Goal: Task Accomplishment & Management: Complete application form

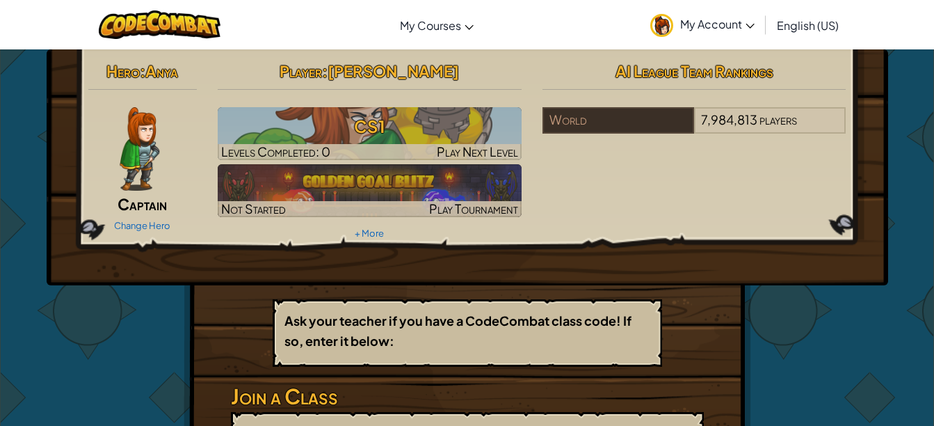
drag, startPoint x: 931, startPoint y: 120, endPoint x: 927, endPoint y: 139, distance: 19.1
click at [927, 139] on div "Hero : Anya Captain Change Hero Player : [PERSON_NAME] CS1 Levels Completed: 0 …" at bounding box center [467, 306] width 934 height 514
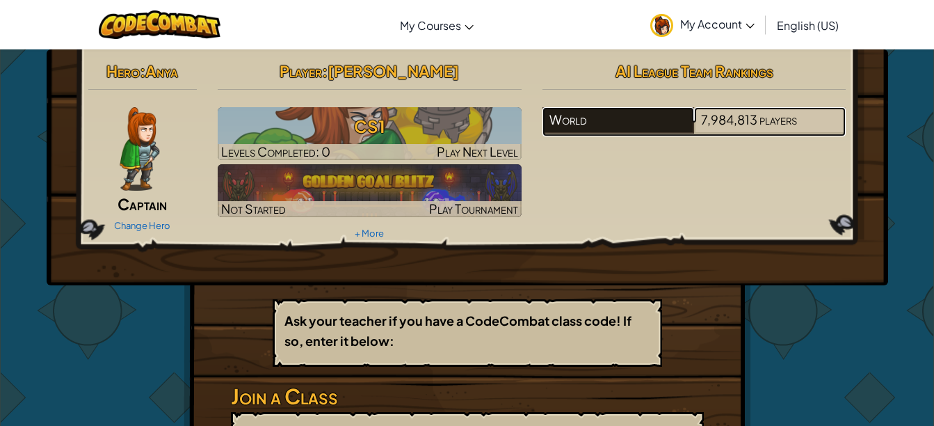
click at [583, 118] on div "World" at bounding box center [618, 120] width 152 height 26
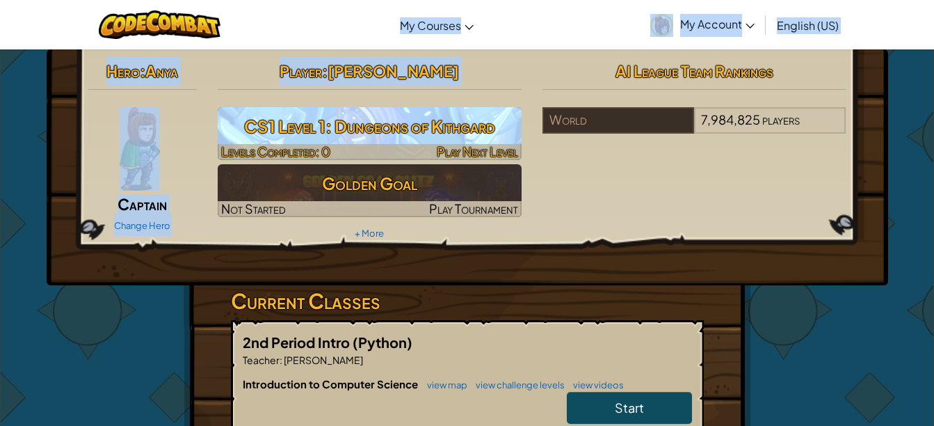
drag, startPoint x: 364, startPoint y: 5, endPoint x: 426, endPoint y: 109, distance: 121.7
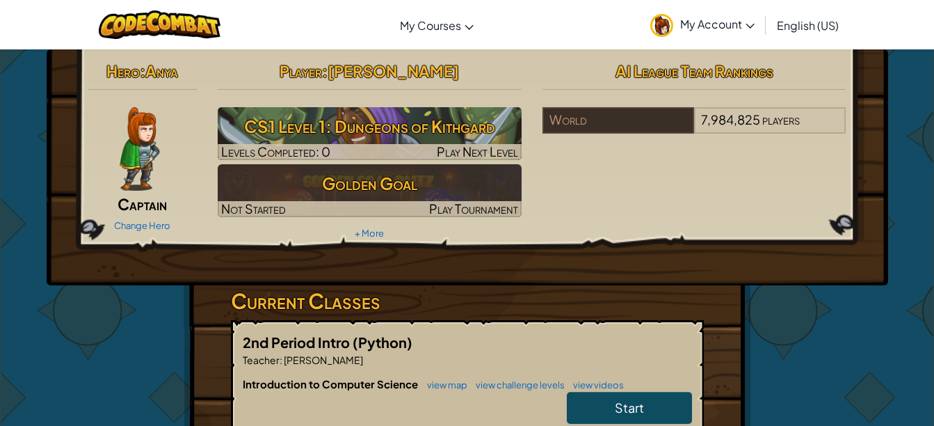
click at [627, 189] on div "Hero : Anya Captain Change Hero Player : Kendall H CS1 Level 1: Dungeons of Kit…" at bounding box center [467, 149] width 779 height 187
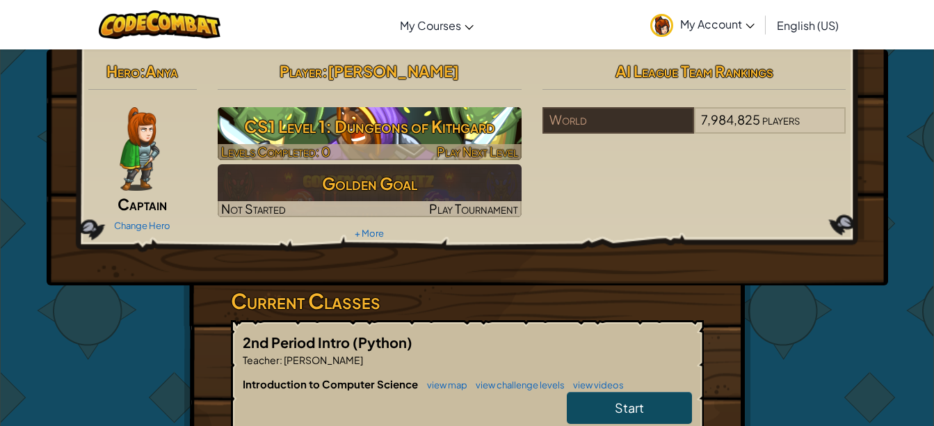
click at [382, 133] on h3 "CS1 Level 1: Dungeons of Kithgard" at bounding box center [370, 126] width 304 height 31
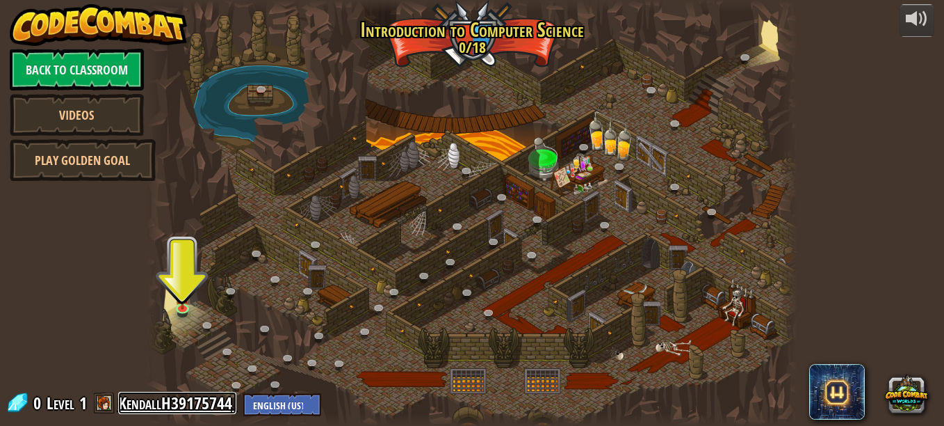
click at [141, 403] on link "KendallH39175744" at bounding box center [177, 403] width 118 height 22
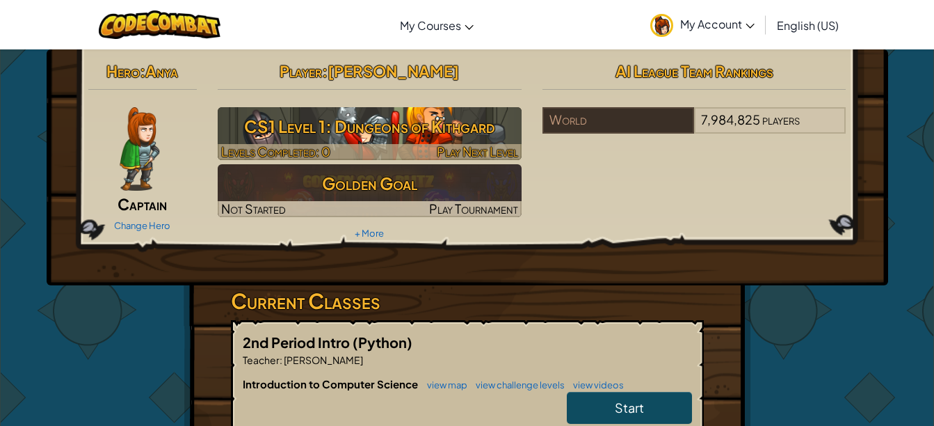
click at [291, 118] on h3 "CS1 Level 1: Dungeons of Kithgard" at bounding box center [370, 126] width 304 height 31
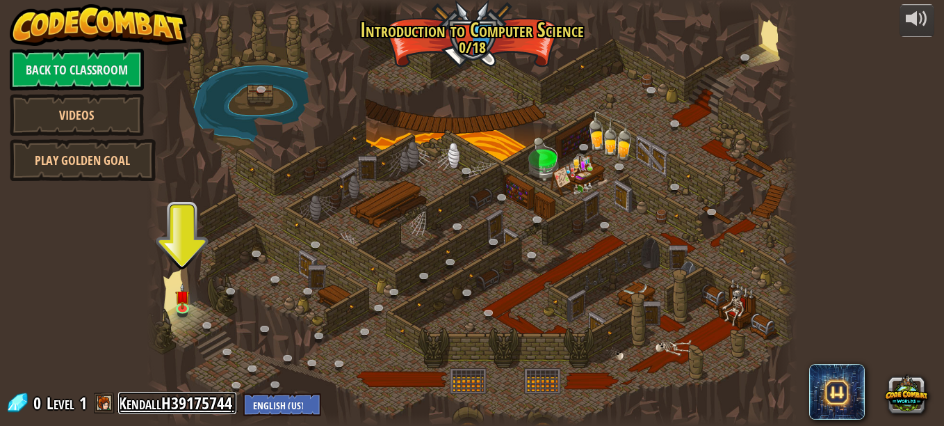
click at [188, 397] on link "KendallH39175744" at bounding box center [177, 403] width 118 height 22
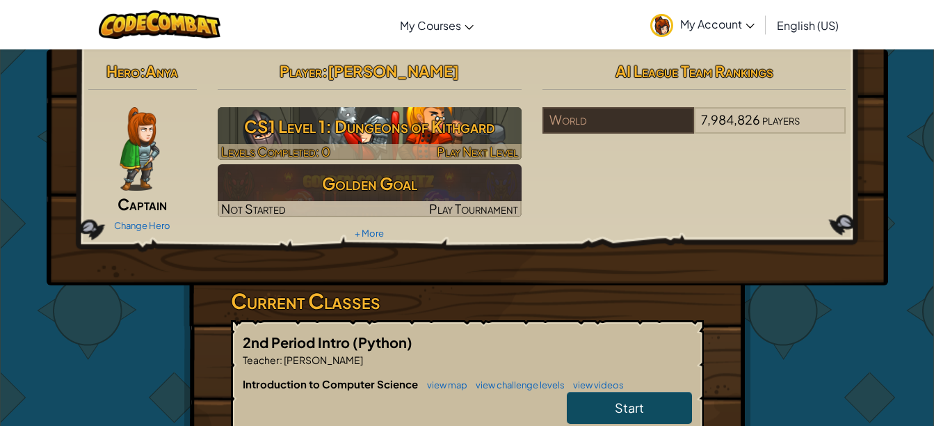
click at [430, 108] on img at bounding box center [370, 133] width 304 height 53
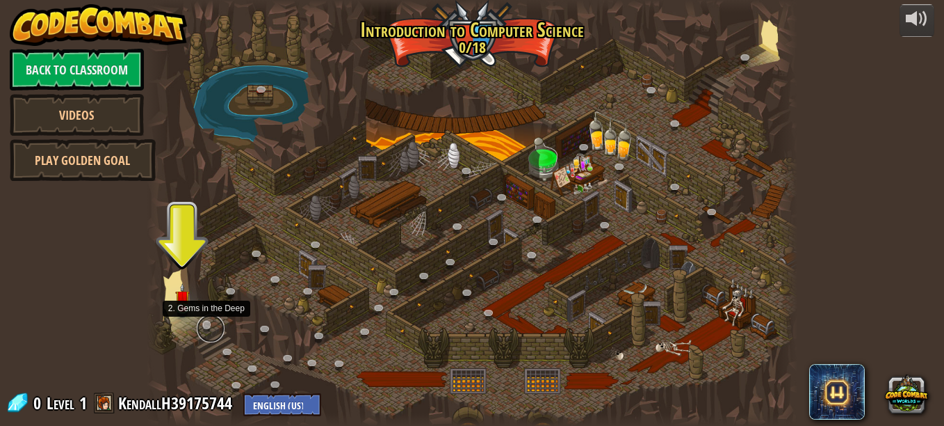
click at [203, 322] on link at bounding box center [211, 328] width 28 height 28
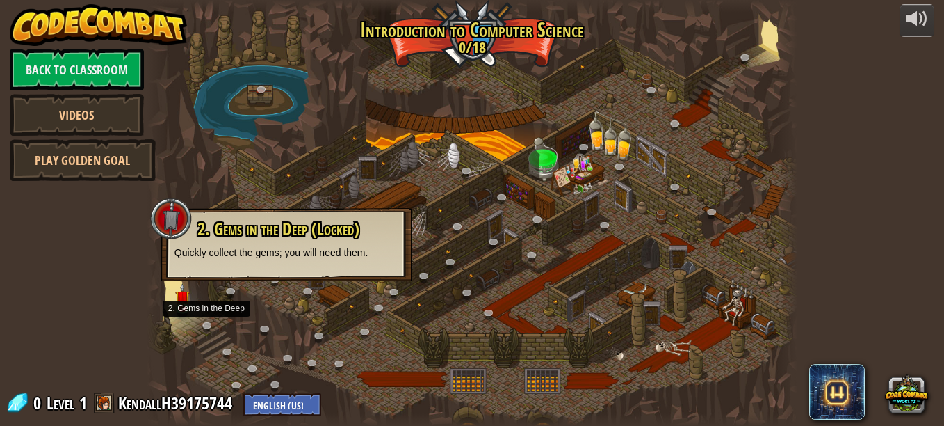
click at [255, 255] on p "Quickly collect the gems; you will need them." at bounding box center [287, 252] width 224 height 14
click at [221, 346] on link at bounding box center [231, 355] width 28 height 28
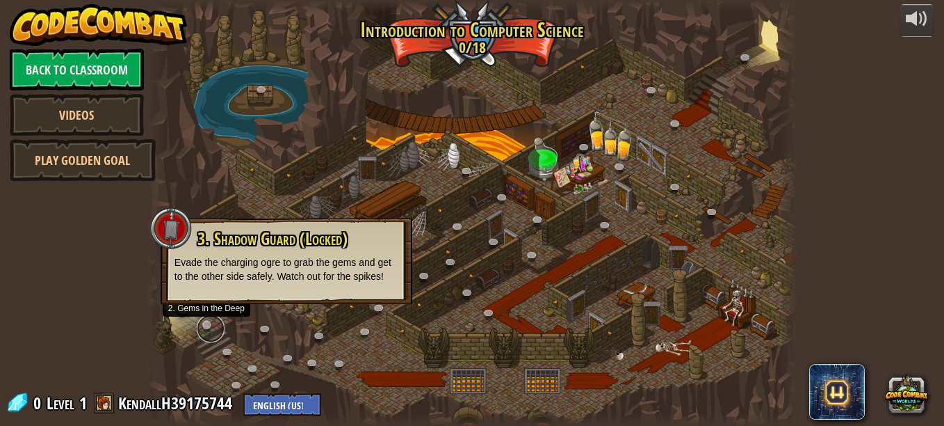
click at [205, 321] on link at bounding box center [211, 328] width 28 height 28
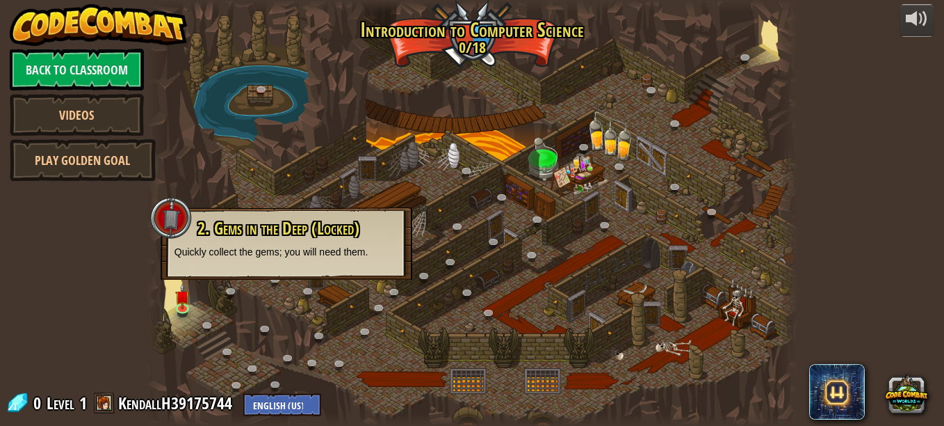
click at [242, 219] on span "2. Gems in the Deep (Locked)" at bounding box center [279, 228] width 162 height 24
click at [354, 225] on span "2. Gems in the Deep (Locked)" at bounding box center [279, 228] width 162 height 24
click at [182, 305] on img at bounding box center [182, 290] width 15 height 35
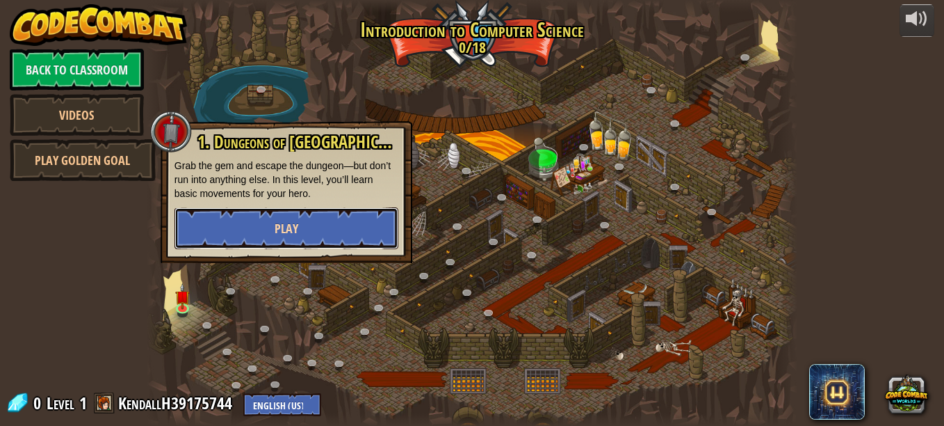
click at [273, 220] on button "Play" at bounding box center [287, 228] width 224 height 42
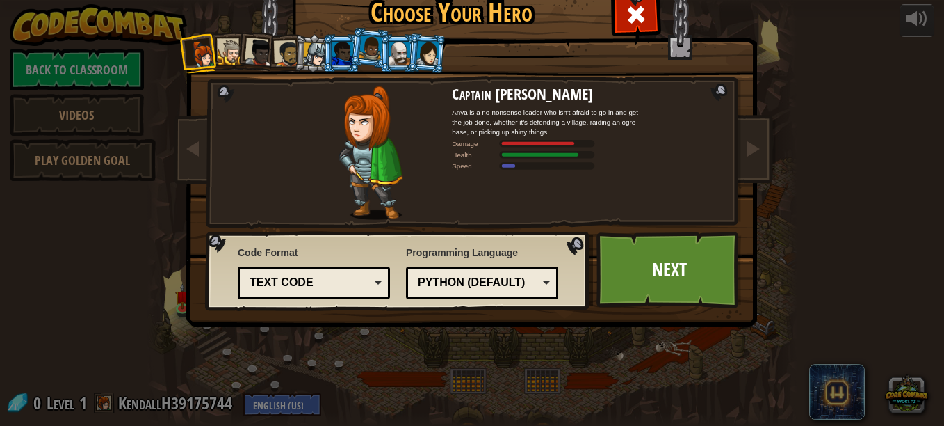
click at [369, 282] on div "Text code" at bounding box center [314, 283] width 134 height 22
click at [367, 245] on span "Code Format" at bounding box center [314, 252] width 152 height 14
click at [644, 261] on link "Next" at bounding box center [669, 270] width 145 height 77
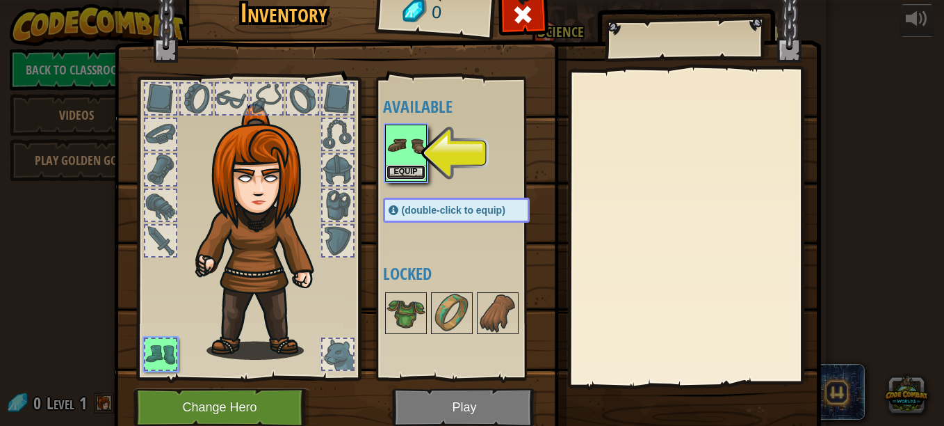
click at [398, 165] on button "Equip" at bounding box center [406, 172] width 39 height 15
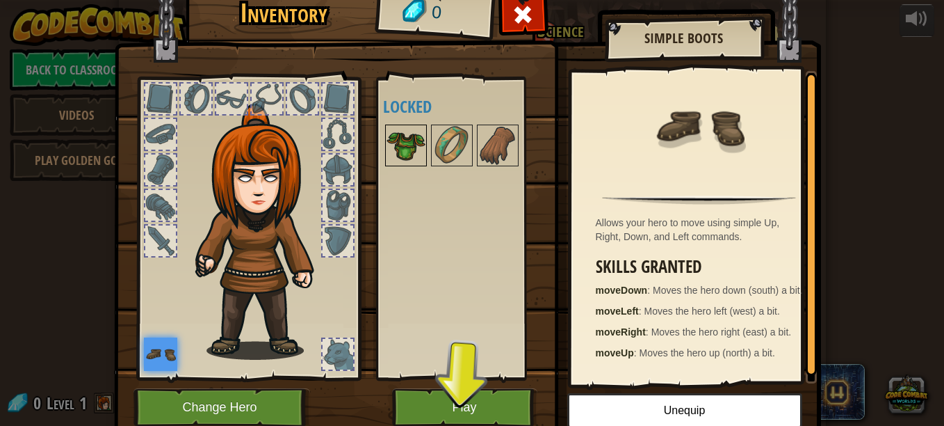
click at [400, 145] on img at bounding box center [406, 145] width 39 height 39
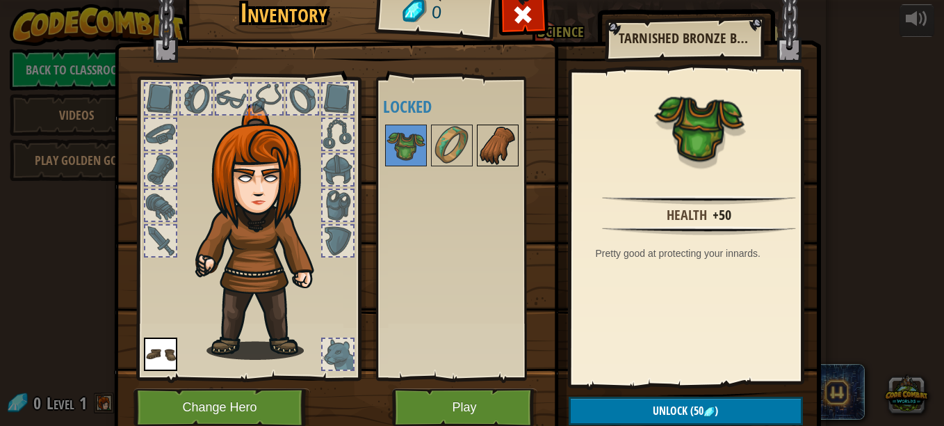
click at [490, 143] on img at bounding box center [497, 145] width 39 height 39
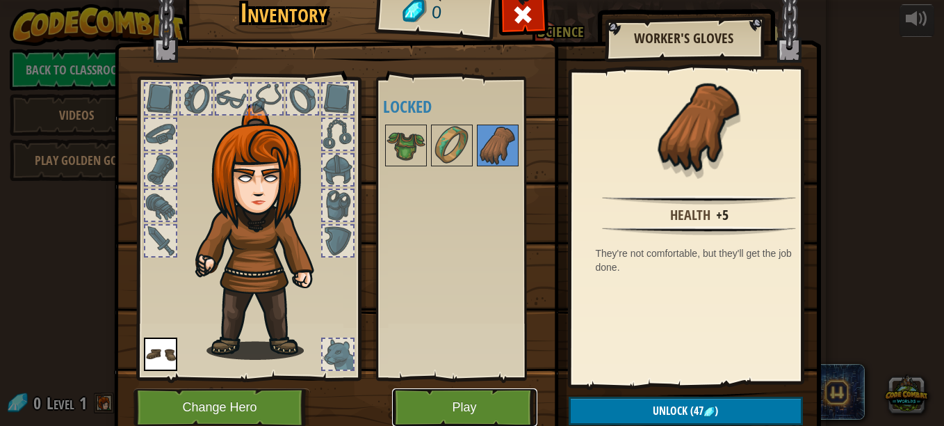
click at [451, 414] on button "Play" at bounding box center [464, 407] width 145 height 38
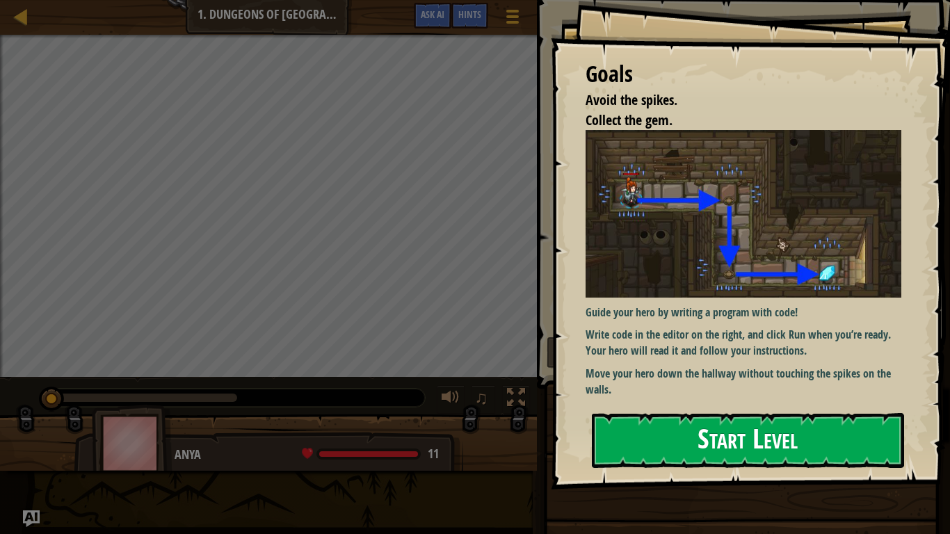
click at [692, 425] on button "Start Level" at bounding box center [748, 440] width 312 height 55
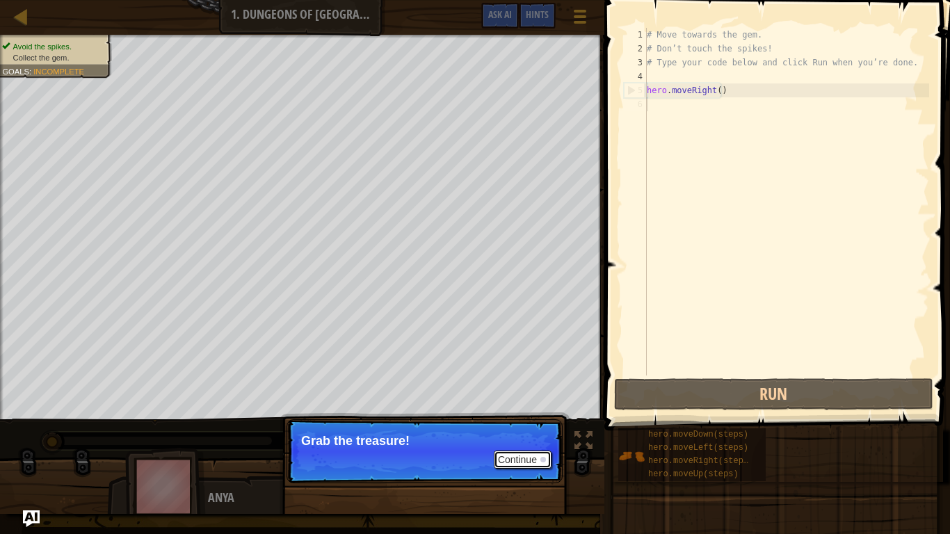
click at [517, 425] on button "Continue" at bounding box center [523, 460] width 58 height 18
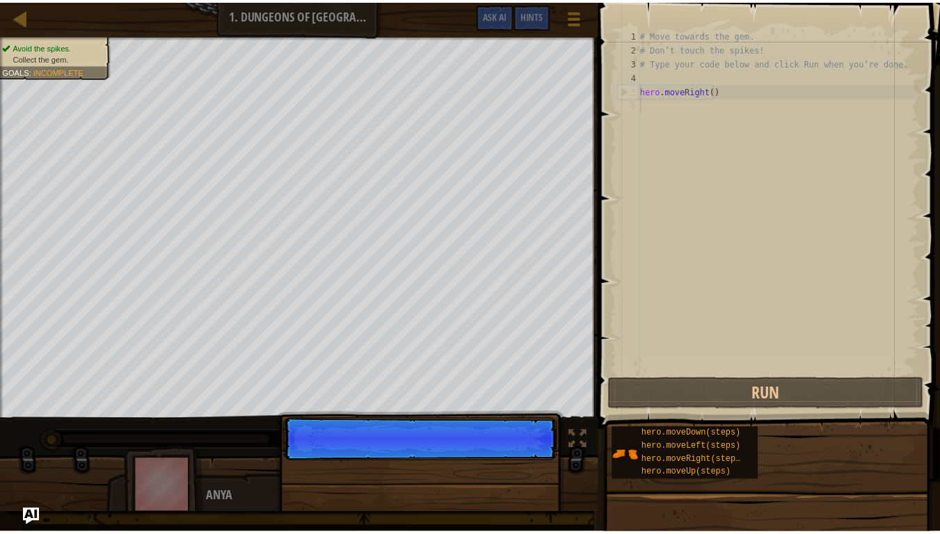
scroll to position [6, 0]
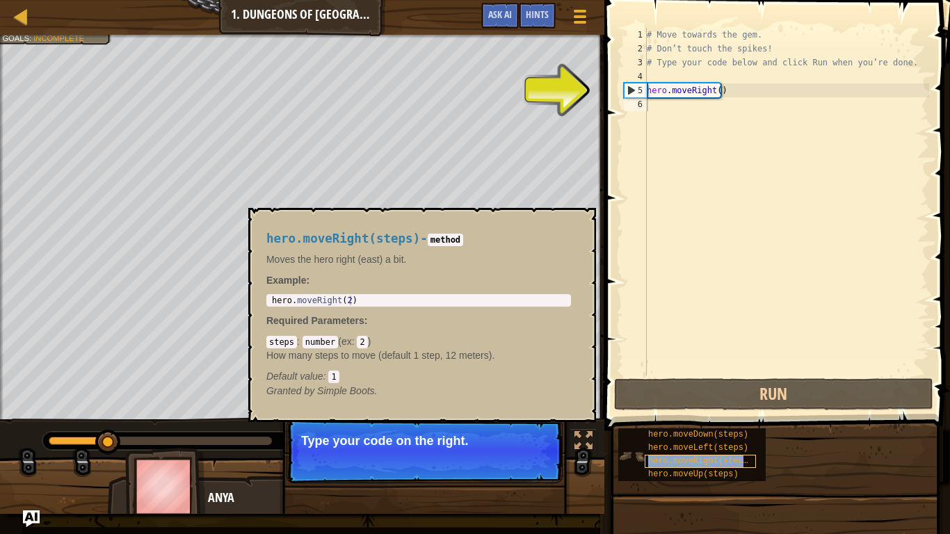
click at [650, 425] on span "hero.moveRight(steps)" at bounding box center [700, 461] width 105 height 10
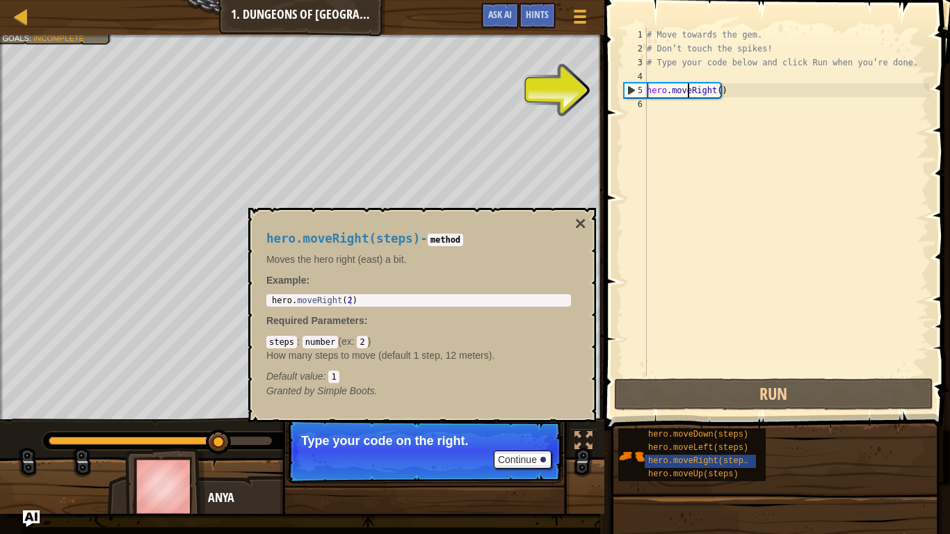
click at [689, 95] on div "# Move towards the gem. # Don’t touch the spikes! # Type your code below and cl…" at bounding box center [786, 216] width 285 height 376
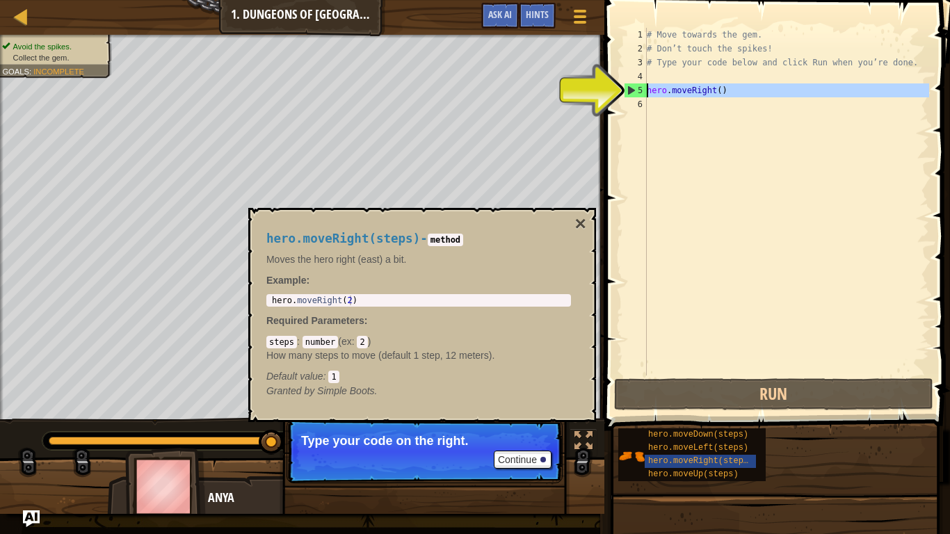
click at [632, 88] on div "5" at bounding box center [636, 90] width 22 height 14
click at [580, 220] on button "×" at bounding box center [580, 223] width 11 height 19
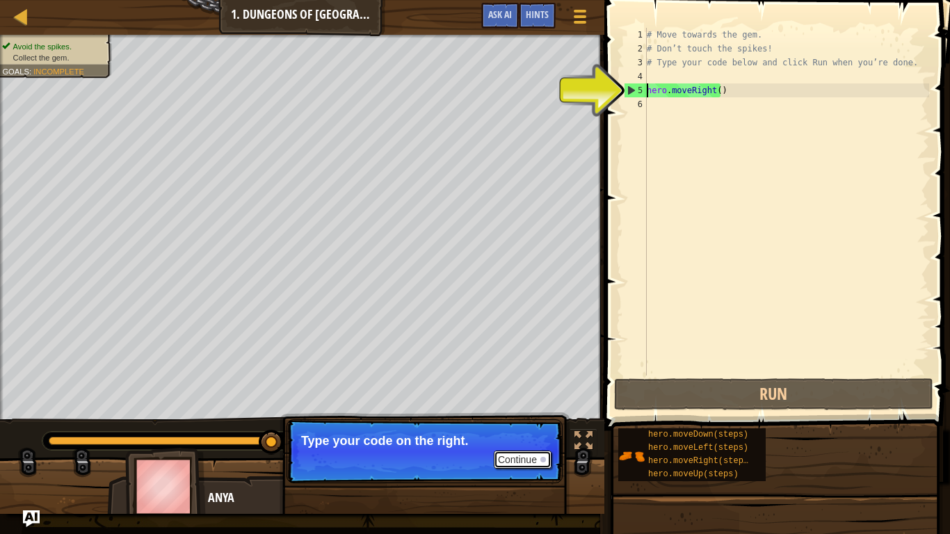
click at [520, 425] on button "Continue" at bounding box center [523, 460] width 58 height 18
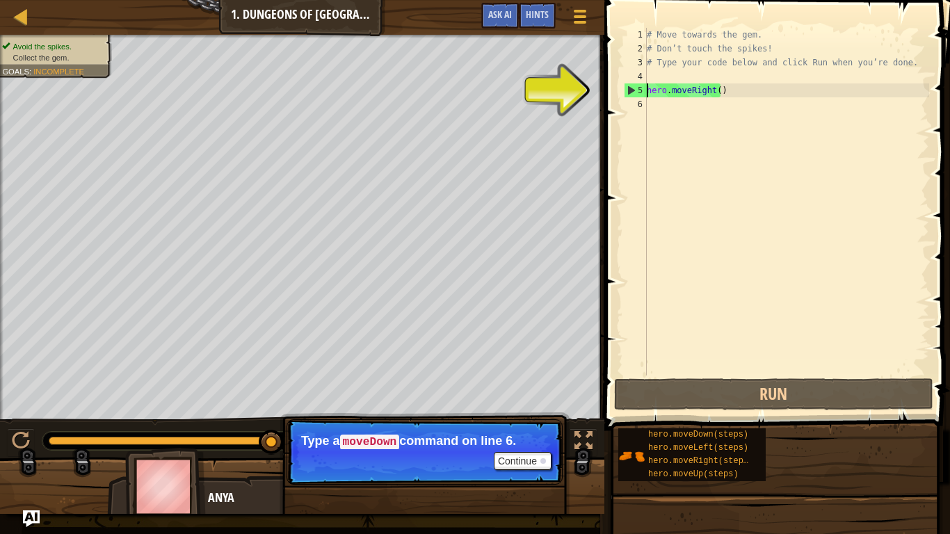
click at [629, 86] on div "5" at bounding box center [636, 90] width 22 height 14
type textarea "hero.moveRight()"
click at [655, 91] on div "# Move towards the gem. # Don’t touch the spikes! # Type your code below and cl…" at bounding box center [786, 216] width 285 height 376
click at [663, 89] on div "# Move towards the gem. # Don’t touch the spikes! # Type your code below and cl…" at bounding box center [786, 216] width 285 height 376
click at [20, 15] on div at bounding box center [21, 16] width 17 height 17
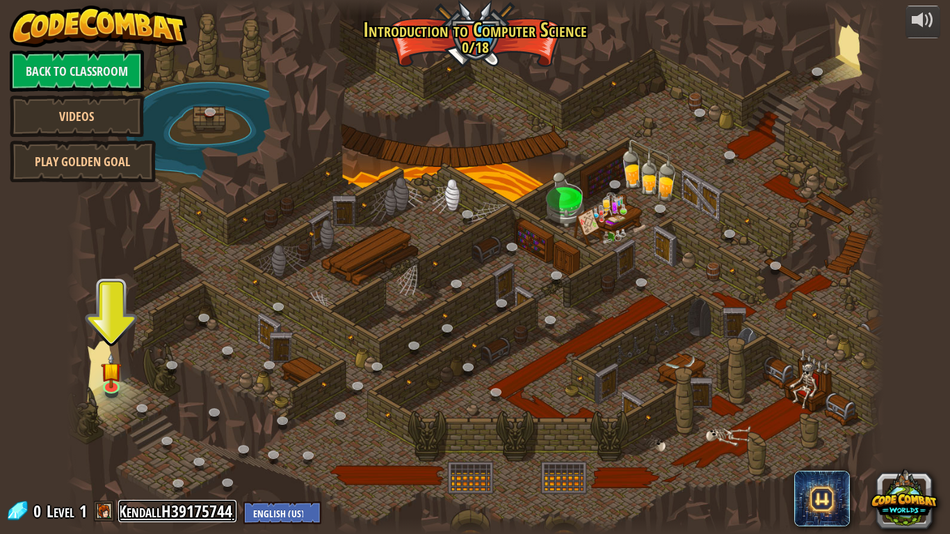
click at [135, 425] on link "KendallH39175744" at bounding box center [177, 511] width 118 height 22
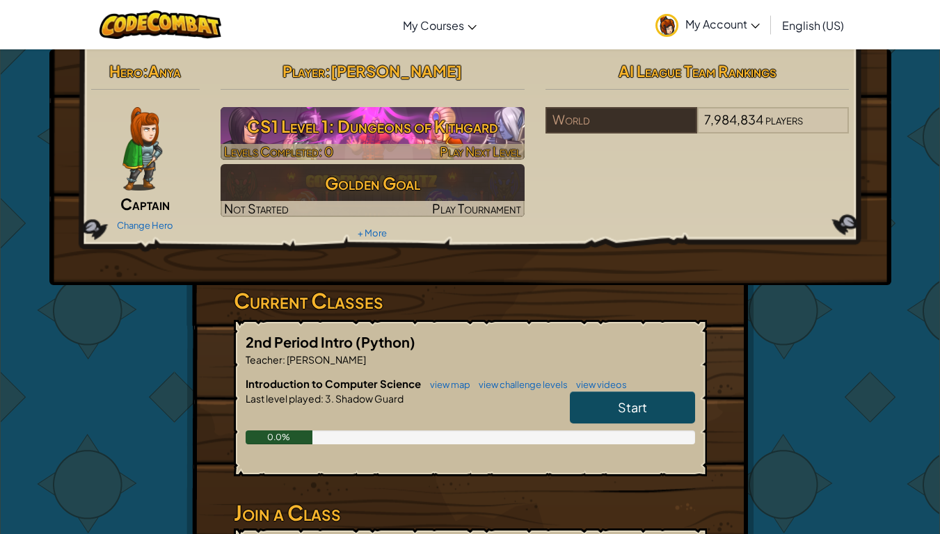
click at [408, 120] on h3 "CS1 Level 1: Dungeons of Kithgard" at bounding box center [372, 126] width 304 height 31
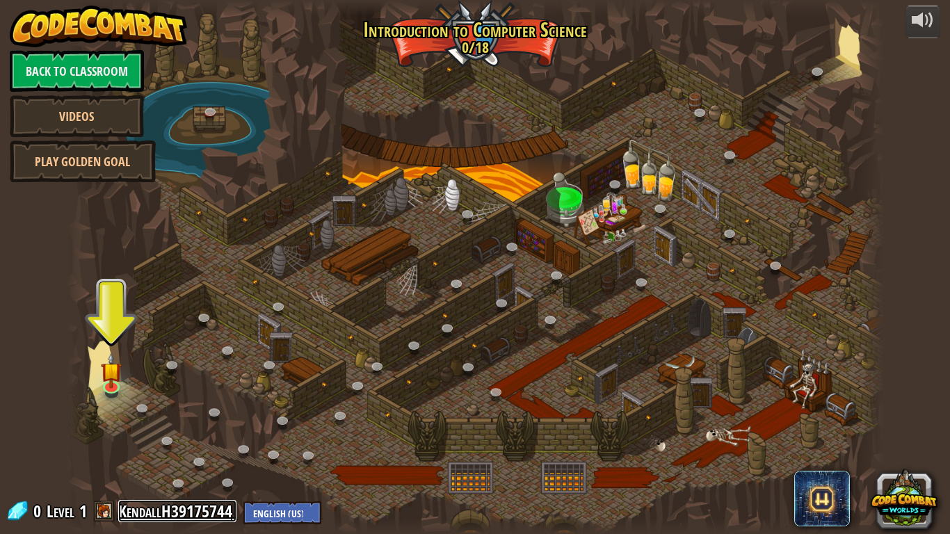
click at [163, 425] on link "KendallH39175744" at bounding box center [177, 511] width 118 height 22
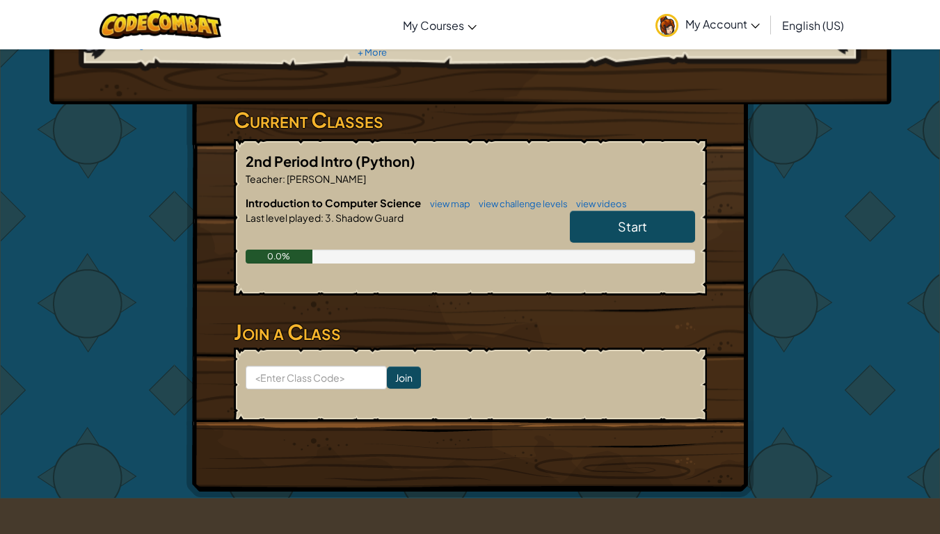
scroll to position [172, 0]
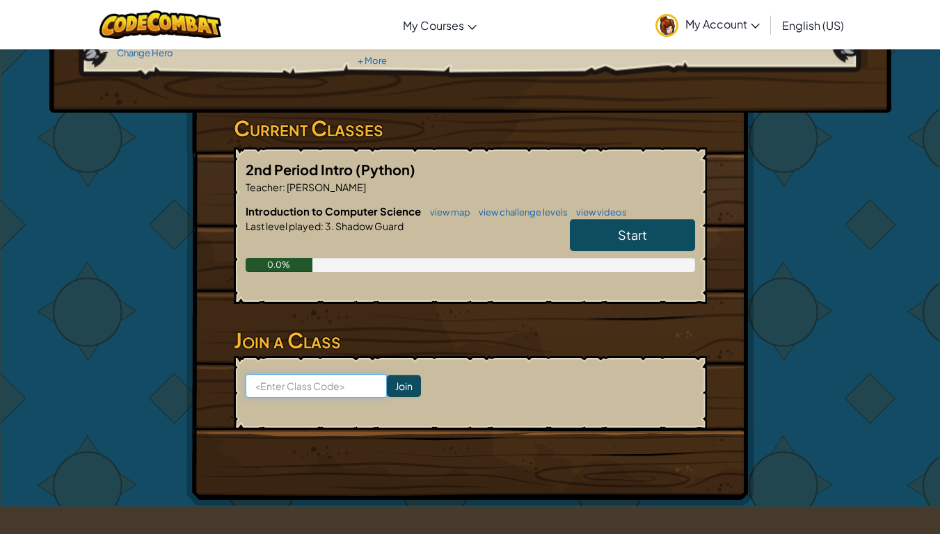
click at [321, 383] on input at bounding box center [315, 386] width 141 height 24
type input "sharelamprock"
click at [389, 377] on input "Join" at bounding box center [404, 386] width 34 height 22
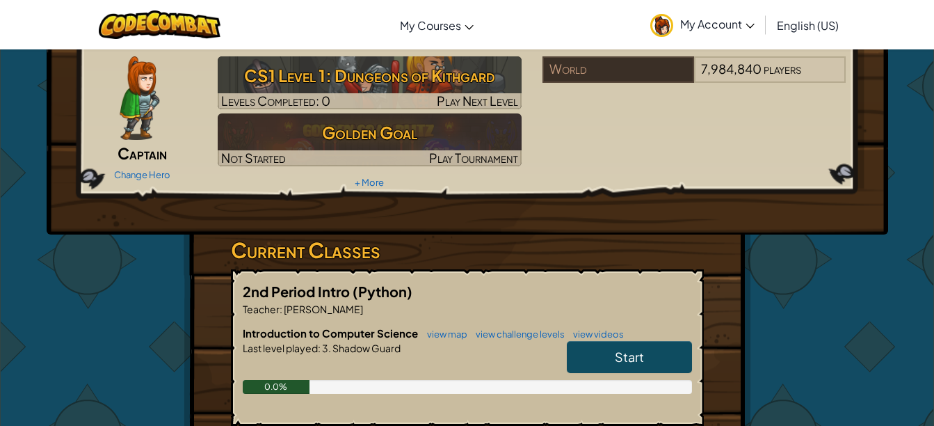
scroll to position [51, 0]
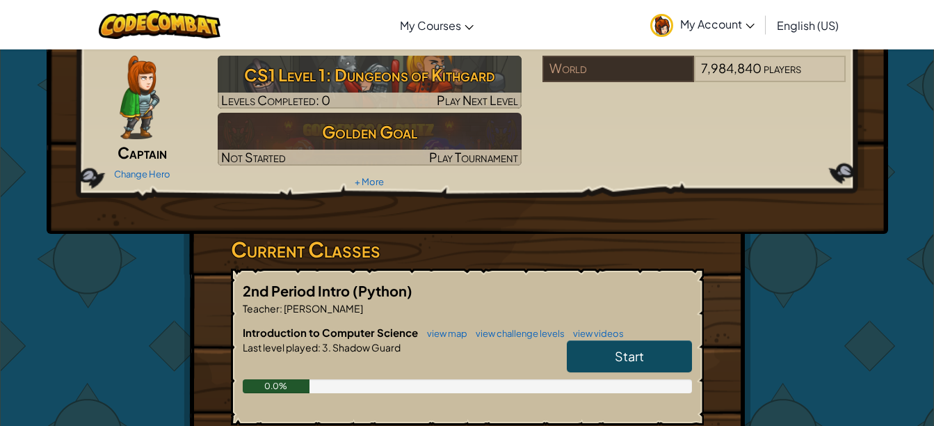
click at [681, 351] on link "Start" at bounding box center [629, 356] width 125 height 32
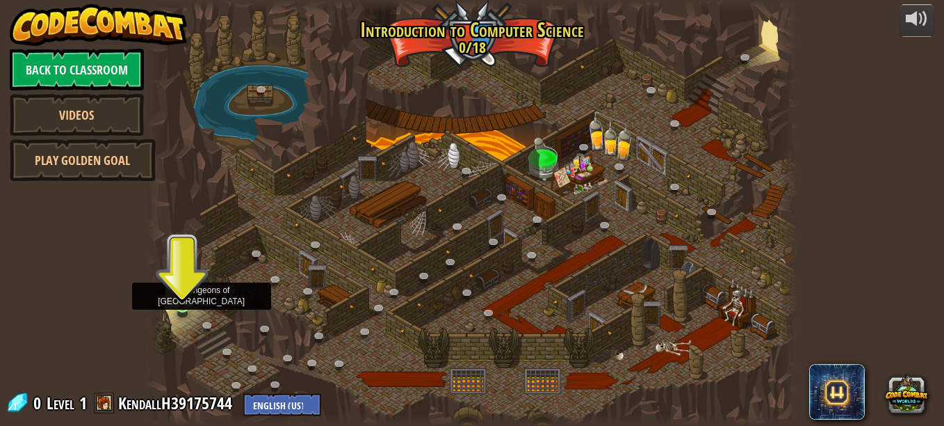
click at [179, 303] on img at bounding box center [182, 290] width 15 height 35
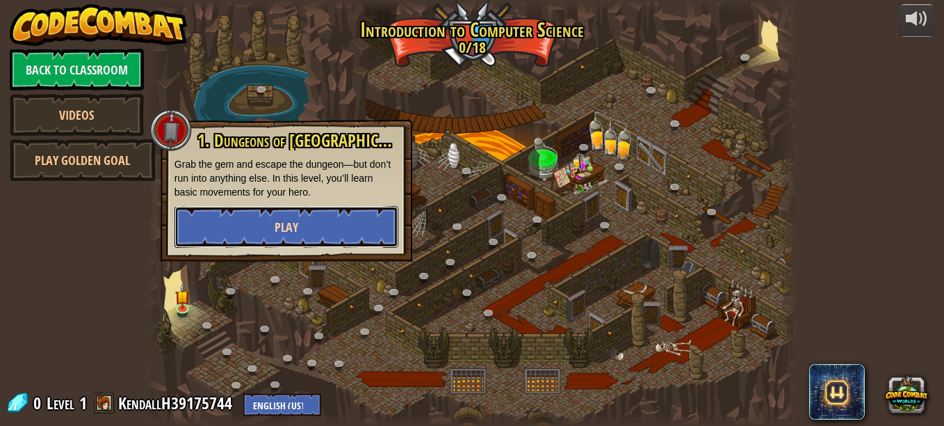
click at [303, 223] on button "Play" at bounding box center [287, 227] width 224 height 42
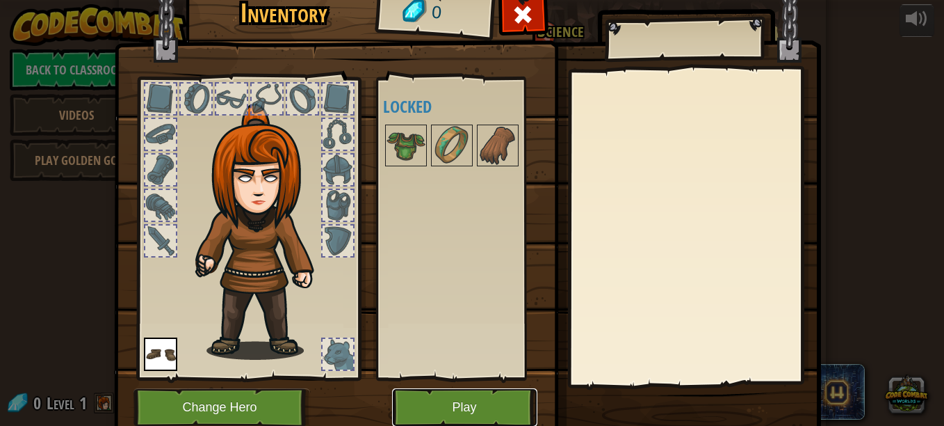
click at [492, 400] on button "Play" at bounding box center [464, 407] width 145 height 38
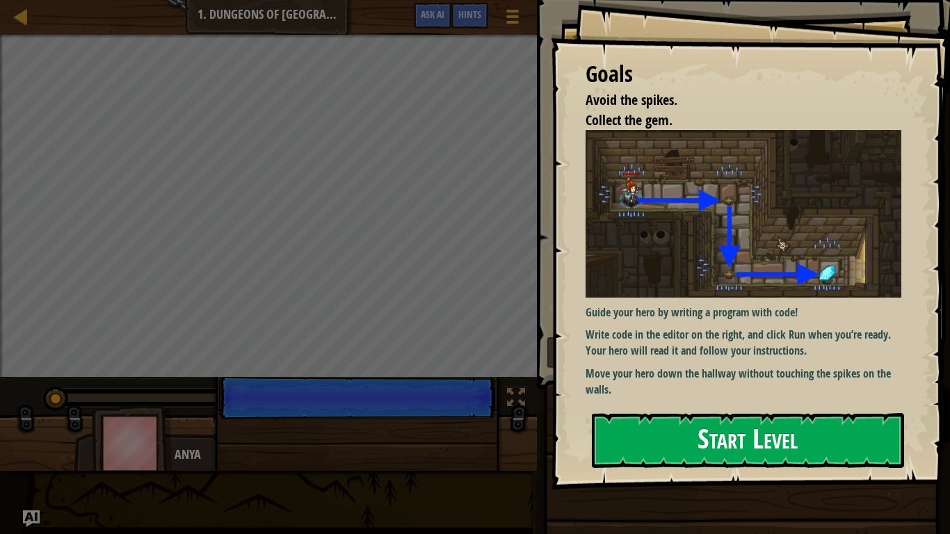
click at [681, 425] on button "Start Level" at bounding box center [748, 440] width 312 height 55
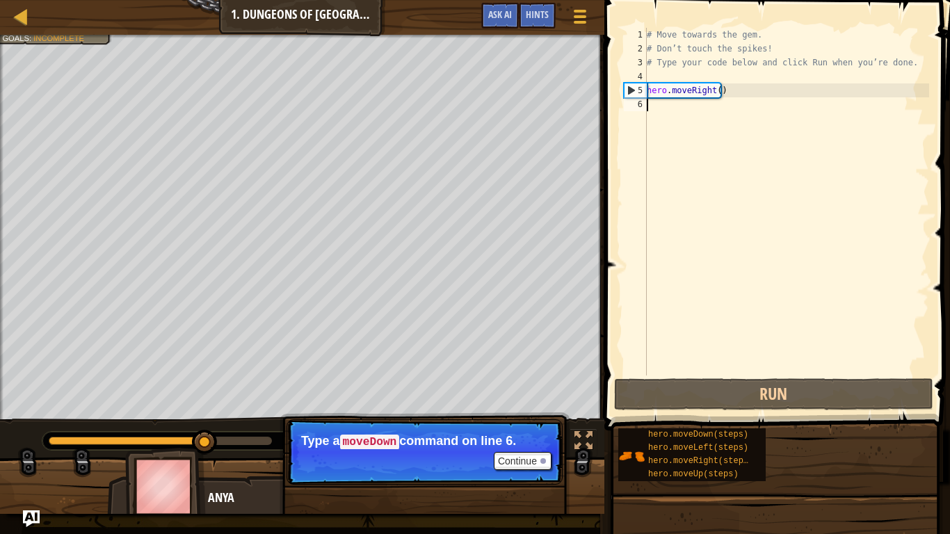
drag, startPoint x: 273, startPoint y: 443, endPoint x: 206, endPoint y: 443, distance: 67.5
click at [206, 425] on div at bounding box center [204, 442] width 25 height 25
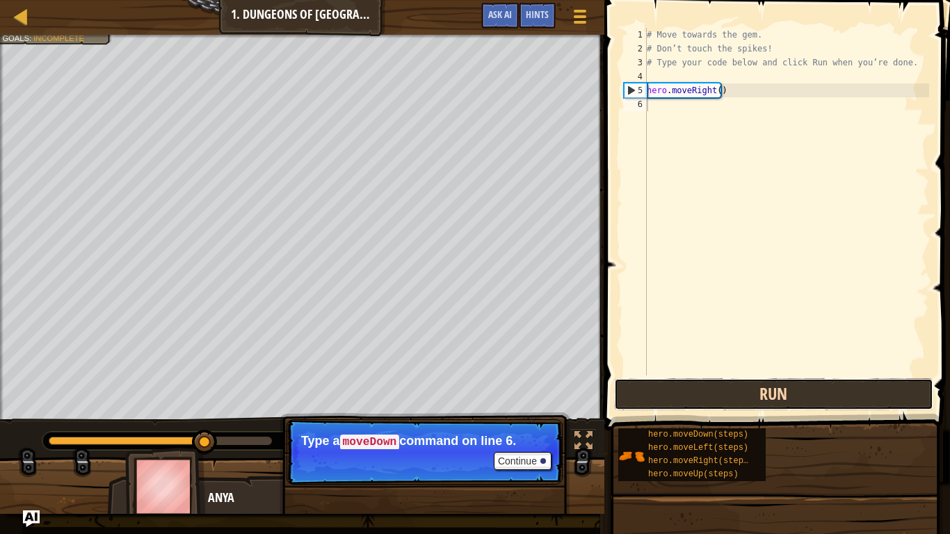
click at [672, 390] on button "Run" at bounding box center [773, 394] width 319 height 32
click at [758, 394] on button "Run" at bounding box center [773, 394] width 319 height 32
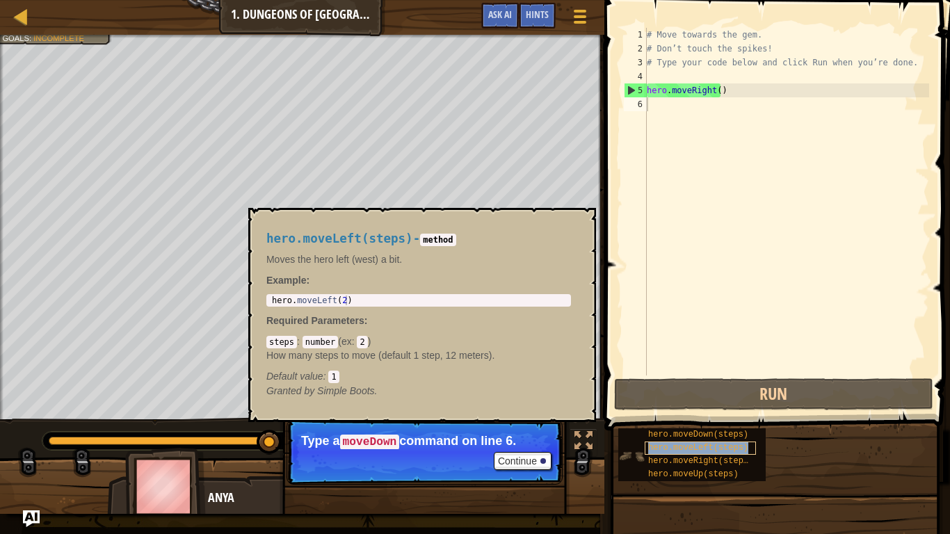
click at [689, 425] on span "hero.moveLeft(steps)" at bounding box center [698, 448] width 100 height 10
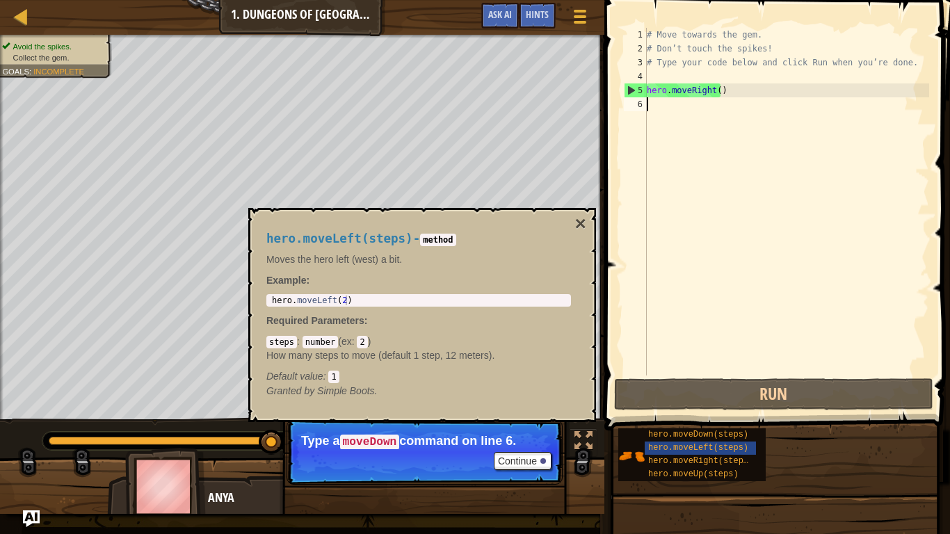
click at [819, 425] on div "hero.moveDown(steps) hero.moveLeft(steps) hero.moveRight(steps) hero.moveUp(ste…" at bounding box center [779, 455] width 323 height 54
click at [580, 219] on button "×" at bounding box center [580, 223] width 11 height 19
click at [653, 425] on span "hero.moveRight(steps)" at bounding box center [700, 461] width 105 height 10
click at [392, 309] on div "hero.moveRight(steps) - method Moves the hero right (east) a bit. Example : 1 h…" at bounding box center [419, 315] width 324 height 192
click at [654, 106] on div "# Move towards the gem. # Don’t touch the spikes! # Type your code below and cl…" at bounding box center [786, 216] width 285 height 376
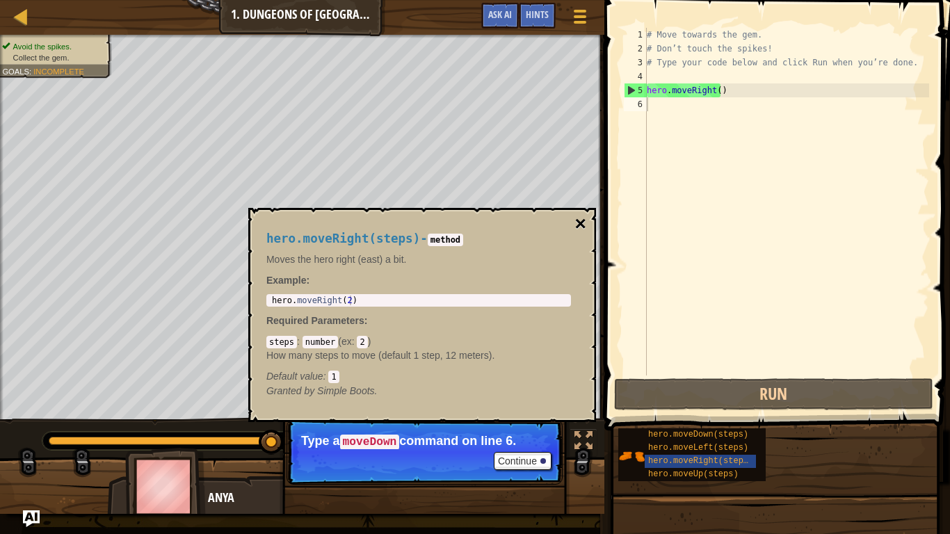
click at [581, 219] on button "×" at bounding box center [580, 223] width 11 height 19
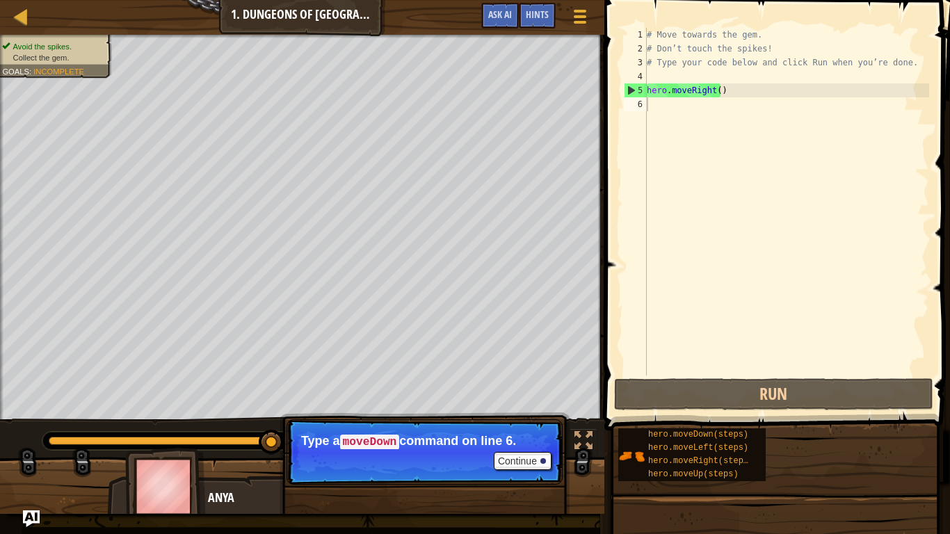
type textarea "hero.moveRight()"
click at [714, 90] on div "# Move towards the gem. # Don’t touch the spikes! # Type your code below and cl…" at bounding box center [786, 216] width 285 height 376
click at [650, 103] on div "# Move towards the gem. # Don’t touch the spikes! # Type your code below and cl…" at bounding box center [786, 216] width 285 height 376
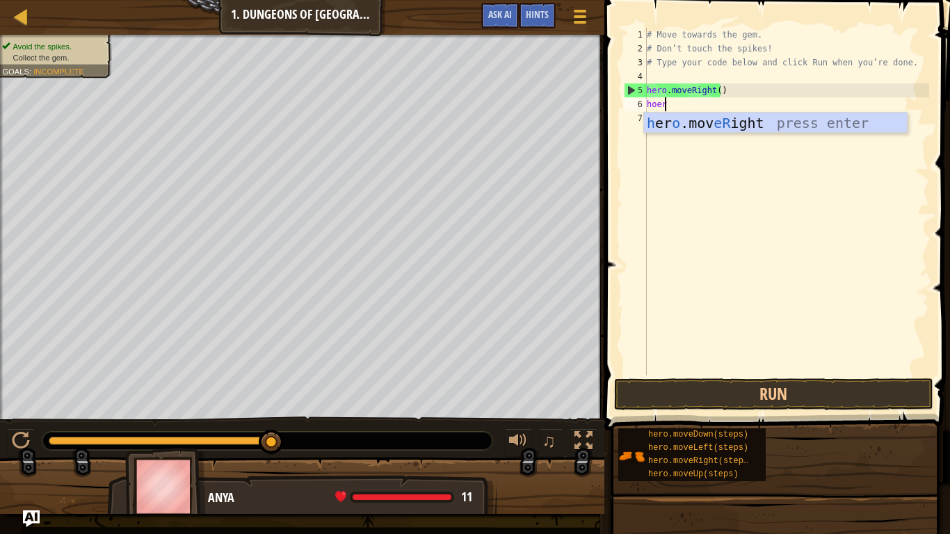
scroll to position [6, 1]
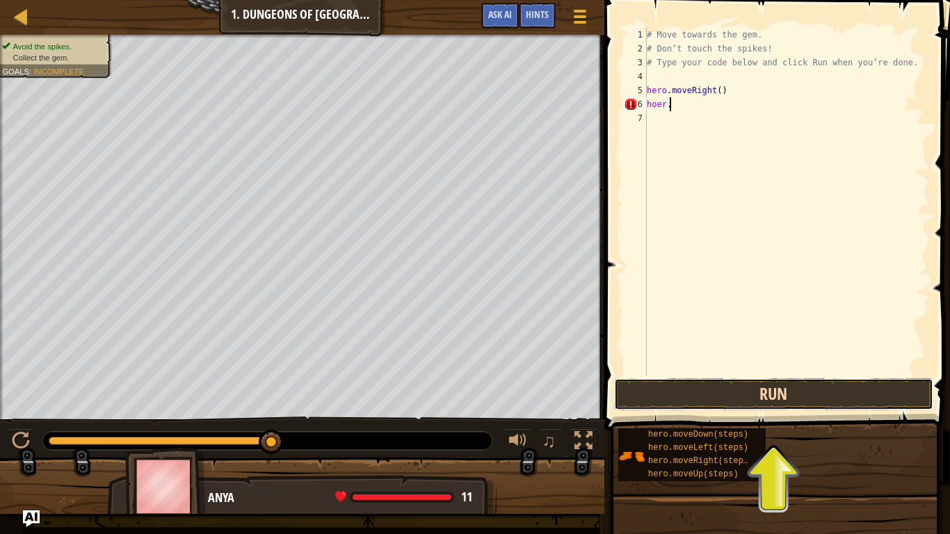
click at [696, 387] on button "Run" at bounding box center [773, 394] width 319 height 32
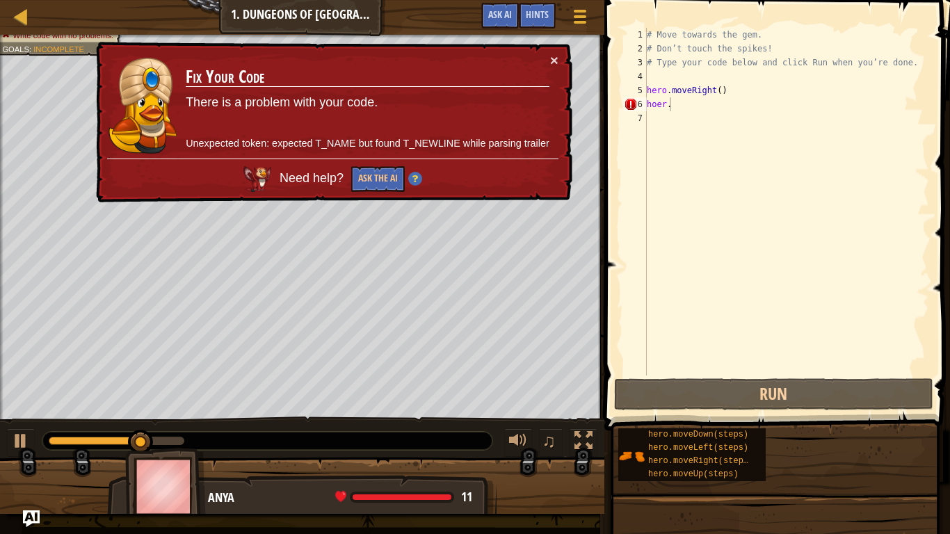
click at [553, 48] on div "× Fix Your Code There is a problem with your code. Unexpected token: expected T…" at bounding box center [332, 122] width 479 height 161
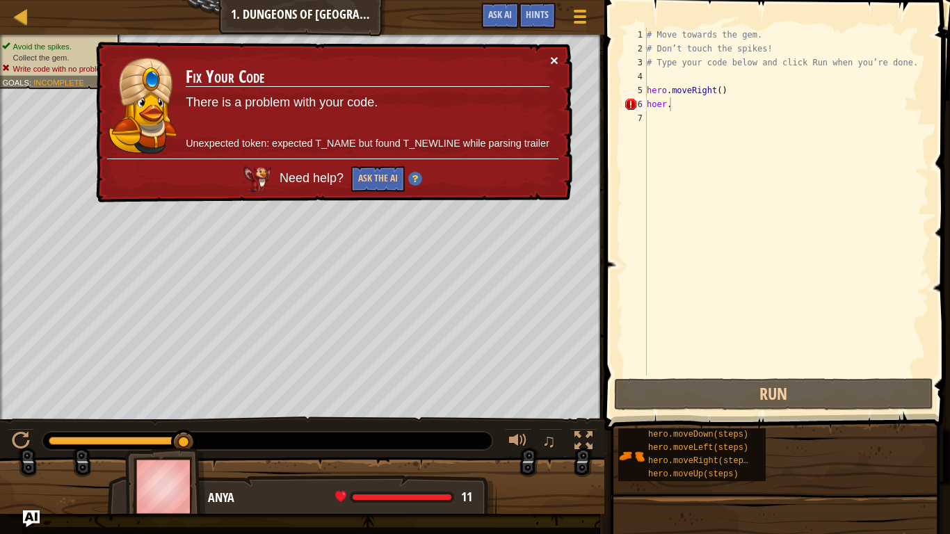
click at [553, 56] on button "×" at bounding box center [554, 60] width 8 height 15
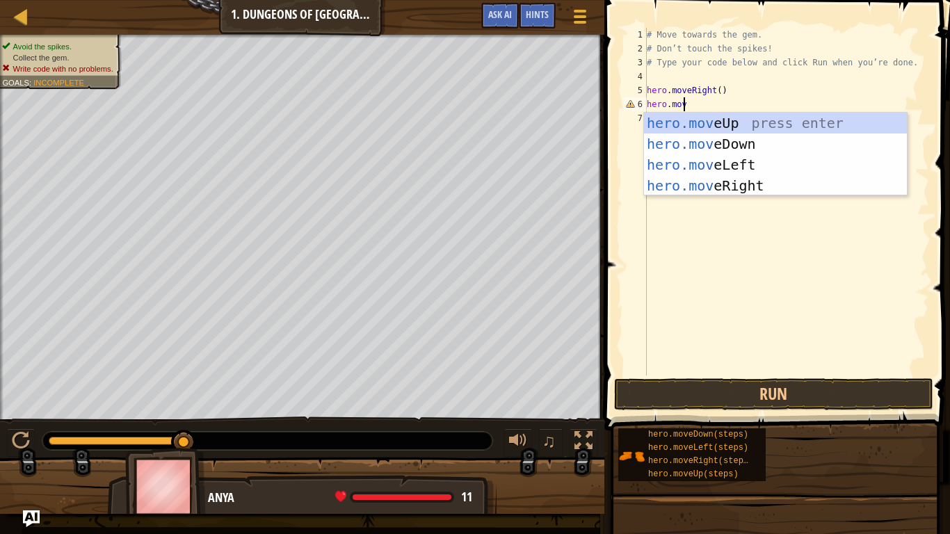
scroll to position [6, 2]
click at [656, 92] on div "# Move towards the gem. # Don’t touch the spikes! # Type your code below and cl…" at bounding box center [786, 216] width 285 height 376
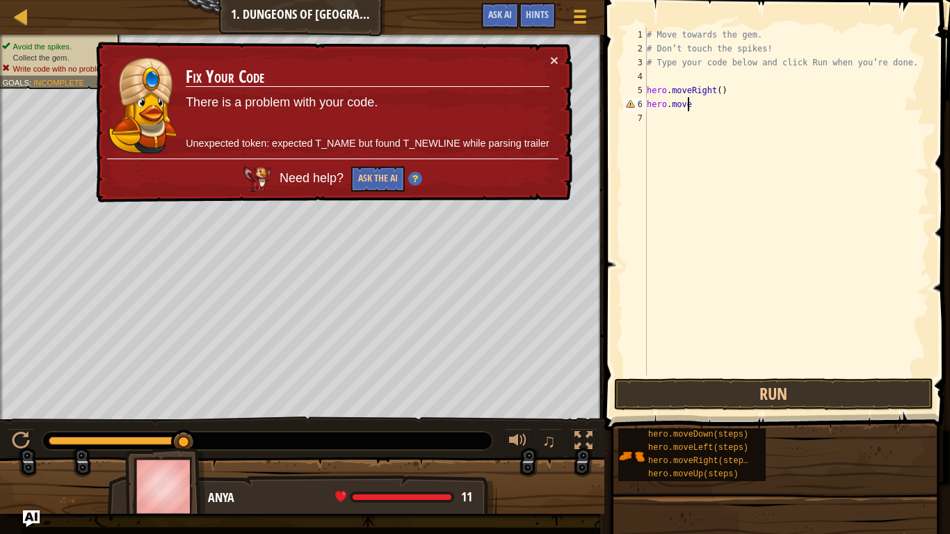
click at [687, 99] on div "# Move towards the gem. # Don’t touch the spikes! # Type your code below and cl…" at bounding box center [786, 216] width 285 height 376
click at [556, 54] on button "×" at bounding box center [554, 60] width 8 height 15
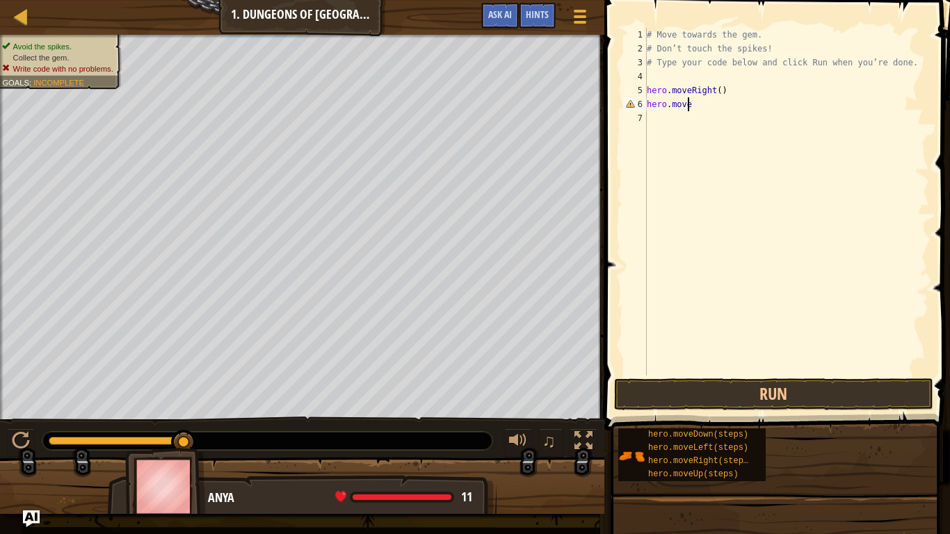
click at [691, 106] on div "# Move towards the gem. # Don’t touch the spikes! # Type your code below and cl…" at bounding box center [786, 216] width 285 height 376
click at [685, 106] on div "# Move towards the gem. # Don’t touch the spikes! # Type your code below and cl…" at bounding box center [786, 216] width 285 height 376
click at [689, 106] on div "# Move towards the gem. # Don’t touch the spikes! # Type your code below and cl…" at bounding box center [786, 216] width 285 height 376
type textarea "h"
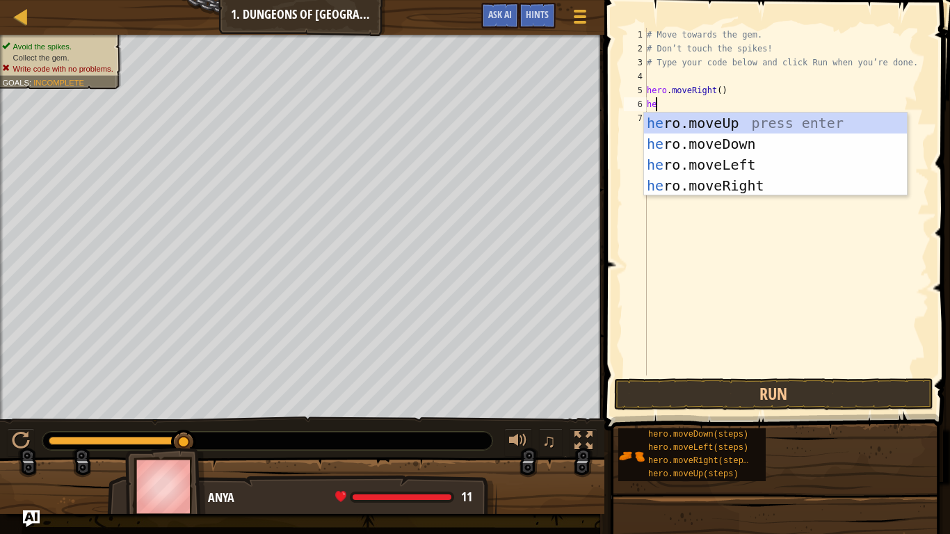
type textarea "hero"
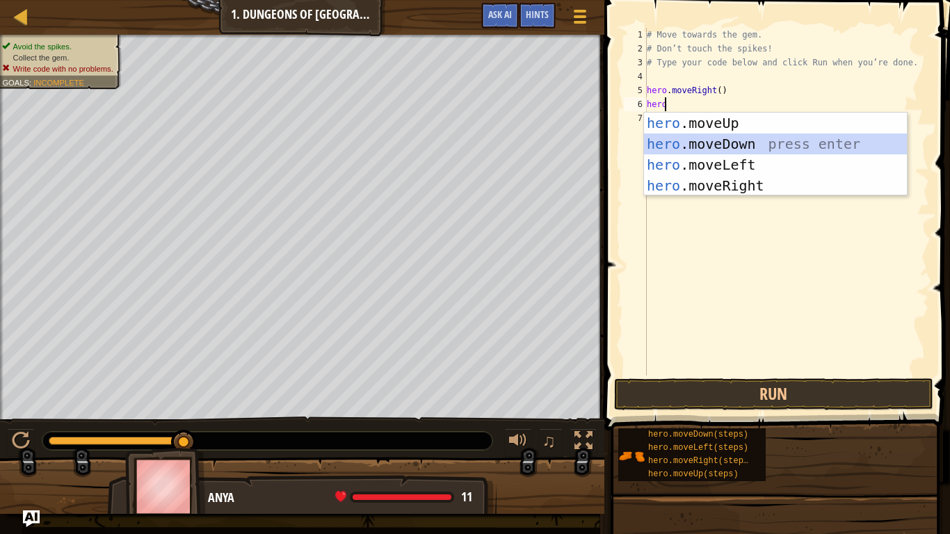
click at [705, 144] on div "hero .moveUp press enter hero .moveDown press enter hero .moveLeft press enter …" at bounding box center [775, 175] width 263 height 125
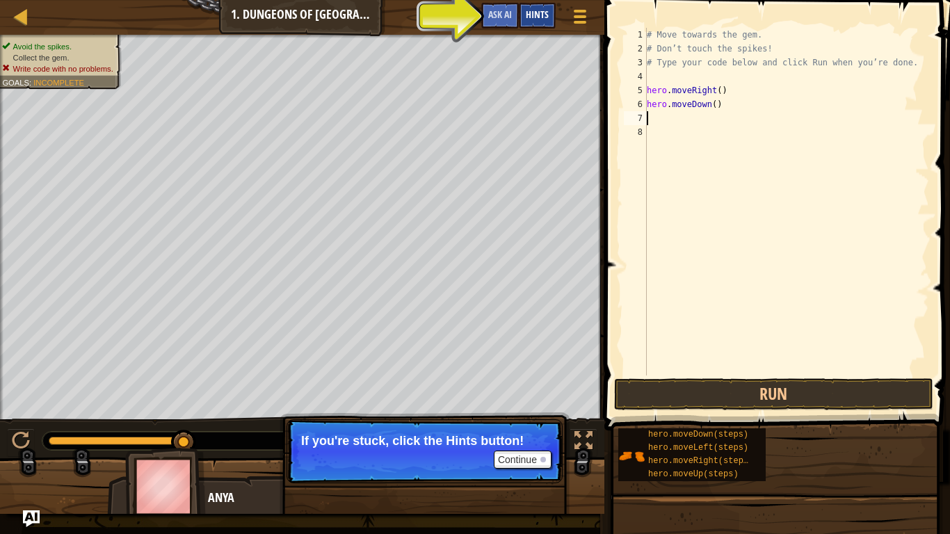
click at [546, 11] on span "Hints" at bounding box center [537, 14] width 23 height 13
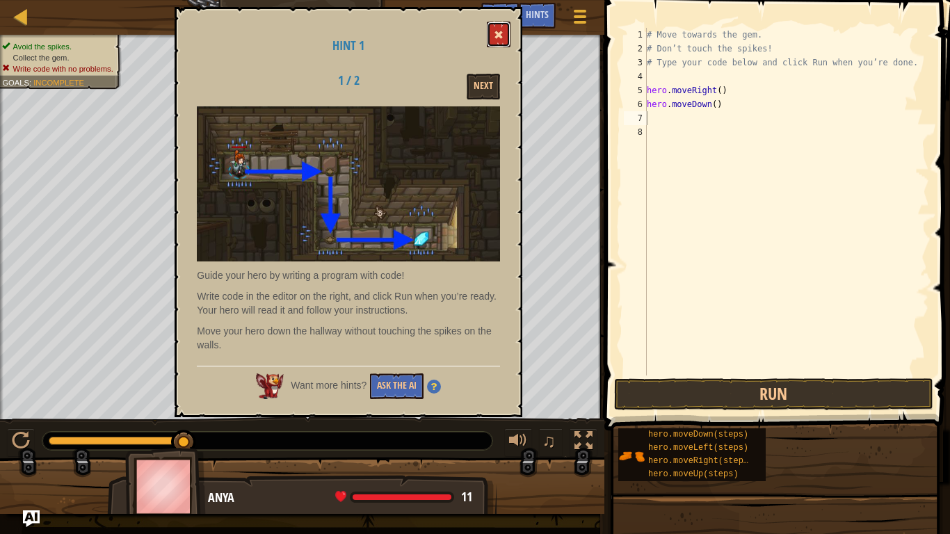
click at [497, 34] on span at bounding box center [499, 35] width 10 height 10
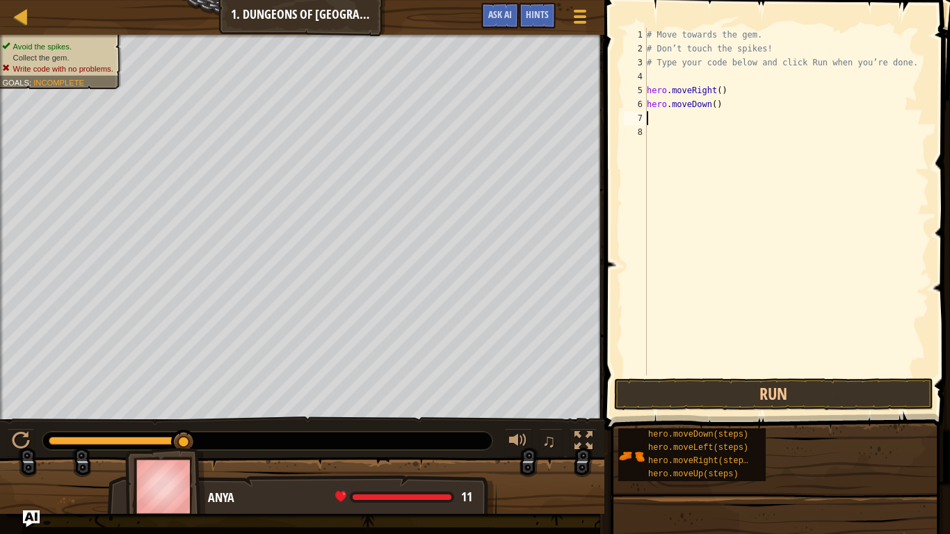
click at [647, 115] on div "# Move towards the gem. # Don’t touch the spikes! # Type your code below and cl…" at bounding box center [786, 216] width 285 height 376
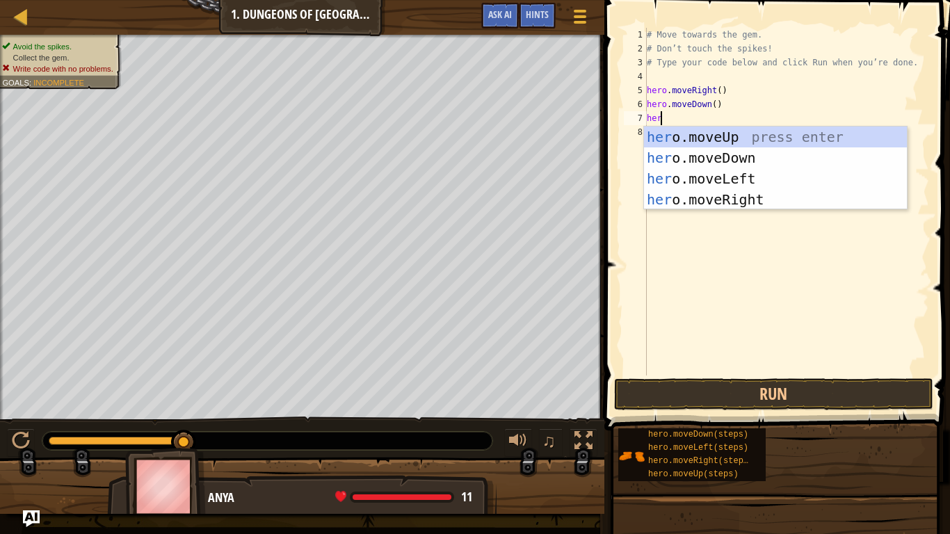
type textarea "hero"
click at [679, 198] on div "hero .moveUp press enter hero .moveDown press enter hero .moveLeft press enter …" at bounding box center [775, 189] width 263 height 125
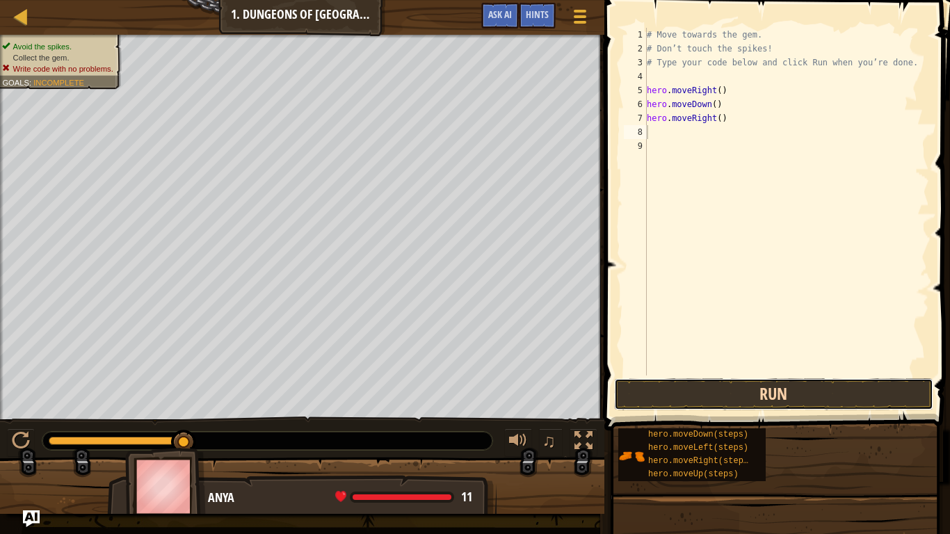
click at [671, 390] on button "Run" at bounding box center [773, 394] width 319 height 32
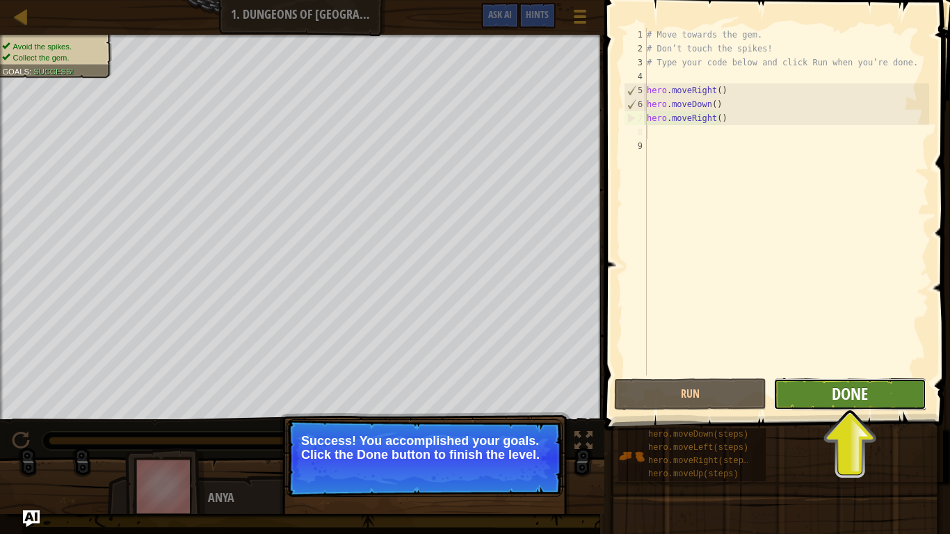
click at [844, 383] on span "Done" at bounding box center [850, 394] width 36 height 22
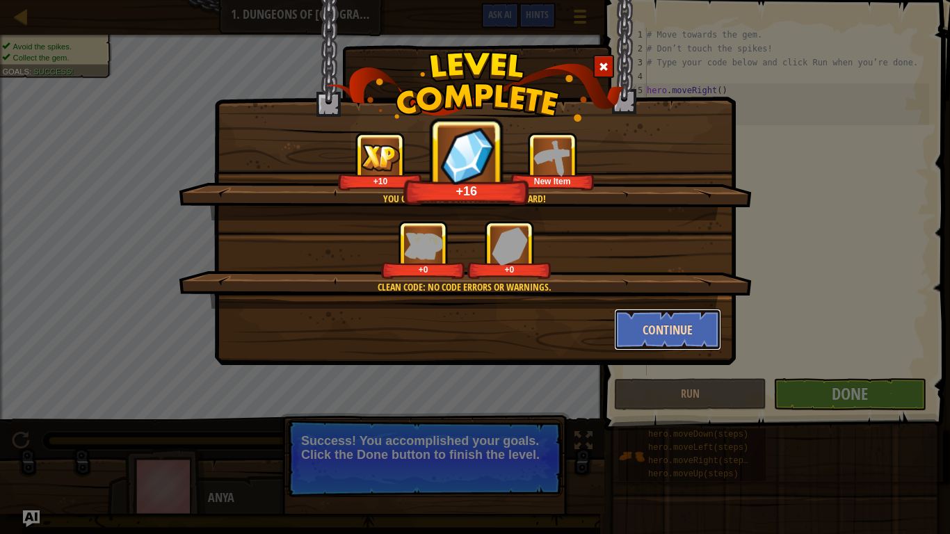
click at [639, 315] on button "Continue" at bounding box center [668, 330] width 108 height 42
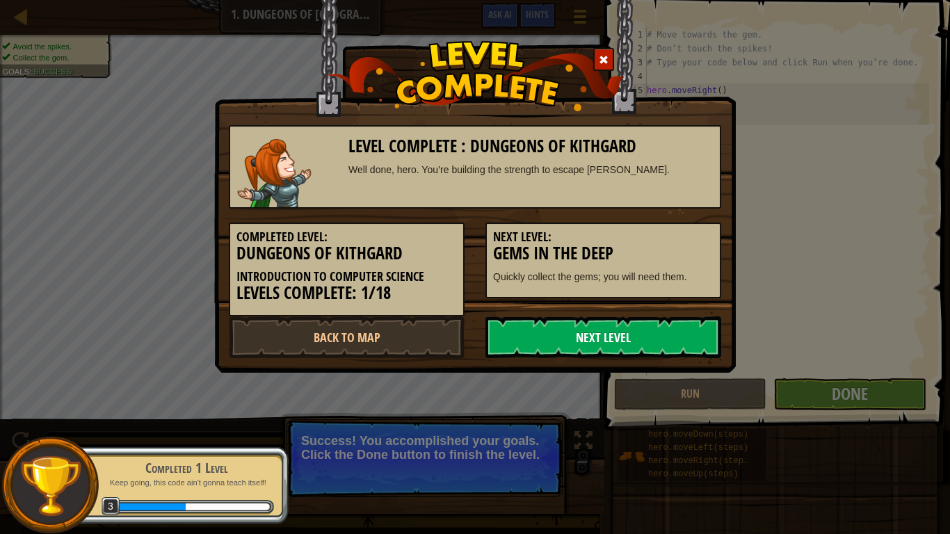
click at [579, 341] on link "Next Level" at bounding box center [603, 337] width 236 height 42
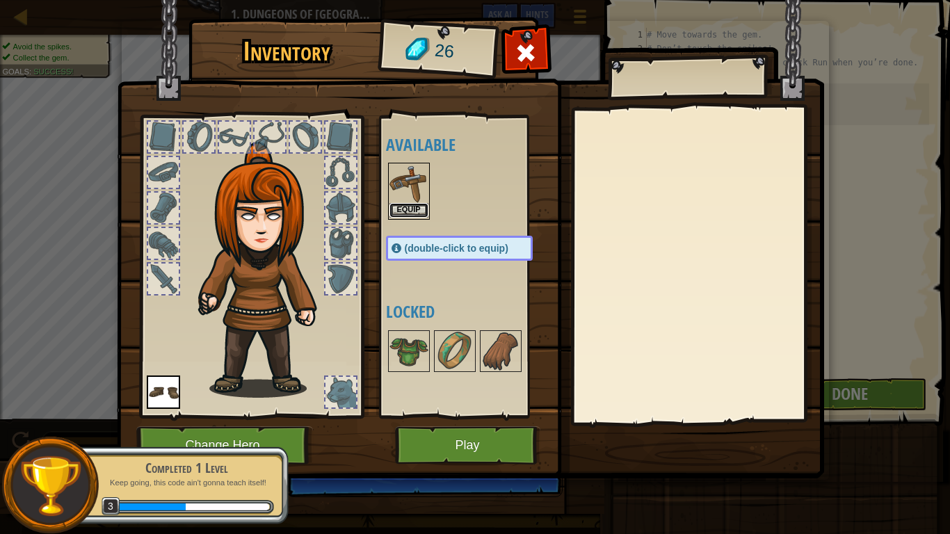
click at [408, 206] on button "Equip" at bounding box center [408, 210] width 39 height 15
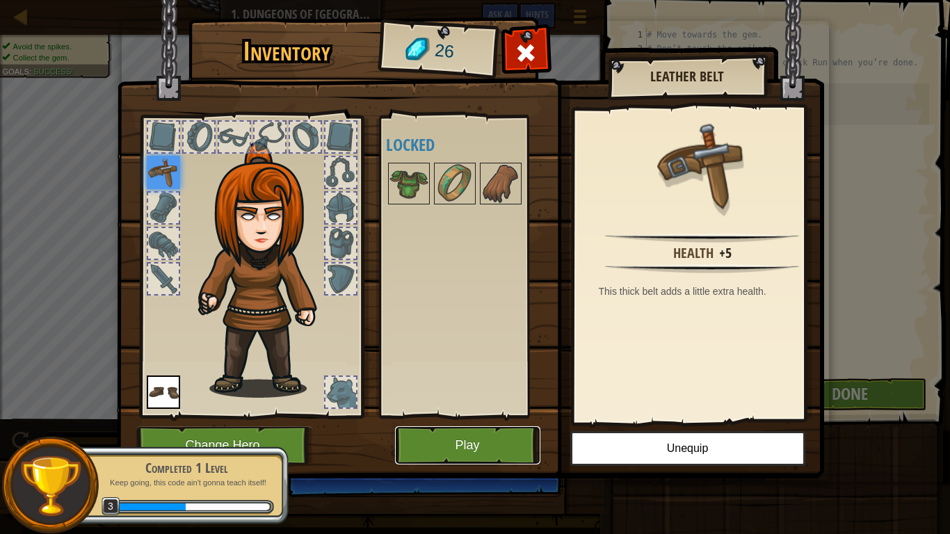
click at [455, 425] on button "Play" at bounding box center [467, 445] width 145 height 38
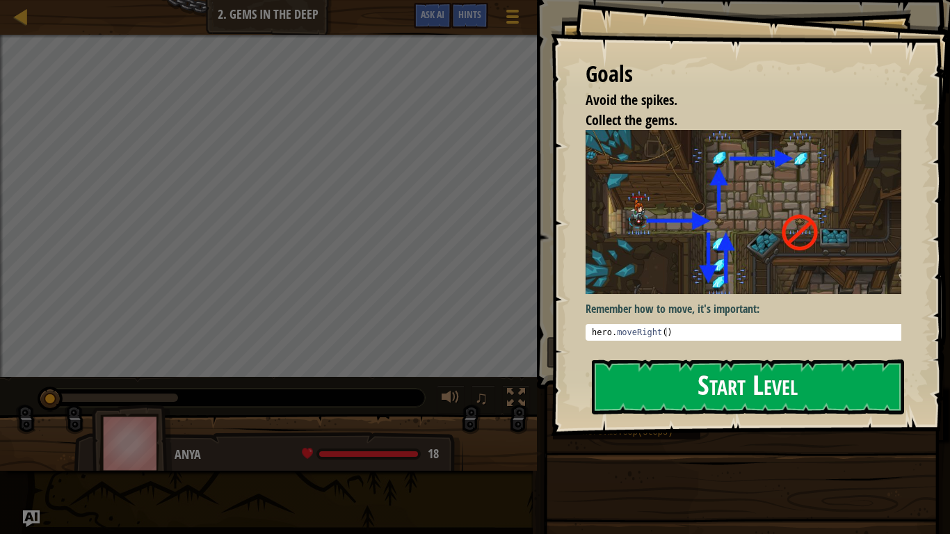
click at [718, 400] on button "Start Level" at bounding box center [748, 387] width 312 height 55
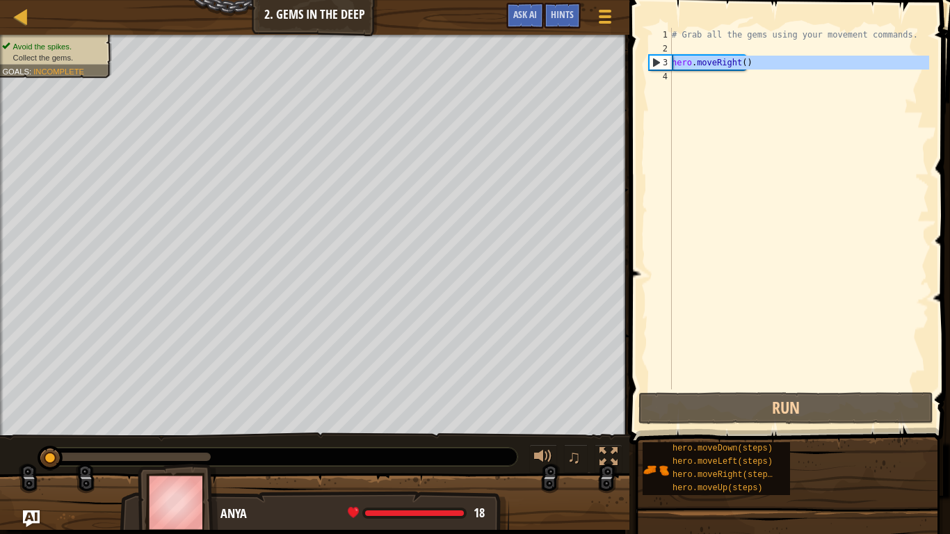
click at [658, 62] on div "3" at bounding box center [661, 63] width 22 height 14
type textarea "hero.moveRight()"
click at [670, 73] on div "4" at bounding box center [660, 77] width 23 height 14
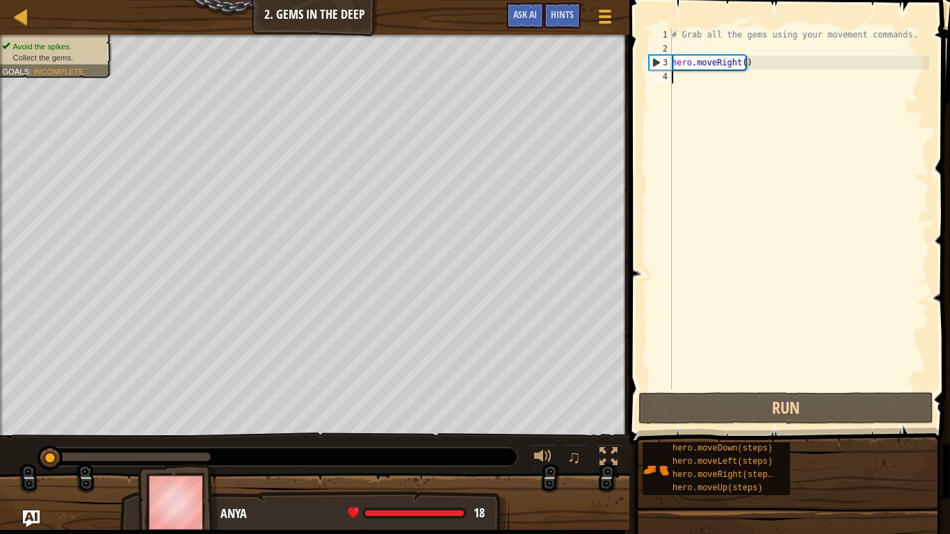
scroll to position [6, 0]
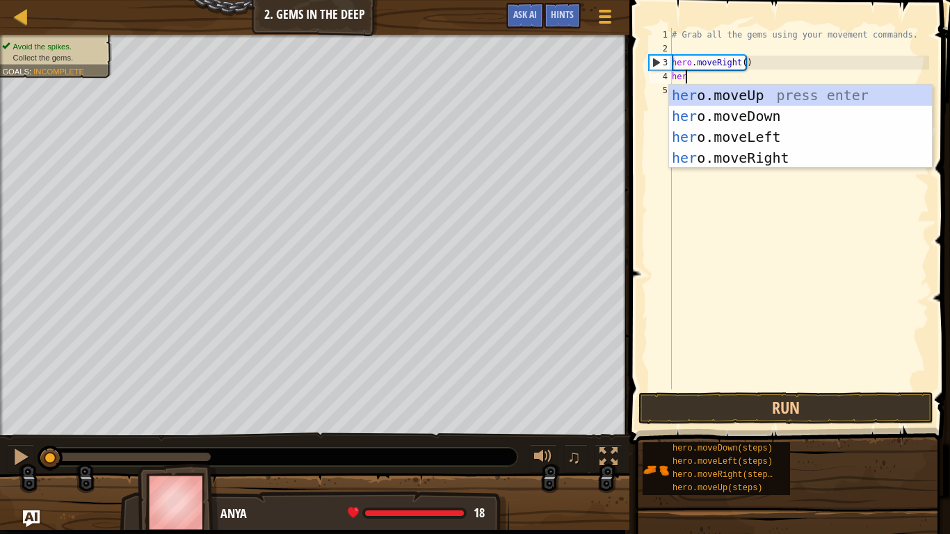
type textarea "hero"
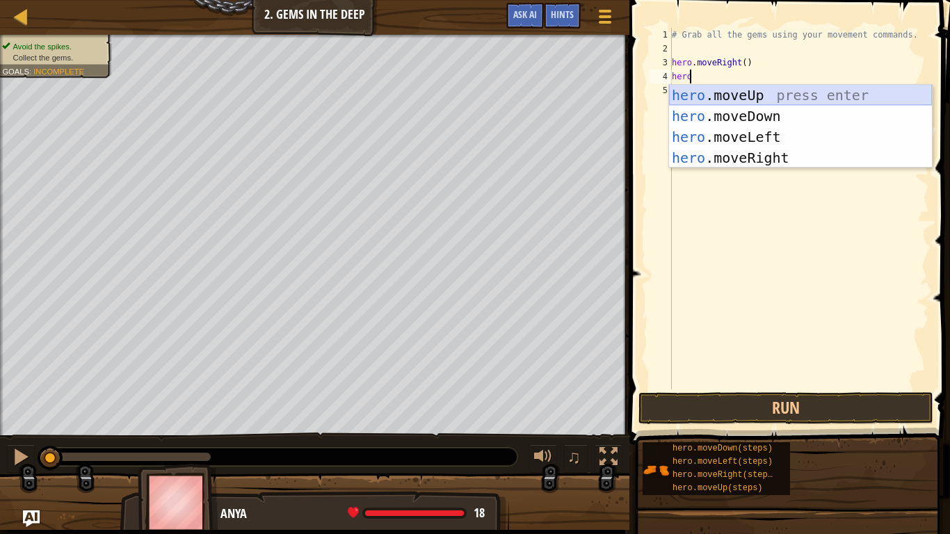
click at [706, 91] on div "hero .moveUp press enter hero .moveDown press enter hero .moveLeft press enter …" at bounding box center [800, 147] width 263 height 125
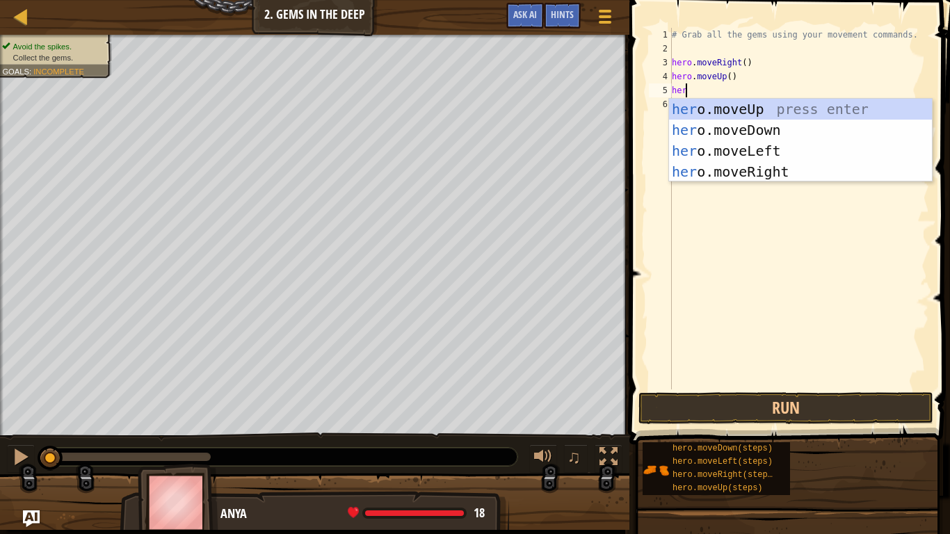
type textarea "hero"
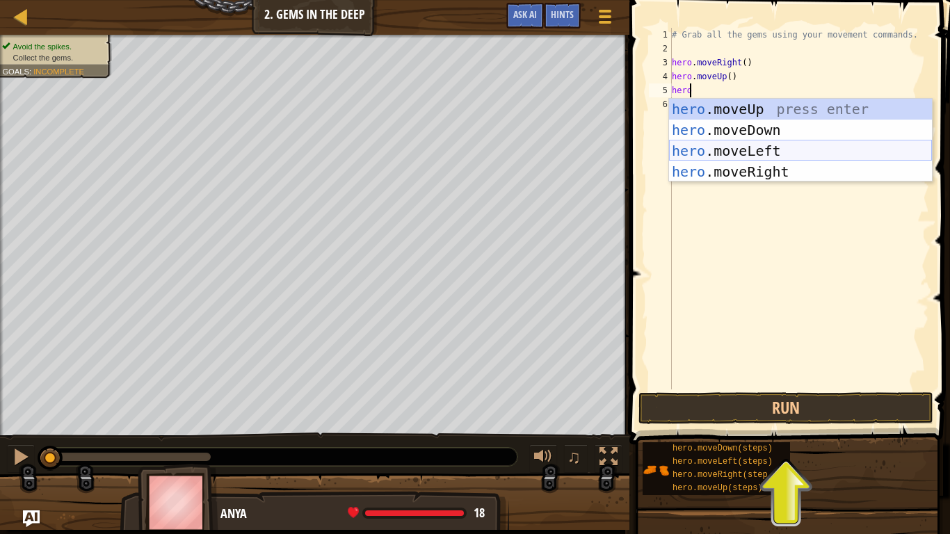
click at [730, 148] on div "hero .moveUp press enter hero .moveDown press enter hero .moveLeft press enter …" at bounding box center [800, 161] width 263 height 125
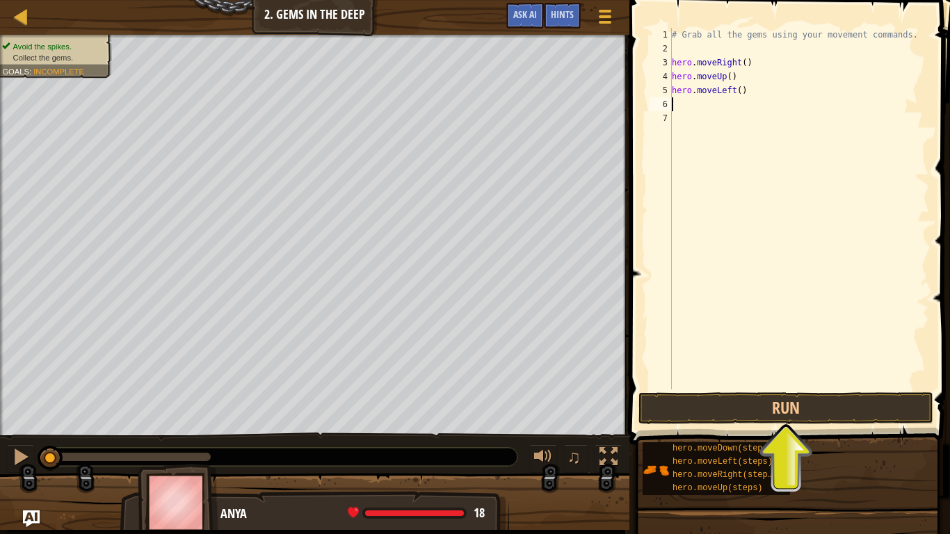
scroll to position [6, 0]
click at [743, 90] on div "# Grab all the gems using your movement commands. hero . moveRight ( ) hero . m…" at bounding box center [799, 222] width 260 height 389
type textarea "h"
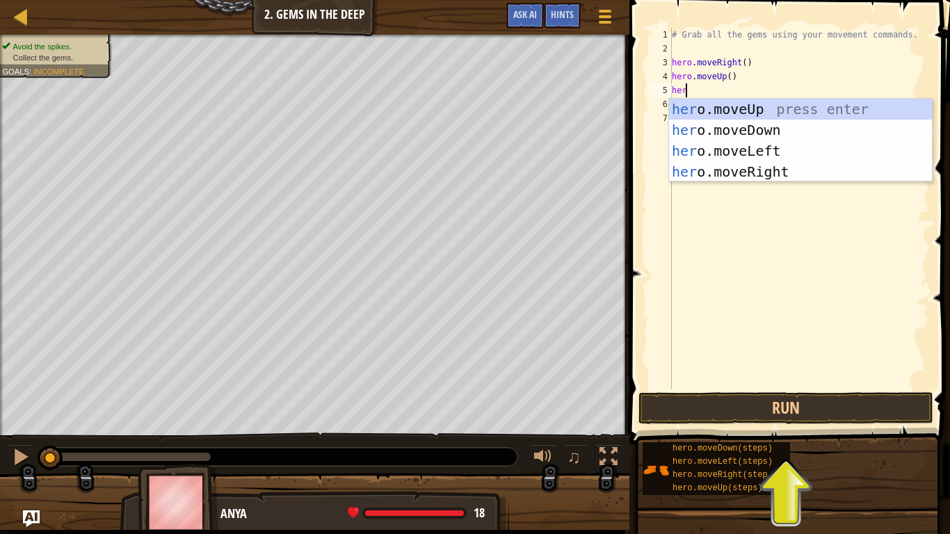
type textarea "hero"
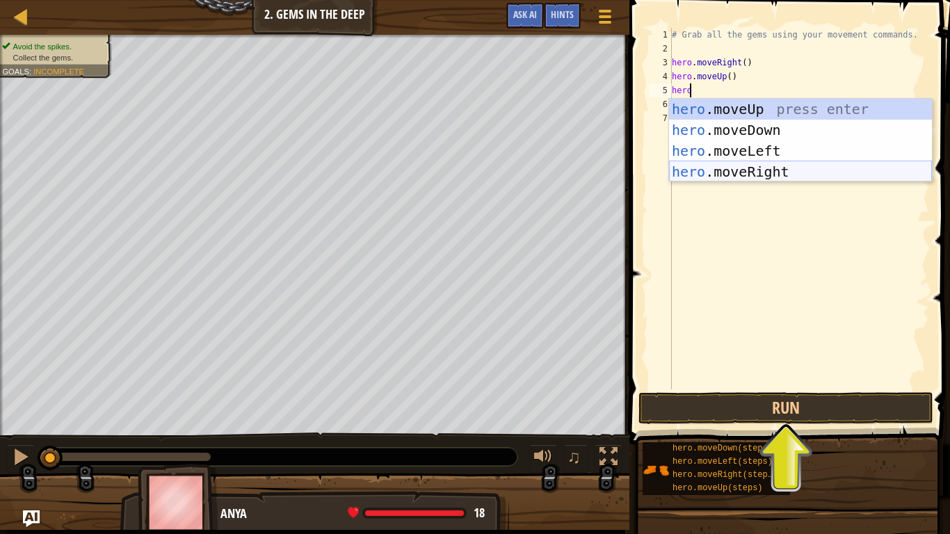
click at [732, 174] on div "hero .moveUp press enter hero .moveDown press enter hero .moveLeft press enter …" at bounding box center [800, 161] width 263 height 125
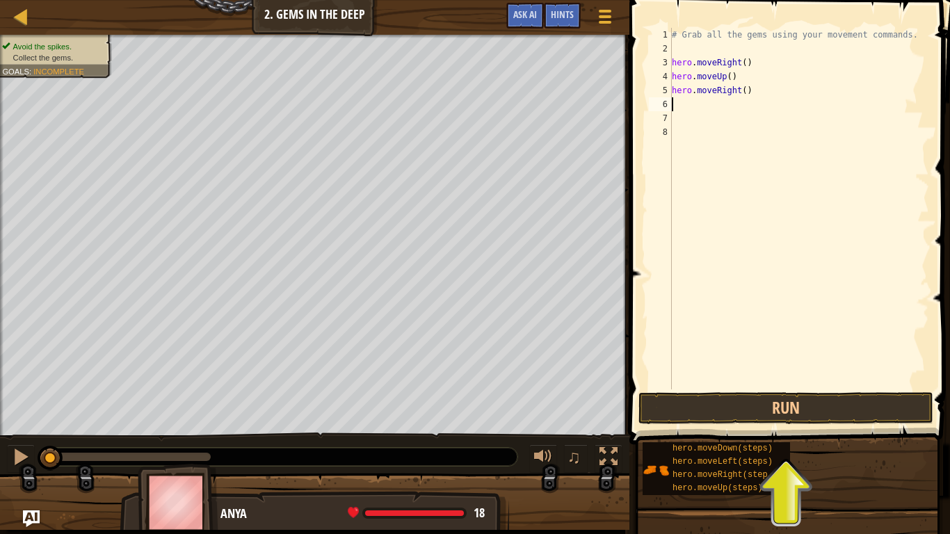
scroll to position [6, 0]
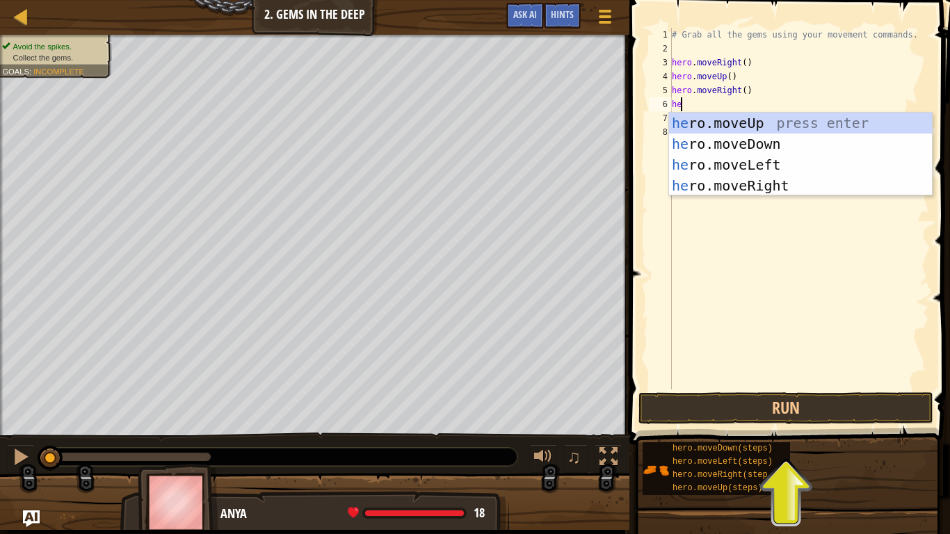
type textarea "hero"
click at [731, 140] on div "hero .moveUp press enter hero .moveDown press enter hero .moveLeft press enter …" at bounding box center [800, 175] width 263 height 125
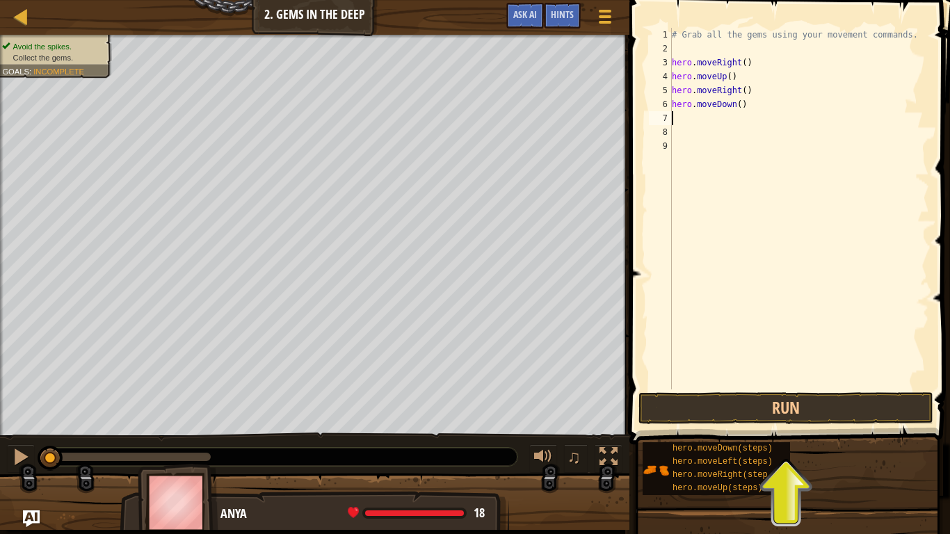
scroll to position [6, 0]
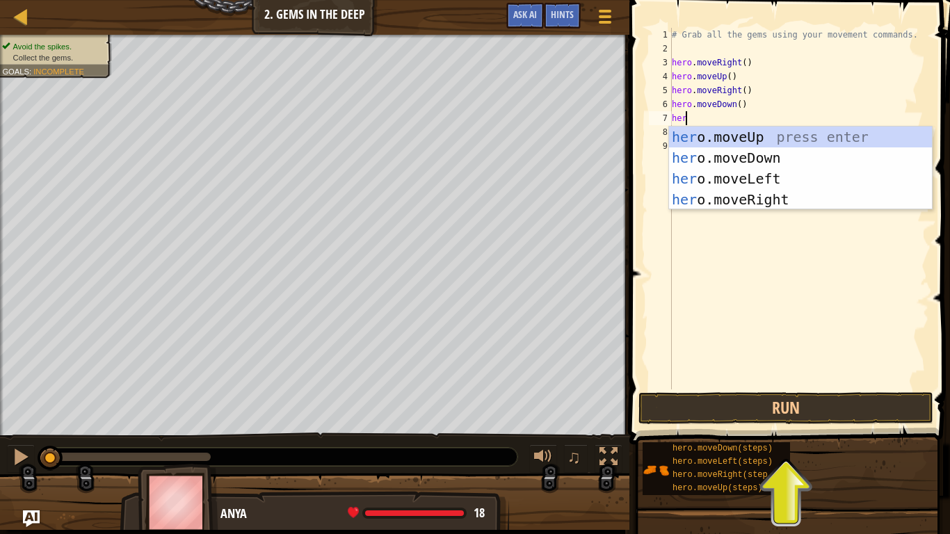
type textarea "hero"
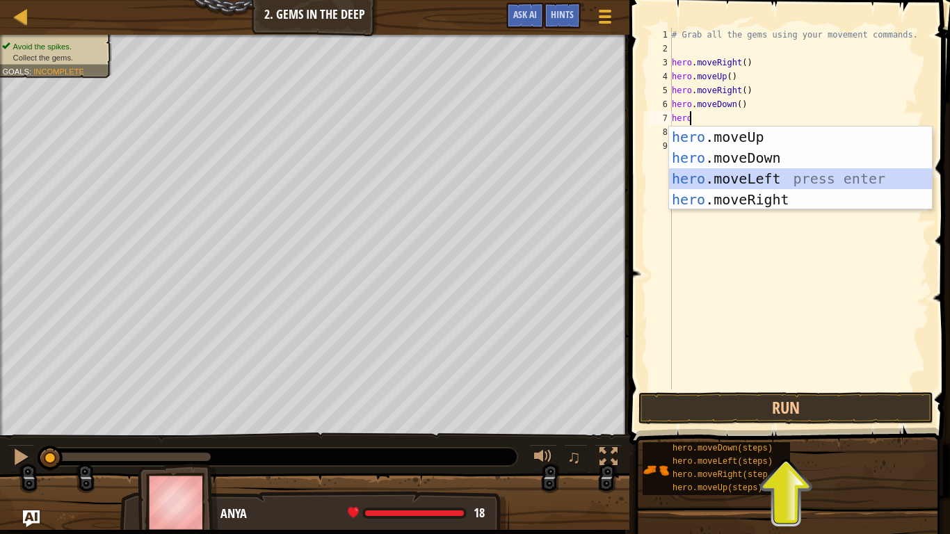
click at [707, 178] on div "hero .moveUp press enter hero .moveDown press enter hero .moveLeft press enter …" at bounding box center [800, 189] width 263 height 125
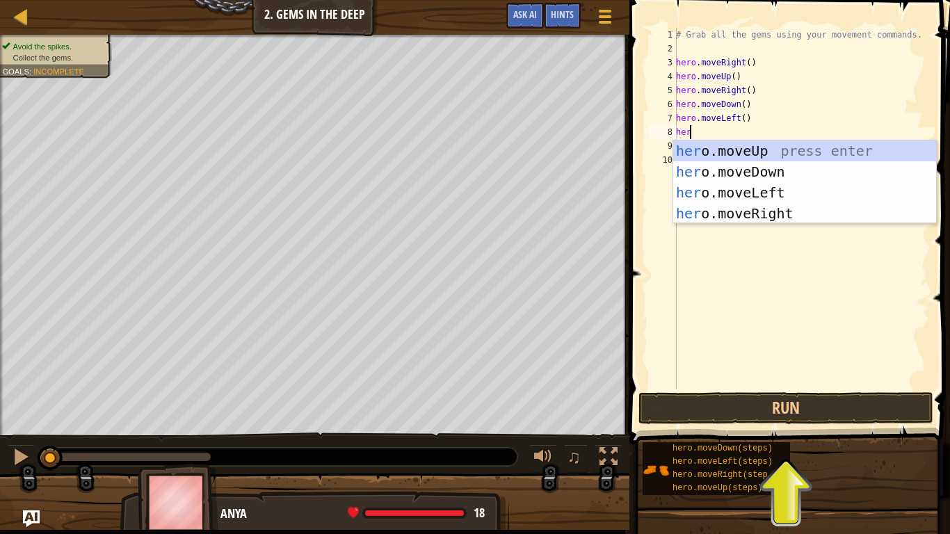
type textarea "hero"
click at [746, 170] on div "hero .moveUp press enter hero .moveDown press enter hero .moveLeft press enter …" at bounding box center [804, 202] width 263 height 125
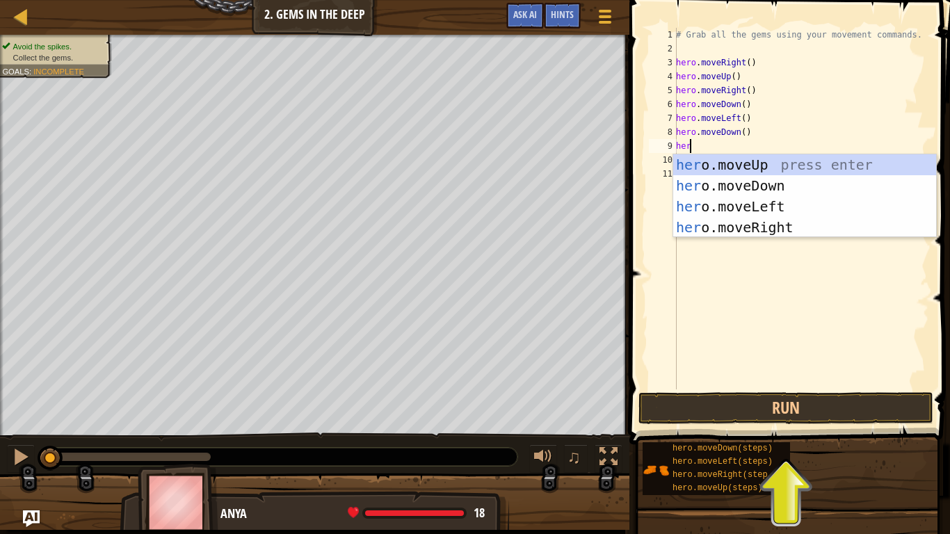
scroll to position [6, 0]
type textarea "h"
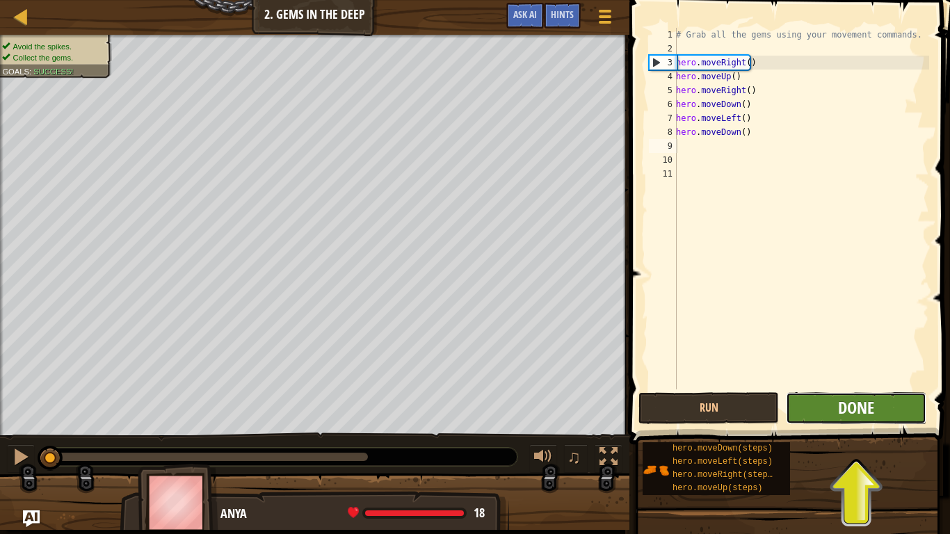
click at [864, 403] on span "Done" at bounding box center [856, 407] width 36 height 22
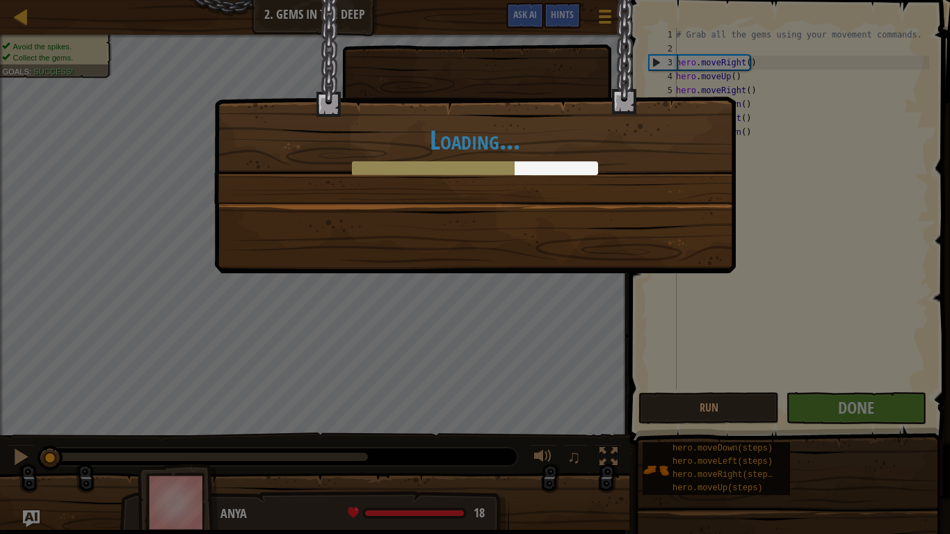
drag, startPoint x: 581, startPoint y: 183, endPoint x: 868, endPoint y: 124, distance: 292.4
click at [868, 124] on div "Loading..." at bounding box center [475, 267] width 950 height 534
click at [720, 411] on div "Loading..." at bounding box center [475, 267] width 950 height 534
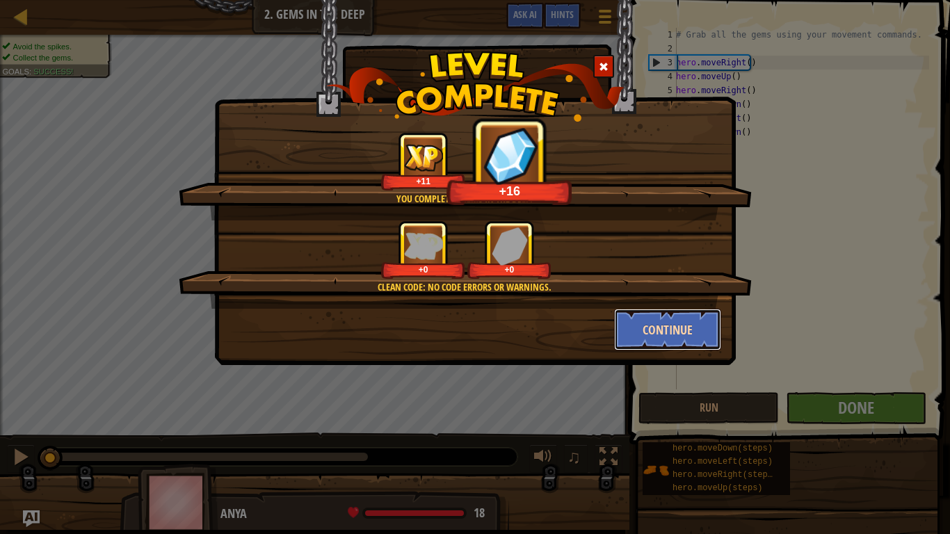
click at [648, 329] on button "Continue" at bounding box center [668, 330] width 108 height 42
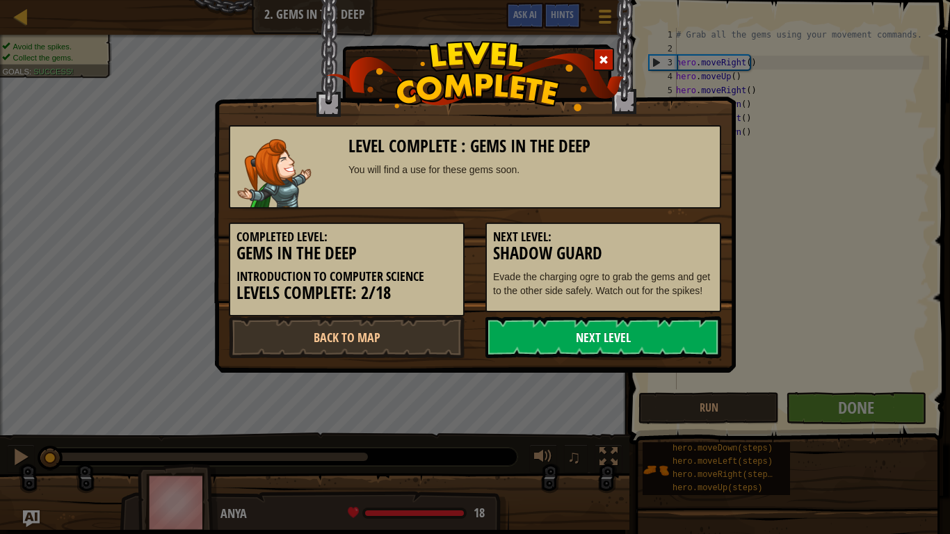
click at [641, 325] on link "Next Level" at bounding box center [603, 337] width 236 height 42
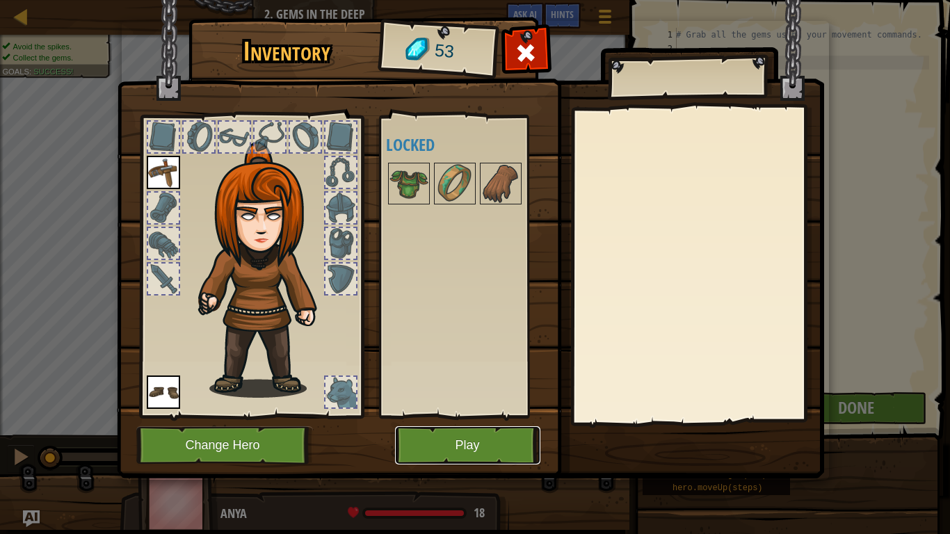
click at [444, 425] on button "Play" at bounding box center [467, 445] width 145 height 38
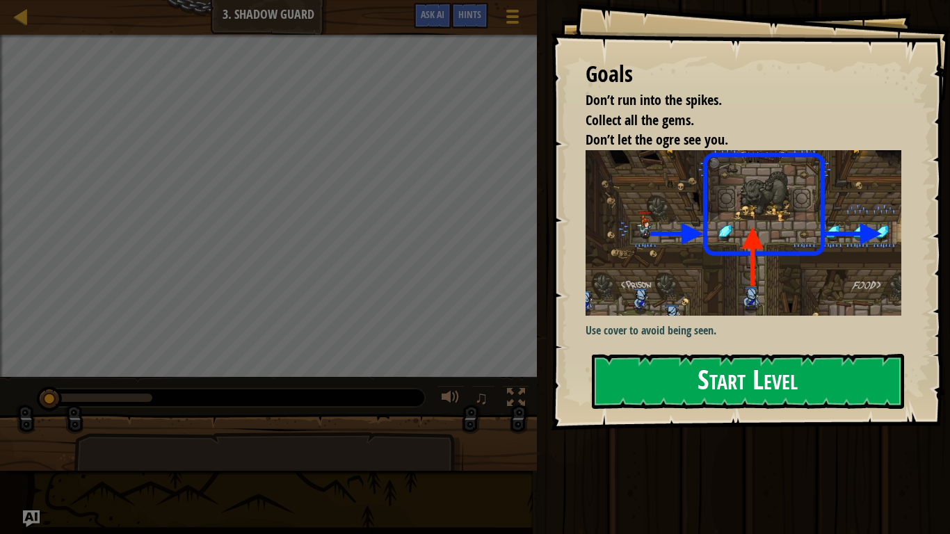
click at [705, 378] on button "Start Level" at bounding box center [748, 381] width 312 height 55
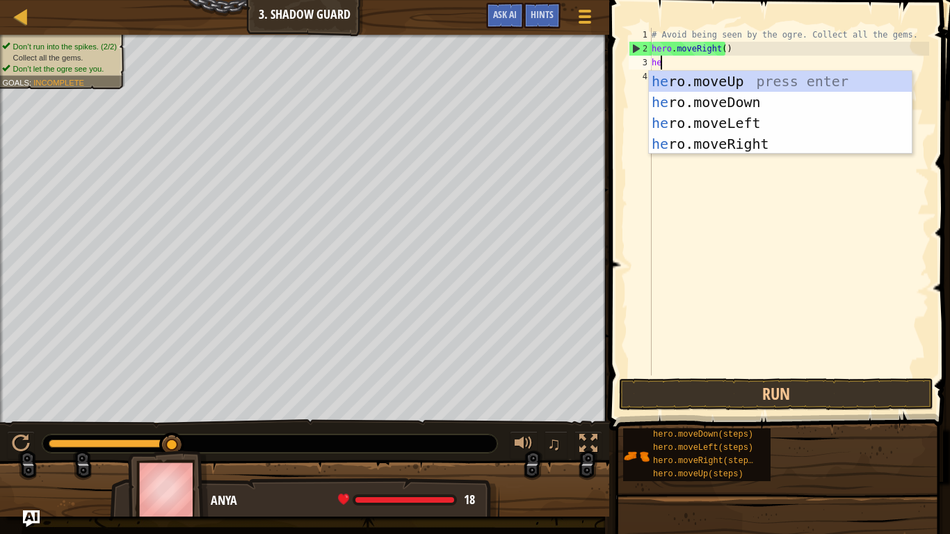
scroll to position [6, 1]
type textarea "hero"
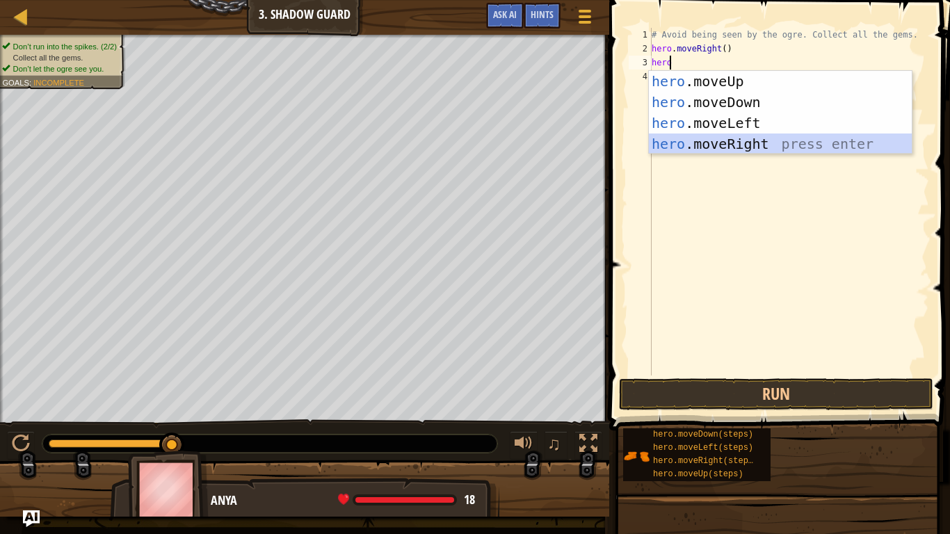
click at [700, 140] on div "hero .moveUp press enter hero .moveDown press enter hero .moveLeft press enter …" at bounding box center [780, 133] width 263 height 125
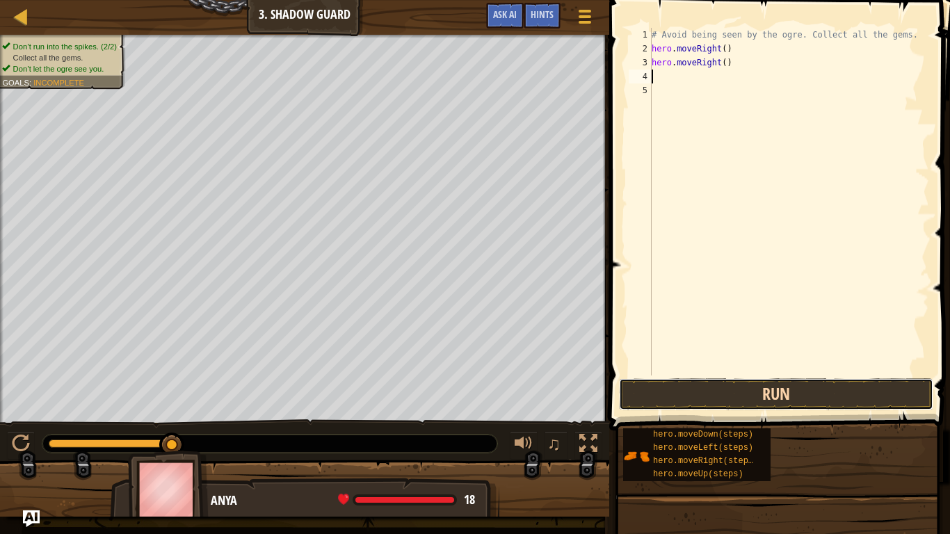
click at [732, 396] on button "Run" at bounding box center [776, 394] width 314 height 32
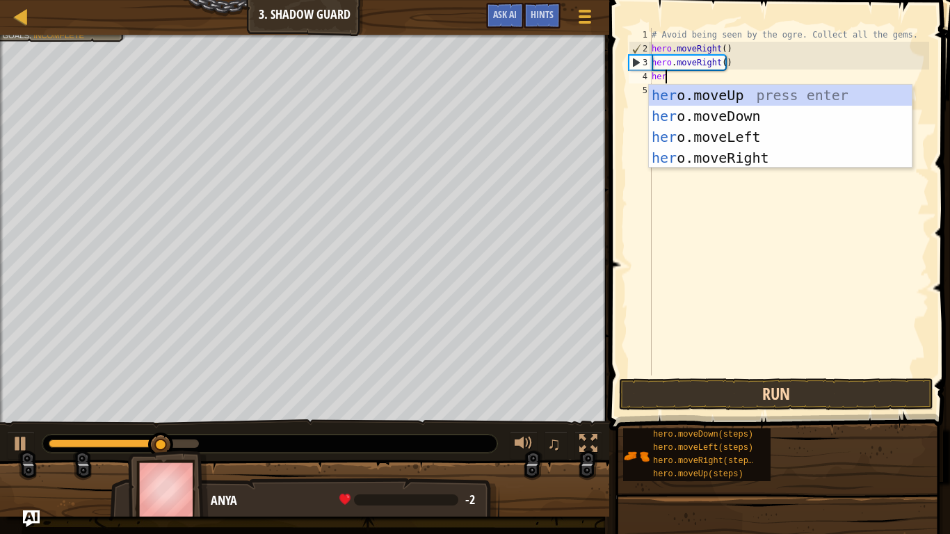
scroll to position [6, 1]
type textarea "hero"
click at [726, 156] on div "hero .moveUp press enter hero .moveDown press enter hero .moveLeft press enter …" at bounding box center [780, 147] width 263 height 125
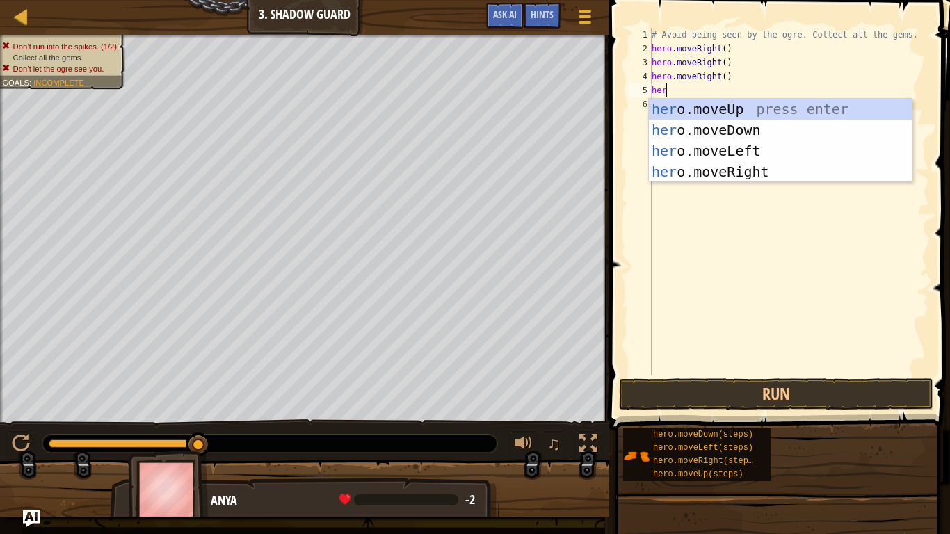
type textarea "hero"
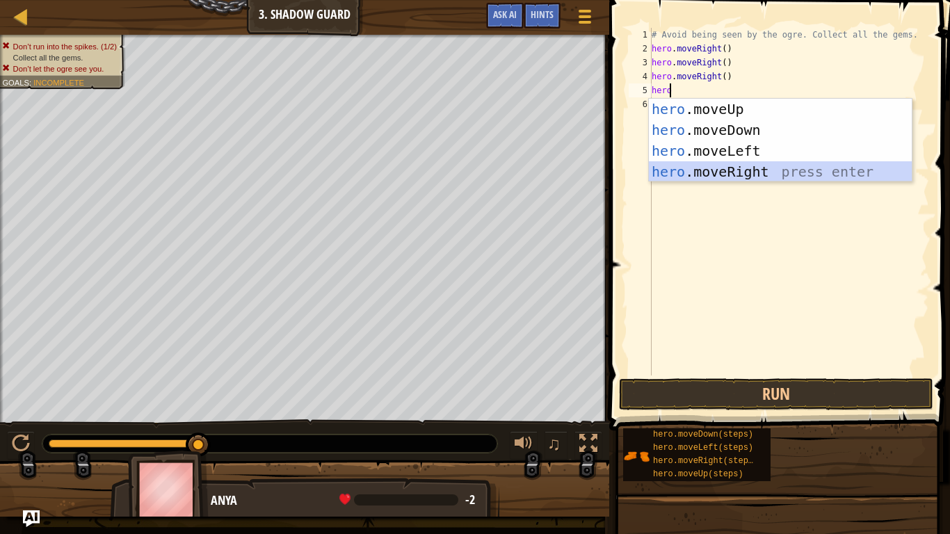
click at [734, 167] on div "hero .moveUp press enter hero .moveDown press enter hero .moveLeft press enter …" at bounding box center [780, 161] width 263 height 125
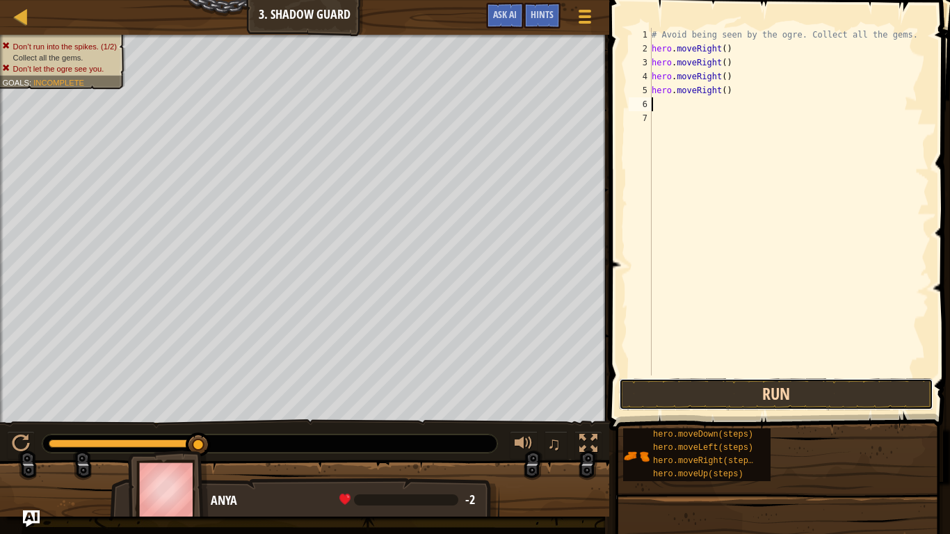
click at [691, 389] on button "Run" at bounding box center [776, 394] width 314 height 32
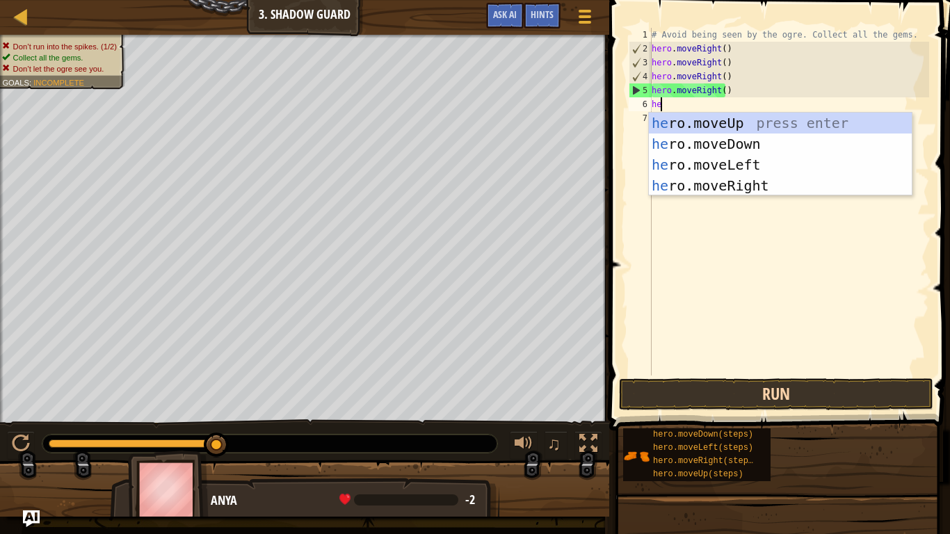
scroll to position [6, 1]
type textarea "hero"
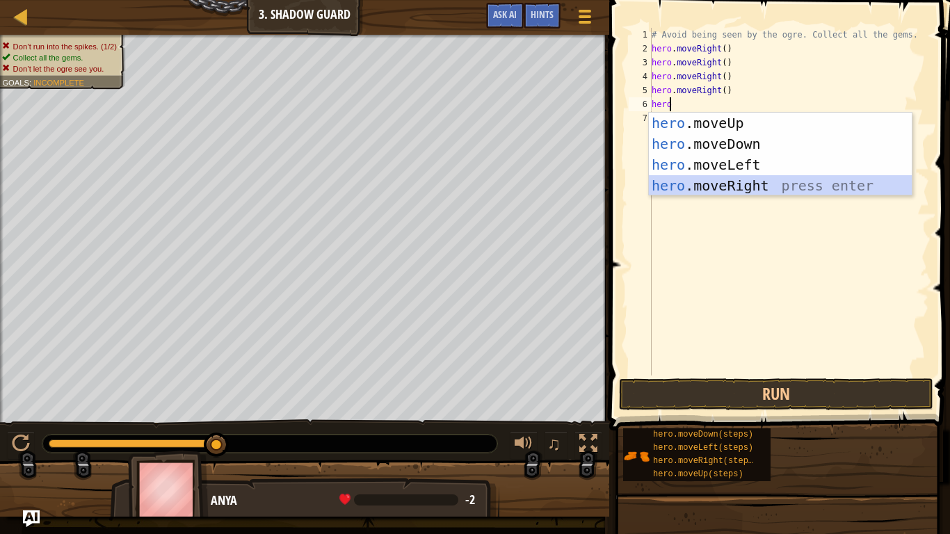
click at [686, 184] on div "hero .moveUp press enter hero .moveDown press enter hero .moveLeft press enter …" at bounding box center [780, 175] width 263 height 125
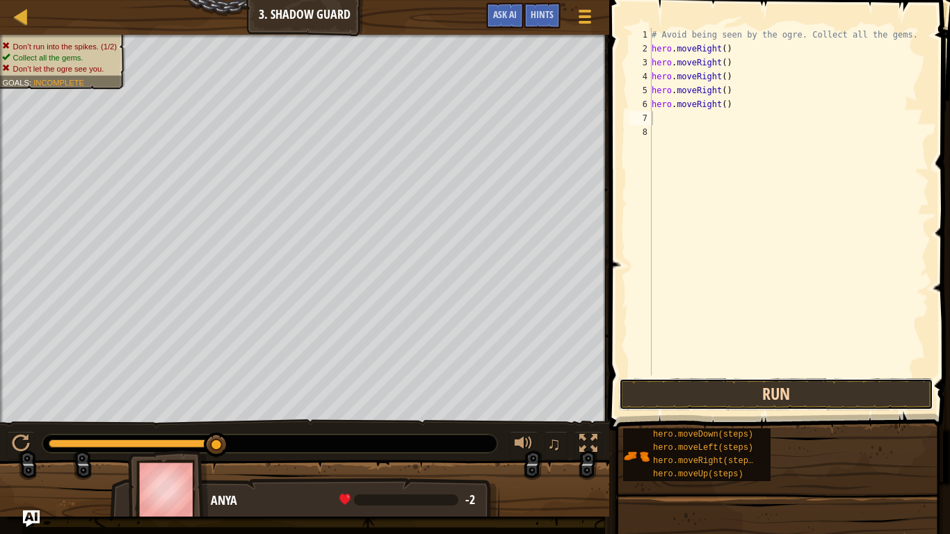
click at [682, 394] on button "Run" at bounding box center [776, 394] width 314 height 32
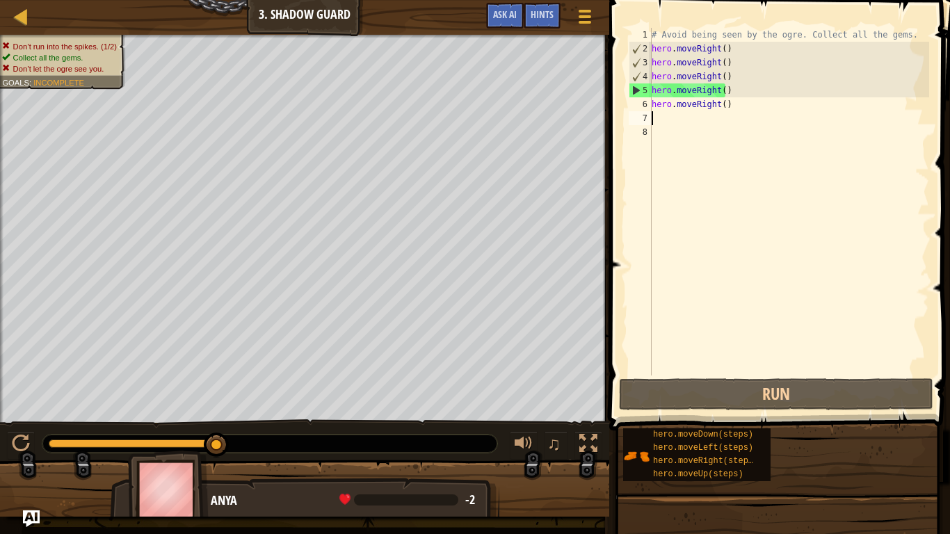
click at [727, 106] on div "# Avoid being seen by the ogre. Collect all the gems. hero . moveRight ( ) hero…" at bounding box center [789, 216] width 280 height 376
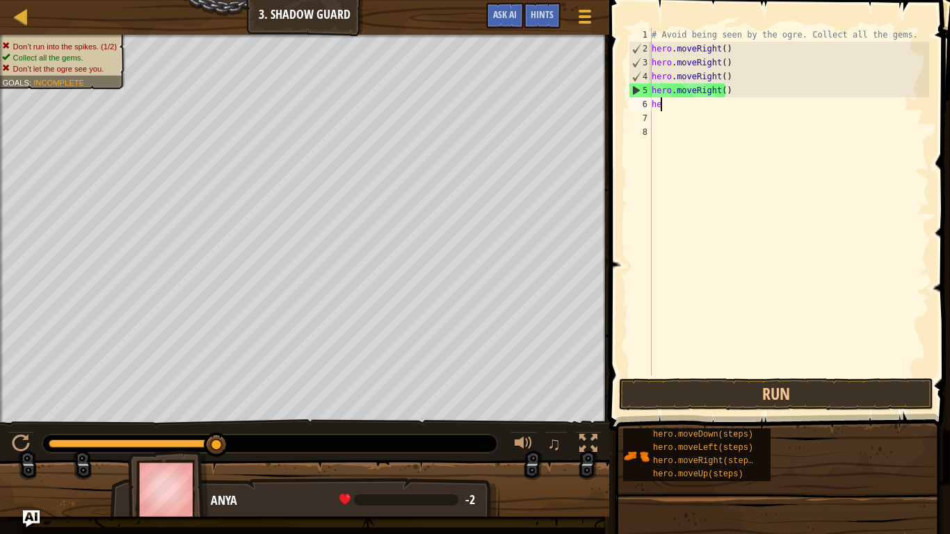
type textarea "h"
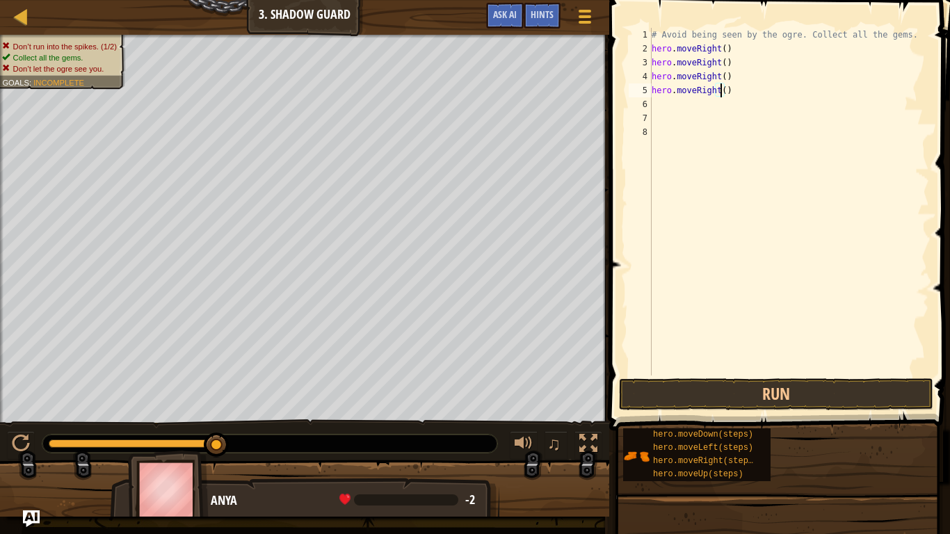
click at [720, 91] on div "# Avoid being seen by the ogre. Collect all the gems. hero . moveRight ( ) hero…" at bounding box center [789, 216] width 280 height 376
click at [723, 88] on div "# Avoid being seen by the ogre. Collect all the gems. hero . moveRight ( ) hero…" at bounding box center [789, 216] width 280 height 376
type textarea "h"
click at [726, 70] on div "# Avoid being seen by the ogre. Collect all the gems. hero . moveRight ( ) hero…" at bounding box center [789, 216] width 280 height 376
type textarea "h"
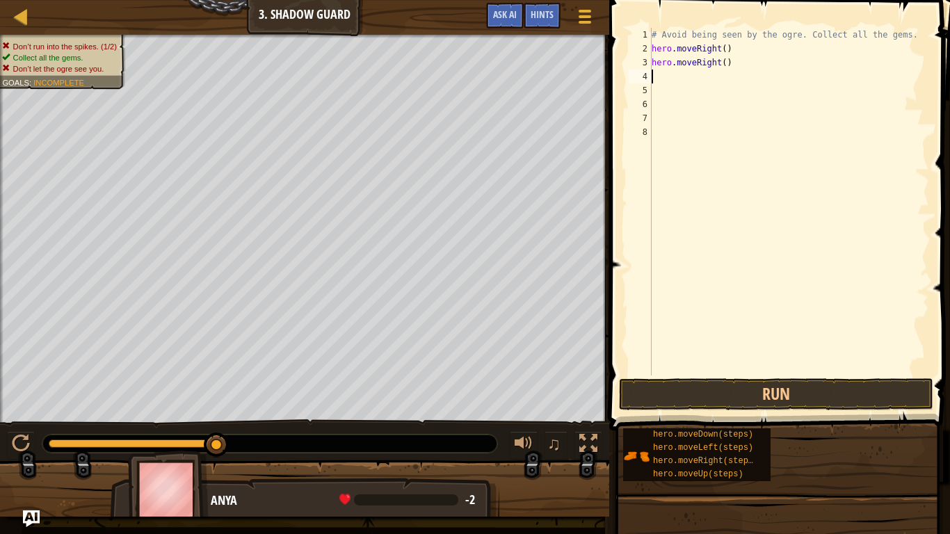
click at [725, 66] on div "# Avoid being seen by the ogre. Collect all the gems. hero . moveRight ( ) hero…" at bounding box center [789, 216] width 280 height 376
type textarea "h"
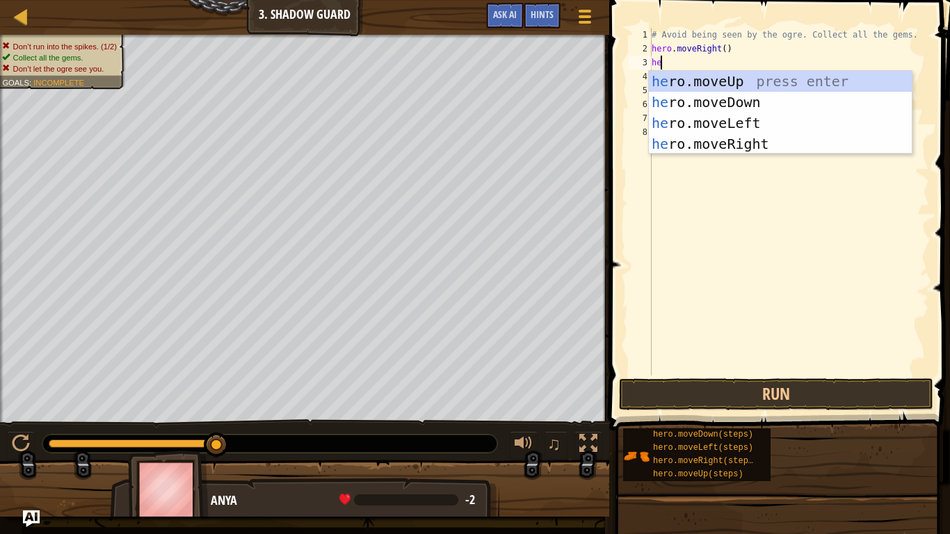
scroll to position [6, 1]
type textarea "hero"
click at [712, 120] on div "hero .moveUp press enter hero .moveDown press enter hero .moveLeft press enter …" at bounding box center [780, 133] width 263 height 125
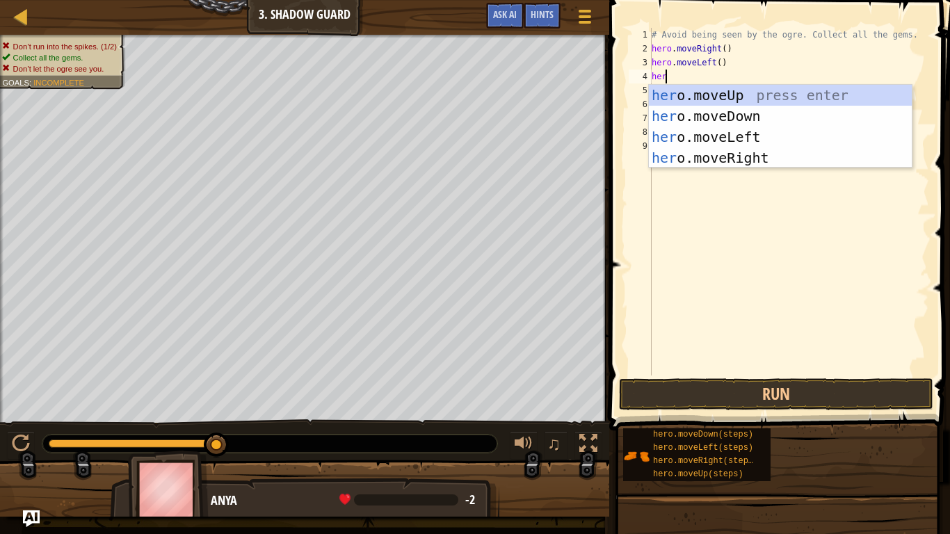
type textarea "hero"
click at [698, 156] on div "hero .moveUp press enter hero .moveDown press enter hero .moveLeft press enter …" at bounding box center [780, 147] width 263 height 125
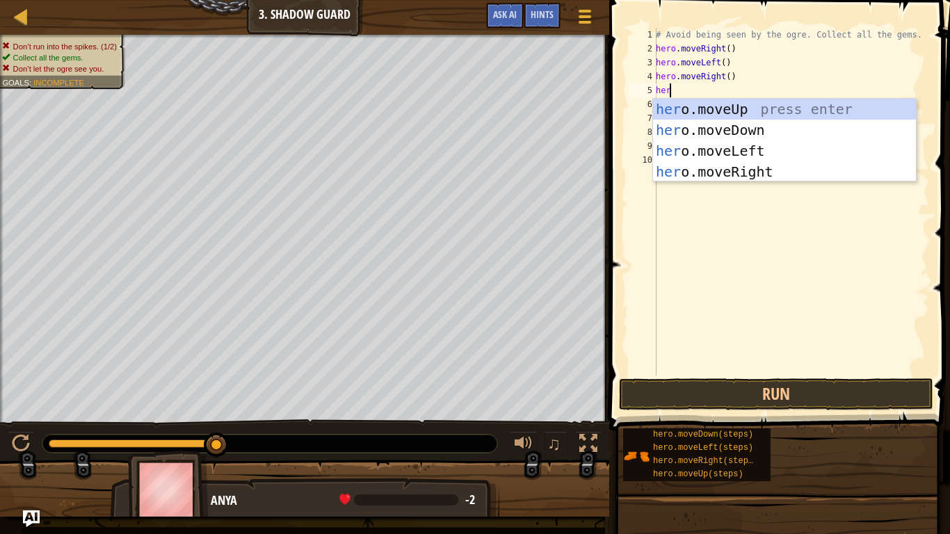
type textarea "hero"
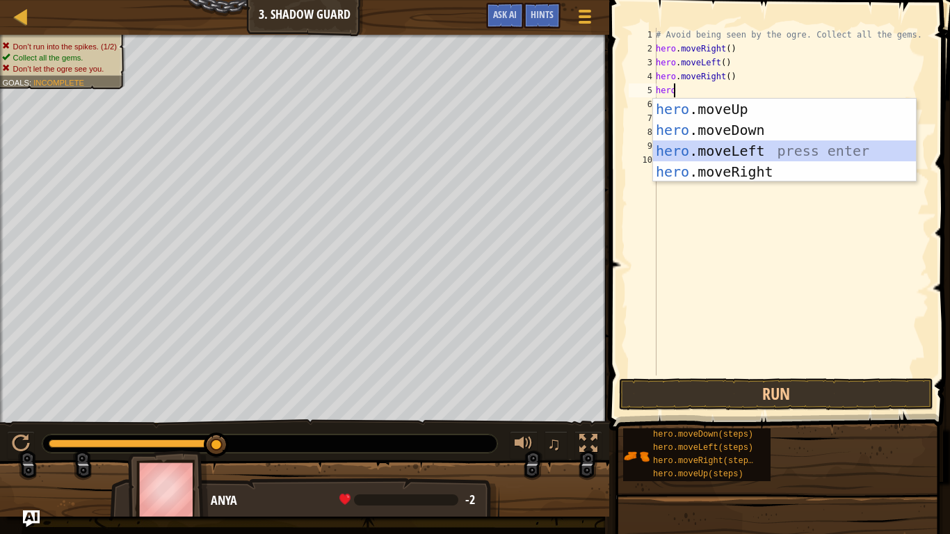
click at [690, 147] on div "hero .moveUp press enter hero .moveDown press enter hero .moveLeft press enter …" at bounding box center [784, 161] width 263 height 125
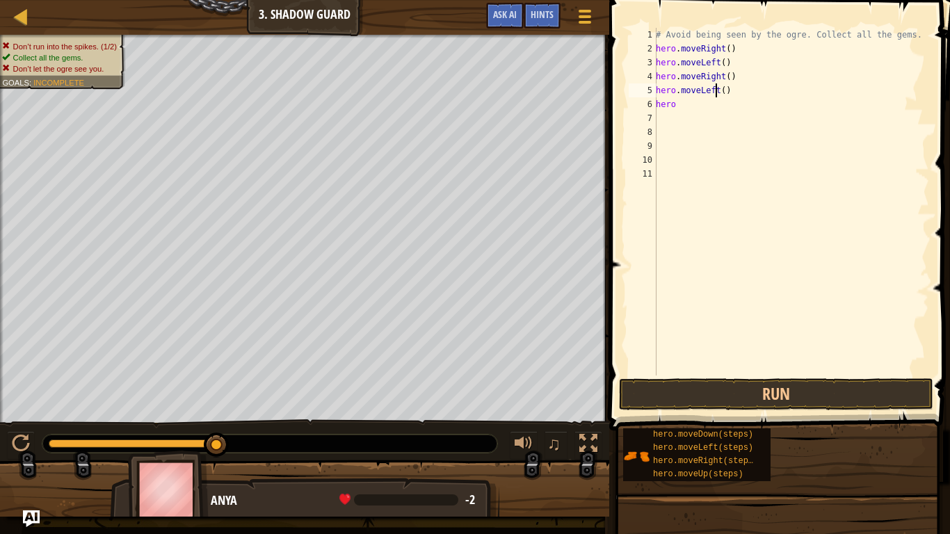
click at [714, 88] on div "# Avoid being seen by the ogre. Collect all the gems. hero . moveRight ( ) hero…" at bounding box center [791, 216] width 276 height 376
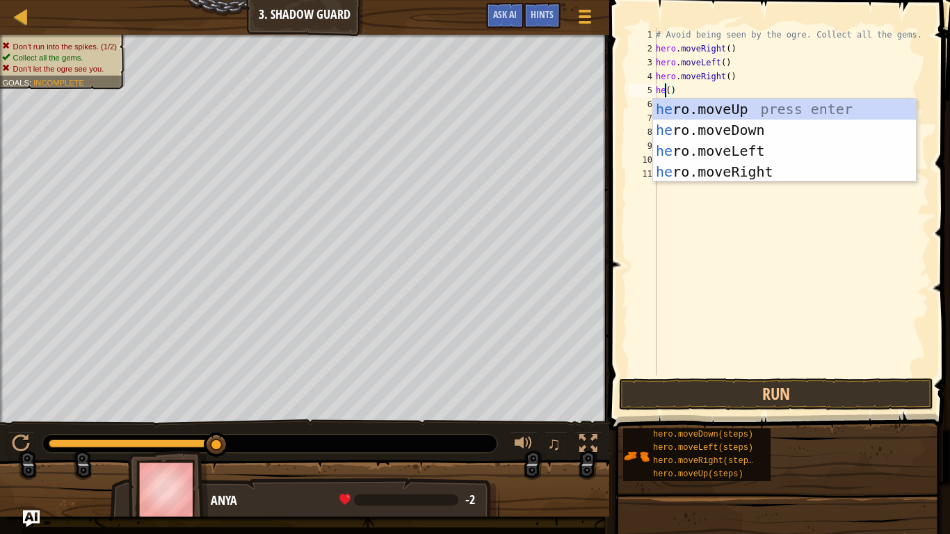
scroll to position [6, 1]
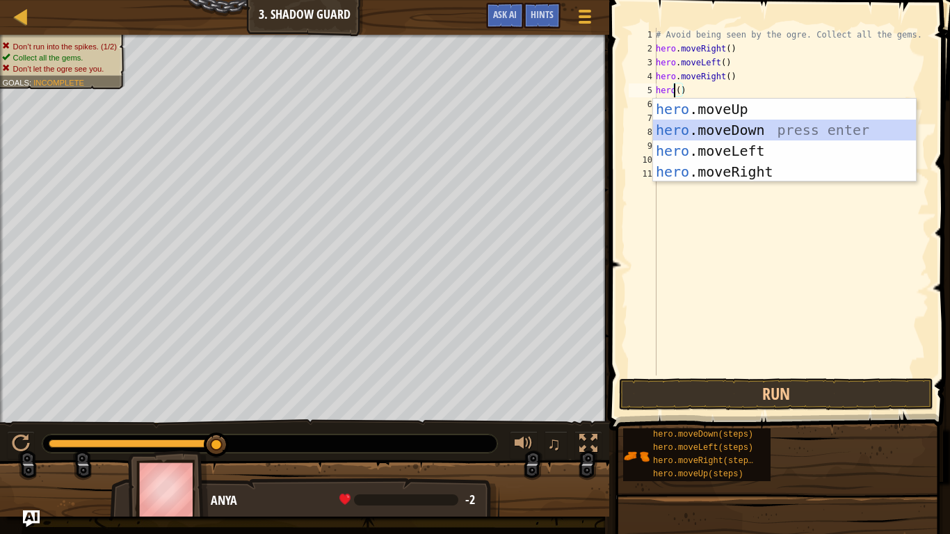
click at [724, 124] on div "hero .moveUp press enter hero .moveDown press enter hero .moveLeft press enter …" at bounding box center [784, 161] width 263 height 125
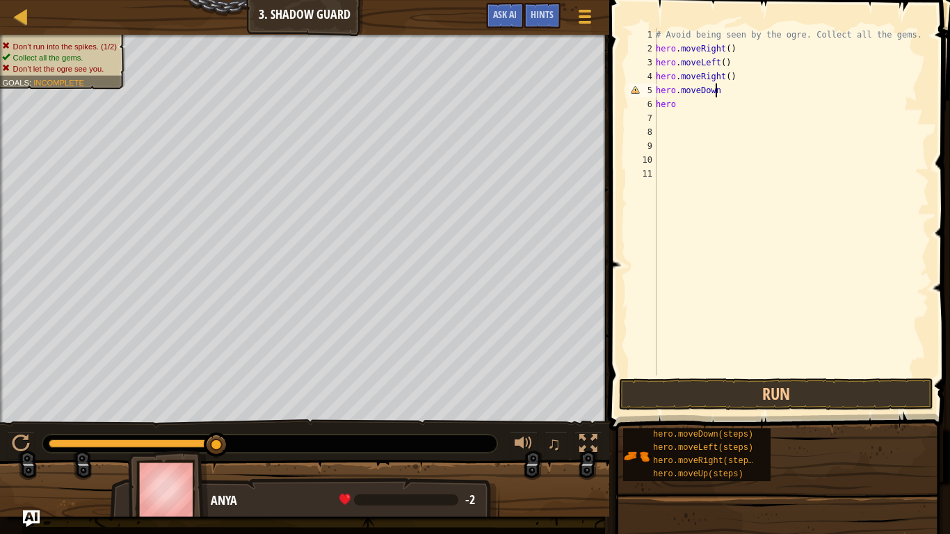
click at [675, 106] on div "# Avoid being seen by the ogre. Collect all the gems. hero . moveRight ( ) hero…" at bounding box center [791, 216] width 276 height 376
type textarea "h"
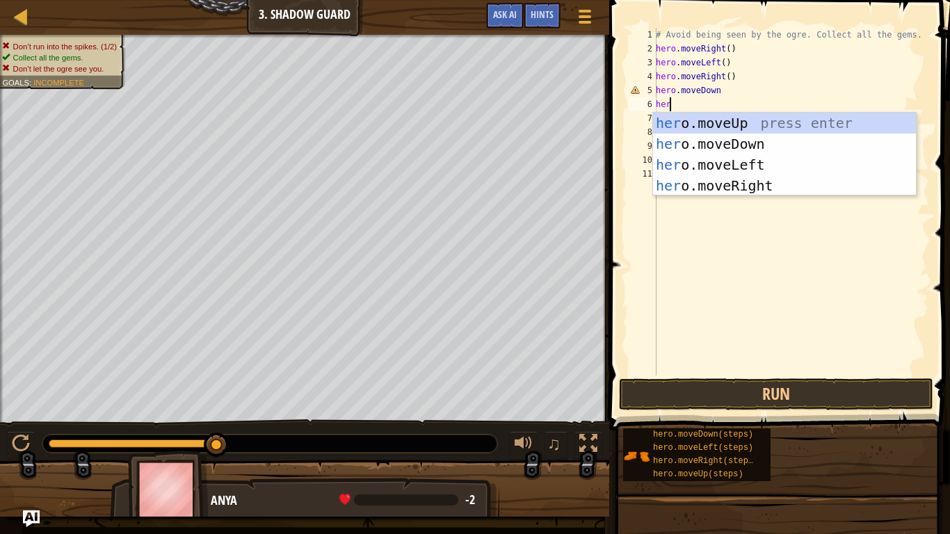
scroll to position [6, 1]
type textarea "hero"
click at [712, 186] on div "hero .moveUp press enter hero .moveDown press enter hero .moveLeft press enter …" at bounding box center [784, 175] width 263 height 125
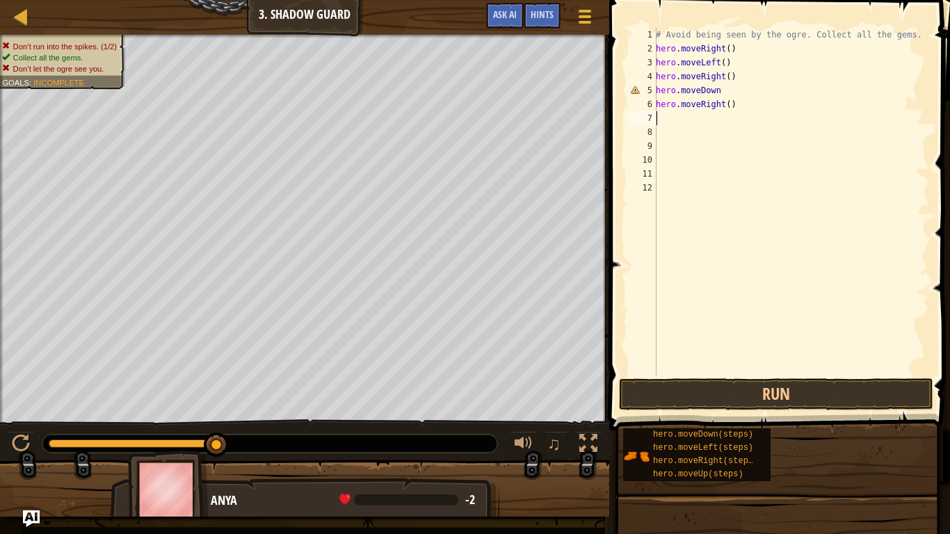
scroll to position [6, 0]
click at [718, 402] on button "Run" at bounding box center [776, 394] width 314 height 32
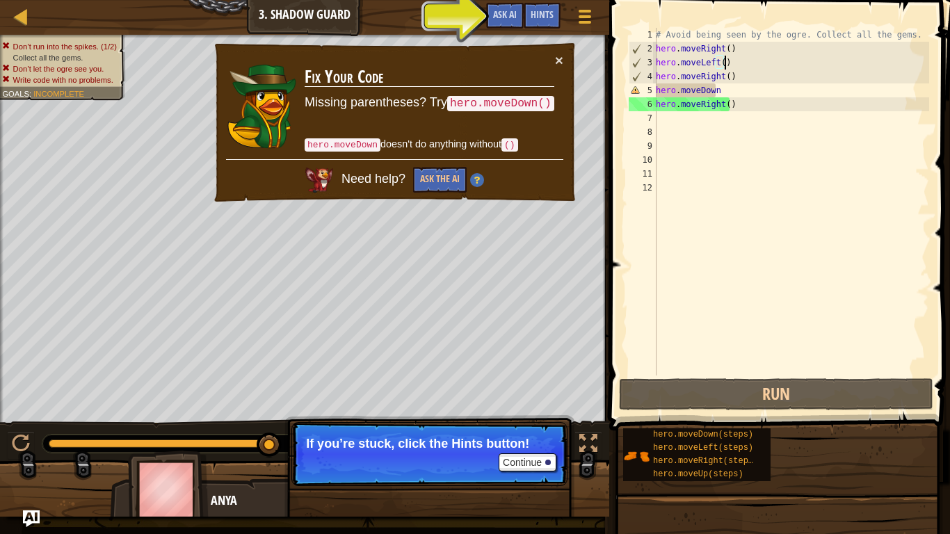
click at [734, 62] on div "# Avoid being seen by the ogre. Collect all the gems. hero . moveRight ( ) hero…" at bounding box center [791, 216] width 276 height 376
click at [549, 13] on span "Hints" at bounding box center [542, 14] width 23 height 13
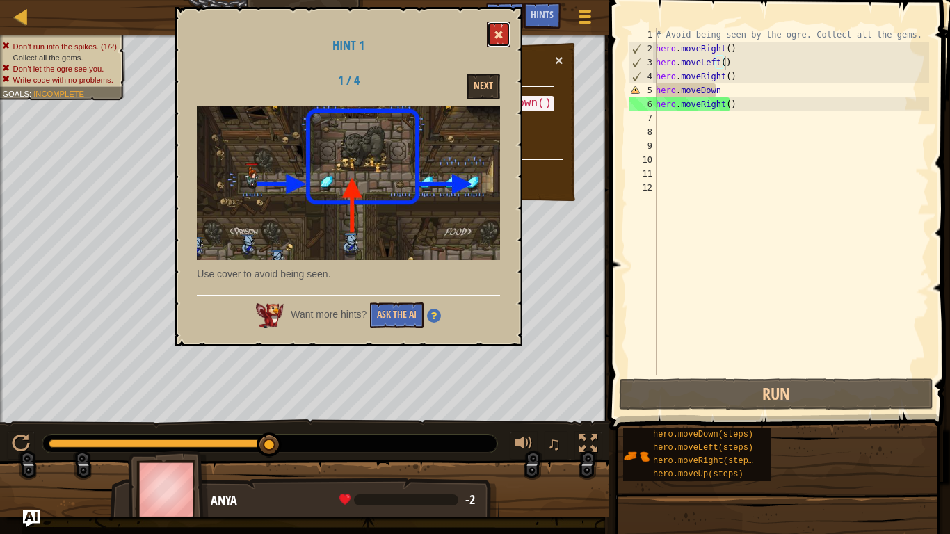
click at [504, 25] on button at bounding box center [499, 35] width 24 height 26
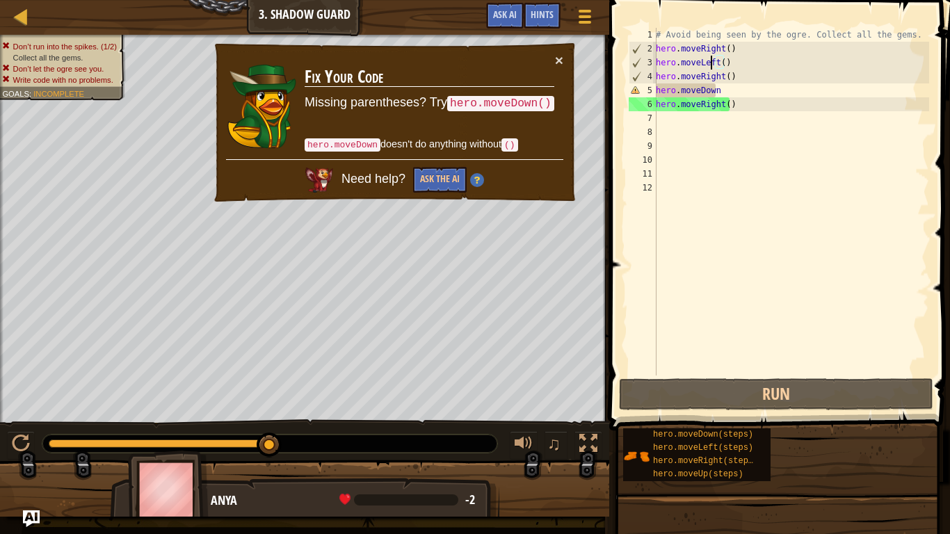
click at [711, 62] on div "# Avoid being seen by the ogre. Collect all the gems. hero . moveRight ( ) hero…" at bounding box center [791, 216] width 276 height 376
click at [714, 62] on div "# Avoid being seen by the ogre. Collect all the gems. hero . moveRight ( ) hero…" at bounding box center [791, 216] width 276 height 376
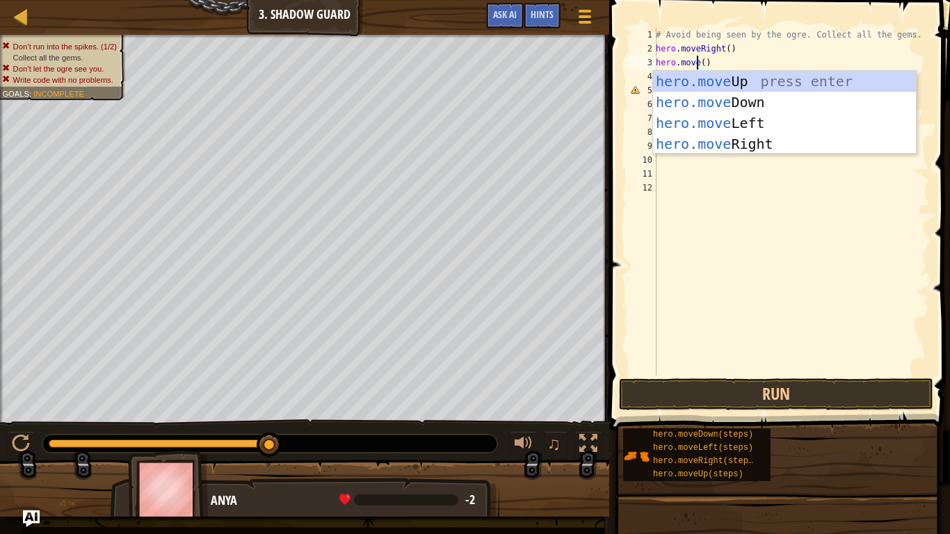
scroll to position [6, 4]
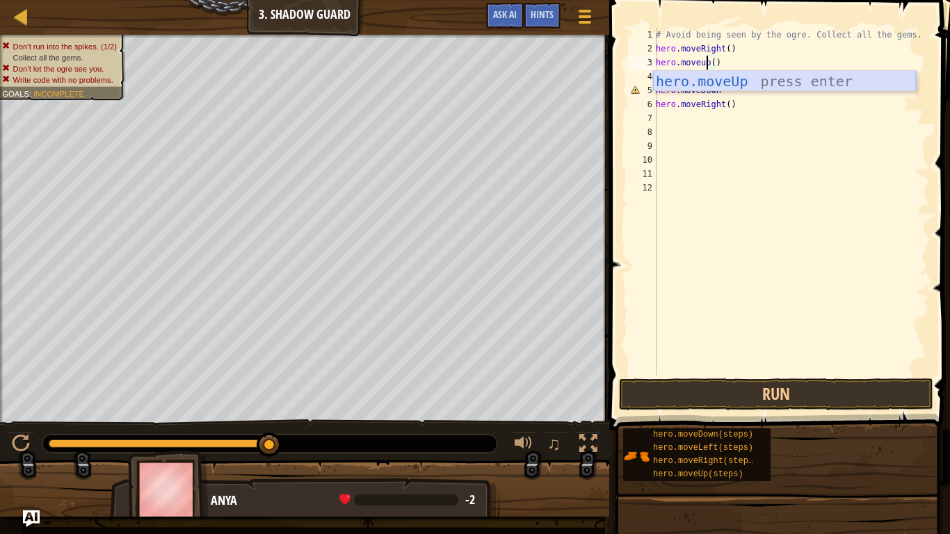
click at [745, 83] on div "hero.moveUp press enter" at bounding box center [784, 102] width 263 height 63
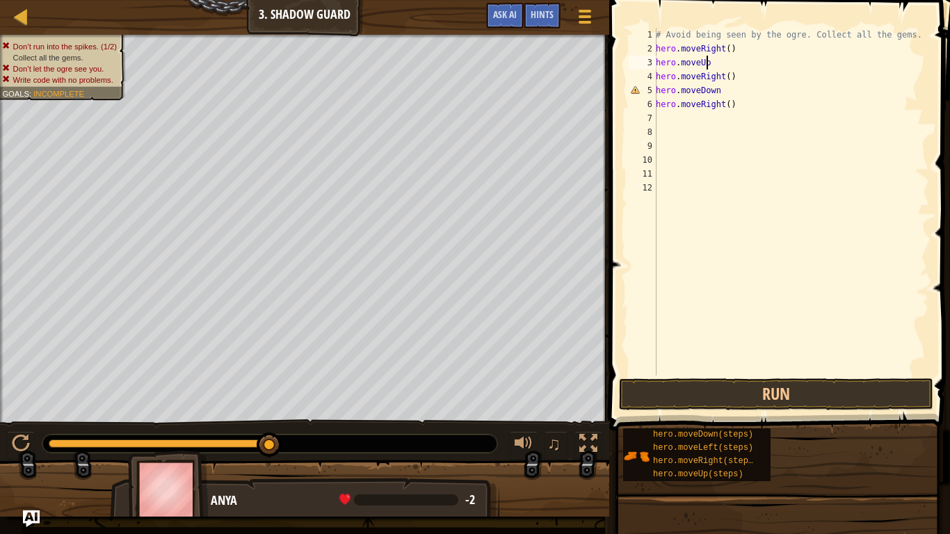
scroll to position [6, 3]
click at [692, 394] on button "Run" at bounding box center [776, 394] width 314 height 32
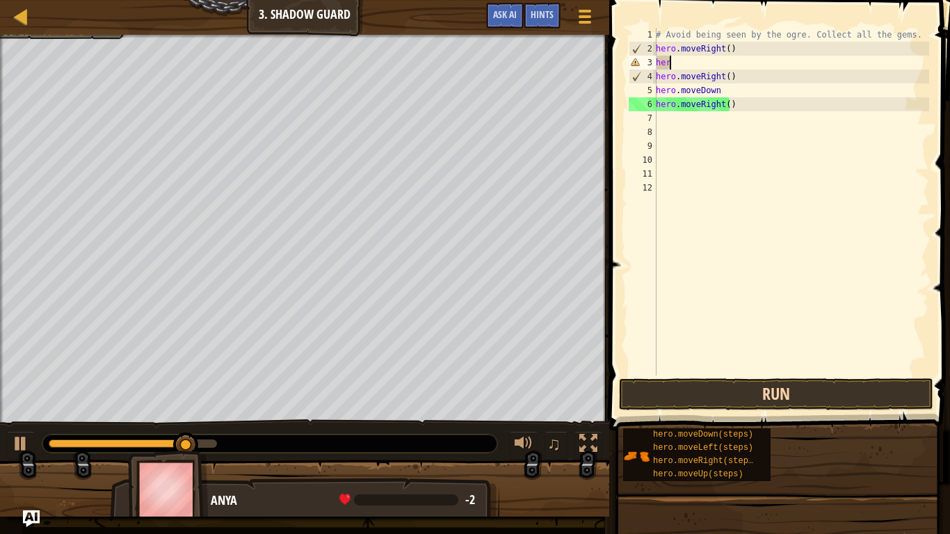
scroll to position [6, 0]
type textarea "h"
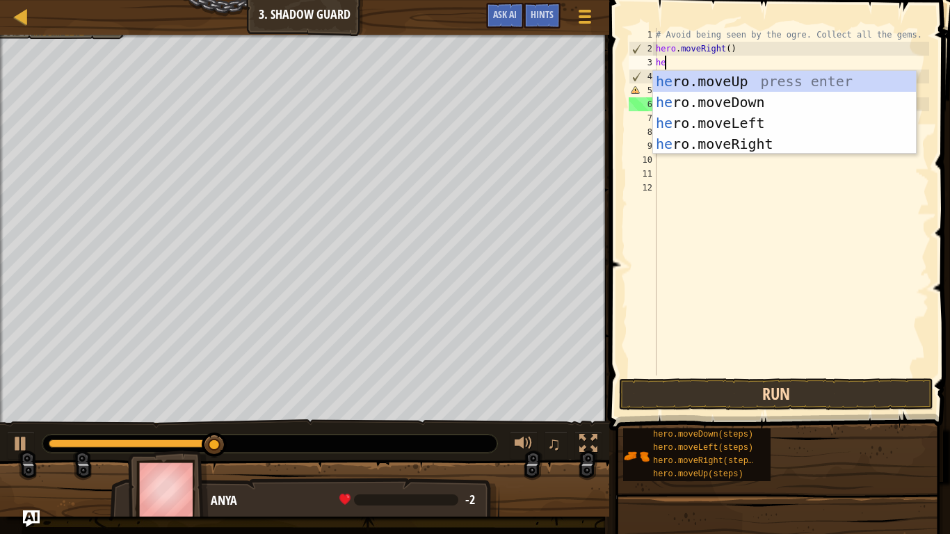
scroll to position [6, 1]
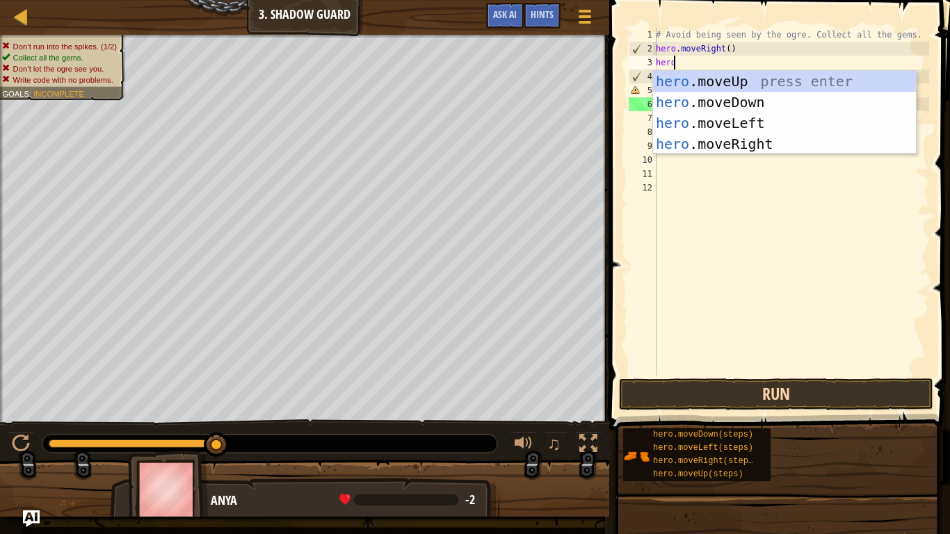
type textarea "hero"
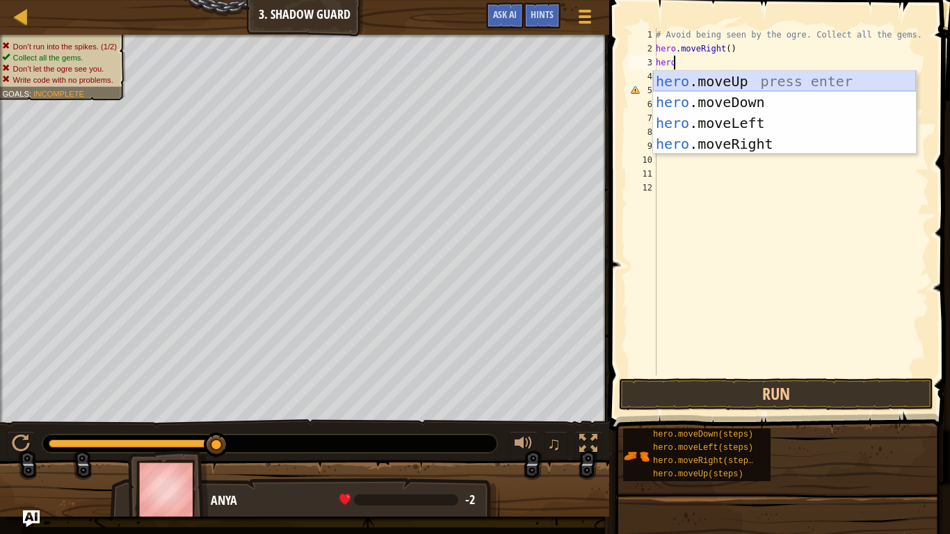
click at [718, 79] on div "hero .moveUp press enter hero .moveDown press enter hero .moveLeft press enter …" at bounding box center [784, 133] width 263 height 125
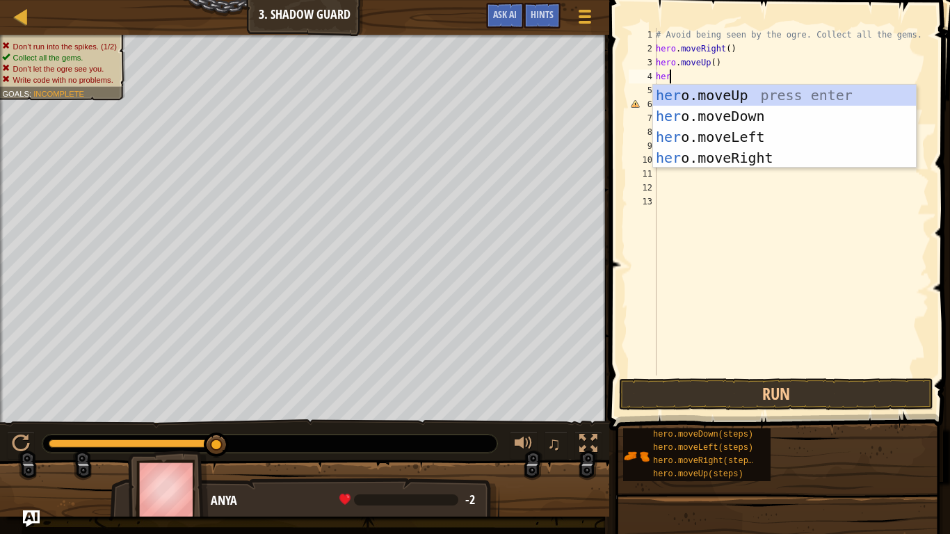
type textarea "hero"
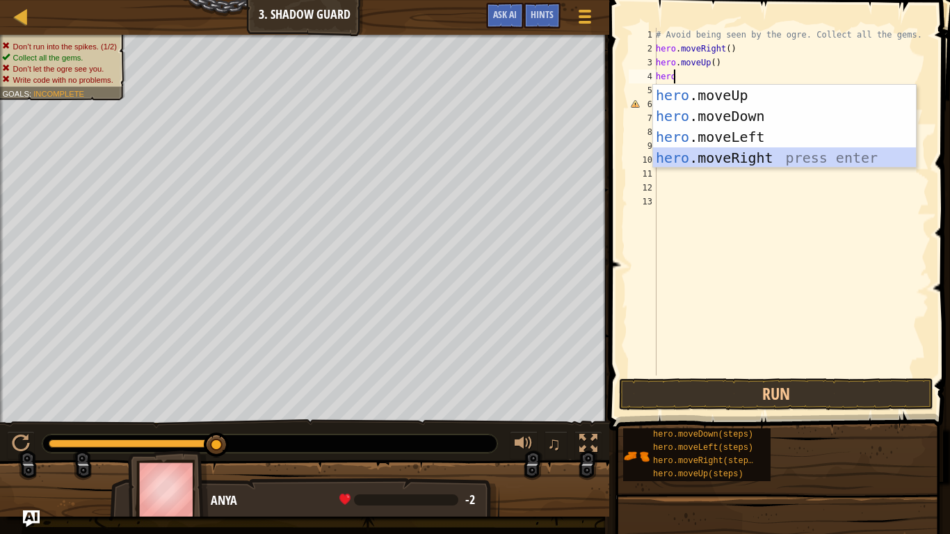
click at [717, 159] on div "hero .moveUp press enter hero .moveDown press enter hero .moveLeft press enter …" at bounding box center [784, 147] width 263 height 125
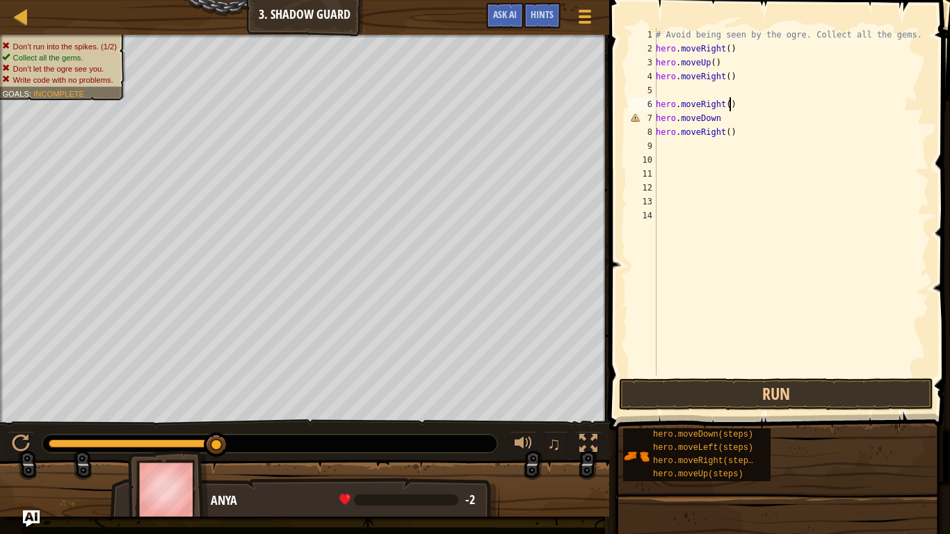
click at [730, 106] on div "# Avoid being seen by the ogre. Collect all the gems. hero . moveRight ( ) hero…" at bounding box center [791, 216] width 276 height 376
type textarea "h"
click at [657, 81] on div "# Avoid being seen by the ogre. Collect all the gems. hero . moveRight ( ) hero…" at bounding box center [791, 216] width 276 height 376
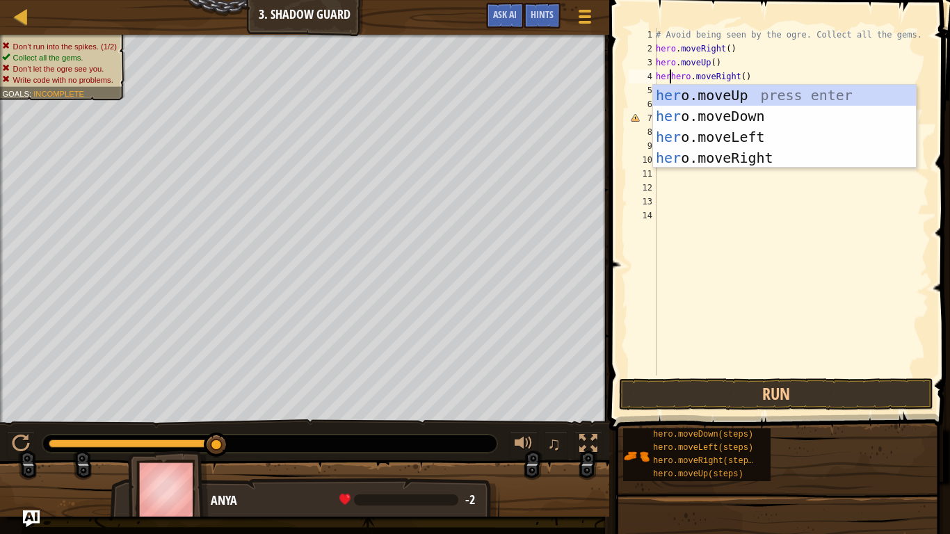
scroll to position [6, 2]
click at [684, 114] on div "hero .moveUp press enter hero .moveDown press enter hero .moveLeft press enter …" at bounding box center [784, 147] width 263 height 125
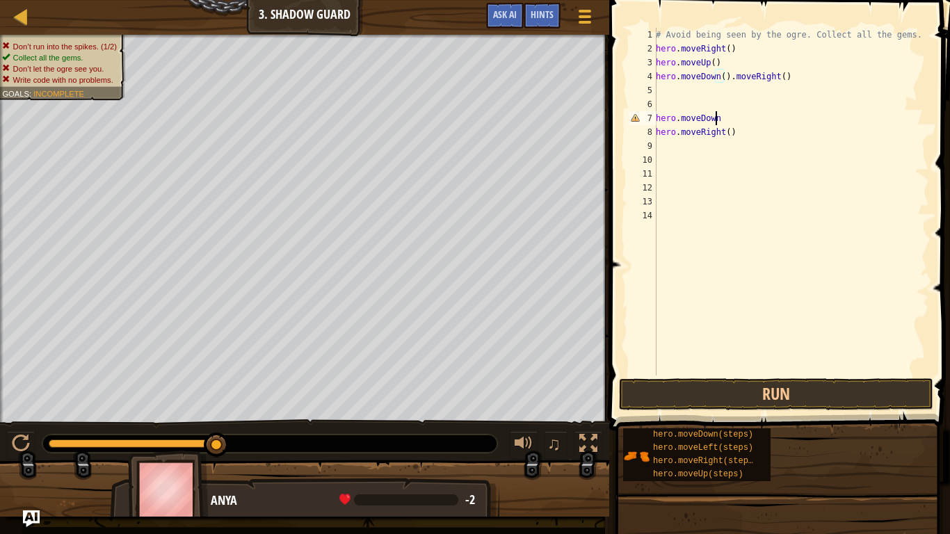
click at [714, 117] on div "# Avoid being seen by the ogre. Collect all the gems. hero . moveRight ( ) hero…" at bounding box center [791, 216] width 276 height 376
type textarea "h"
click at [779, 77] on div "# Avoid being seen by the ogre. Collect all the gems. hero . moveRight ( ) hero…" at bounding box center [791, 216] width 276 height 376
type textarea "hero.moveDown()"
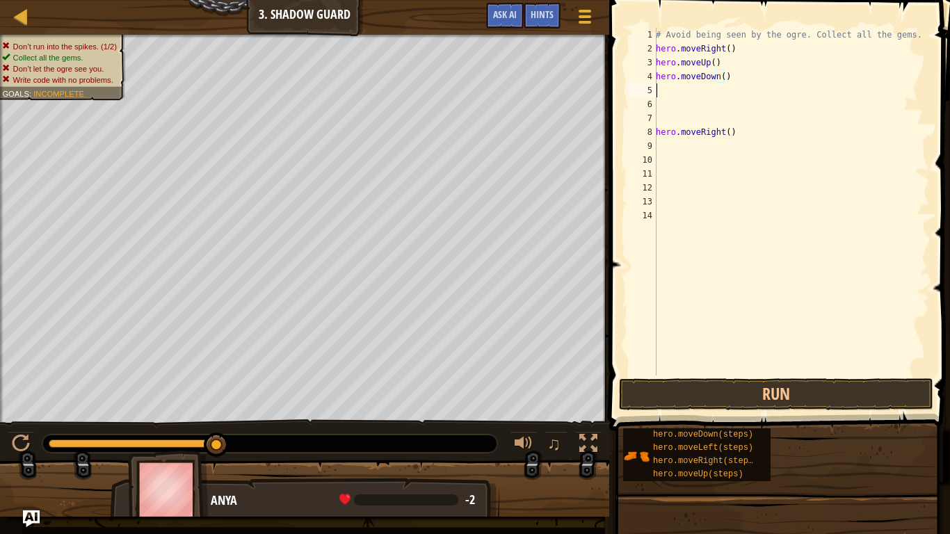
click at [661, 89] on div "# Avoid being seen by the ogre. Collect all the gems. hero . moveRight ( ) hero…" at bounding box center [791, 216] width 276 height 376
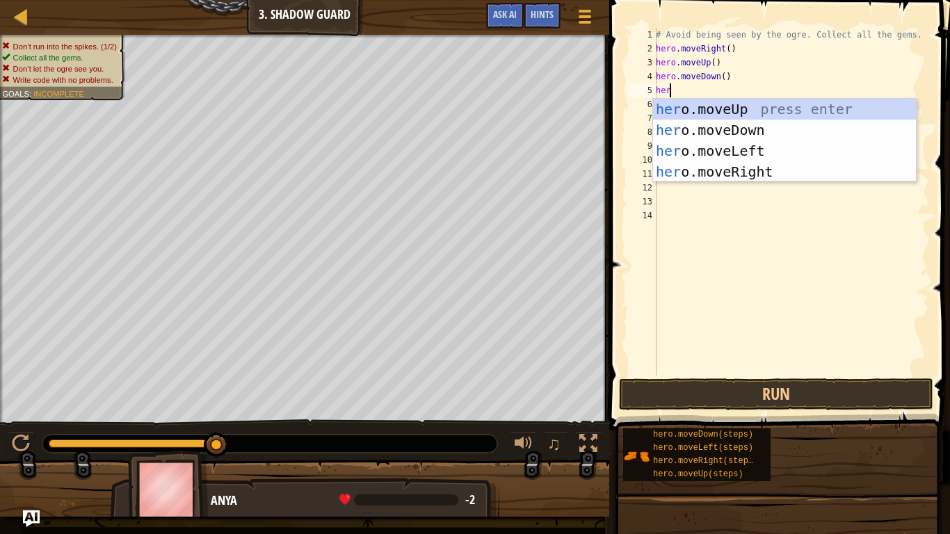
scroll to position [6, 1]
type textarea "hero"
click at [707, 168] on div "hero .moveUp press enter hero .moveDown press enter hero .moveLeft press enter …" at bounding box center [784, 161] width 263 height 125
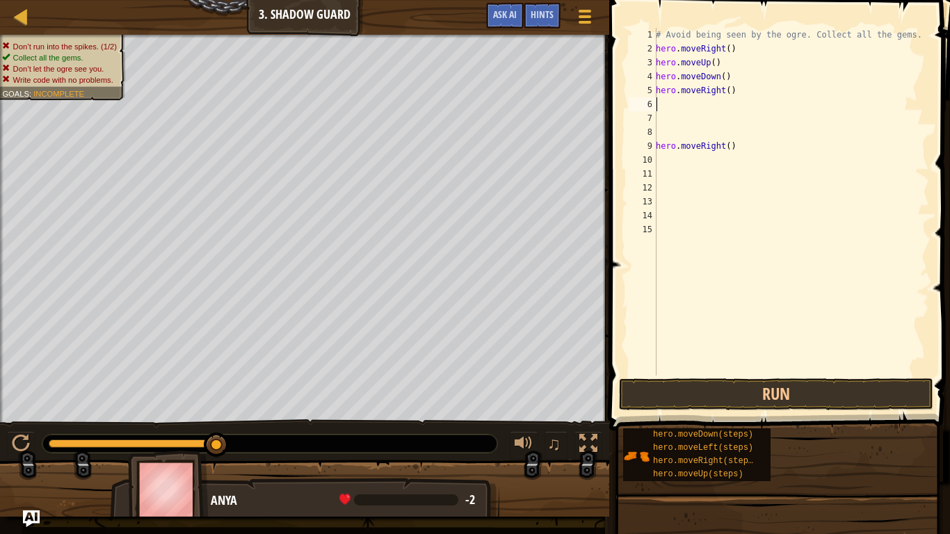
scroll to position [6, 0]
click at [730, 145] on div "# Avoid being seen by the ogre. Collect all the gems. hero . moveRight ( ) hero…" at bounding box center [791, 216] width 276 height 376
type textarea "h"
click at [693, 387] on button "Run" at bounding box center [776, 394] width 314 height 32
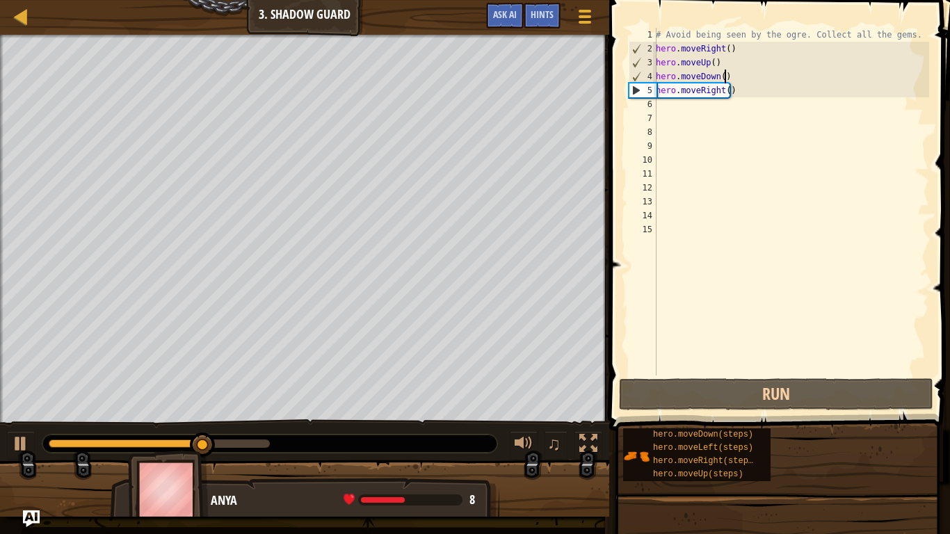
click at [730, 74] on div "# Avoid being seen by the ogre. Collect all the gems. hero . moveRight ( ) hero…" at bounding box center [791, 216] width 276 height 376
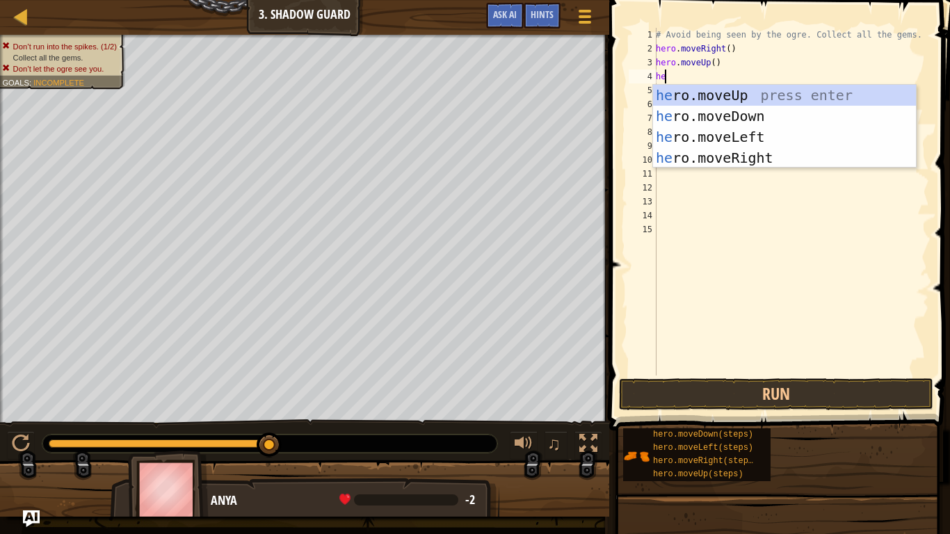
scroll to position [6, 1]
type textarea "hero"
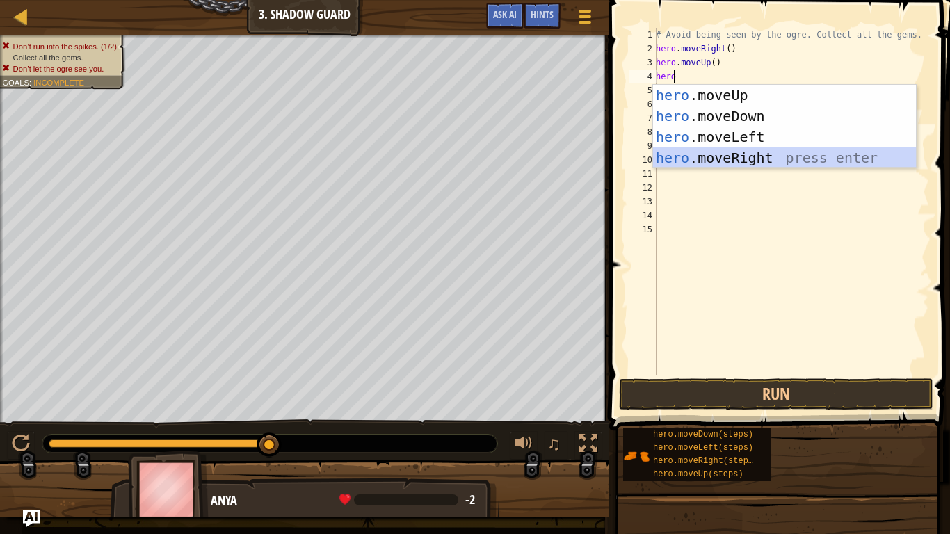
click at [727, 152] on div "hero .moveUp press enter hero .moveDown press enter hero .moveLeft press enter …" at bounding box center [784, 147] width 263 height 125
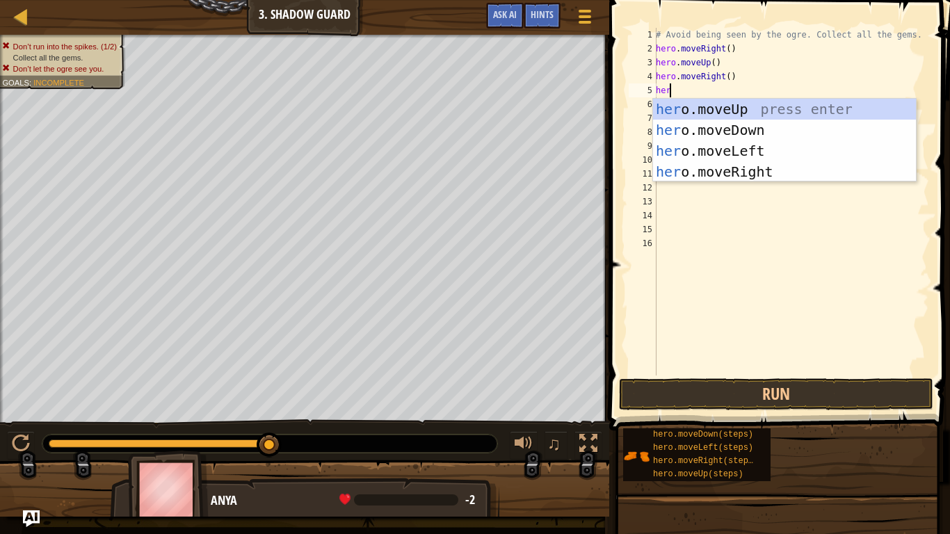
type textarea "hero"
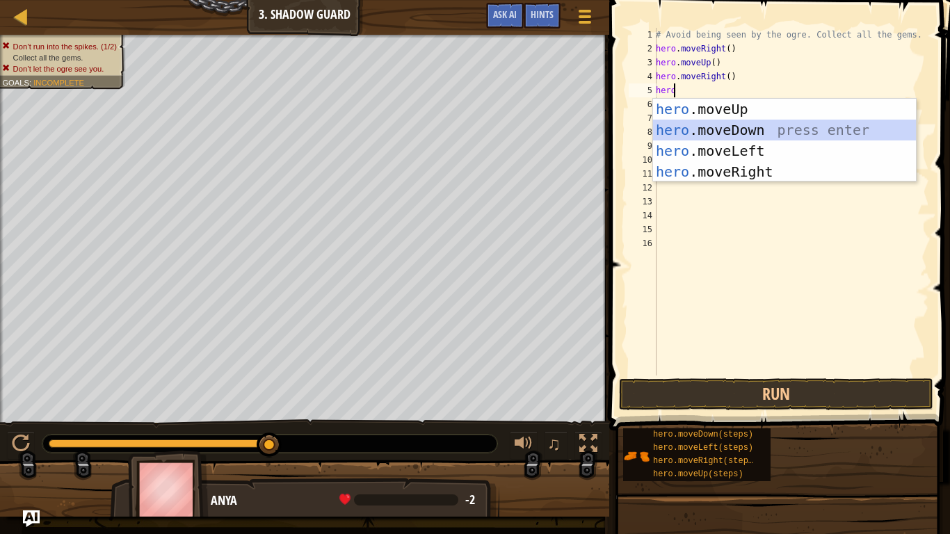
click at [740, 135] on div "hero .moveUp press enter hero .moveDown press enter hero .moveLeft press enter …" at bounding box center [784, 161] width 263 height 125
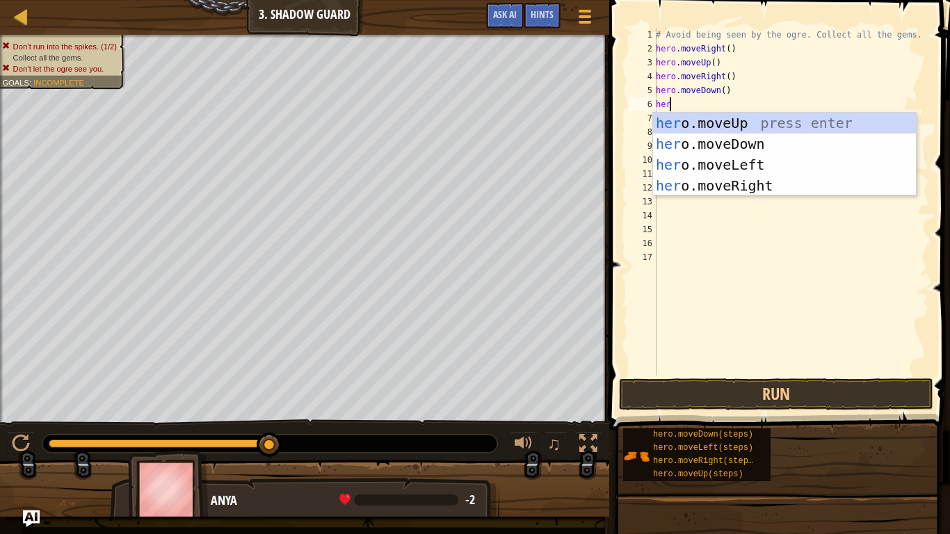
type textarea "hero"
click at [728, 184] on div "hero .moveUp press enter hero .moveDown press enter hero .moveLeft press enter …" at bounding box center [784, 175] width 263 height 125
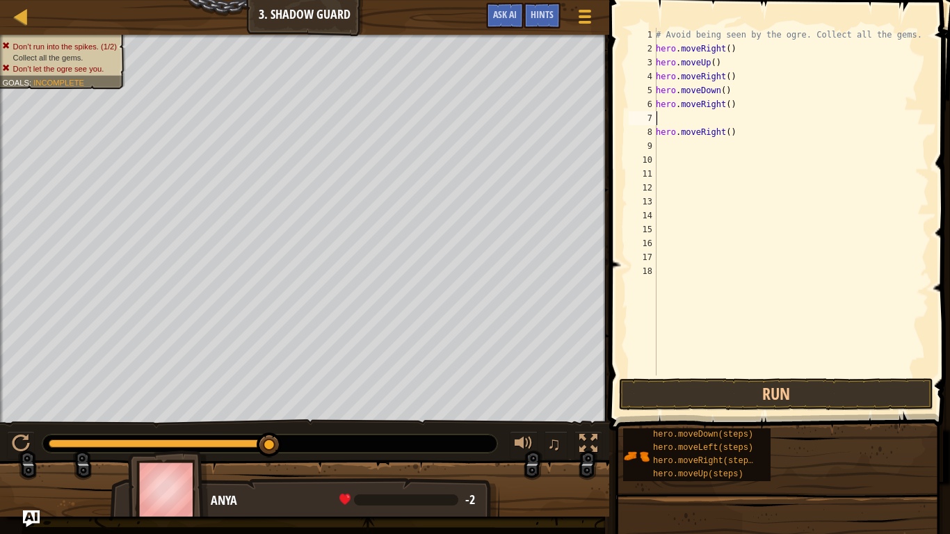
scroll to position [6, 0]
click at [734, 137] on div "# Avoid being seen by the ogre. Collect all the gems. hero . moveRight ( ) hero…" at bounding box center [791, 216] width 276 height 376
type textarea "h"
click at [695, 388] on button "Run" at bounding box center [776, 394] width 314 height 32
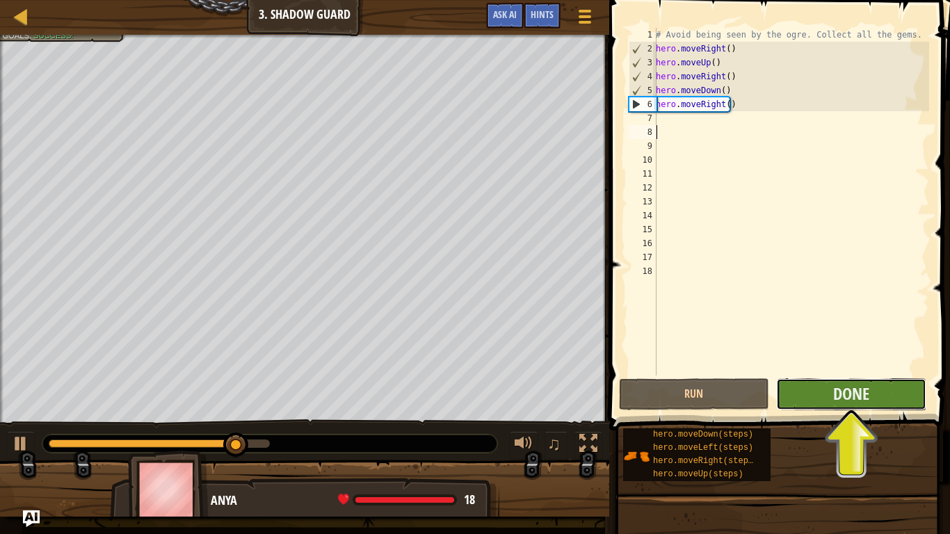
click at [821, 381] on button "Done" at bounding box center [851, 394] width 150 height 32
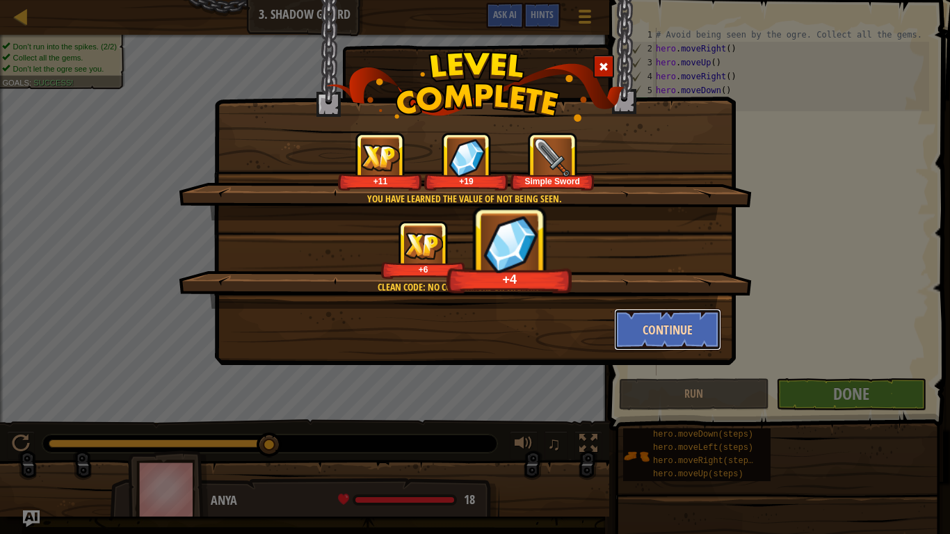
click at [627, 334] on button "Continue" at bounding box center [668, 330] width 108 height 42
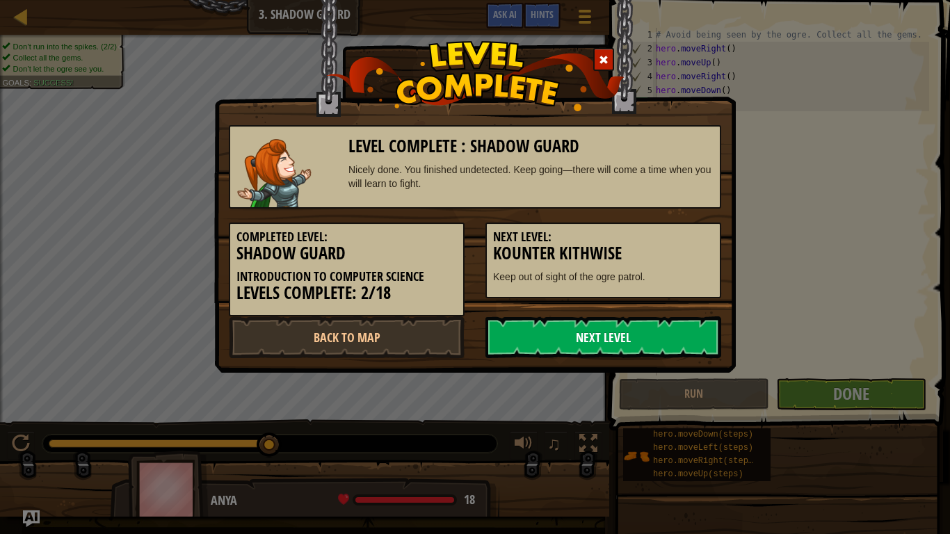
click at [614, 325] on link "Next Level" at bounding box center [603, 337] width 236 height 42
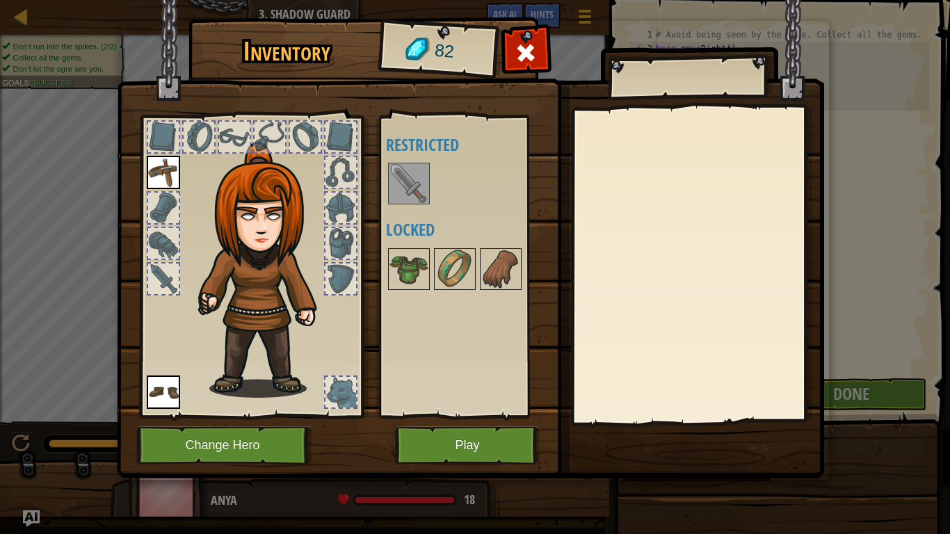
click at [397, 172] on img at bounding box center [408, 183] width 39 height 39
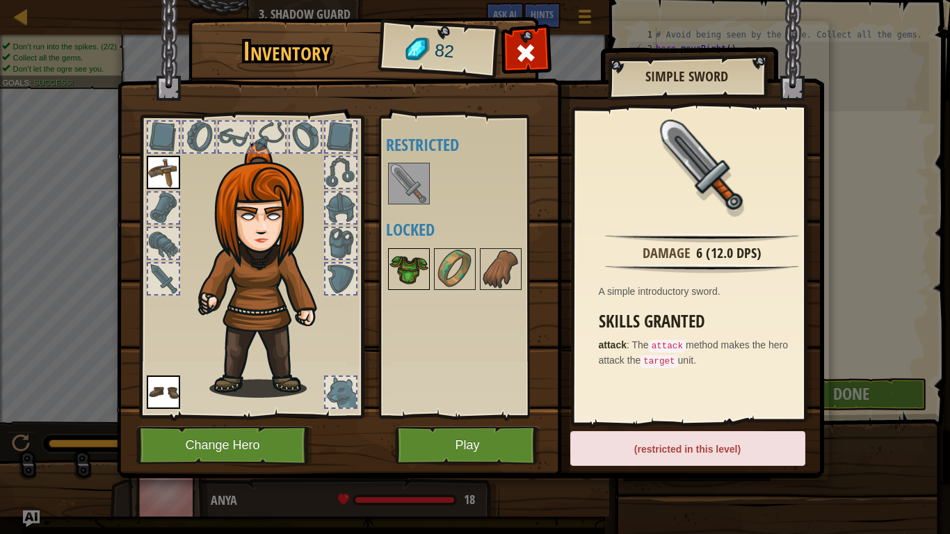
click at [410, 267] on img at bounding box center [408, 269] width 39 height 39
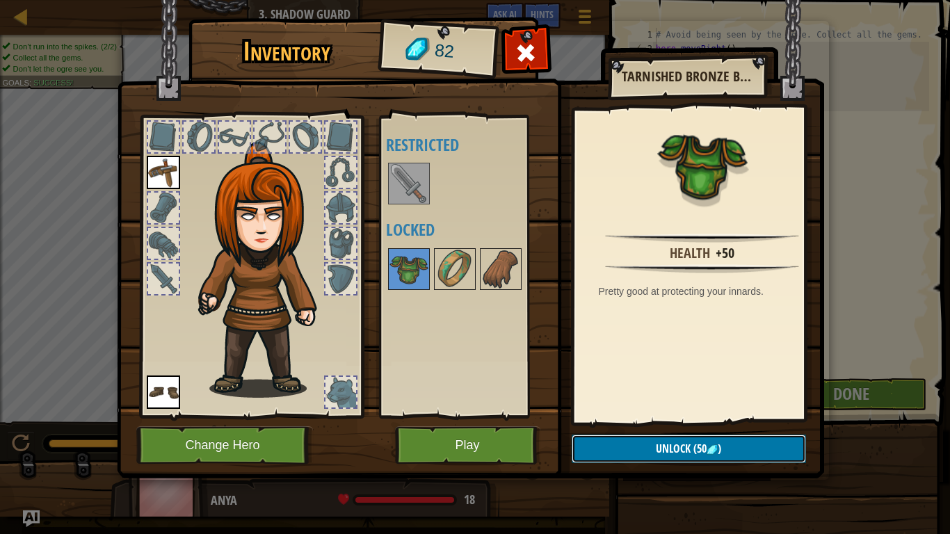
click at [658, 425] on span "Unlock" at bounding box center [673, 448] width 35 height 15
click at [419, 260] on img at bounding box center [408, 269] width 39 height 39
drag, startPoint x: 410, startPoint y: 261, endPoint x: 328, endPoint y: 245, distance: 83.1
click at [328, 245] on div "Inventory 82 Available Equip Equip (double-click to equip) Restricted Locked Ta…" at bounding box center [475, 250] width 707 height 459
click at [335, 237] on div at bounding box center [340, 243] width 31 height 31
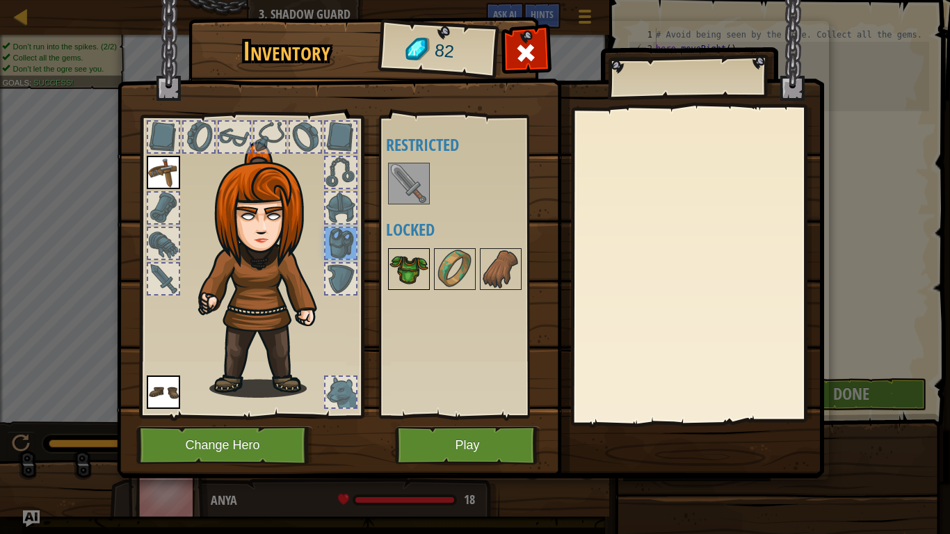
click at [419, 267] on img at bounding box center [408, 269] width 39 height 39
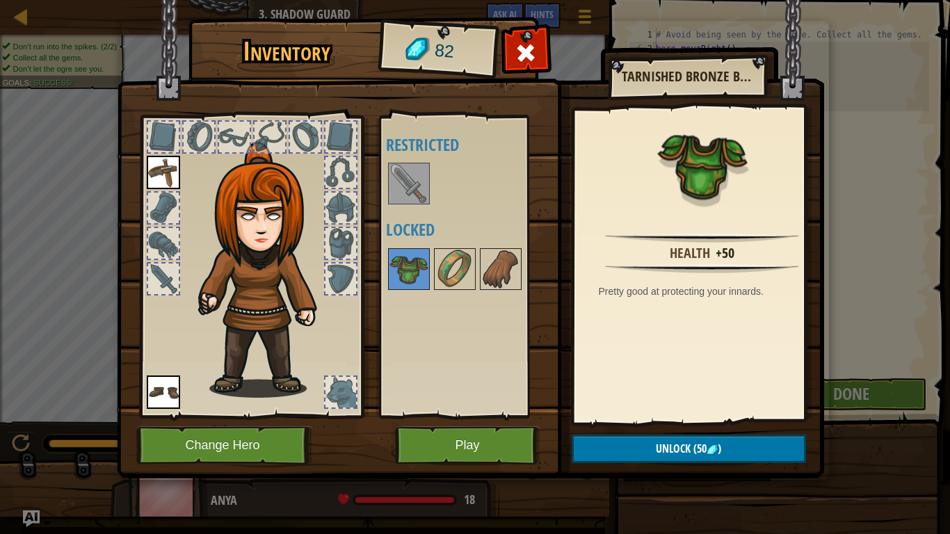
drag, startPoint x: 409, startPoint y: 268, endPoint x: 338, endPoint y: 240, distance: 76.5
click at [338, 240] on div "Inventory 82 Available Equip Equip (double-click to equip) Restricted Locked Ta…" at bounding box center [475, 250] width 707 height 459
click at [612, 425] on button "Unlock (50 )" at bounding box center [689, 449] width 234 height 29
click at [401, 271] on img at bounding box center [408, 269] width 39 height 39
drag, startPoint x: 401, startPoint y: 271, endPoint x: 388, endPoint y: 268, distance: 12.8
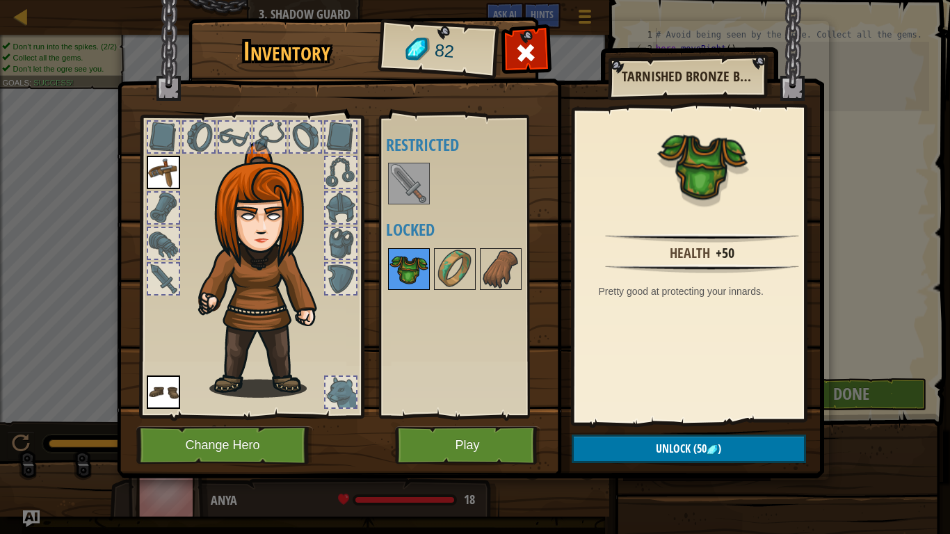
click at [388, 268] on div at bounding box center [409, 269] width 42 height 42
click at [512, 425] on button "Play" at bounding box center [467, 445] width 145 height 38
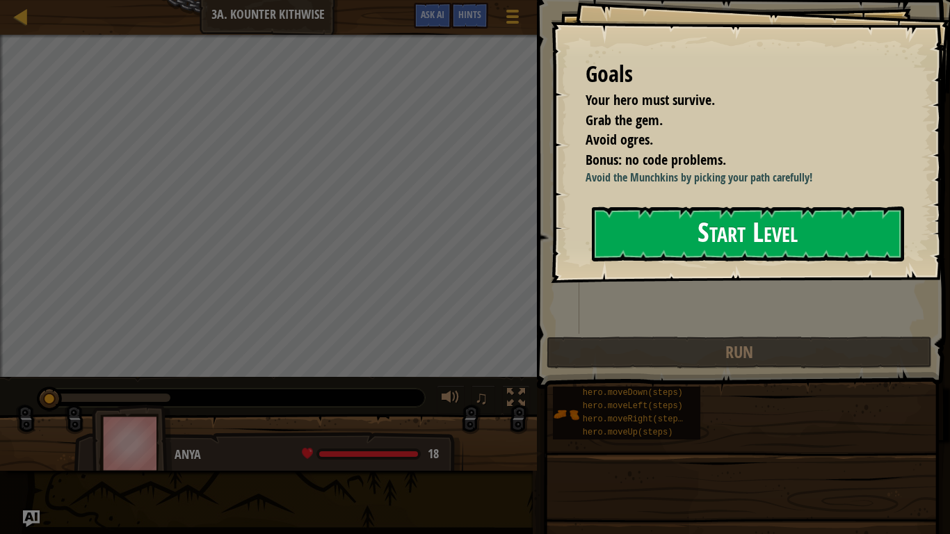
click at [654, 227] on button "Start Level" at bounding box center [748, 234] width 312 height 55
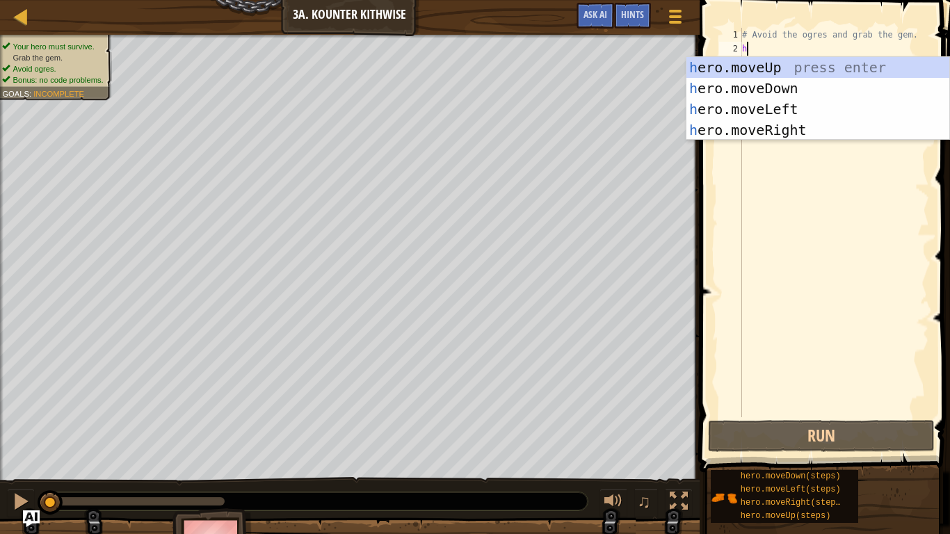
scroll to position [6, 0]
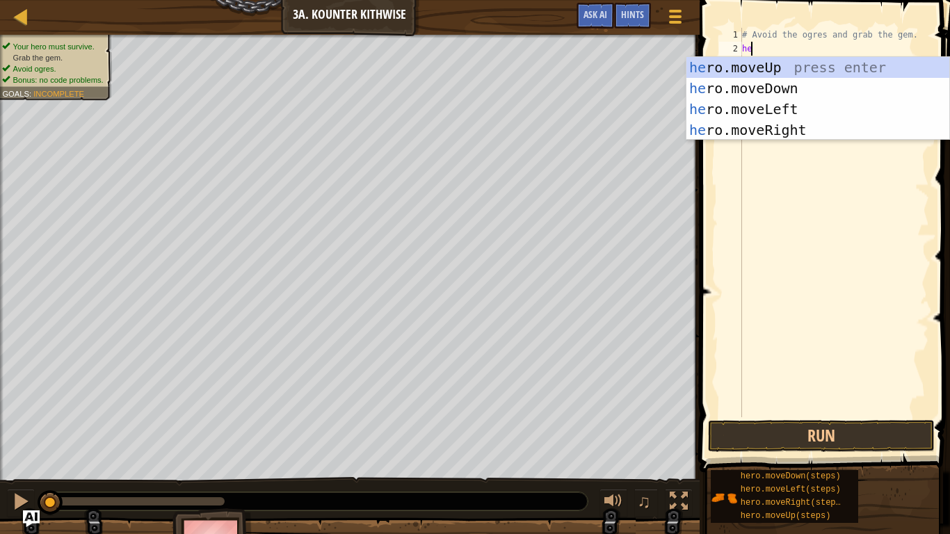
type textarea "hero"
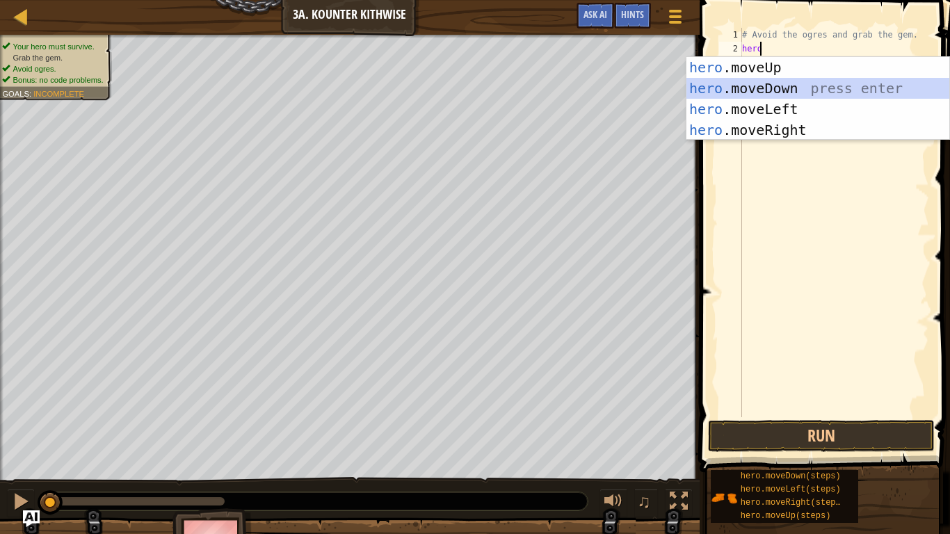
click at [735, 89] on div "hero .moveUp press enter hero .moveDown press enter hero .moveLeft press enter …" at bounding box center [817, 119] width 263 height 125
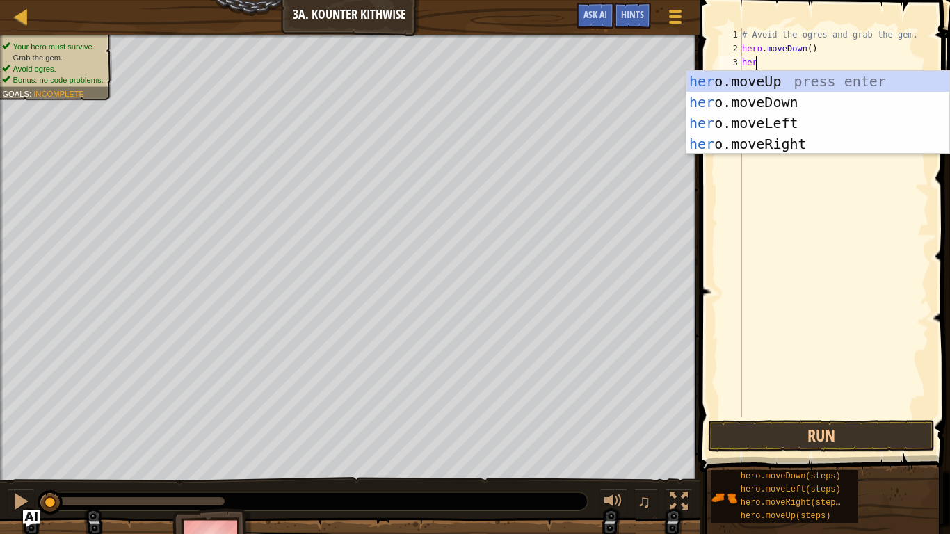
type textarea "hero"
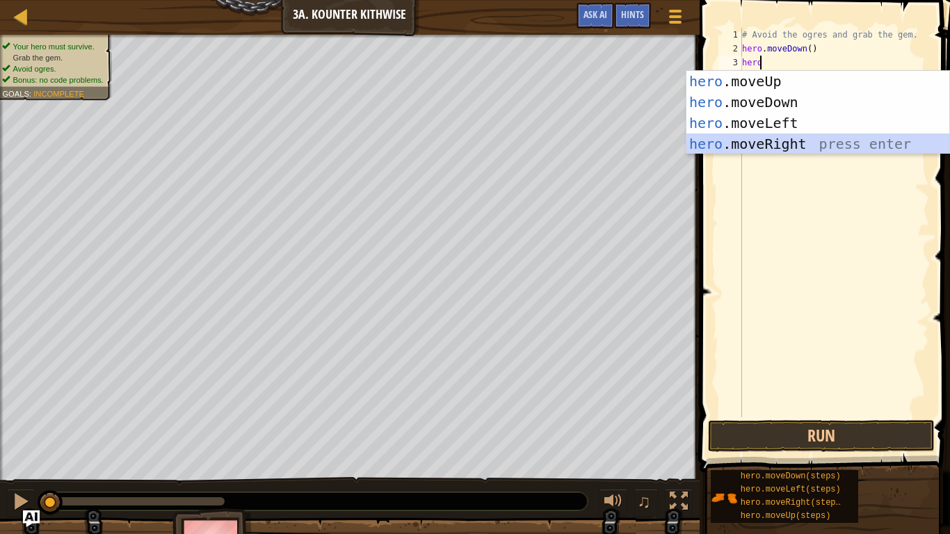
click at [743, 137] on div "hero .moveUp press enter hero .moveDown press enter hero .moveLeft press enter …" at bounding box center [817, 133] width 263 height 125
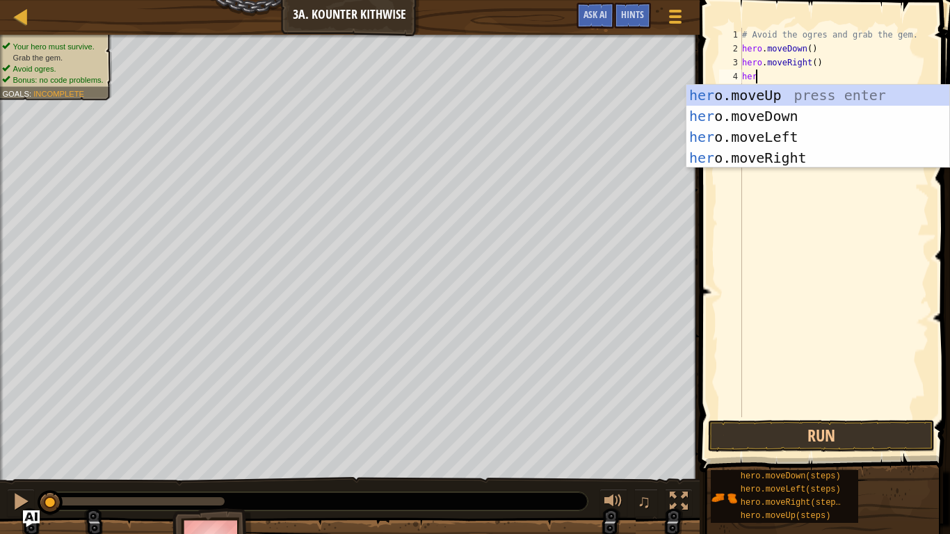
type textarea "hero"
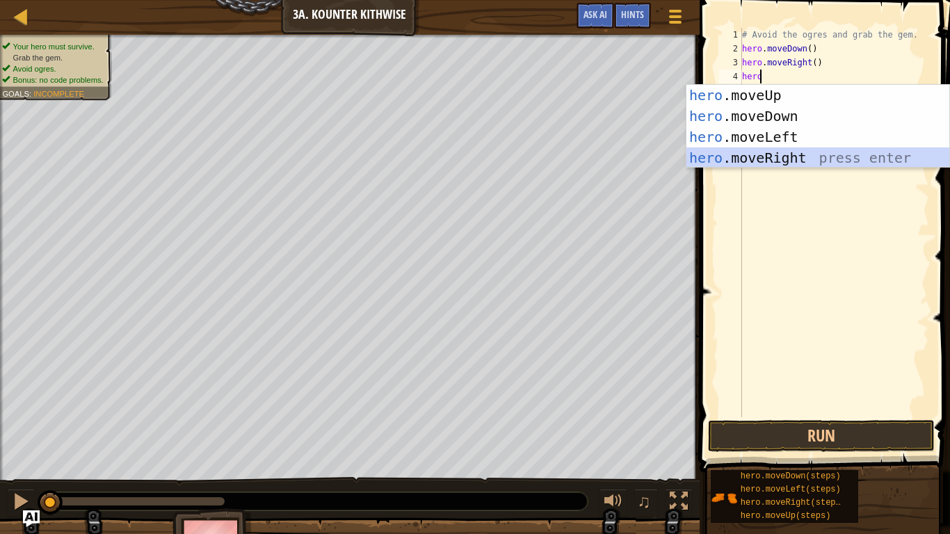
click at [759, 154] on div "hero .moveUp press enter hero .moveDown press enter hero .moveLeft press enter …" at bounding box center [817, 147] width 263 height 125
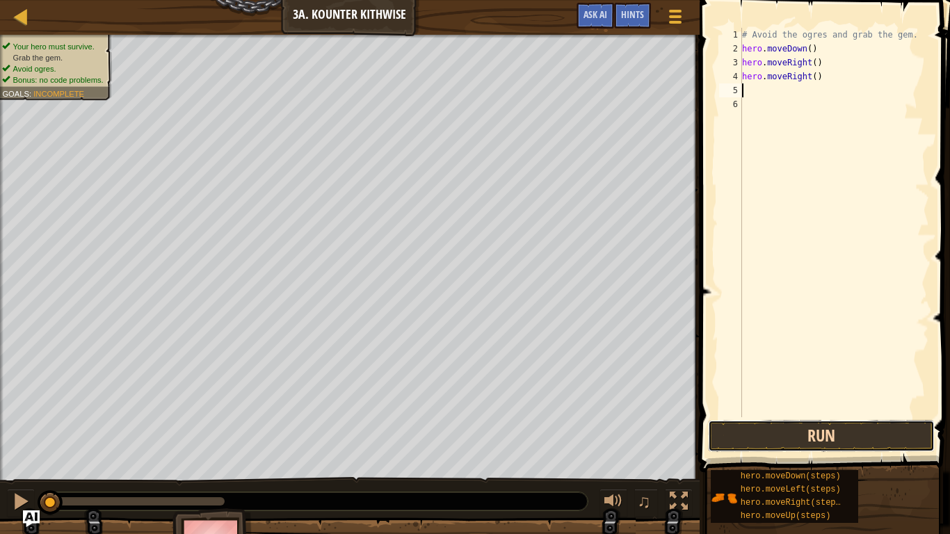
click at [825, 425] on button "Run" at bounding box center [821, 436] width 227 height 32
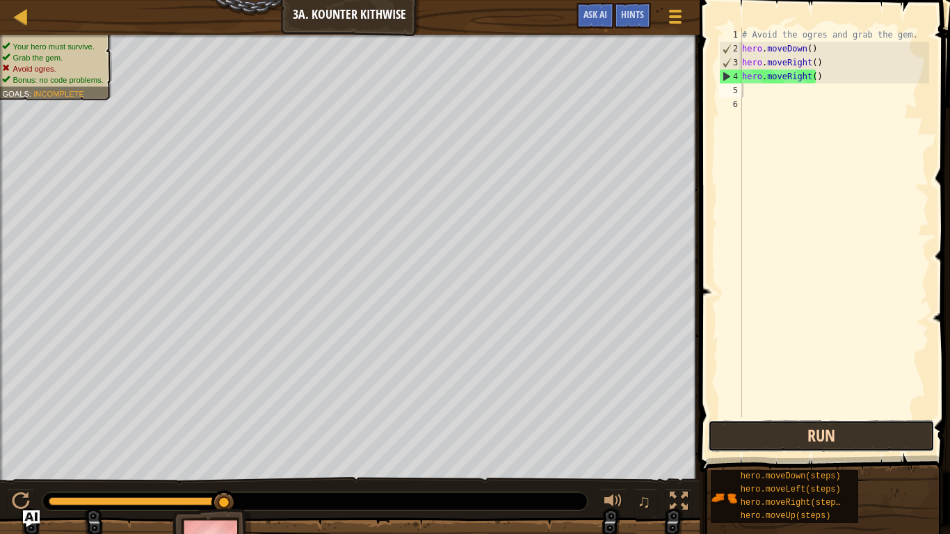
click at [825, 425] on button "Run" at bounding box center [821, 436] width 227 height 32
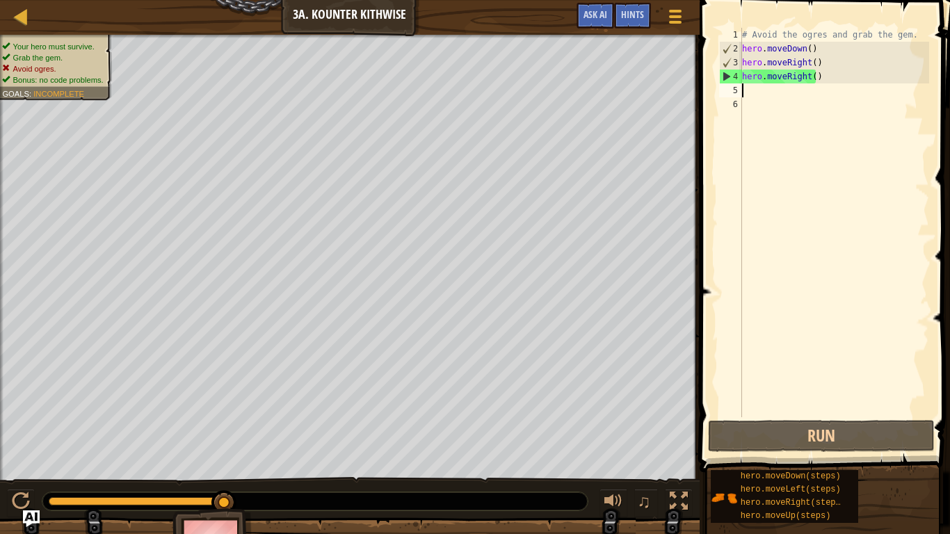
click at [823, 77] on div "# Avoid the ogres and grab the gem. hero . moveDown ( ) hero . moveRight ( ) he…" at bounding box center [834, 236] width 190 height 417
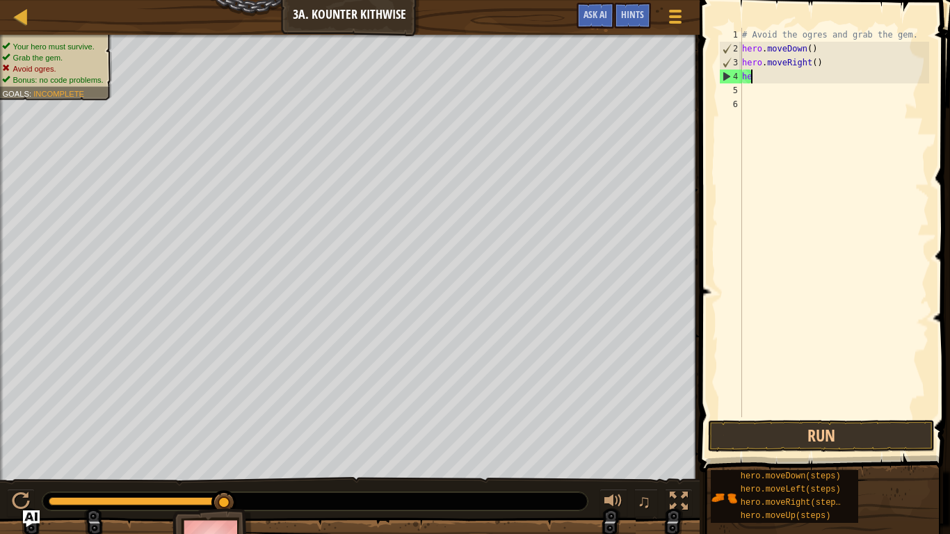
type textarea "h"
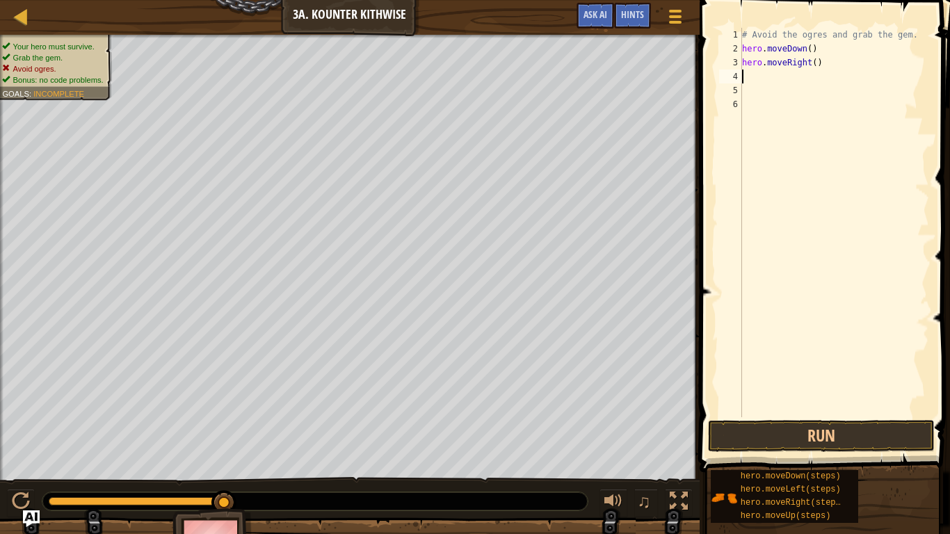
click at [814, 63] on div "# Avoid the ogres and grab the gem. hero . moveDown ( ) hero . moveRight ( )" at bounding box center [834, 236] width 190 height 417
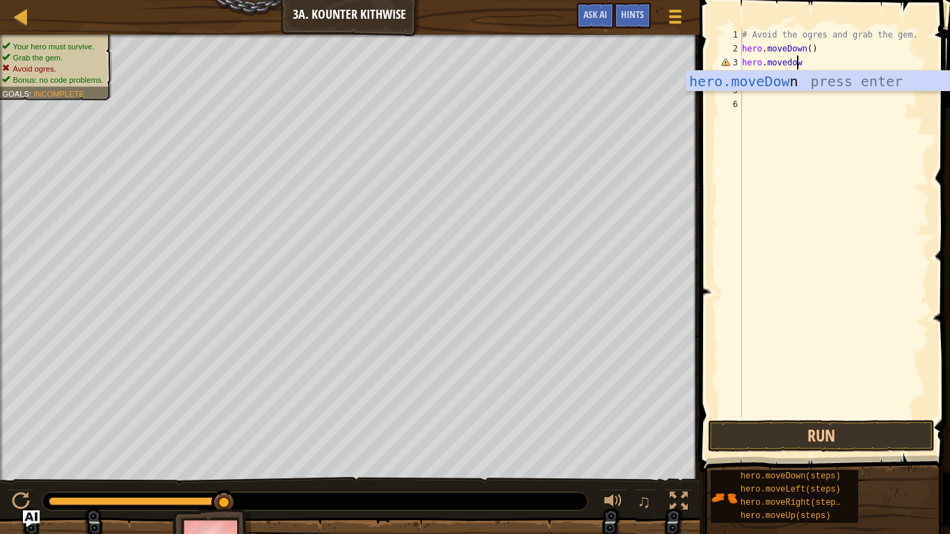
type textarea "hero.movedown"
click at [760, 77] on div "hero.moveDown press enter" at bounding box center [817, 102] width 263 height 63
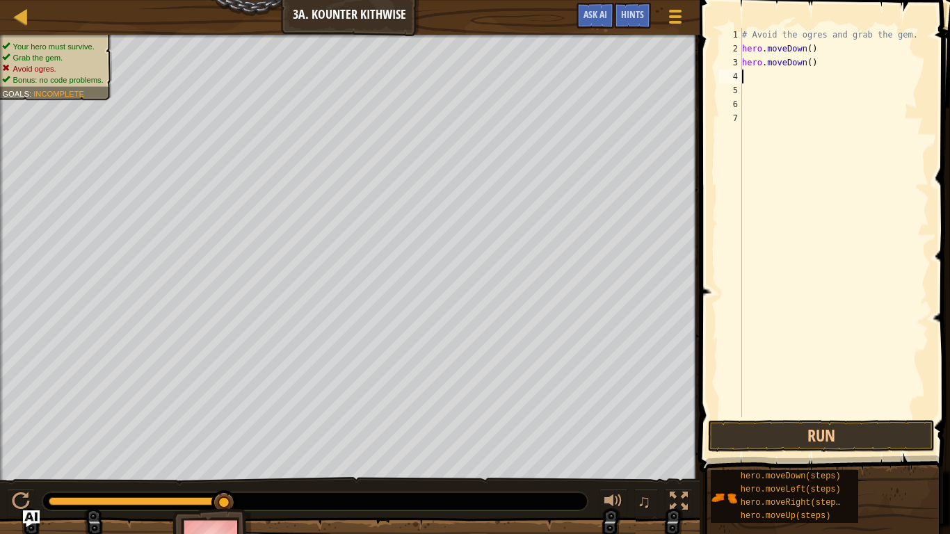
scroll to position [6, 0]
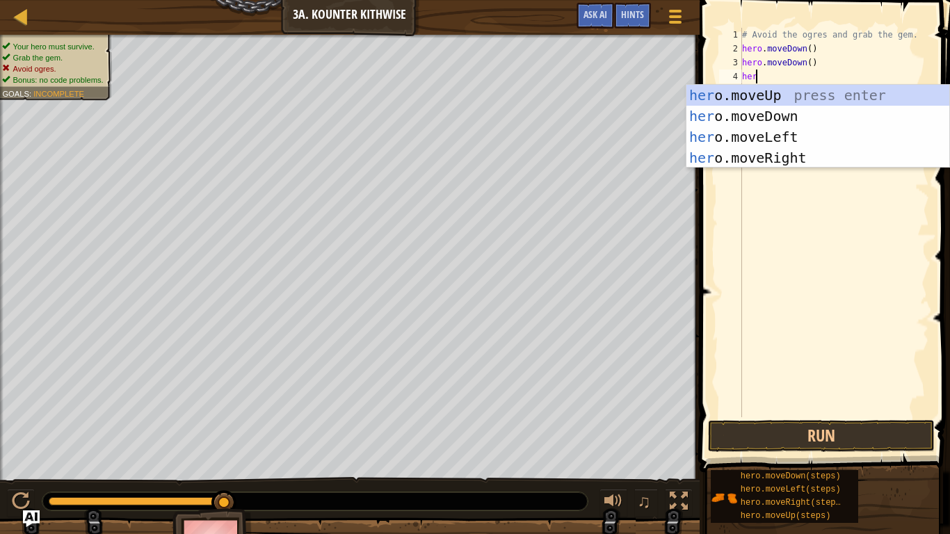
type textarea "hero"
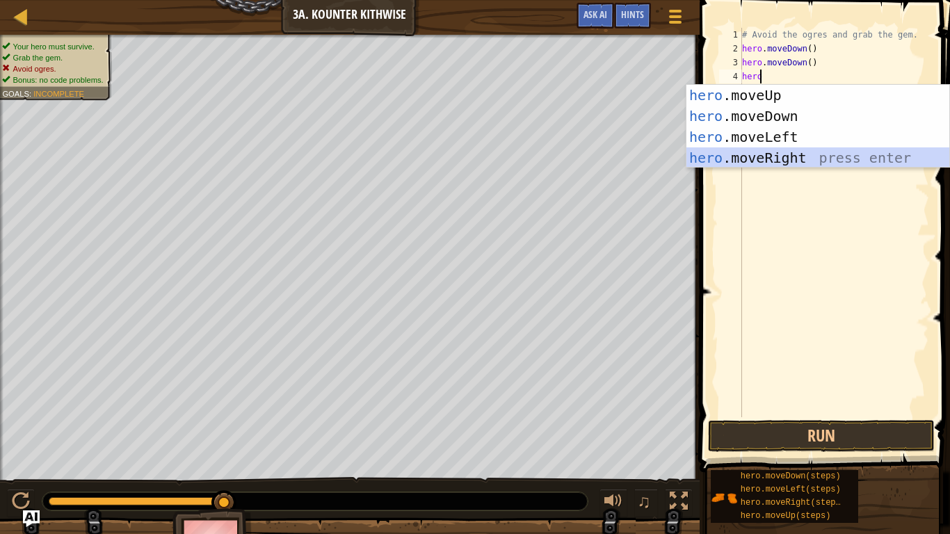
click at [748, 156] on div "hero .moveUp press enter hero .moveDown press enter hero .moveLeft press enter …" at bounding box center [817, 147] width 263 height 125
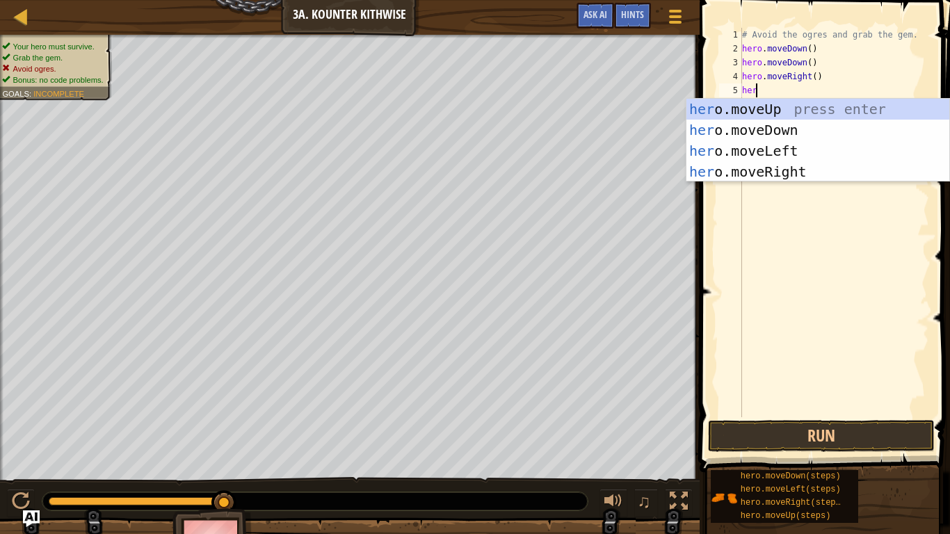
type textarea "hero"
click at [761, 108] on div "hero .moveUp press enter hero .moveDown press enter hero .moveLeft press enter …" at bounding box center [817, 161] width 263 height 125
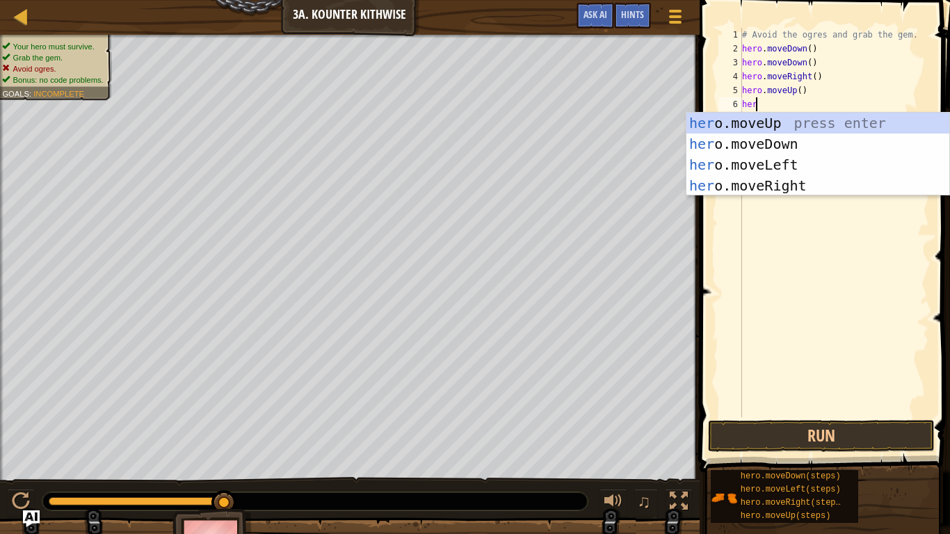
type textarea "hero"
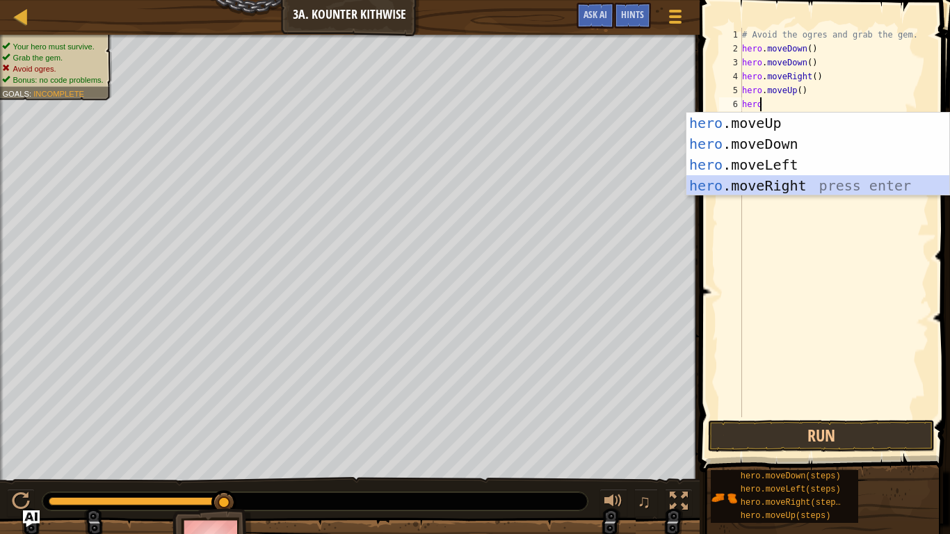
click at [742, 184] on div "hero .moveUp press enter hero .moveDown press enter hero .moveLeft press enter …" at bounding box center [817, 175] width 263 height 125
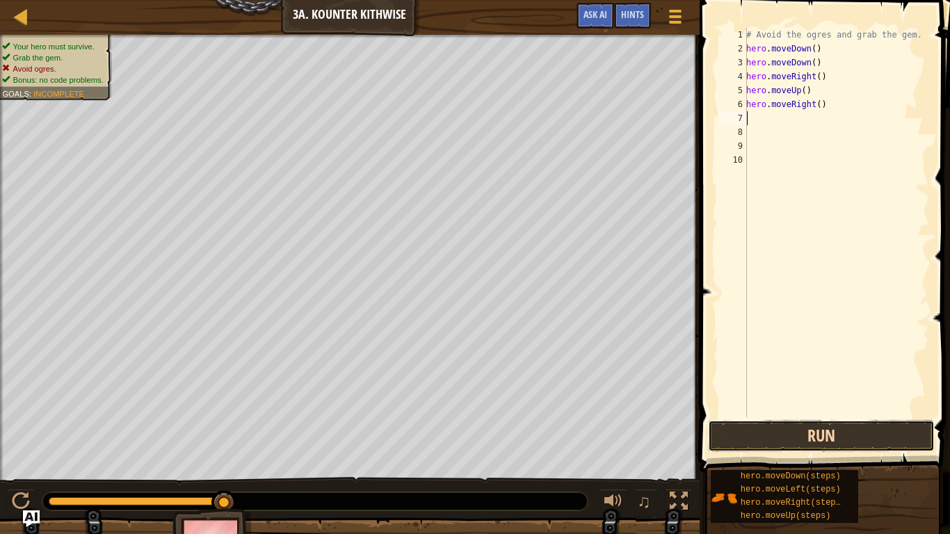
click at [748, 425] on button "Run" at bounding box center [821, 436] width 227 height 32
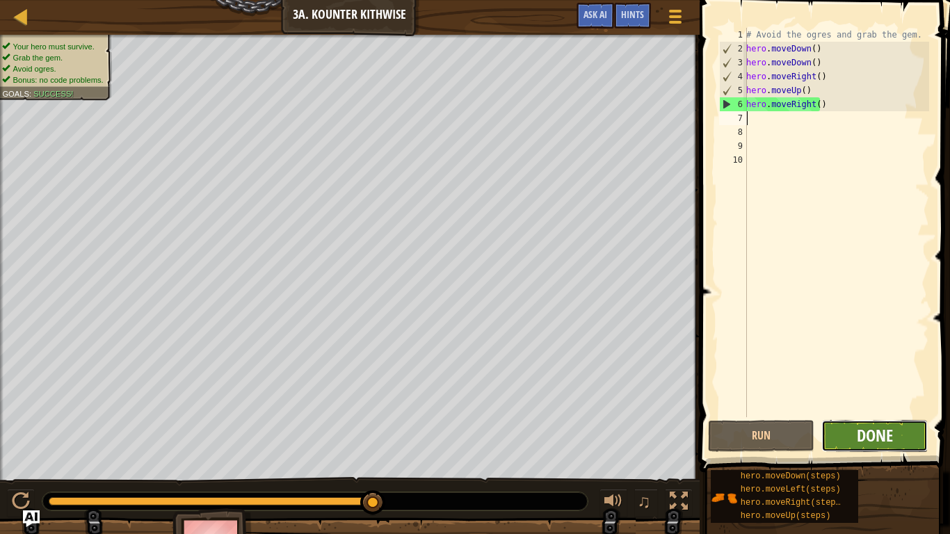
click at [879, 425] on span "Done" at bounding box center [875, 435] width 36 height 22
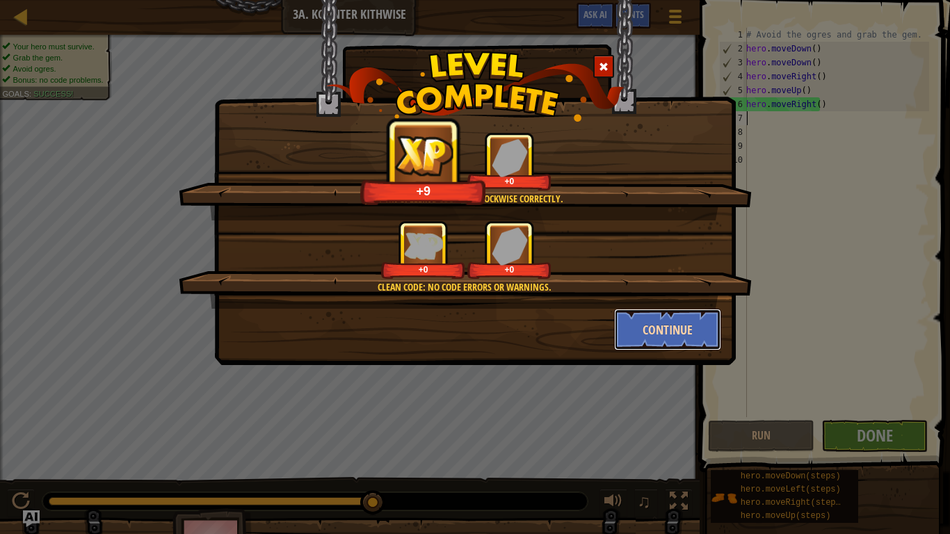
click at [671, 321] on button "Continue" at bounding box center [668, 330] width 108 height 42
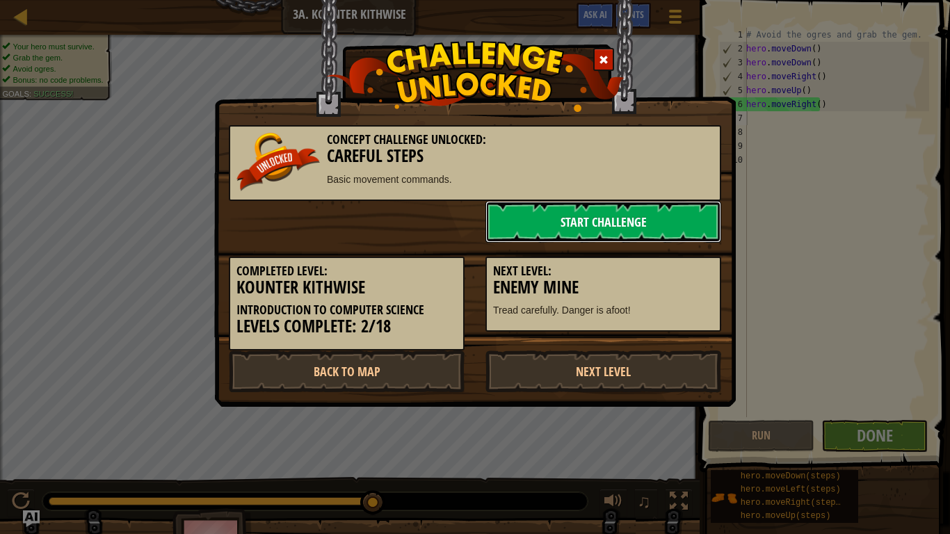
click at [631, 227] on link "Start Challenge" at bounding box center [603, 222] width 236 height 42
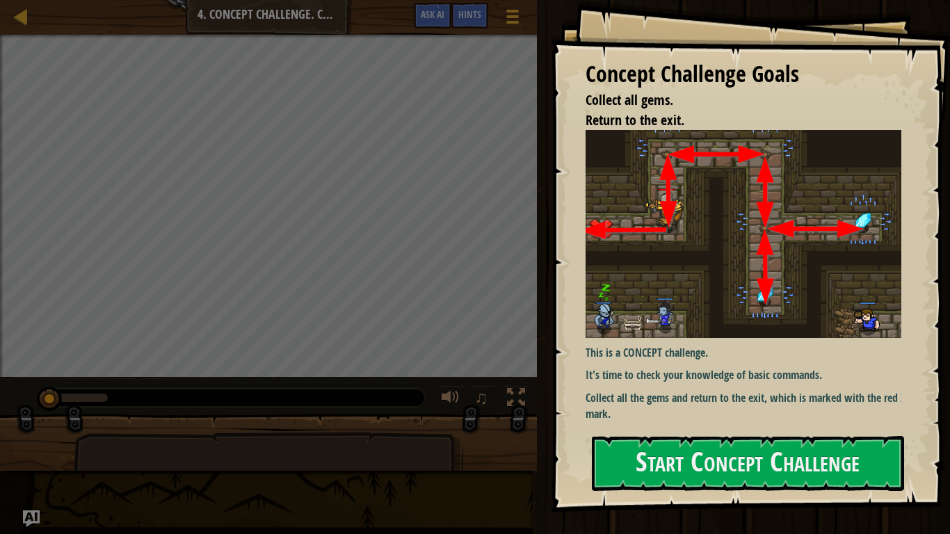
click at [674, 306] on img at bounding box center [749, 233] width 326 height 207
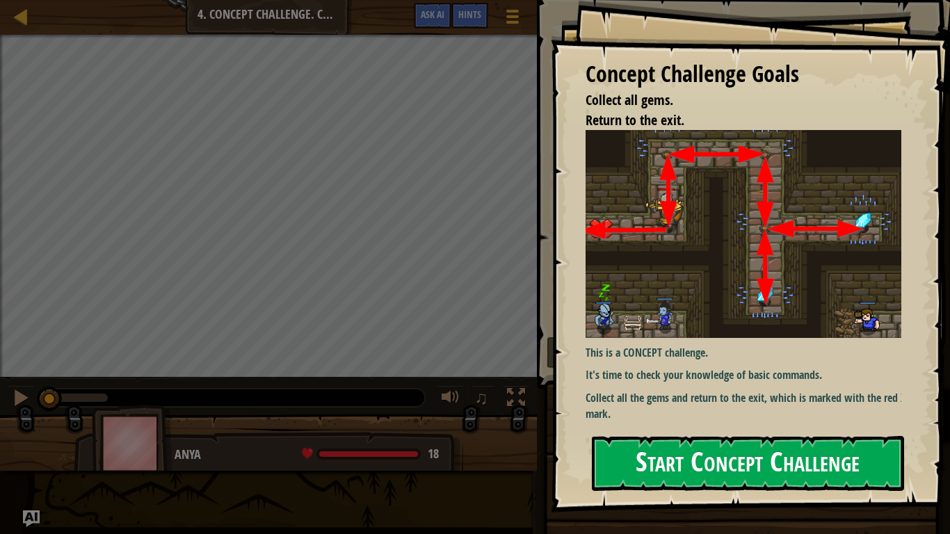
click at [664, 425] on button "Start Concept Challenge" at bounding box center [748, 463] width 312 height 55
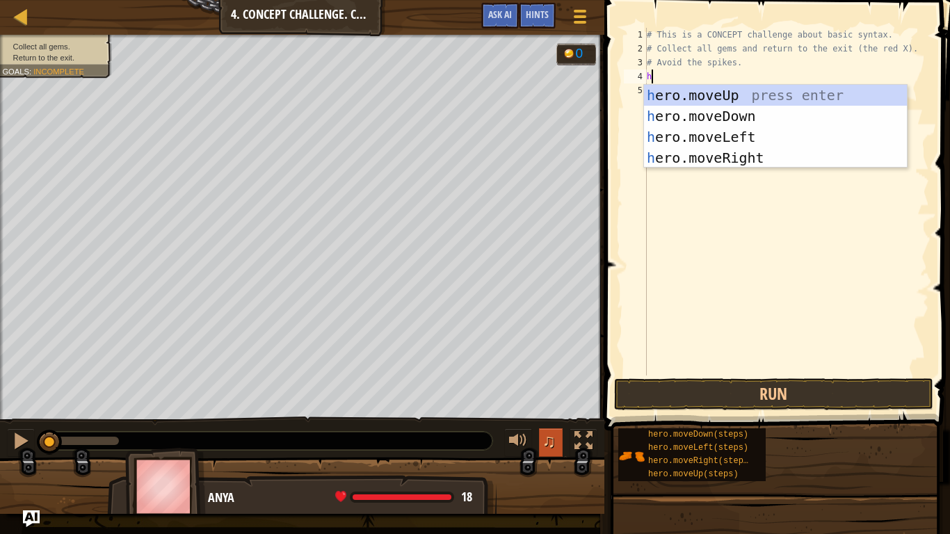
scroll to position [6, 0]
type textarea "hero"
click at [695, 92] on div "hero .moveUp press enter hero .moveDown press enter hero .moveLeft press enter …" at bounding box center [775, 147] width 263 height 125
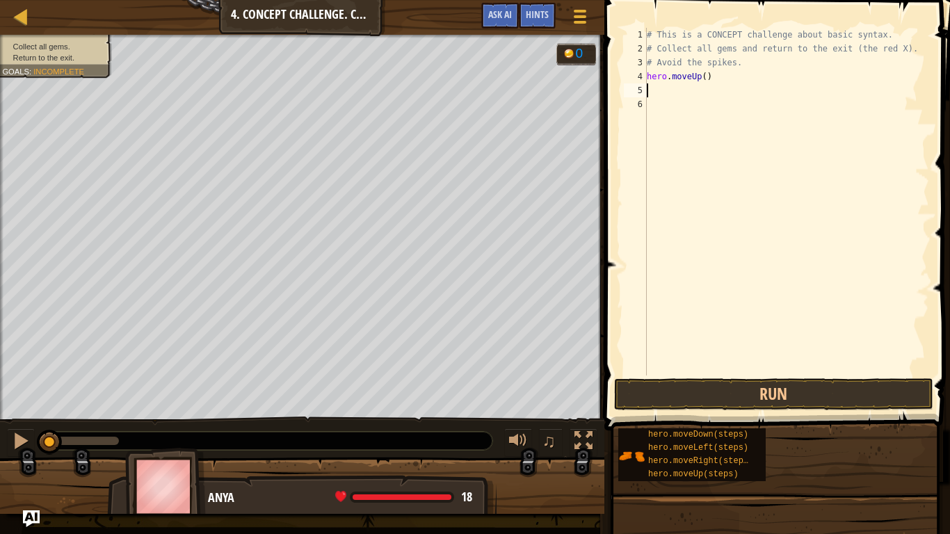
scroll to position [6, 0]
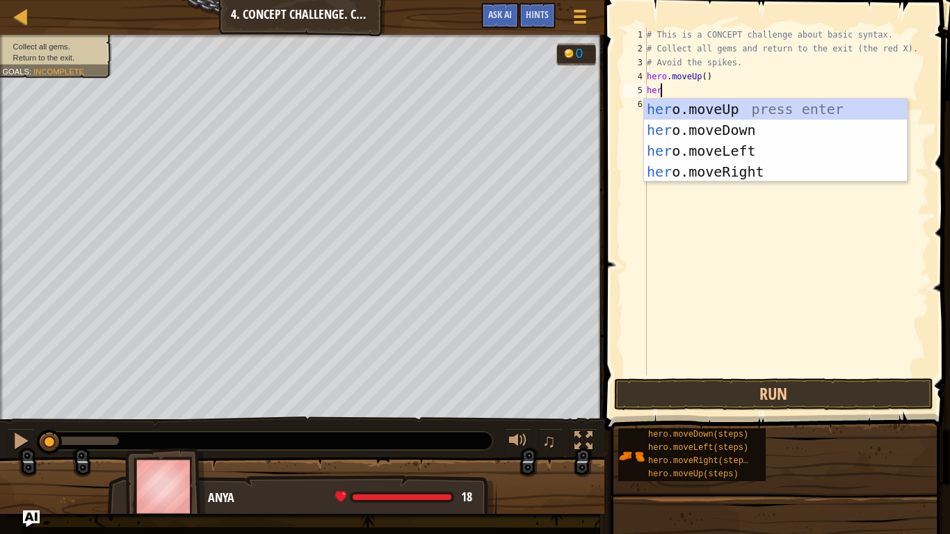
type textarea "hero"
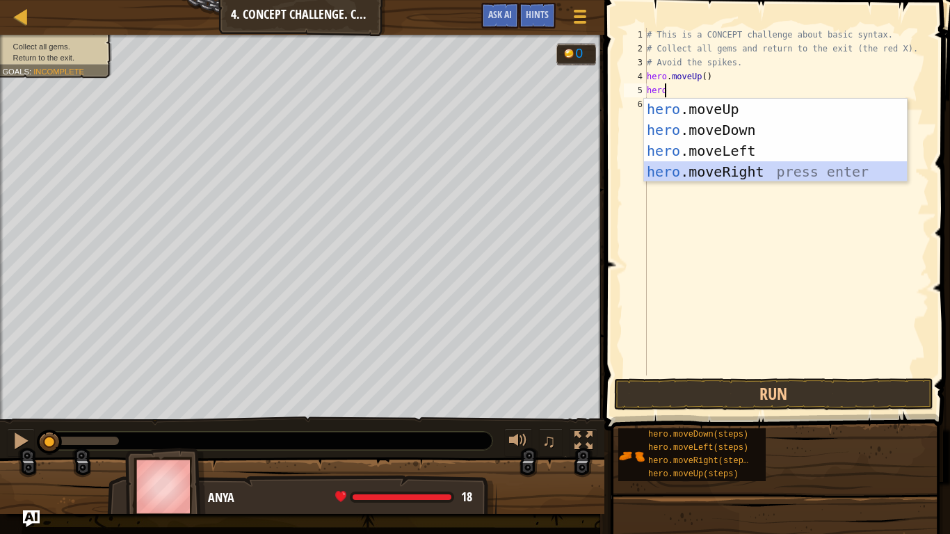
click at [713, 165] on div "hero .moveUp press enter hero .moveDown press enter hero .moveLeft press enter …" at bounding box center [775, 161] width 263 height 125
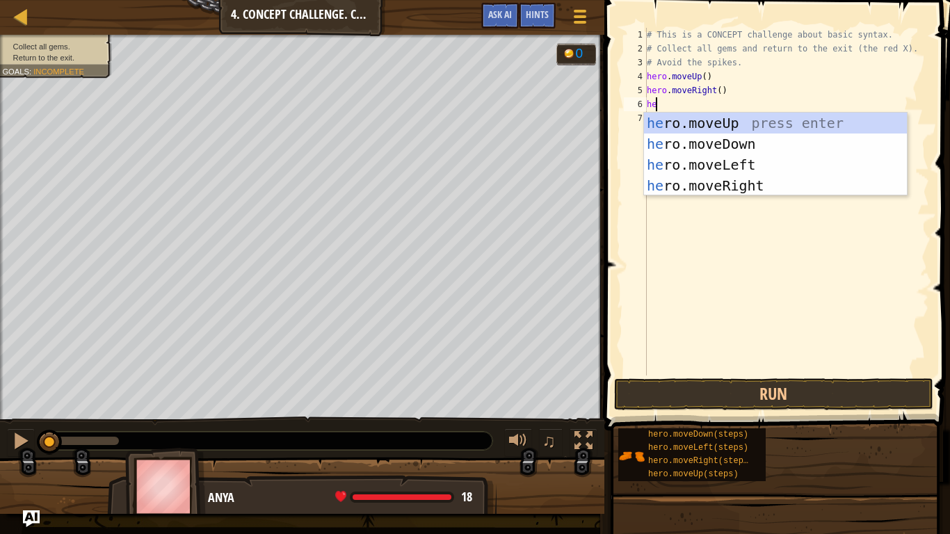
type textarea "hero"
click at [691, 140] on div "hero .moveUp press enter hero .moveDown press enter hero .moveLeft press enter …" at bounding box center [775, 175] width 263 height 125
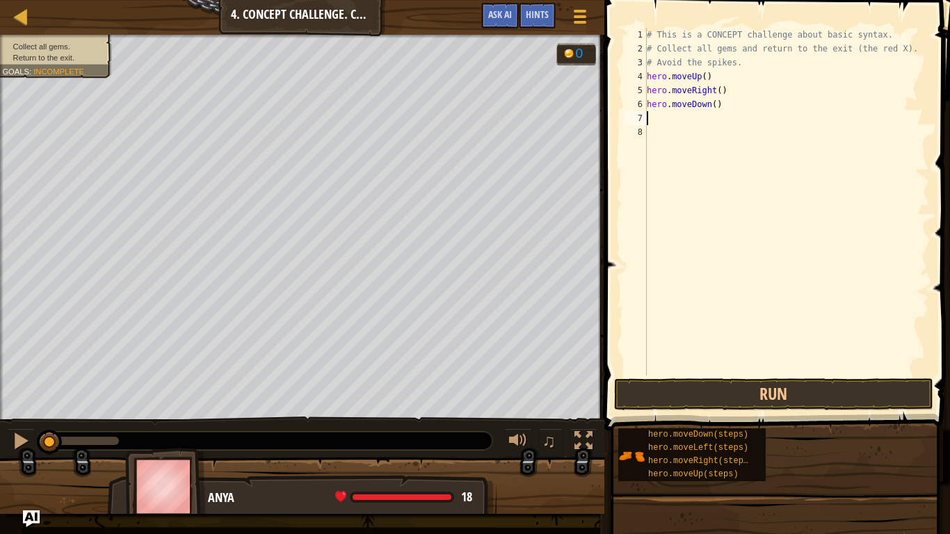
scroll to position [6, 0]
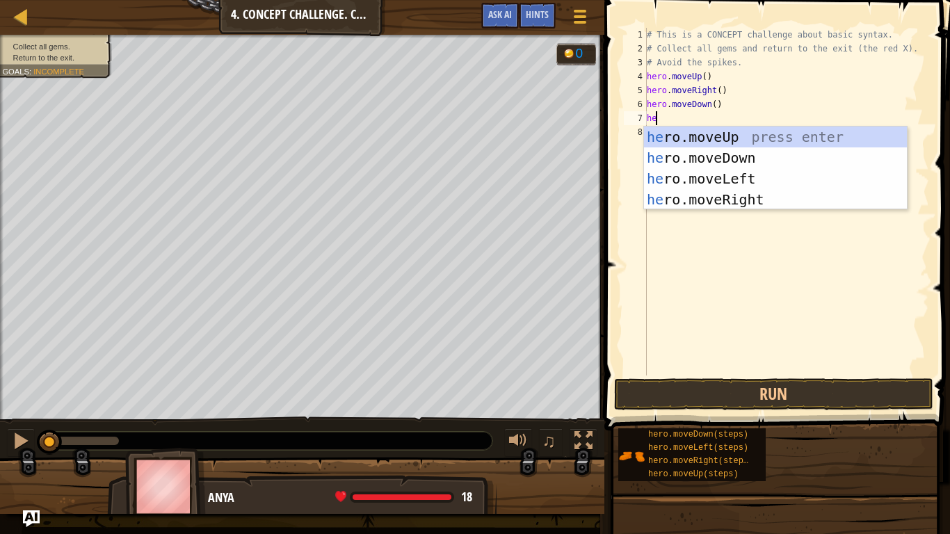
type textarea "hero"
click at [695, 164] on div "hero .moveUp press enter hero .moveDown press enter hero .moveLeft press enter …" at bounding box center [775, 189] width 263 height 125
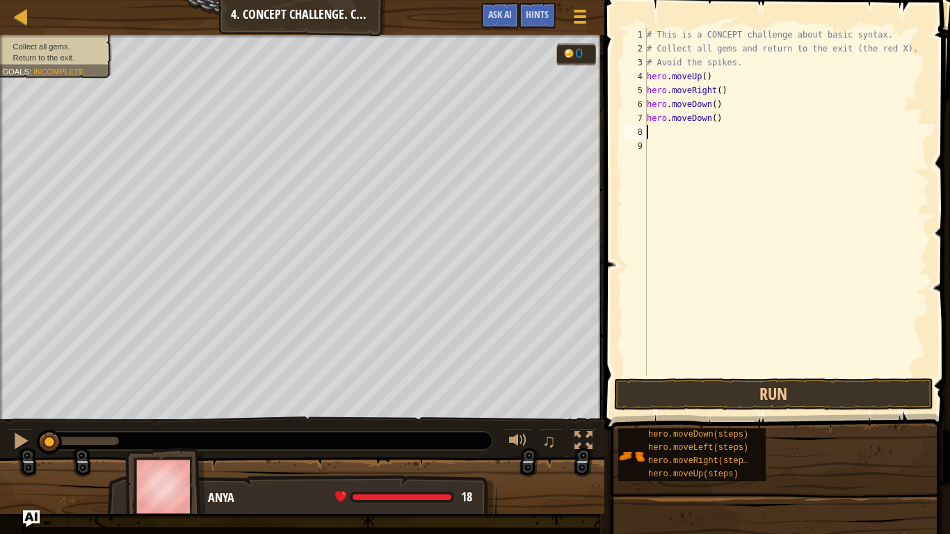
scroll to position [6, 0]
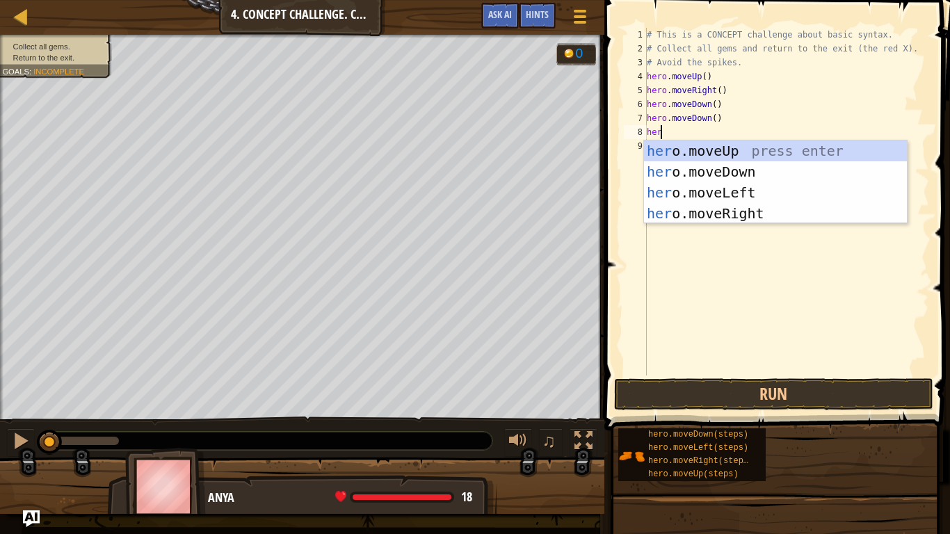
type textarea "hero"
click at [703, 153] on div "hero .moveUp press enter hero .moveDown press enter hero .moveLeft press enter …" at bounding box center [775, 202] width 263 height 125
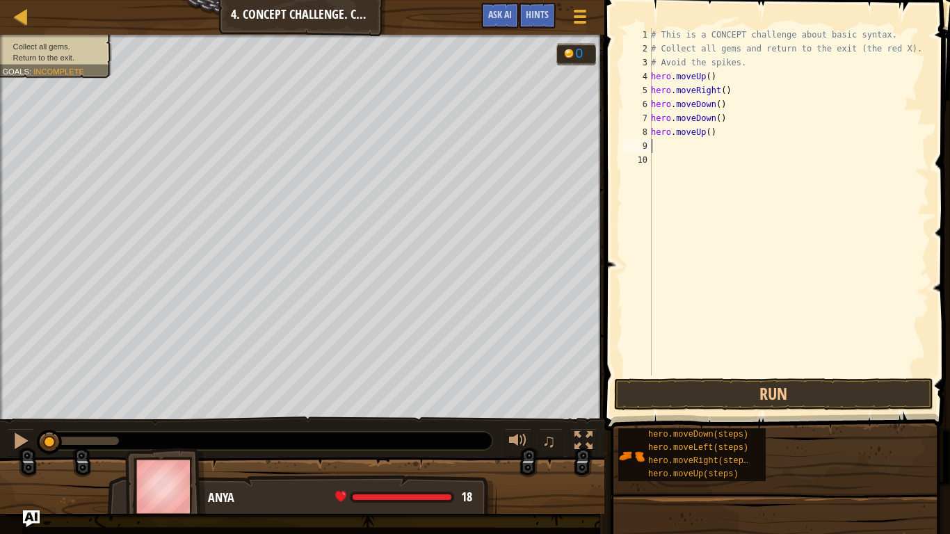
scroll to position [6, 0]
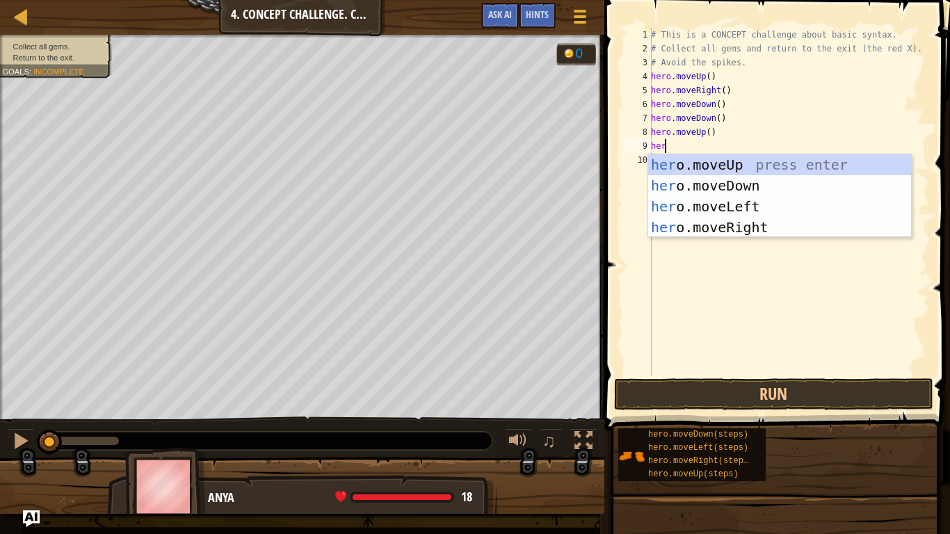
type textarea "hero"
click at [701, 232] on div "hero .moveUp press enter hero .moveDown press enter hero .moveLeft press enter …" at bounding box center [779, 216] width 263 height 125
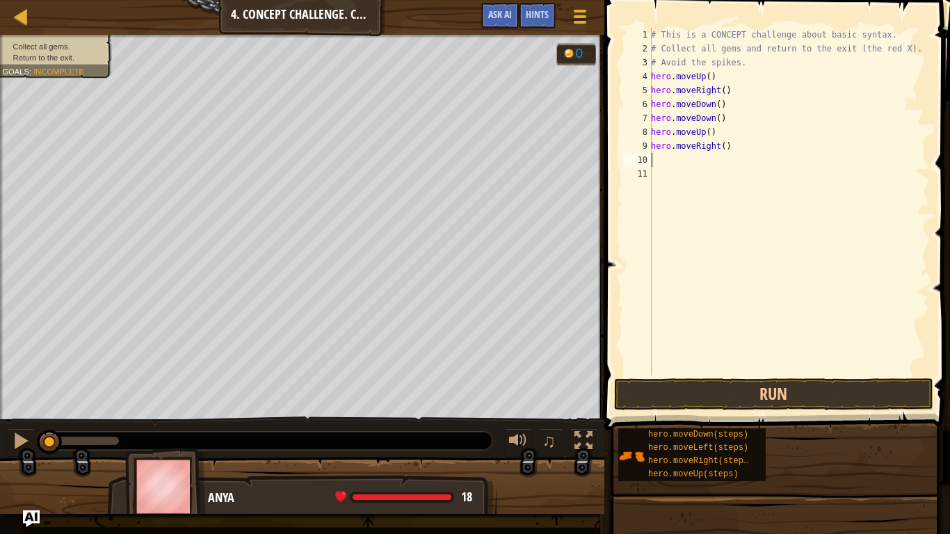
scroll to position [6, 0]
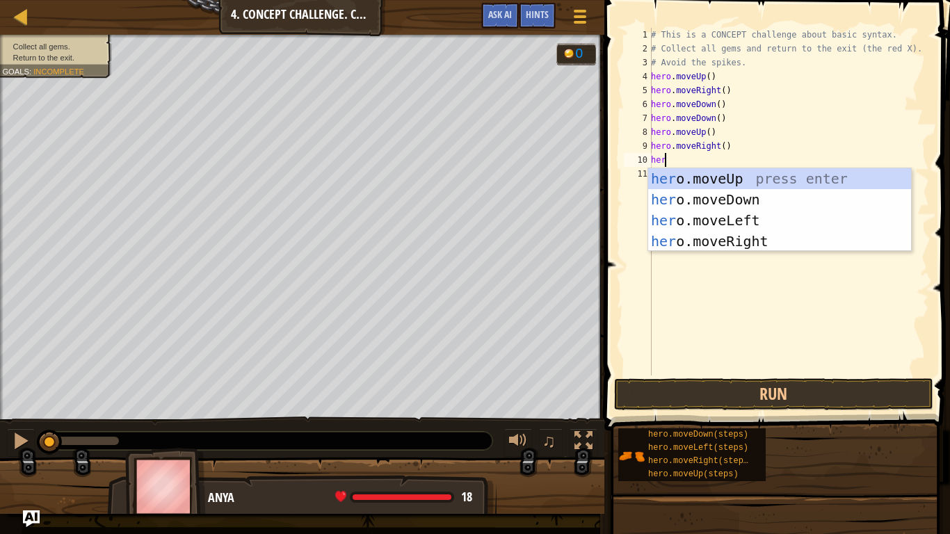
type textarea "hero"
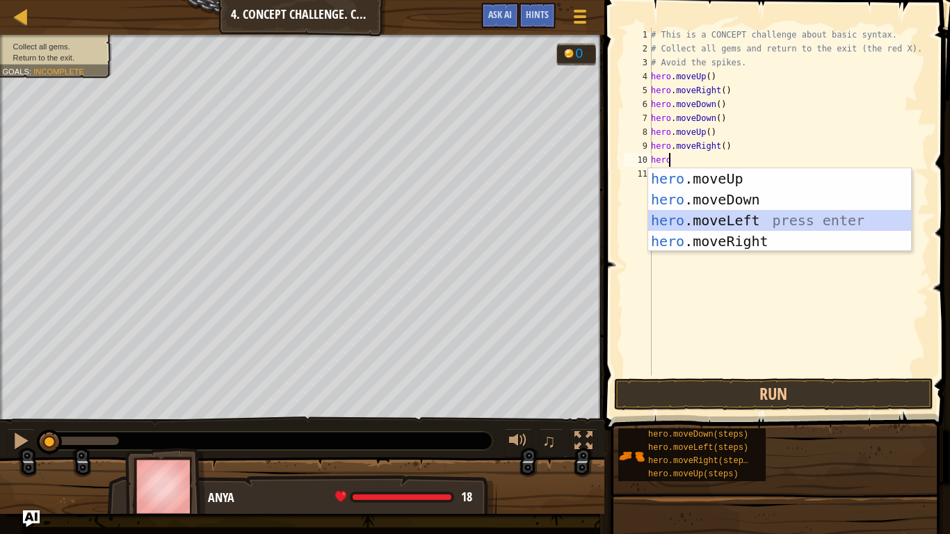
click at [739, 223] on div "hero .moveUp press enter hero .moveDown press enter hero .moveLeft press enter …" at bounding box center [779, 230] width 263 height 125
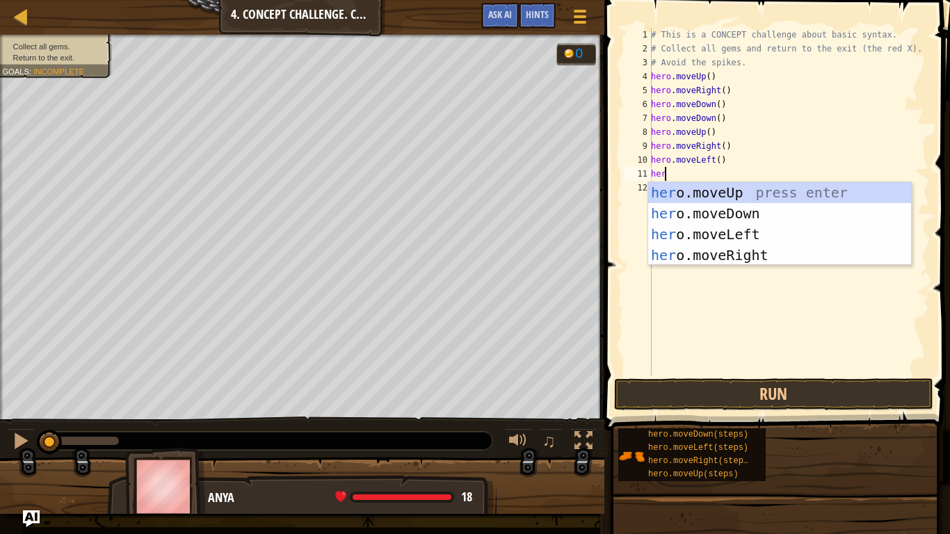
type textarea "hero"
click at [710, 191] on div "hero .moveUp press enter hero .moveDown press enter hero .moveLeft press enter …" at bounding box center [779, 244] width 263 height 125
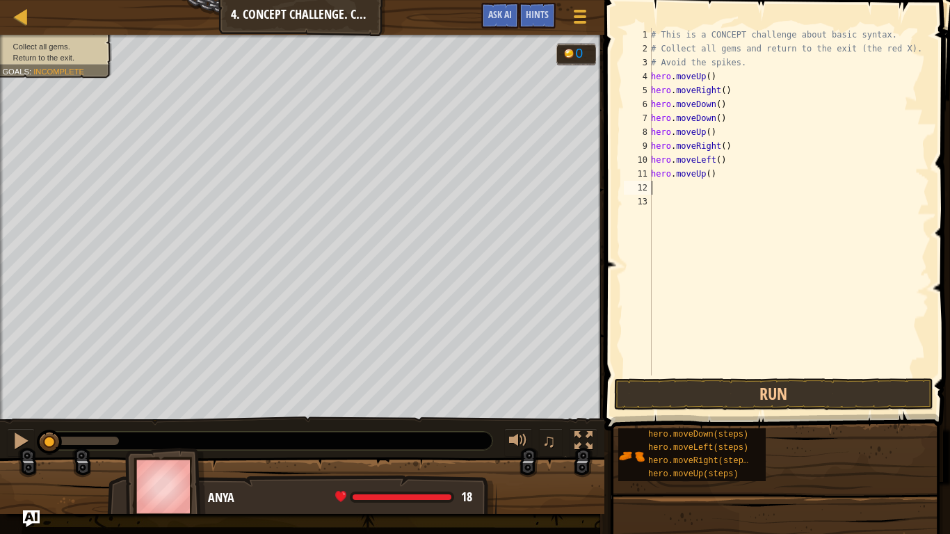
scroll to position [6, 0]
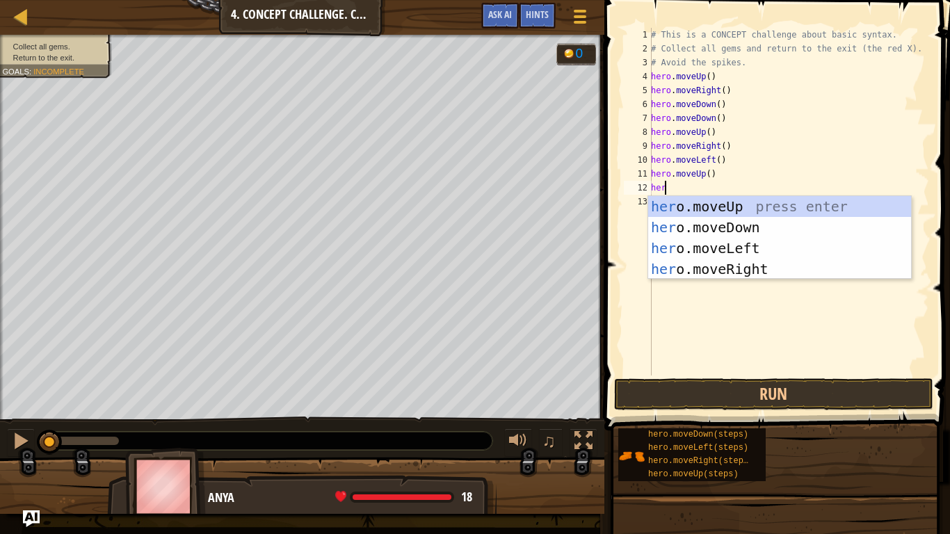
type textarea "hero"
click at [702, 241] on div "hero .moveUp press enter hero .moveDown press enter hero .moveLeft press enter …" at bounding box center [779, 258] width 263 height 125
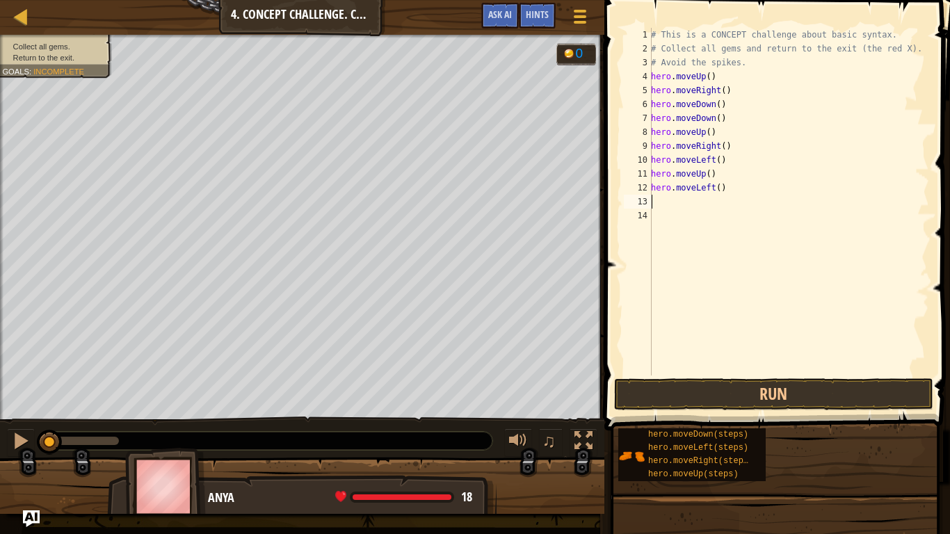
scroll to position [6, 0]
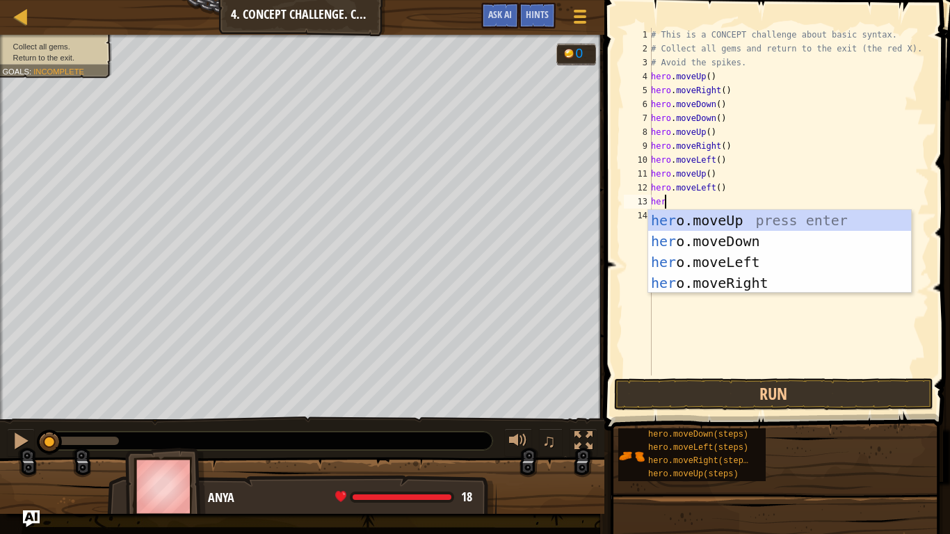
type textarea "hero"
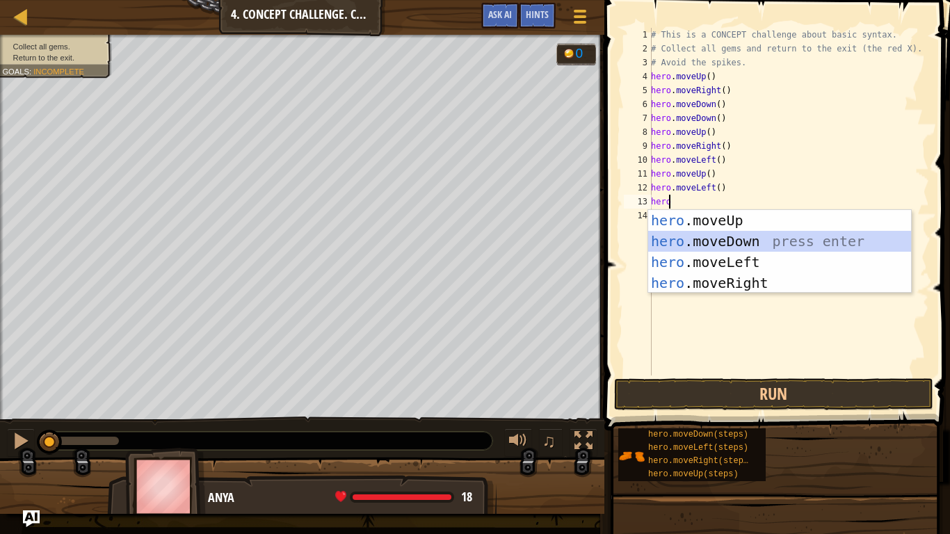
click at [724, 239] on div "hero .moveUp press enter hero .moveDown press enter hero .moveLeft press enter …" at bounding box center [779, 272] width 263 height 125
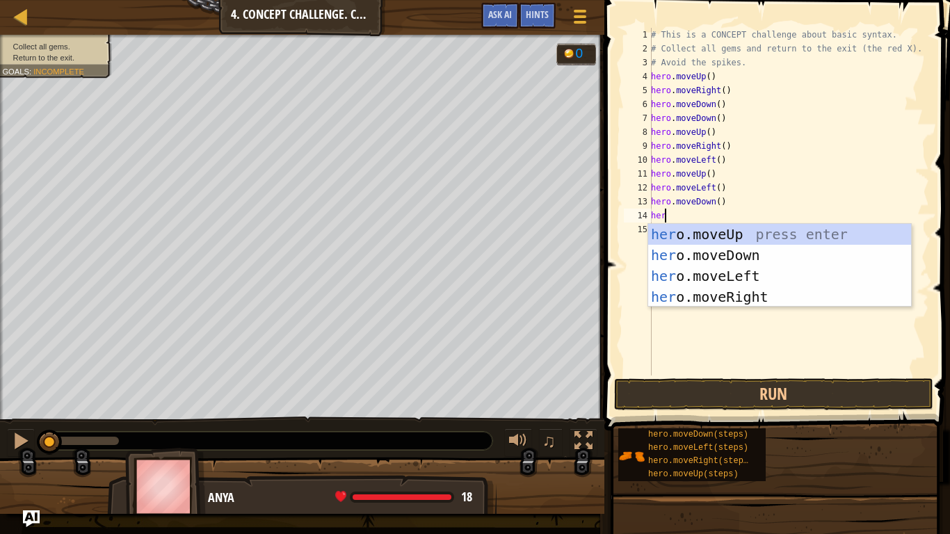
type textarea "hero"
click at [708, 269] on div "hero .moveUp press enter hero .moveDown press enter hero .moveLeft press enter …" at bounding box center [779, 286] width 263 height 125
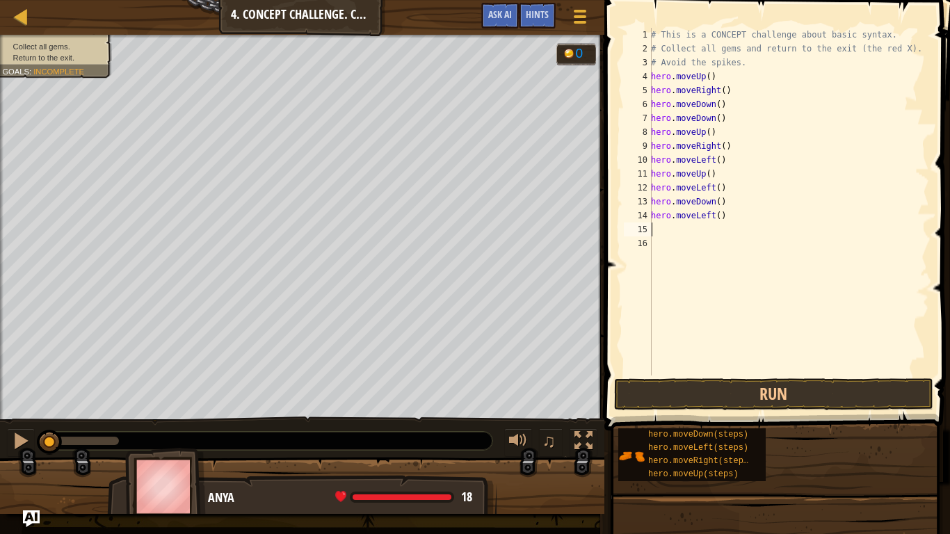
scroll to position [6, 0]
click at [675, 382] on button "Run" at bounding box center [773, 394] width 319 height 32
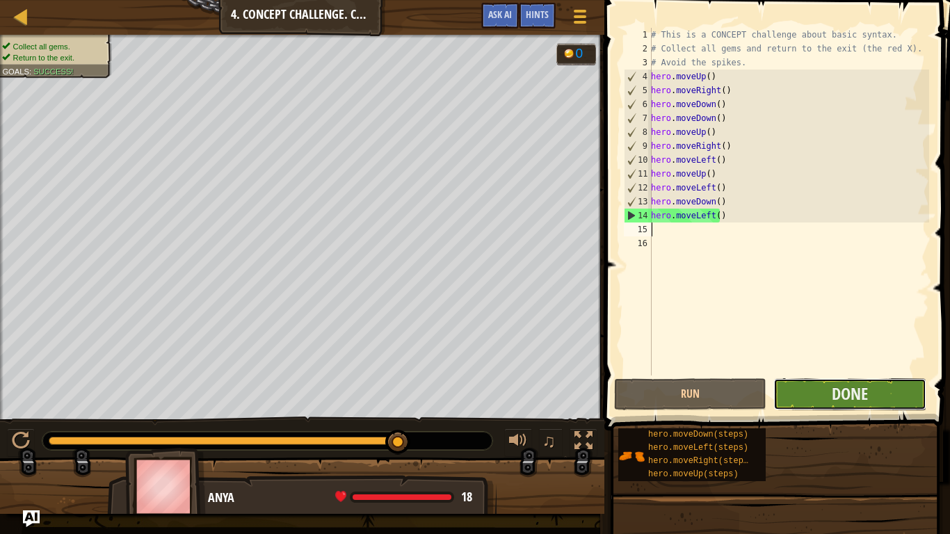
click at [820, 382] on button "Done" at bounding box center [849, 394] width 152 height 32
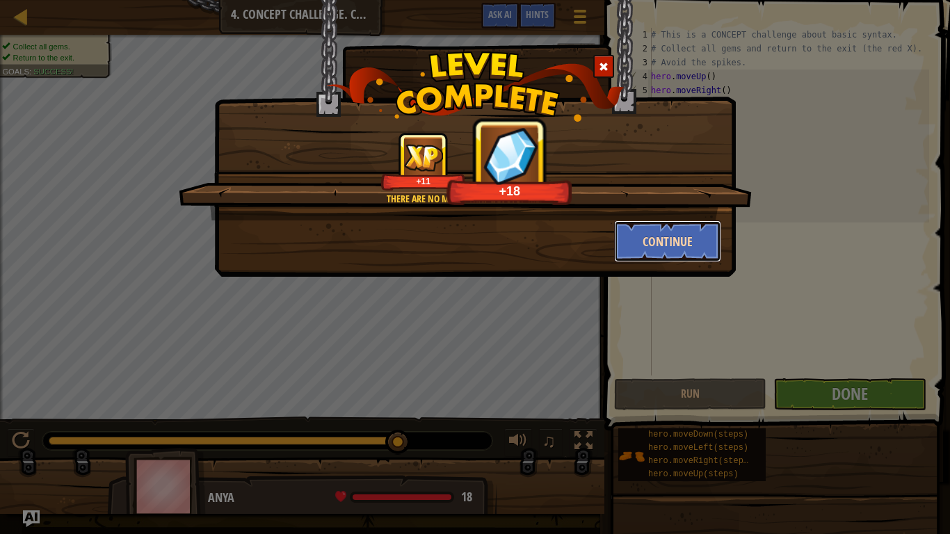
click at [667, 235] on button "Continue" at bounding box center [668, 241] width 108 height 42
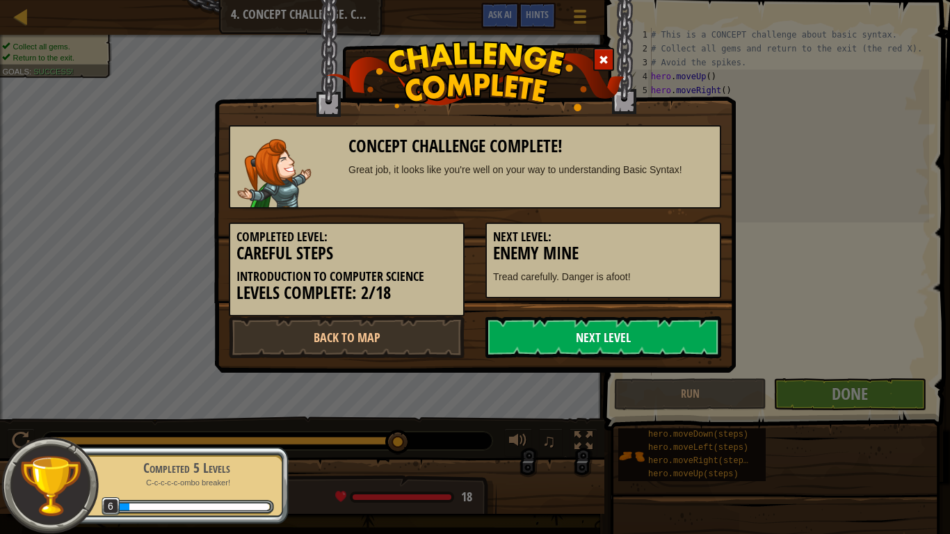
click at [540, 326] on link "Next Level" at bounding box center [603, 337] width 236 height 42
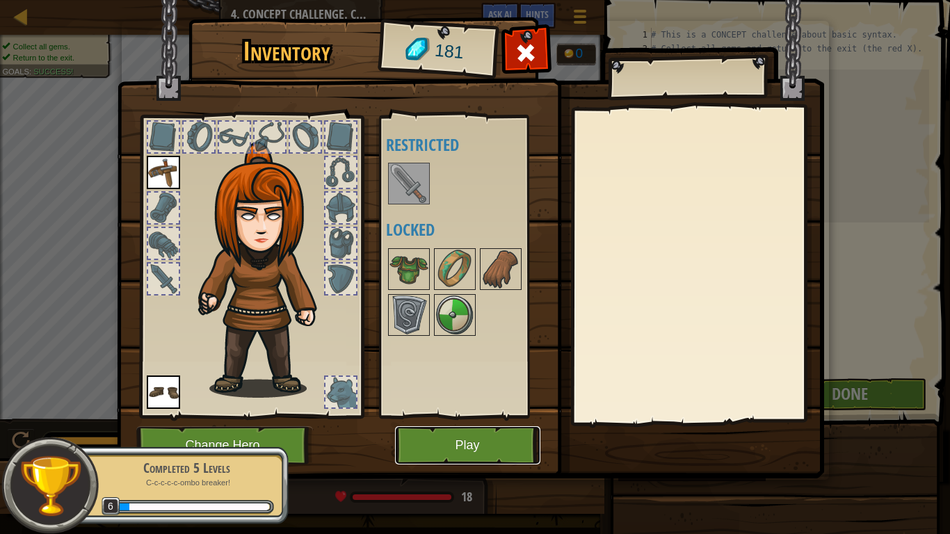
click at [420, 425] on button "Play" at bounding box center [467, 445] width 145 height 38
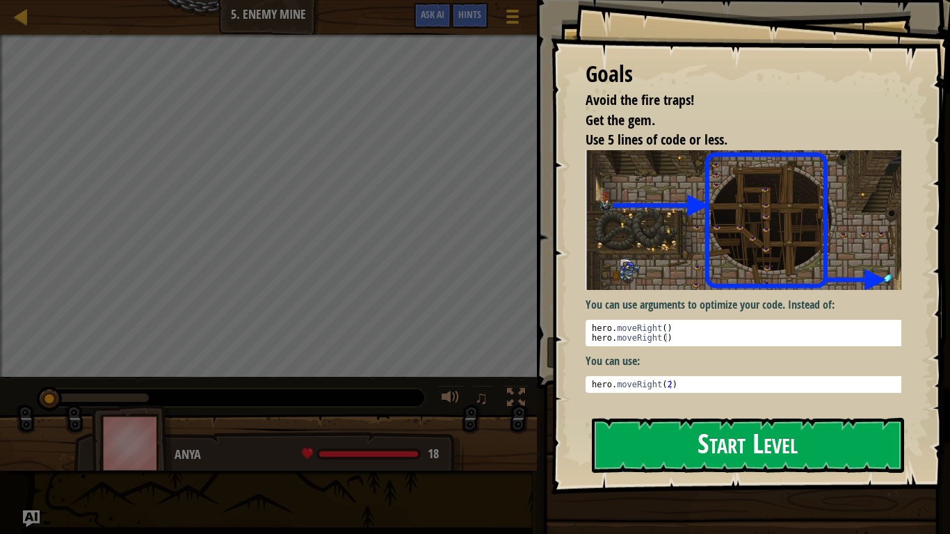
click at [652, 425] on button "Start Level" at bounding box center [748, 445] width 312 height 55
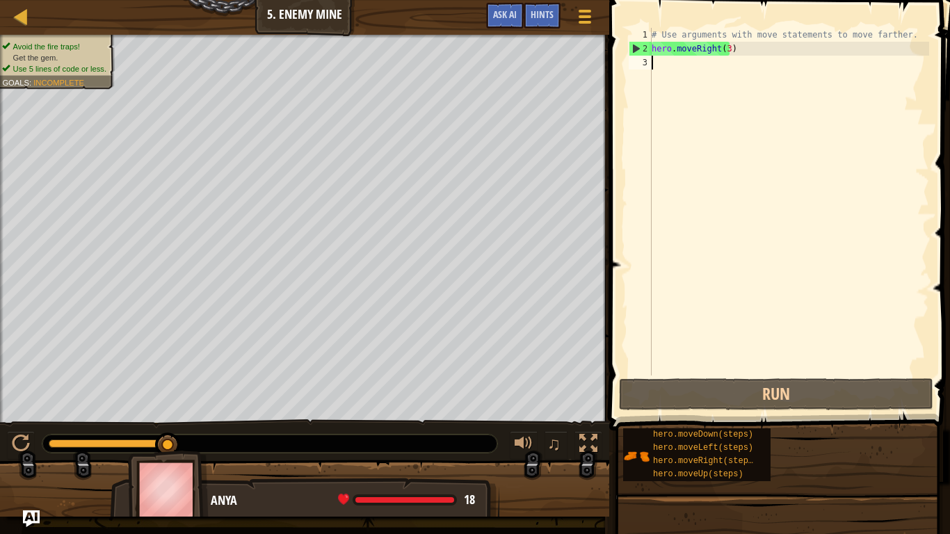
scroll to position [6, 0]
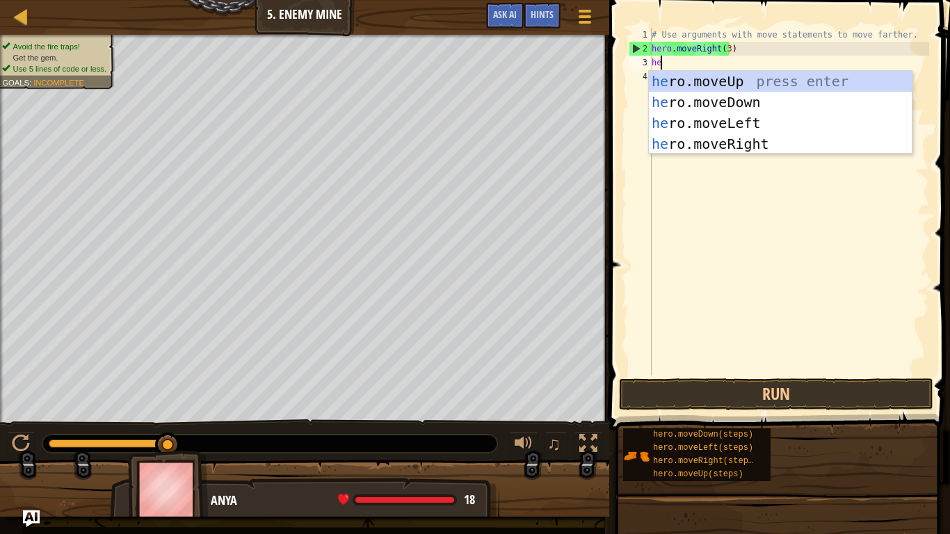
type textarea "hero"
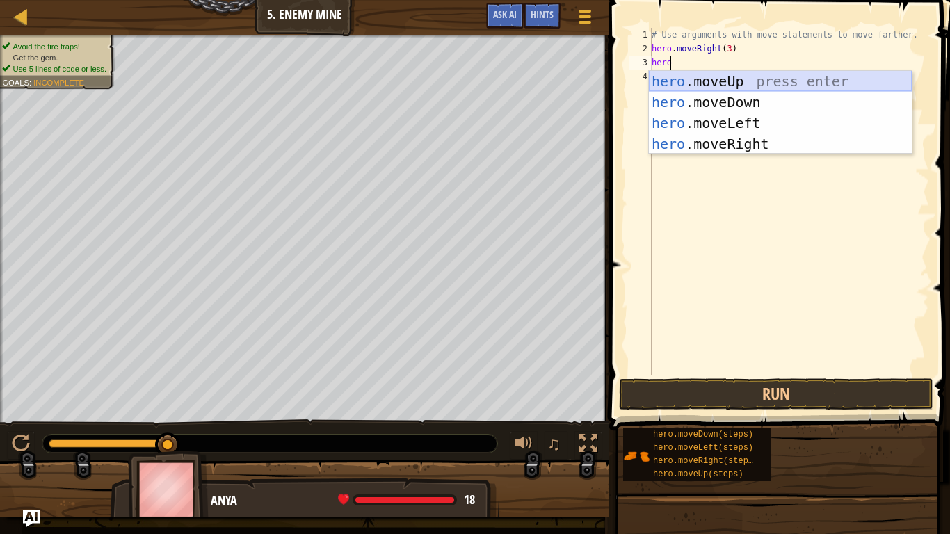
click at [669, 72] on div "hero .moveUp press enter hero .moveDown press enter hero .moveLeft press enter …" at bounding box center [780, 133] width 263 height 125
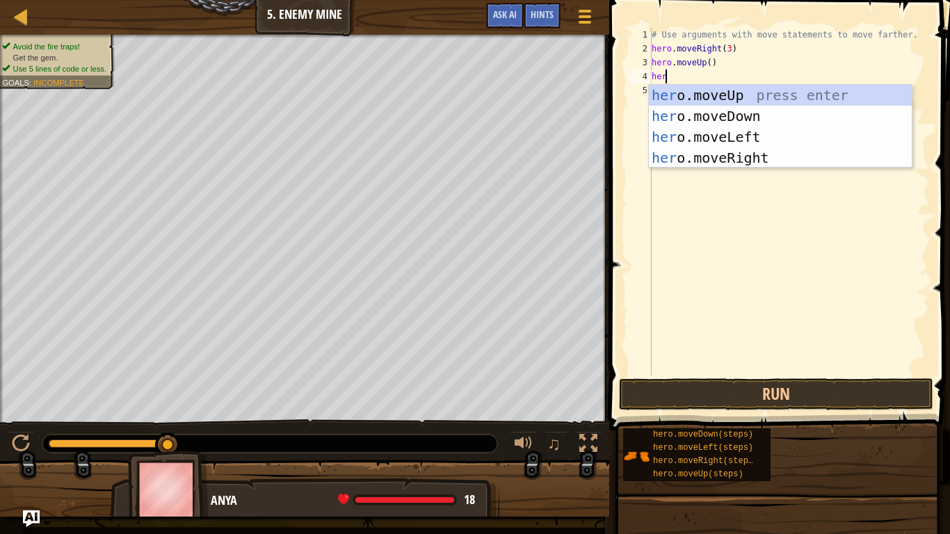
type textarea "hero"
click at [733, 159] on div "hero .moveUp press enter hero .moveDown press enter hero .moveLeft press enter …" at bounding box center [780, 147] width 263 height 125
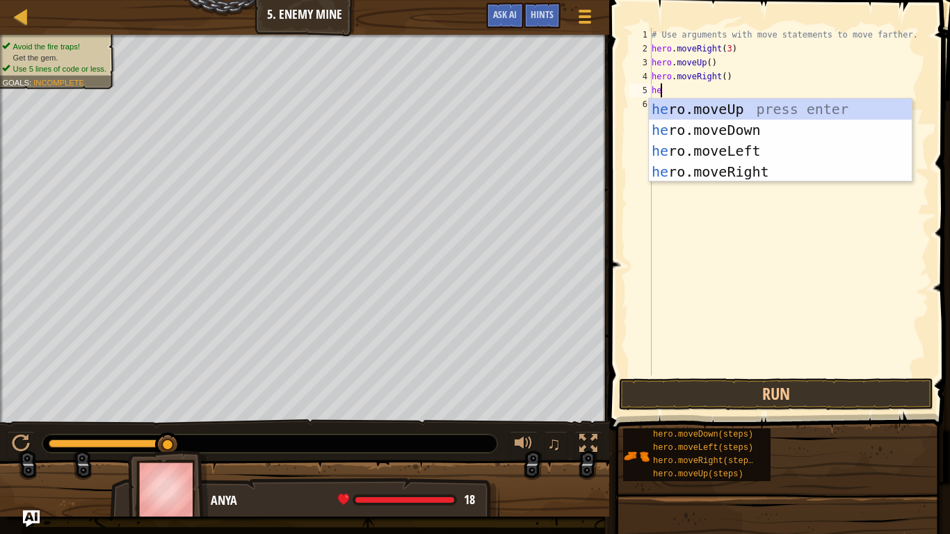
type textarea "hero"
click at [733, 129] on div "hero .moveUp press enter hero .moveDown press enter hero .moveLeft press enter …" at bounding box center [780, 161] width 263 height 125
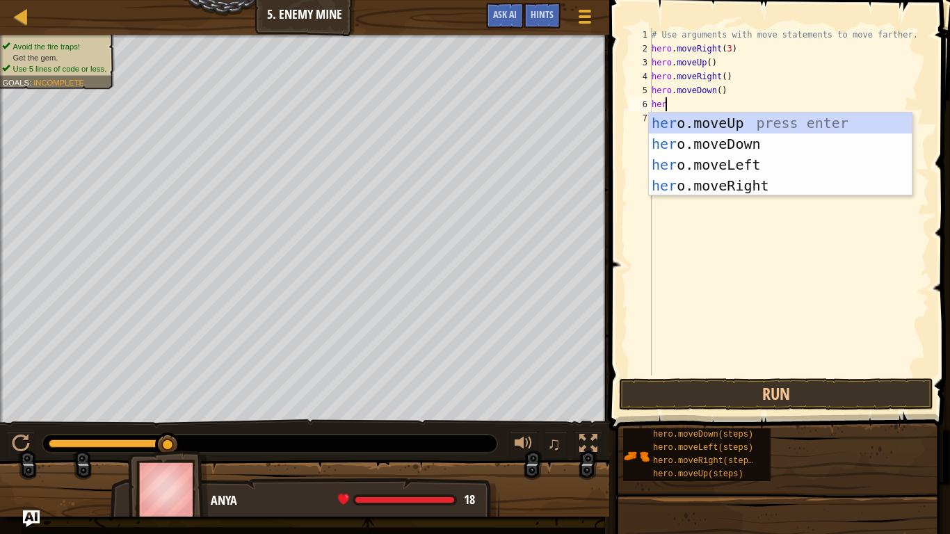
type textarea "hero"
click at [681, 140] on div "hero .moveUp press enter hero .moveDown press enter hero .moveLeft press enter …" at bounding box center [780, 175] width 263 height 125
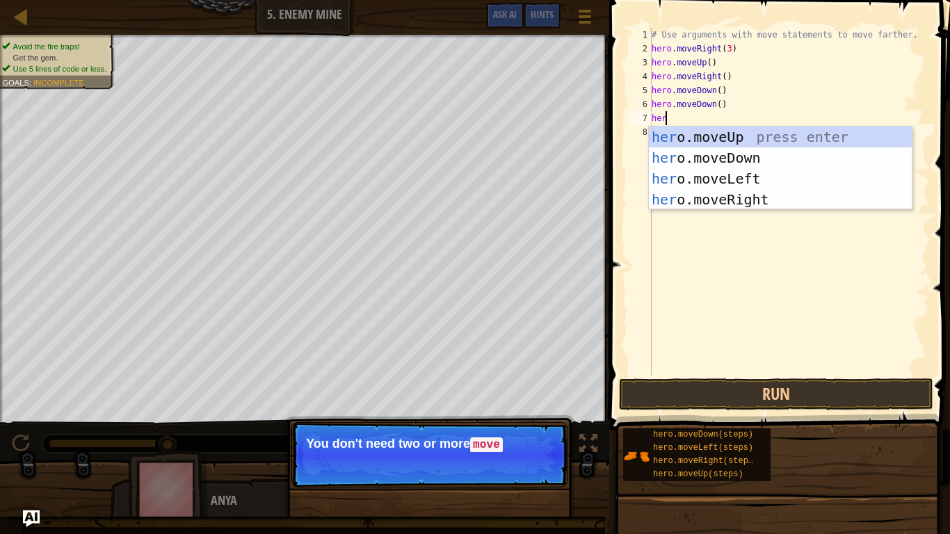
type textarea "hero"
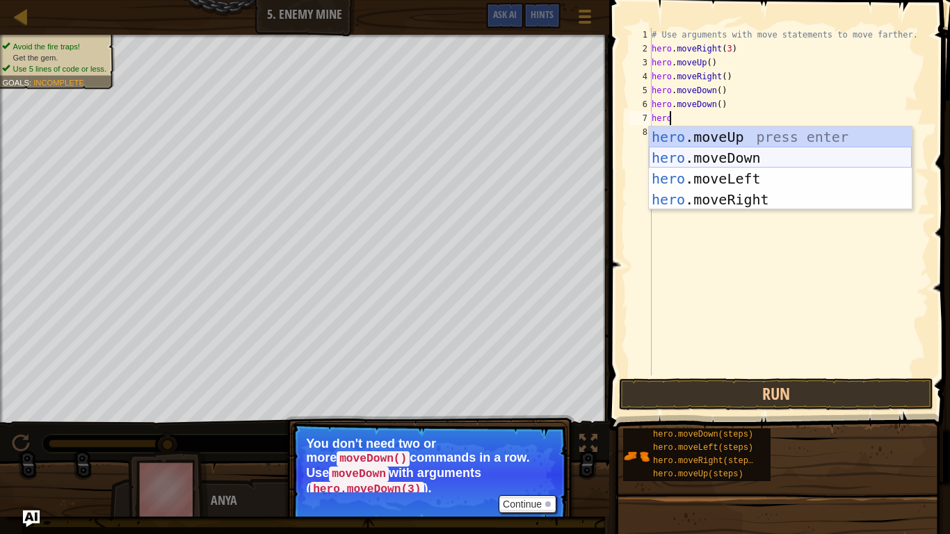
click at [694, 155] on div "hero .moveUp press enter hero .moveDown press enter hero .moveLeft press enter …" at bounding box center [780, 189] width 263 height 125
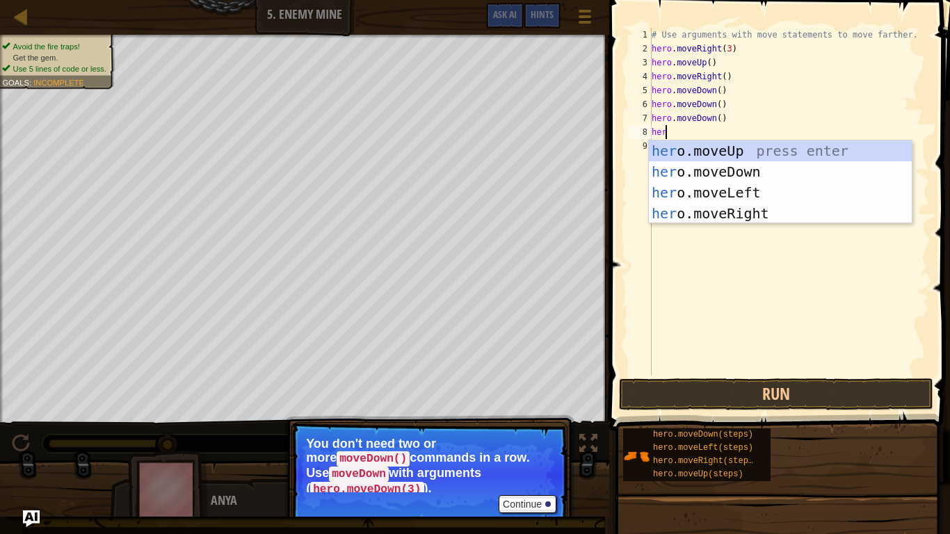
type textarea "hero"
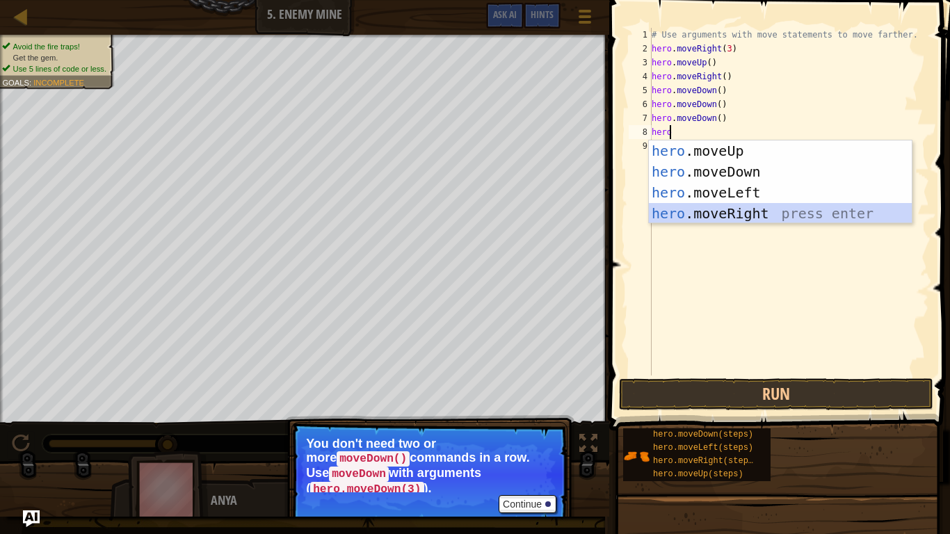
click at [717, 209] on div "hero .moveUp press enter hero .moveDown press enter hero .moveLeft press enter …" at bounding box center [780, 202] width 263 height 125
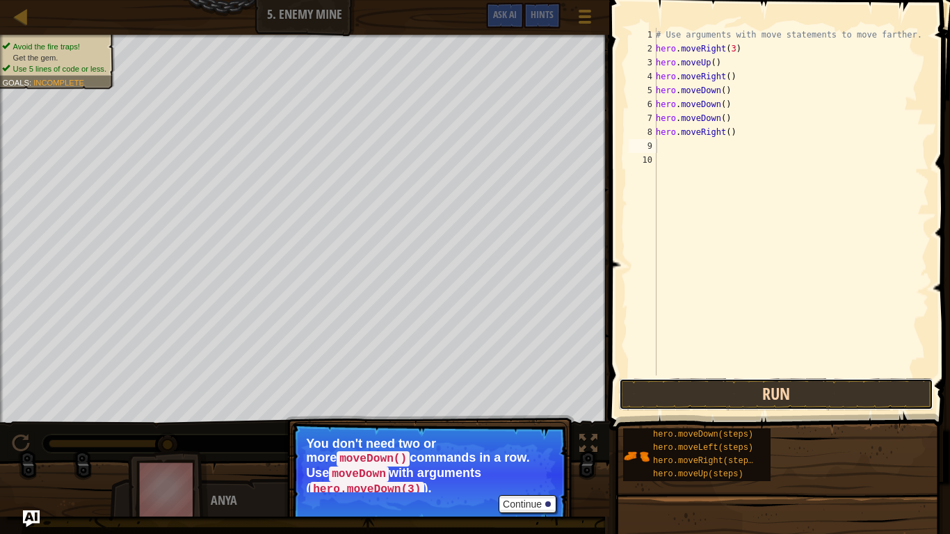
click at [731, 393] on button "Run" at bounding box center [776, 394] width 314 height 32
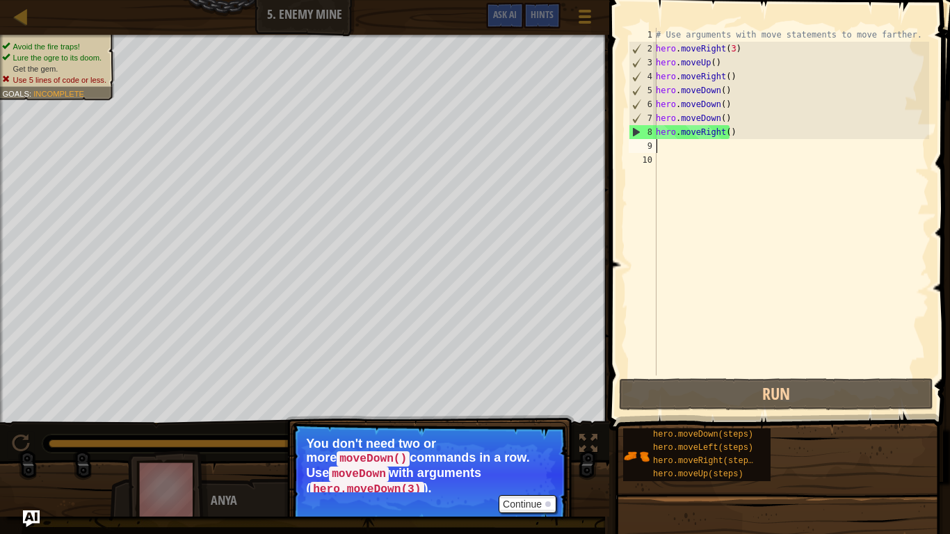
click at [663, 146] on div "# Use arguments with move statements to move farther. hero . moveRight ( 3 ) he…" at bounding box center [791, 216] width 276 height 376
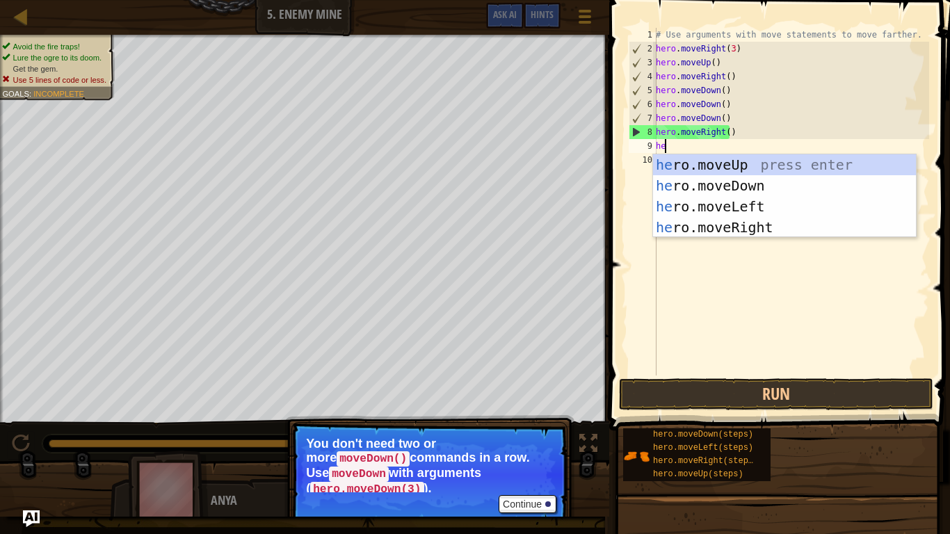
type textarea "hero"
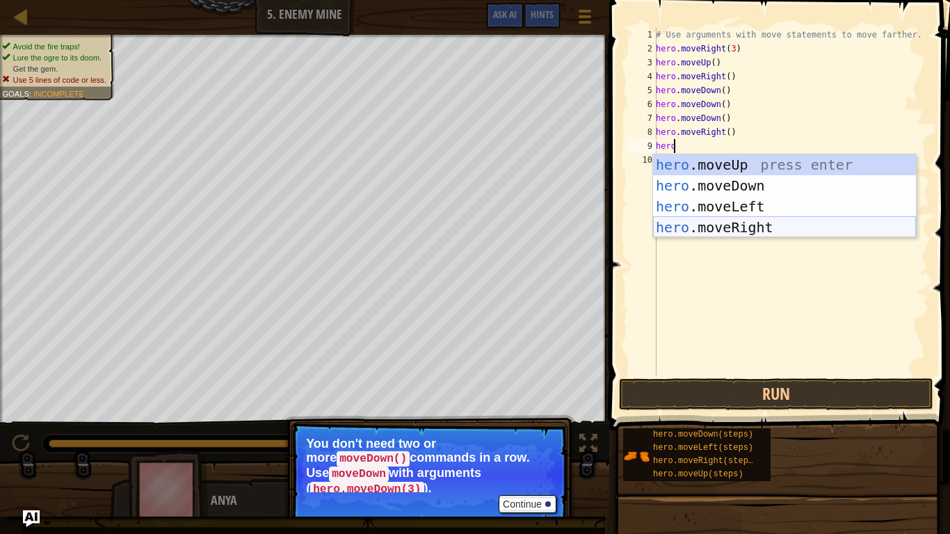
click at [737, 224] on div "hero .moveUp press enter hero .moveDown press enter hero .moveLeft press enter …" at bounding box center [784, 216] width 263 height 125
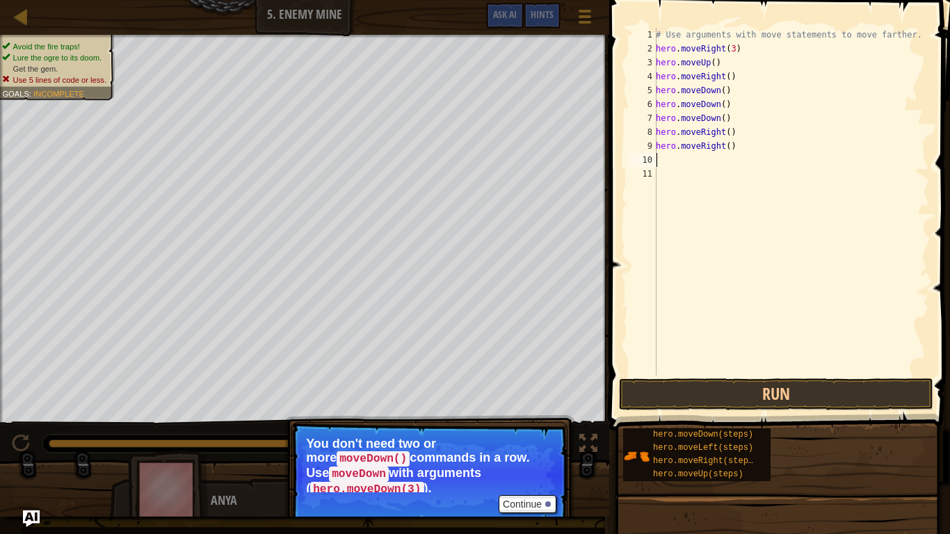
scroll to position [6, 0]
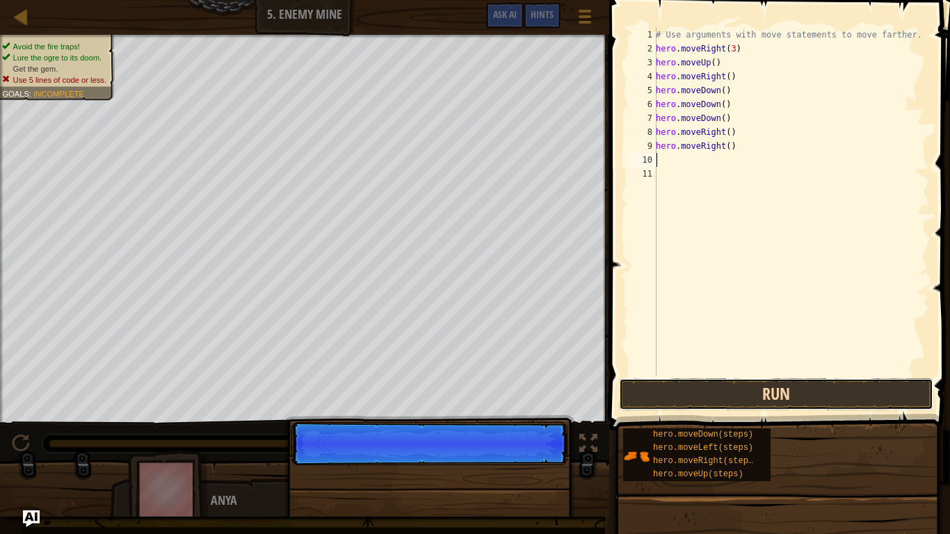
click at [736, 389] on button "Run" at bounding box center [776, 394] width 314 height 32
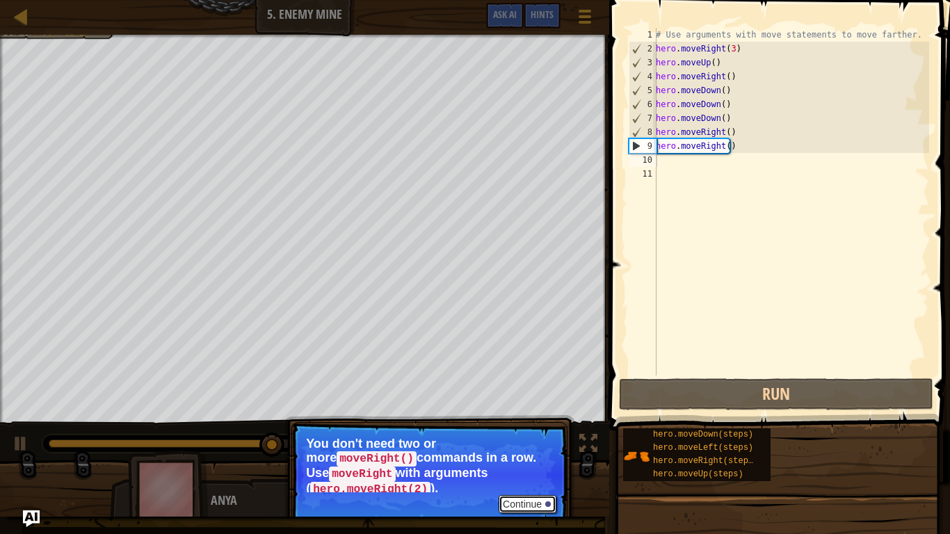
click at [515, 425] on button "Continue" at bounding box center [528, 504] width 58 height 18
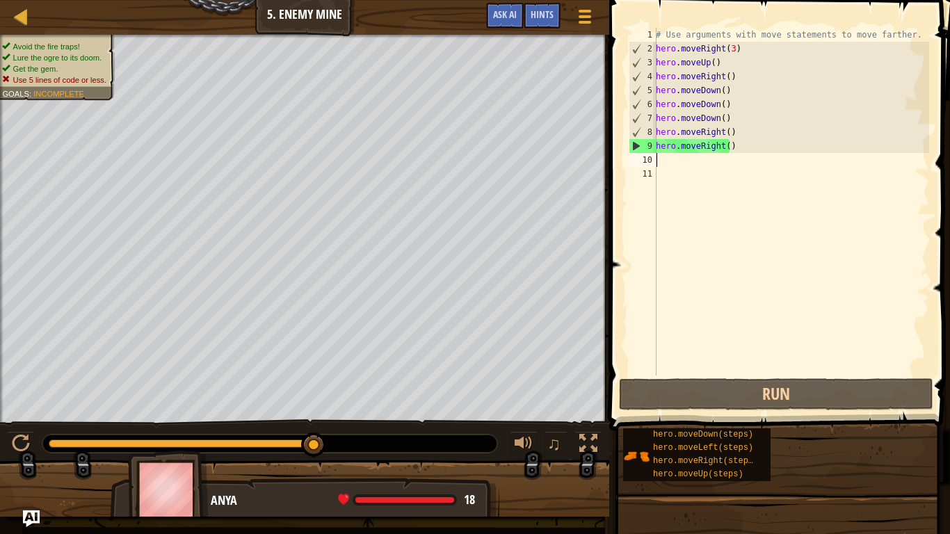
click at [736, 151] on div "# Use arguments with move statements to move farther. hero . moveRight ( 3 ) he…" at bounding box center [791, 216] width 276 height 376
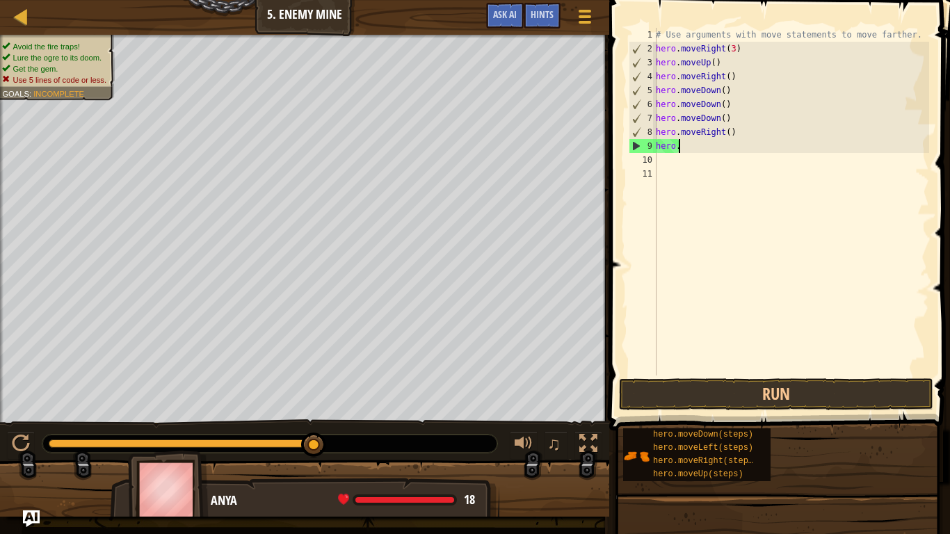
type textarea "h"
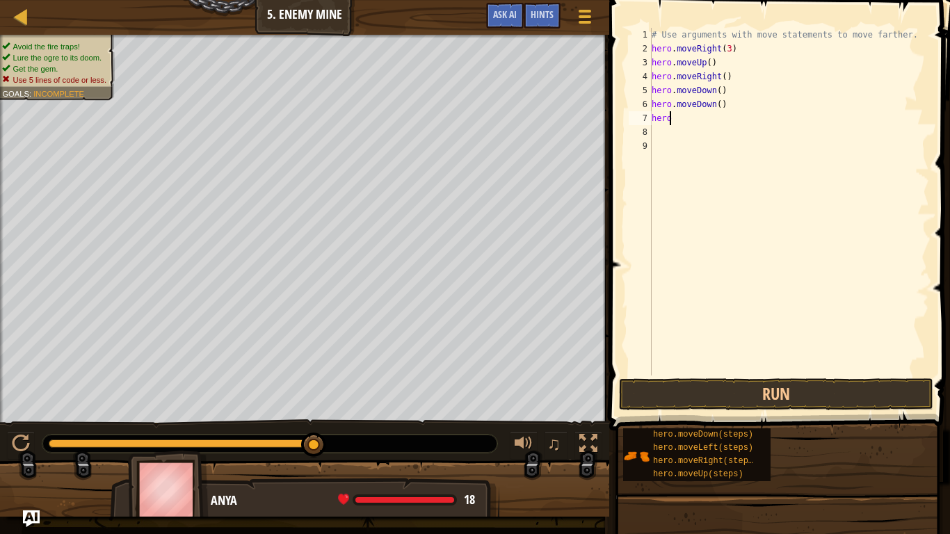
type textarea "h"
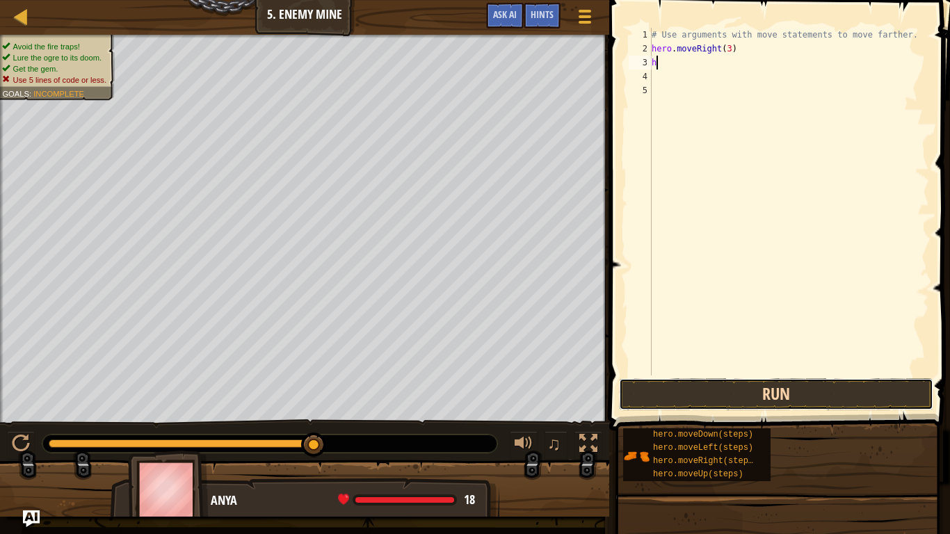
click at [759, 392] on button "Run" at bounding box center [776, 394] width 314 height 32
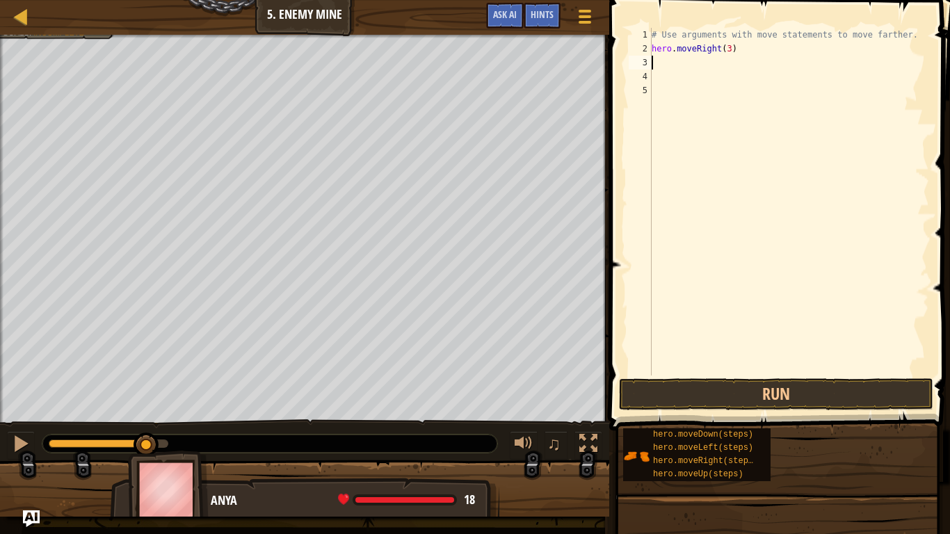
click at [732, 52] on div "# Use arguments with move statements to move farther. hero . moveRight ( 3 )" at bounding box center [789, 216] width 280 height 376
type textarea "hero.moveRight(3)"
click at [662, 67] on div "# Use arguments with move statements to move farther. hero . moveRight ( 3 )" at bounding box center [789, 216] width 280 height 376
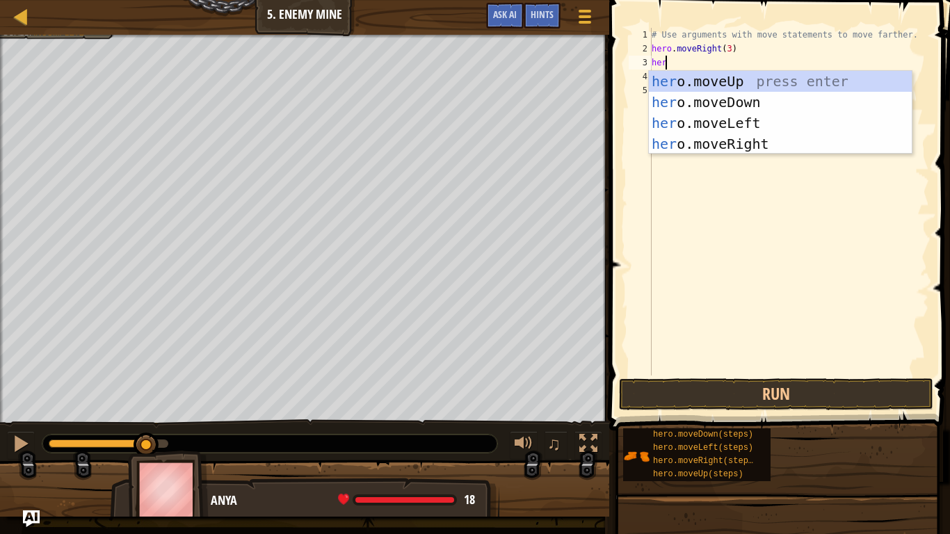
scroll to position [6, 1]
type textarea "hero"
click at [715, 84] on div "hero .moveUp press enter hero .moveDown press enter hero .moveLeft press enter …" at bounding box center [780, 133] width 263 height 125
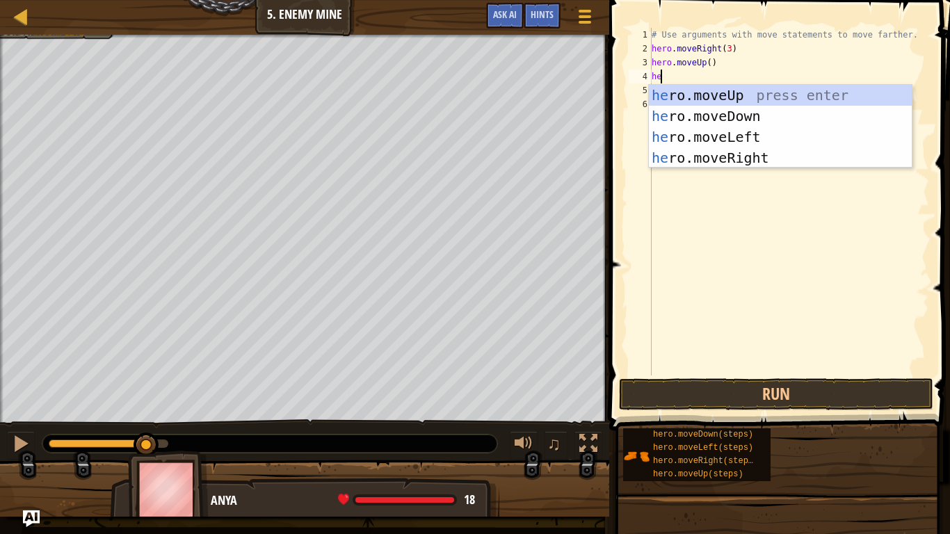
type textarea "hero"
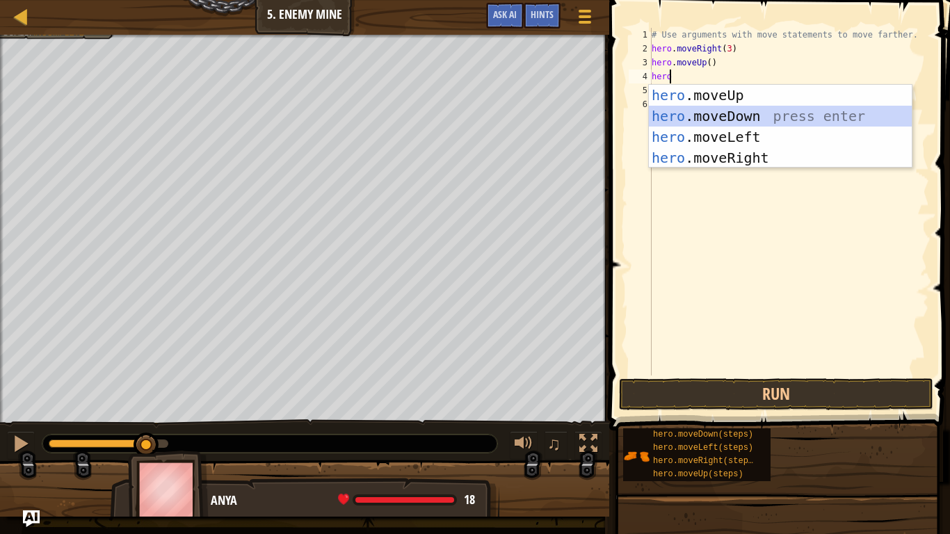
click at [718, 113] on div "hero .moveUp press enter hero .moveDown press enter hero .moveLeft press enter …" at bounding box center [780, 147] width 263 height 125
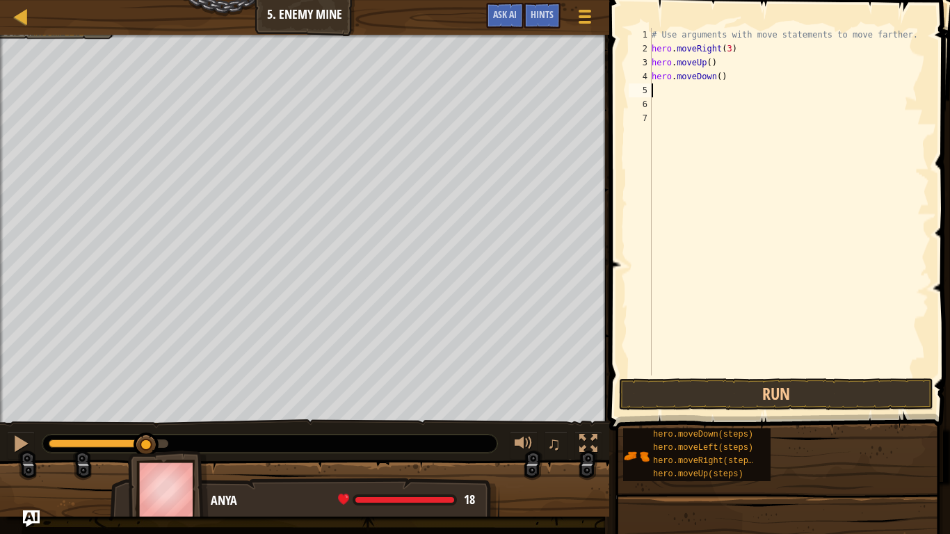
click at [716, 76] on div "# Use arguments with move statements to move farther. hero . moveRight ( 3 ) he…" at bounding box center [789, 216] width 280 height 376
type textarea "hero.moveDown(3)"
click at [652, 85] on div "# Use arguments with move statements to move farther. hero . moveRight ( 3 ) he…" at bounding box center [789, 216] width 280 height 376
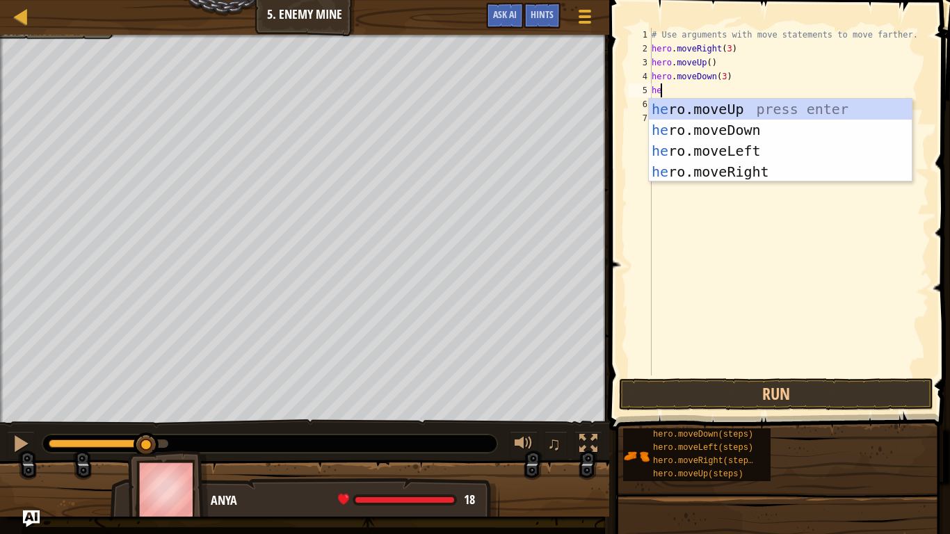
scroll to position [6, 1]
type textarea "hero"
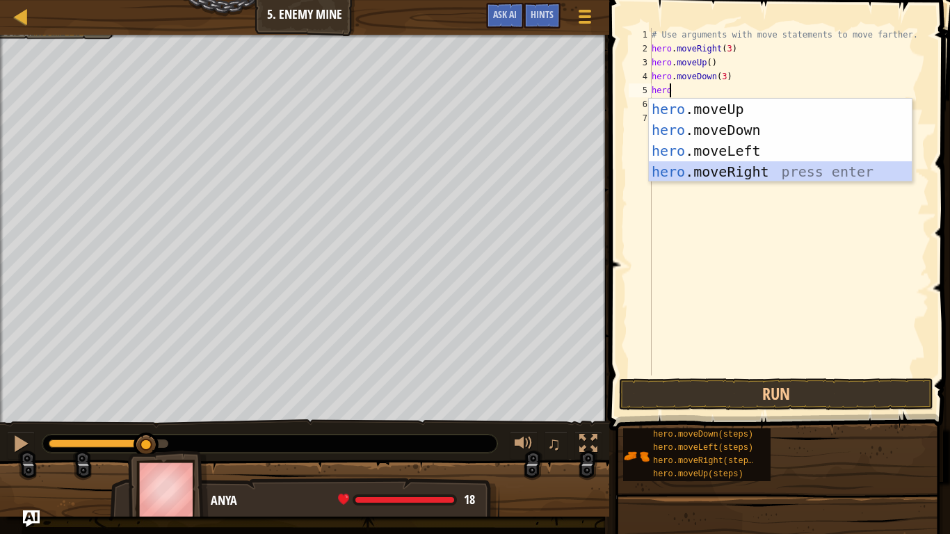
click at [714, 170] on div "hero .moveUp press enter hero .moveDown press enter hero .moveLeft press enter …" at bounding box center [780, 161] width 263 height 125
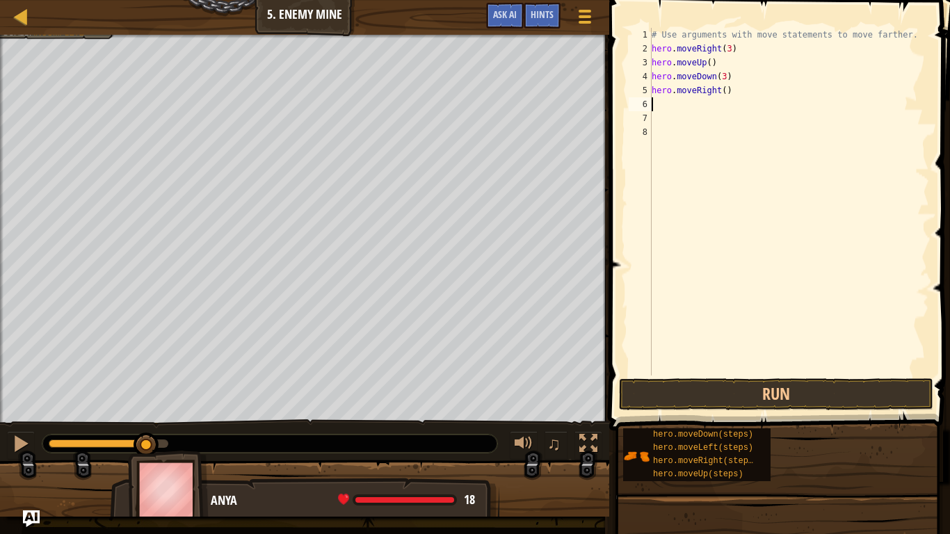
click at [719, 90] on div "# Use arguments with move statements to move farther. hero . moveRight ( 3 ) he…" at bounding box center [789, 216] width 280 height 376
click at [760, 394] on button "Run" at bounding box center [776, 394] width 314 height 32
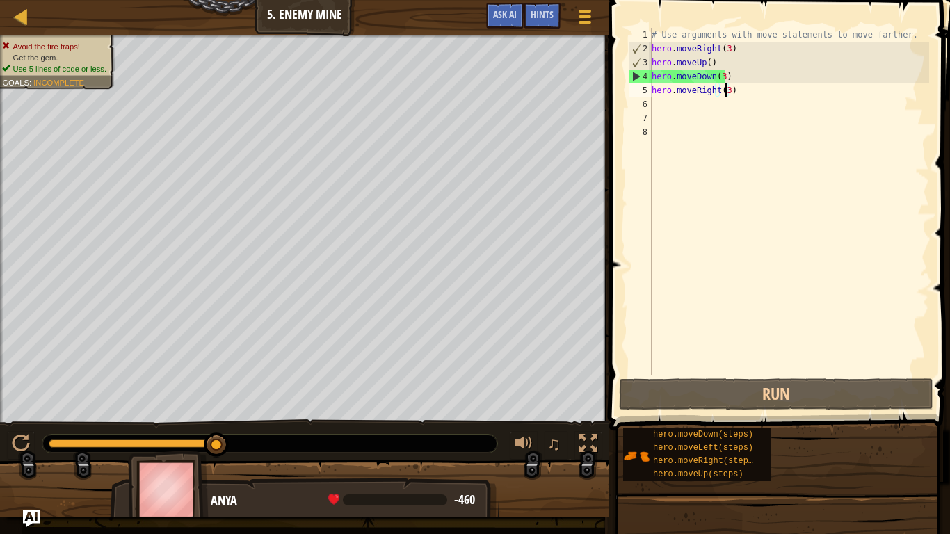
click at [708, 77] on div "# Use arguments with move statements to move farther. hero . moveRight ( 3 ) he…" at bounding box center [789, 216] width 280 height 376
click at [724, 82] on div "# Use arguments with move statements to move farther. hero . moveRight ( 3 ) he…" at bounding box center [789, 216] width 280 height 376
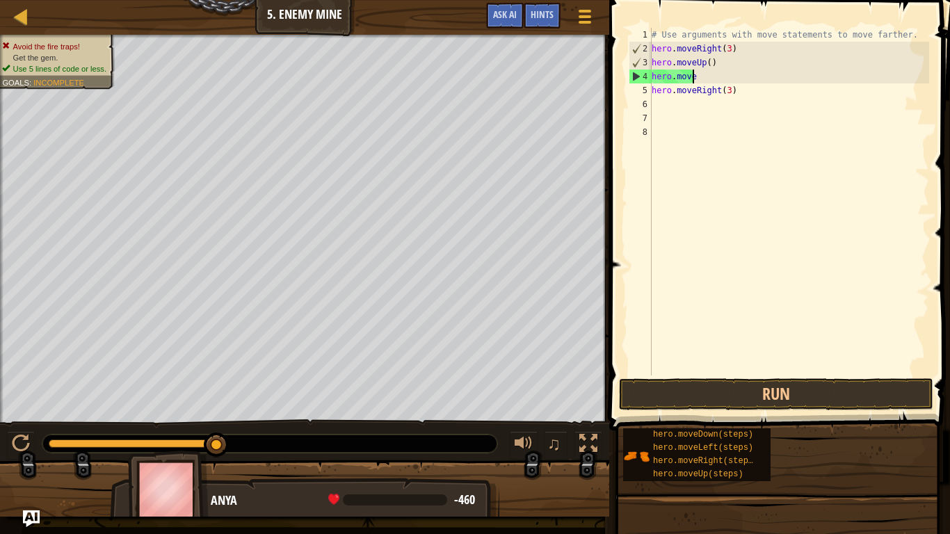
scroll to position [6, 1]
type textarea "h"
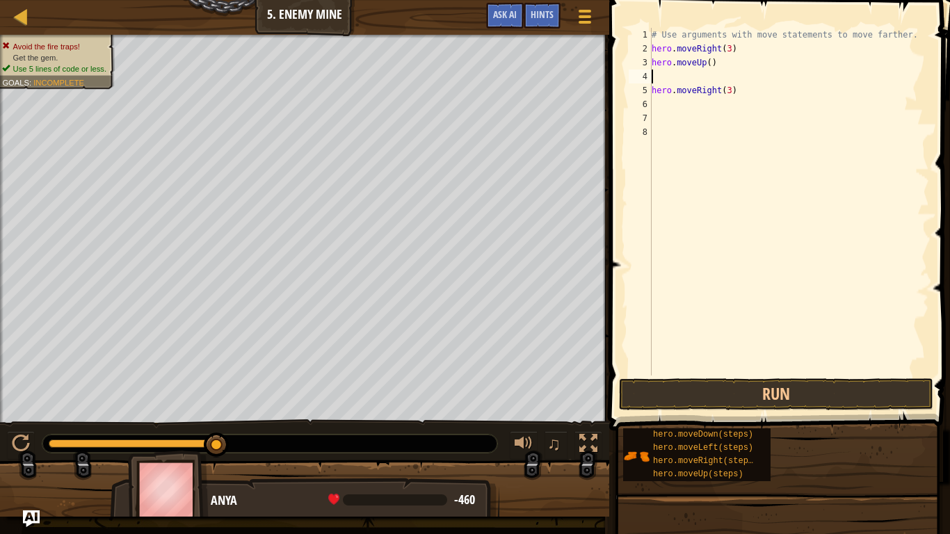
click at [726, 85] on div "# Use arguments with move statements to move farther. hero . moveRight ( 3 ) he…" at bounding box center [789, 216] width 280 height 376
type textarea ")"
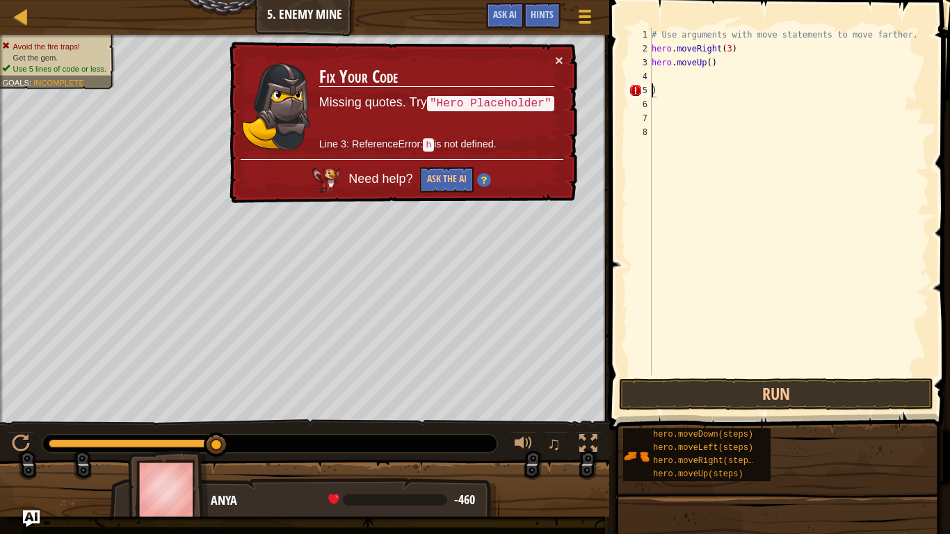
click at [660, 89] on div "# Use arguments with move statements to move farther. hero . moveRight ( 3 ) he…" at bounding box center [789, 216] width 280 height 376
click at [561, 56] on button "×" at bounding box center [559, 60] width 8 height 15
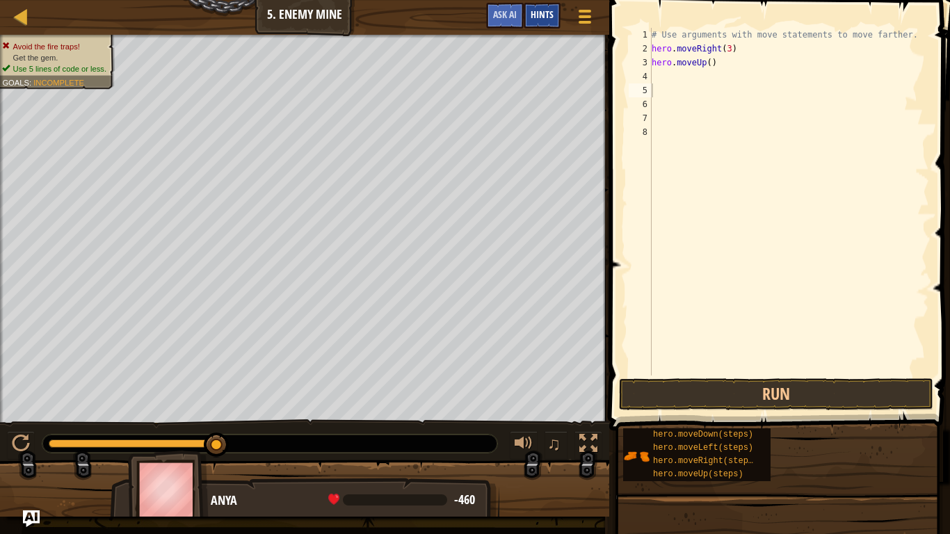
click at [542, 19] on span "Hints" at bounding box center [542, 14] width 23 height 13
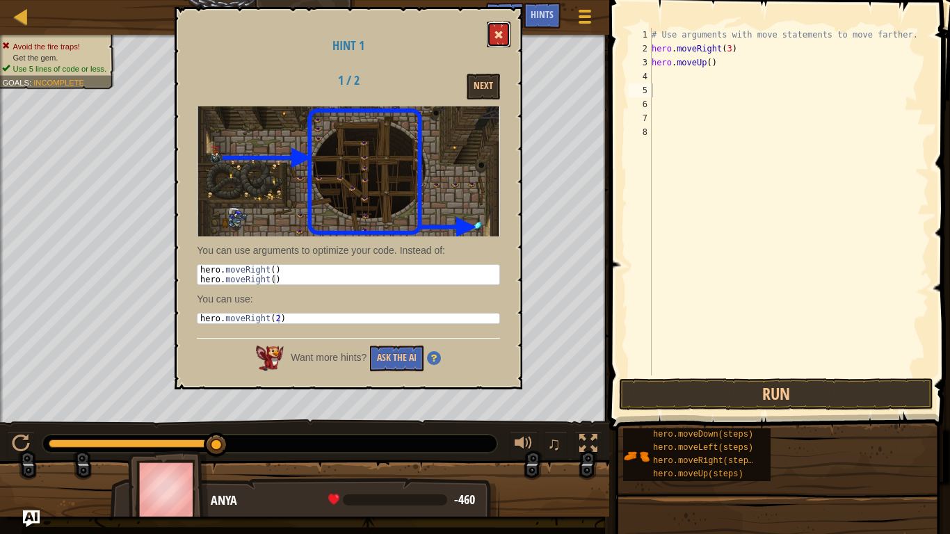
click at [497, 31] on span at bounding box center [499, 35] width 10 height 10
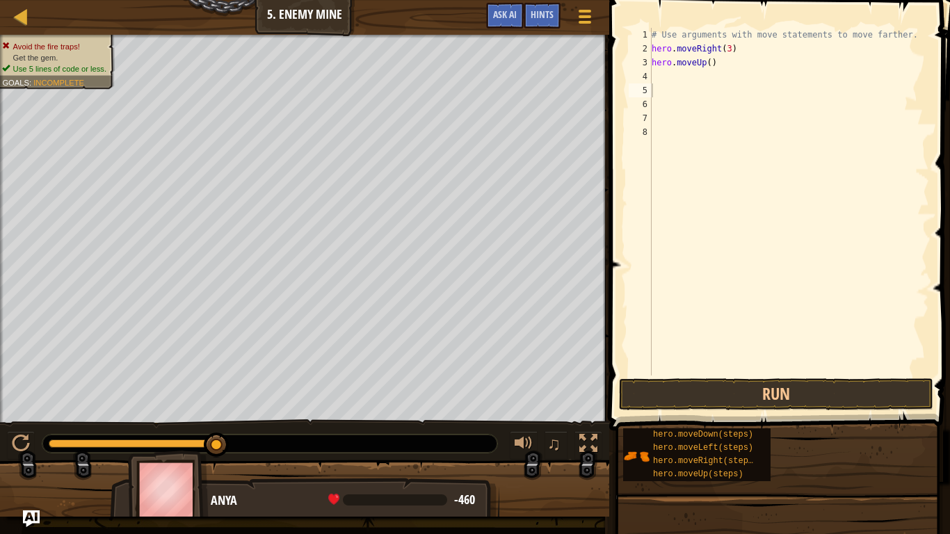
type textarea "hero.moveUp()"
click at [652, 69] on div "# Use arguments with move statements to move farther. hero . moveRight ( 3 ) he…" at bounding box center [789, 216] width 280 height 376
click at [652, 73] on div "# Use arguments with move statements to move farther. hero . moveRight ( 3 ) he…" at bounding box center [789, 216] width 280 height 376
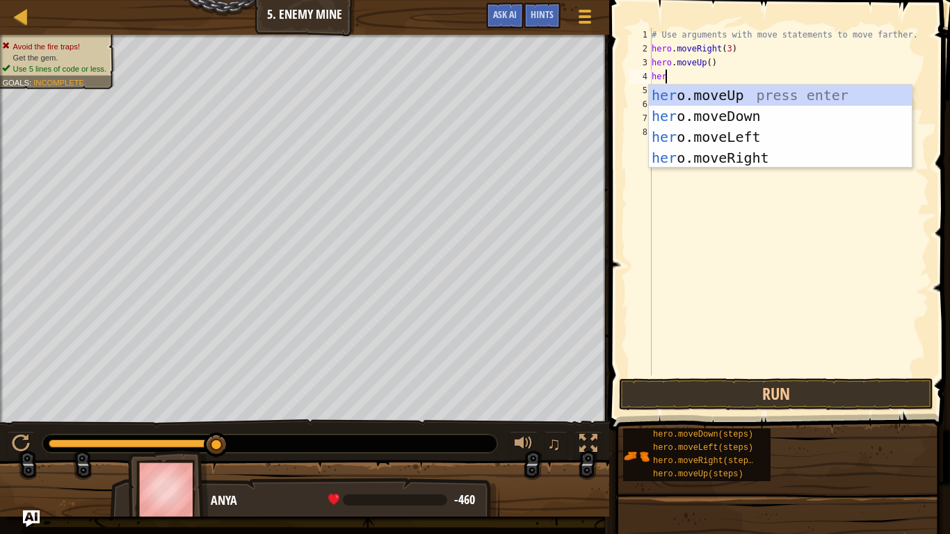
scroll to position [6, 1]
type textarea "hero"
click at [689, 158] on div "hero .moveUp press enter hero .moveDown press enter hero .moveLeft press enter …" at bounding box center [780, 147] width 263 height 125
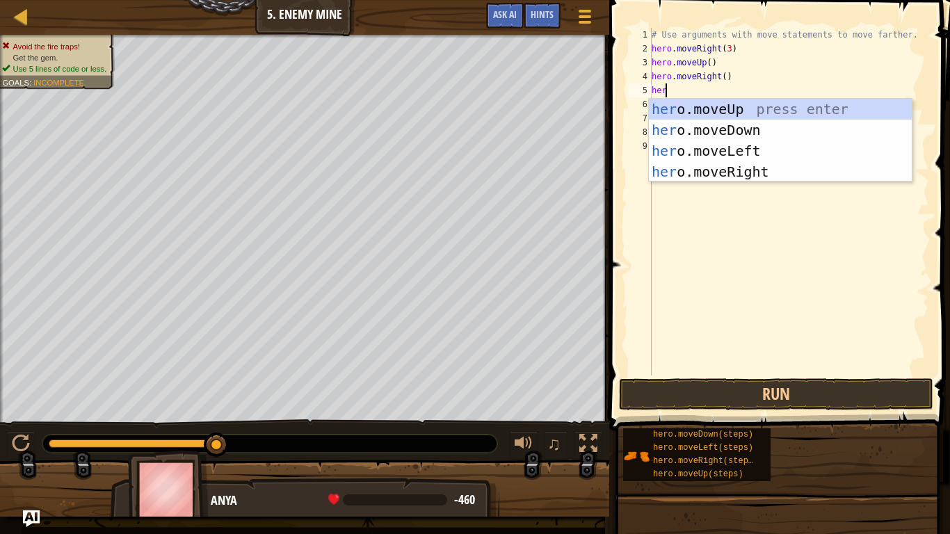
type textarea "hero"
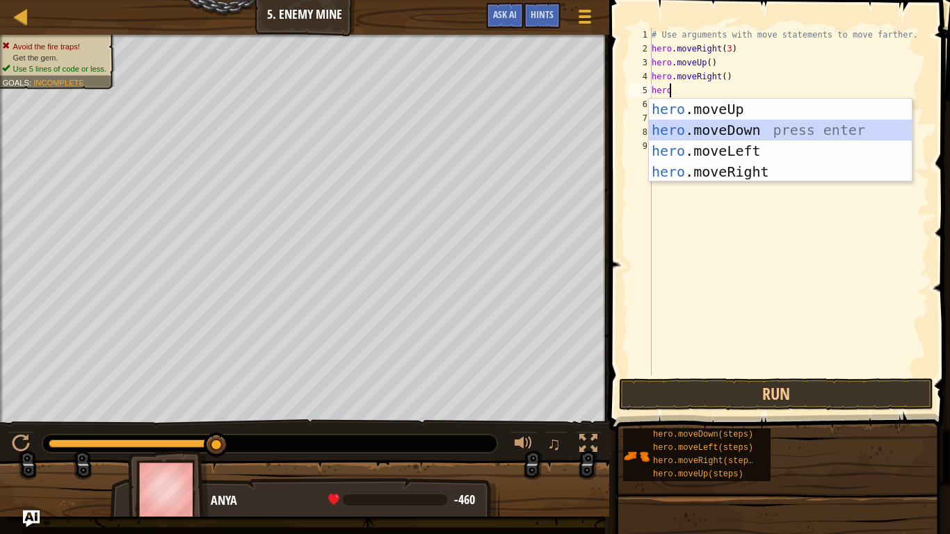
click at [690, 121] on div "hero .moveUp press enter hero .moveDown press enter hero .moveLeft press enter …" at bounding box center [780, 161] width 263 height 125
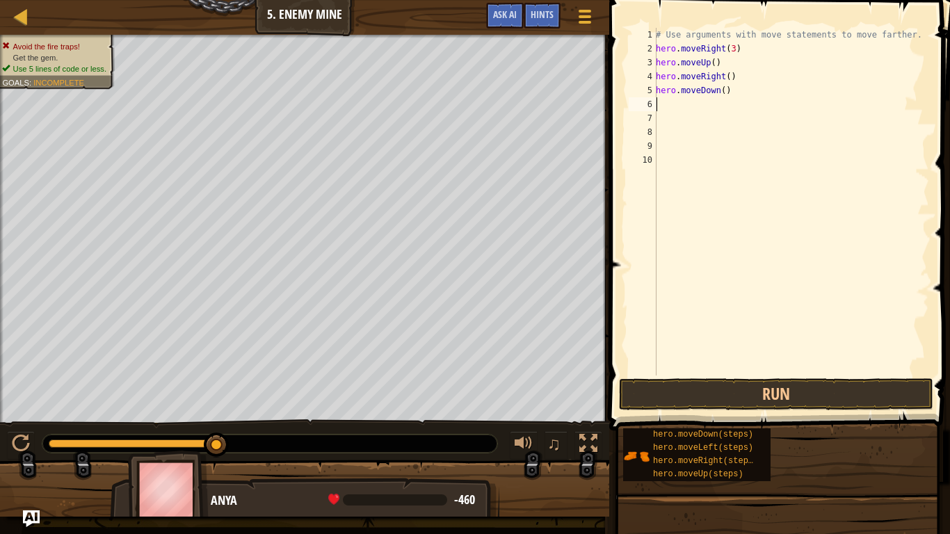
click at [719, 90] on div "# Use arguments with move statements to move farther. hero . moveRight ( 3 ) he…" at bounding box center [791, 216] width 276 height 376
click at [899, 33] on div "# Use arguments with move statements to move farther. hero . moveRight ( 3 ) he…" at bounding box center [791, 216] width 276 height 376
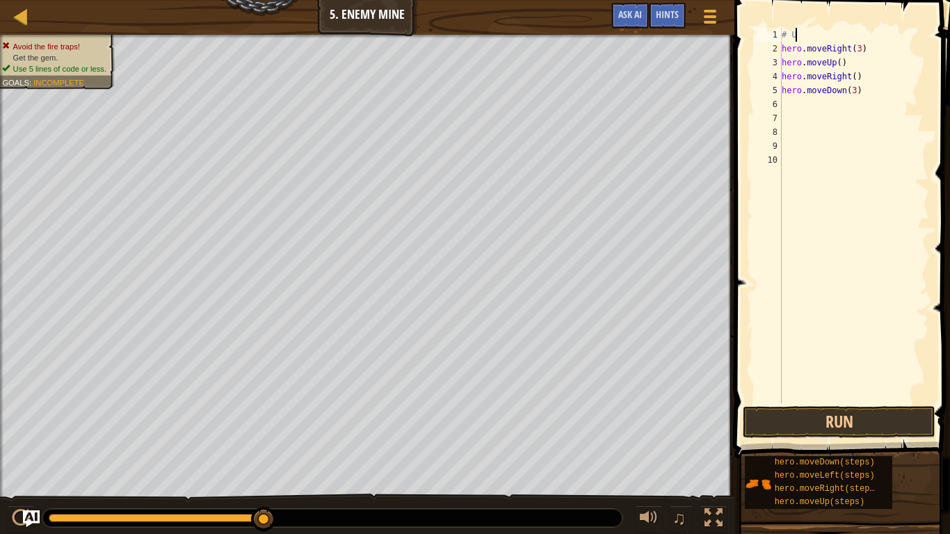
scroll to position [6, 0]
type textarea "#"
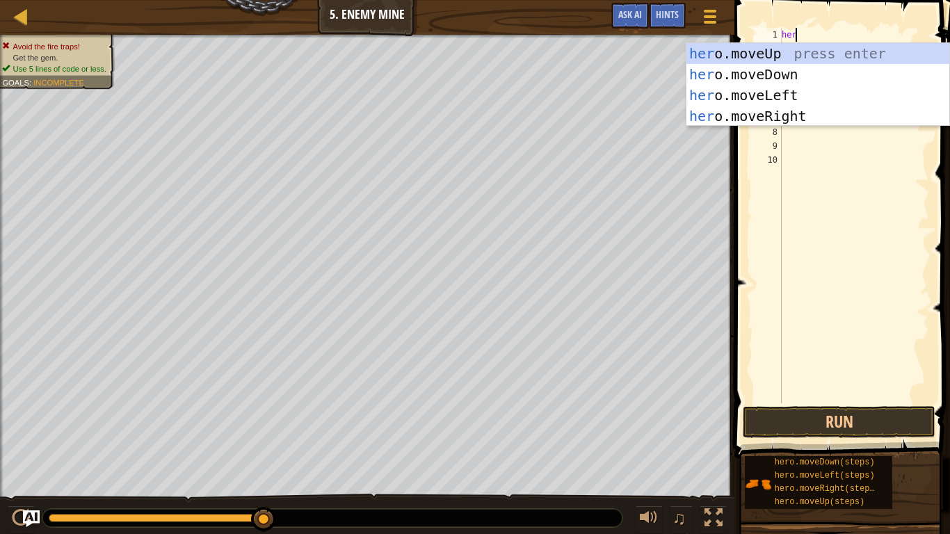
scroll to position [6, 1]
type textarea "hero"
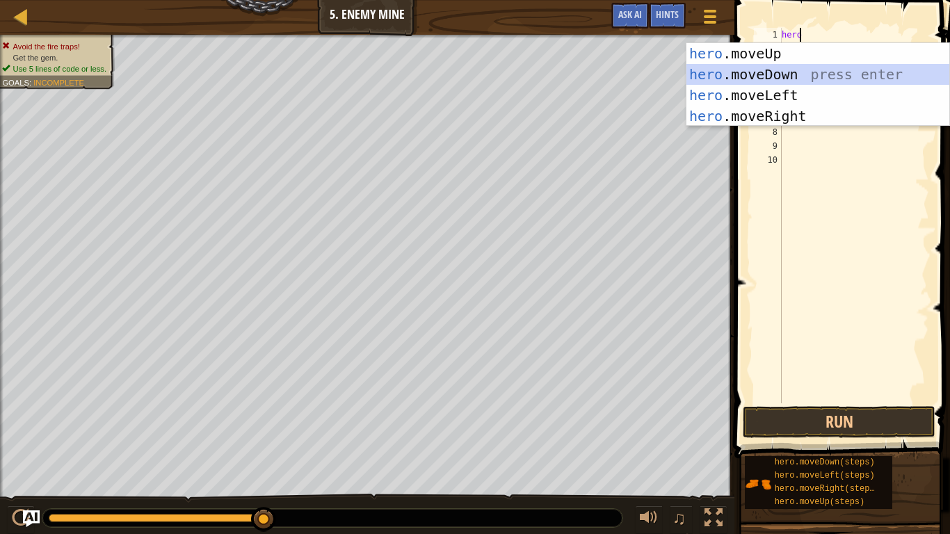
click at [784, 75] on div "hero .moveUp press enter hero .moveDown press enter hero .moveLeft press enter …" at bounding box center [817, 105] width 263 height 125
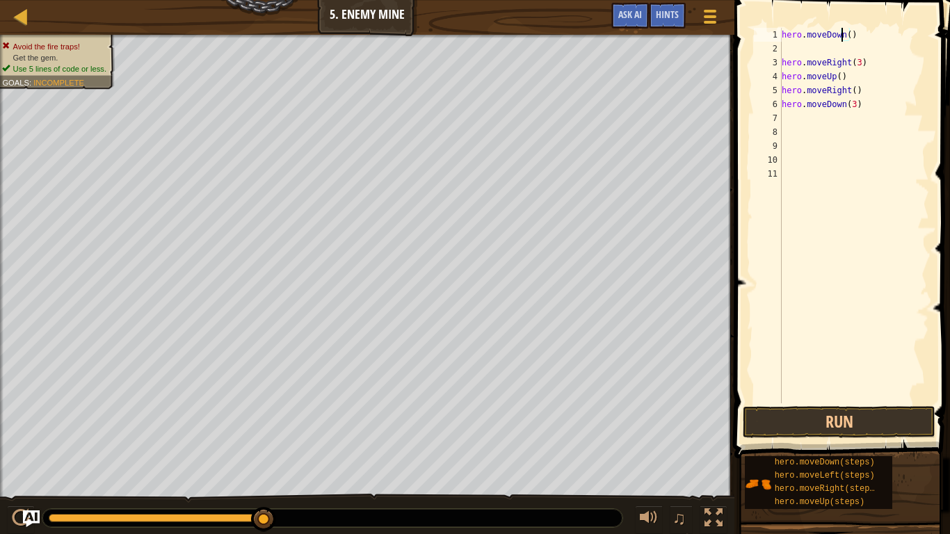
click at [839, 36] on div "hero . moveDown ( ) hero . moveRight ( 3 ) hero . moveUp ( ) hero . moveRight (…" at bounding box center [854, 229] width 150 height 403
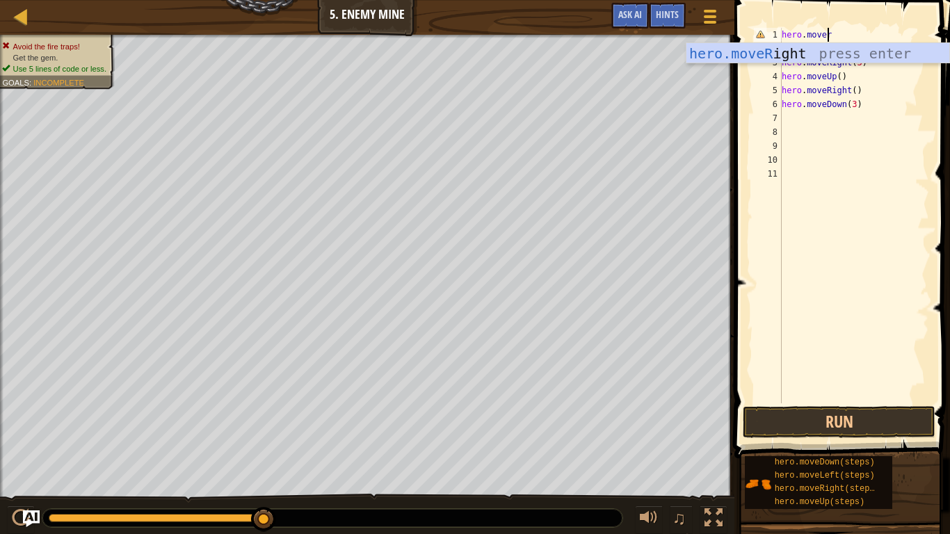
scroll to position [6, 3]
click at [816, 41] on div "hero . mover hero . moveRight ( 3 ) hero . moveUp ( ) hero . moveRight ( ) hero…" at bounding box center [854, 229] width 150 height 403
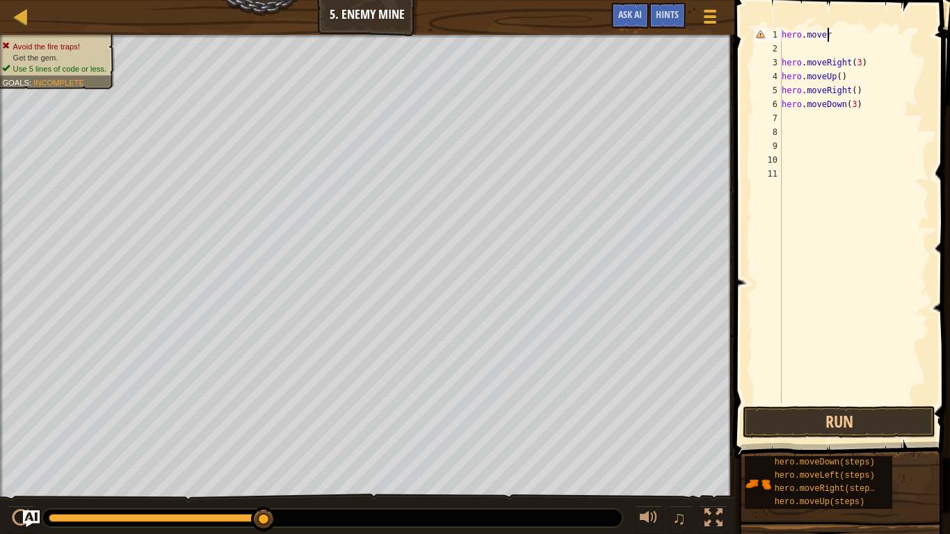
click at [829, 33] on div "hero . mover hero . moveRight ( 3 ) hero . moveUp ( ) hero . moveRight ( ) hero…" at bounding box center [854, 229] width 150 height 403
type textarea "h"
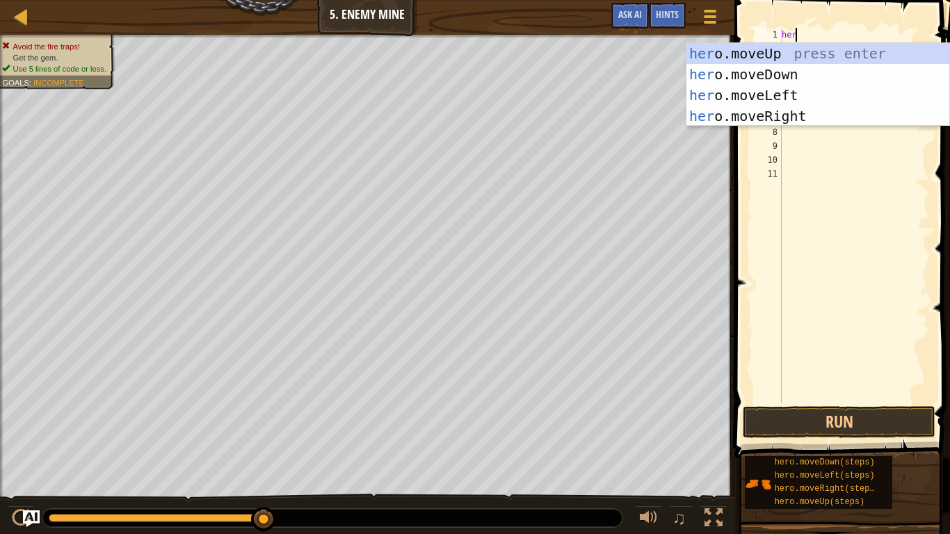
scroll to position [6, 1]
type textarea "hero"
click at [768, 71] on div "hero .moveUp press enter hero .moveDown press enter hero .moveLeft press enter …" at bounding box center [817, 105] width 263 height 125
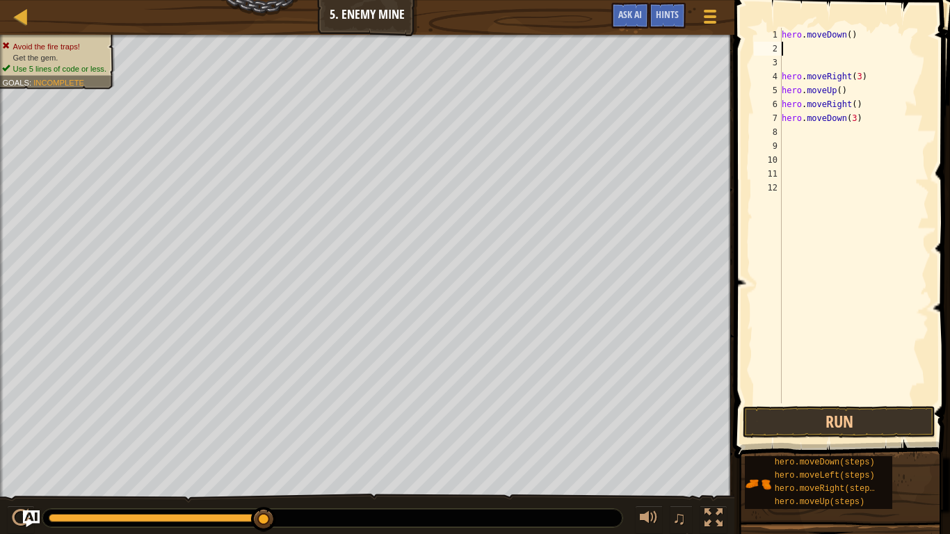
click at [843, 32] on div "hero . moveDown ( ) hero . moveRight ( 3 ) hero . moveUp ( ) hero . moveRight (…" at bounding box center [854, 229] width 150 height 403
type textarea "hero.moveDown3()"
click at [782, 48] on div "hero . moveDown3 ( ) hero . moveRight ( 3 ) hero . moveUp ( ) hero . moveRight …" at bounding box center [854, 229] width 150 height 403
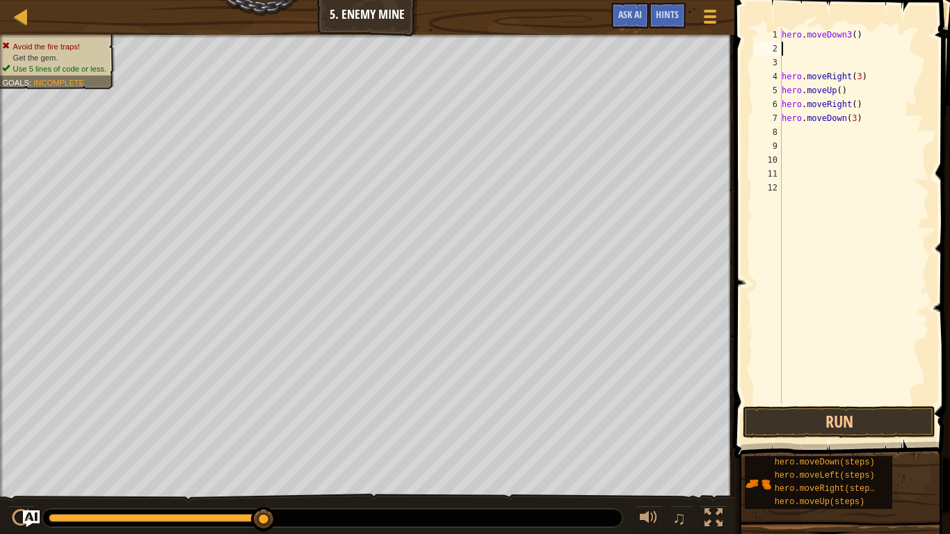
click at [857, 72] on div "hero . moveDown3 ( ) hero . moveRight ( 3 ) hero . moveUp ( ) hero . moveRight …" at bounding box center [854, 229] width 150 height 403
click at [860, 75] on div "hero . moveDown3 ( ) hero . moveRight ( 3 ) hero . moveUp ( ) hero . moveRight …" at bounding box center [854, 229] width 150 height 403
type textarea "h"
click at [784, 45] on div "hero . moveDown3 ( ) hero . moveUp ( ) hero . moveRight ( ) hero . moveDown ( 3…" at bounding box center [854, 229] width 150 height 403
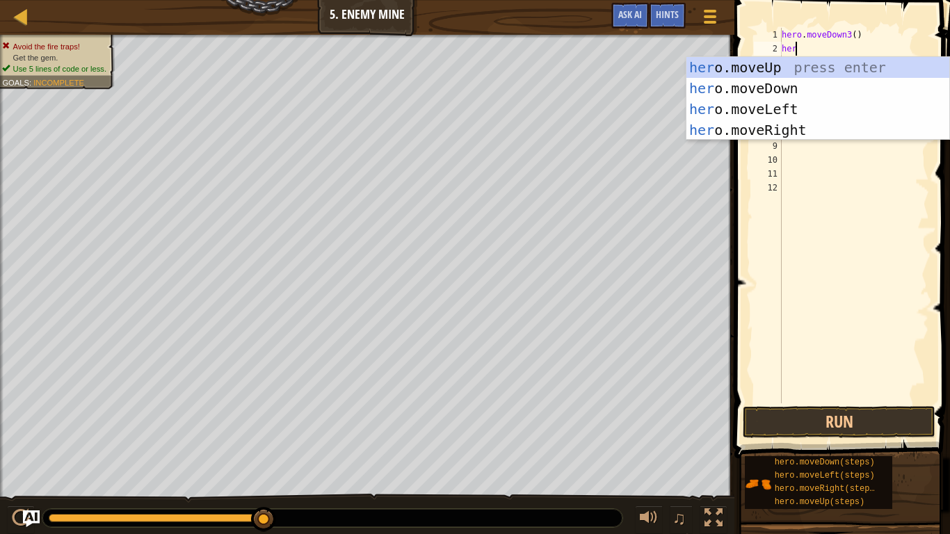
scroll to position [6, 1]
type textarea "hero"
click at [751, 63] on div "hero .moveUp press enter hero .moveDown press enter hero .moveLeft press enter …" at bounding box center [817, 119] width 263 height 125
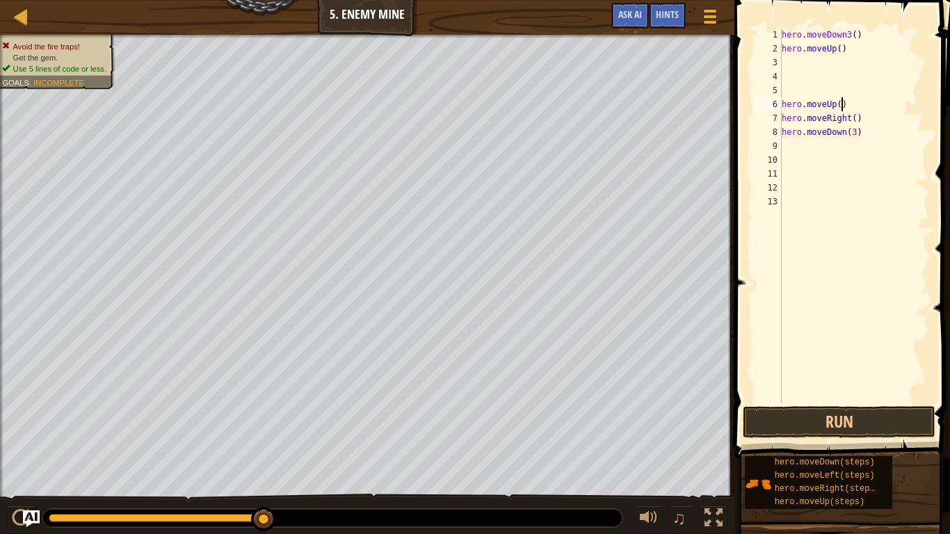
click at [845, 104] on div "hero . moveDown3 ( ) hero . moveUp ( ) hero . moveUp ( ) hero . moveRight ( ) h…" at bounding box center [854, 229] width 150 height 403
type textarea "h"
click at [784, 61] on div "hero . moveDown3 ( ) hero . moveUp ( ) hero . moveRight ( ) hero . moveDown ( 3…" at bounding box center [854, 229] width 150 height 403
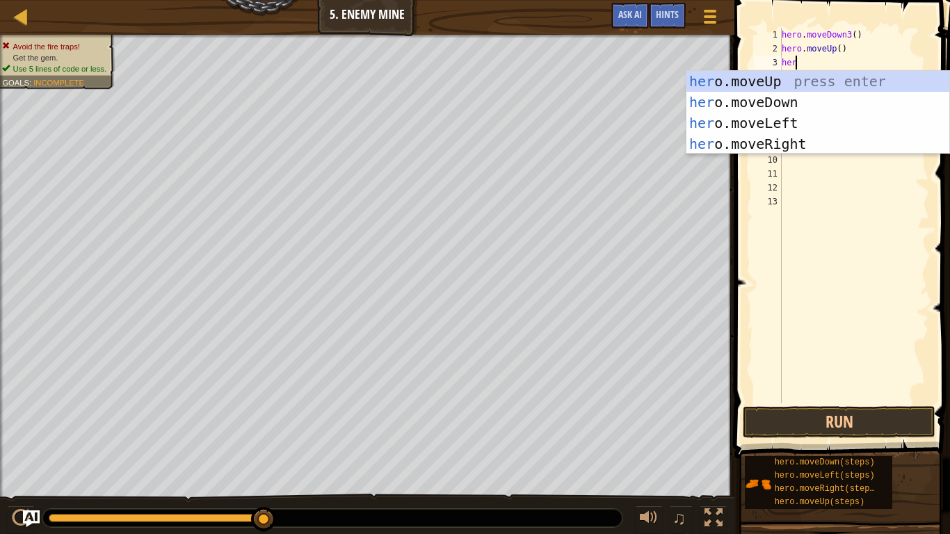
scroll to position [6, 1]
type textarea "hero"
click at [794, 135] on div "hero .moveUp press enter hero .moveDown press enter hero .moveLeft press enter …" at bounding box center [817, 133] width 263 height 125
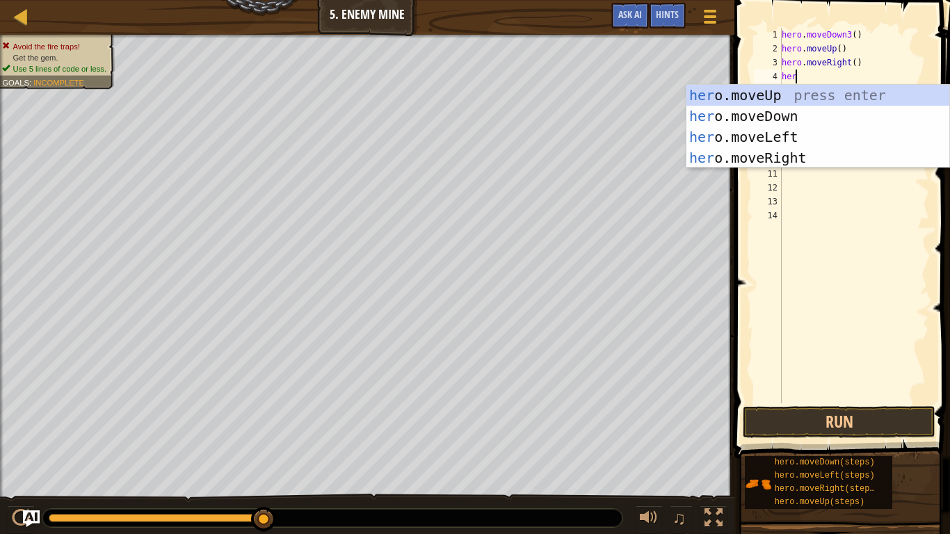
type textarea "hero"
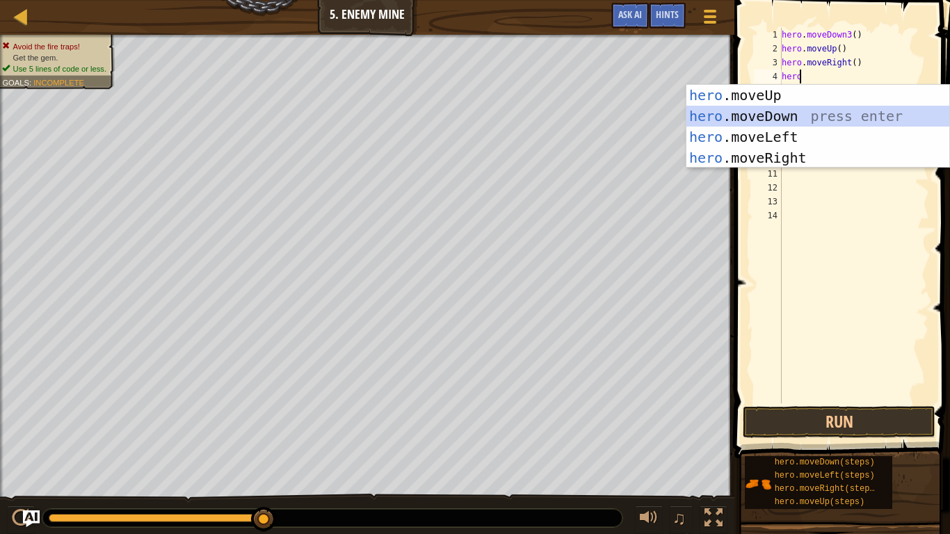
click at [757, 108] on div "hero .moveUp press enter hero .moveDown press enter hero .moveLeft press enter …" at bounding box center [817, 147] width 263 height 125
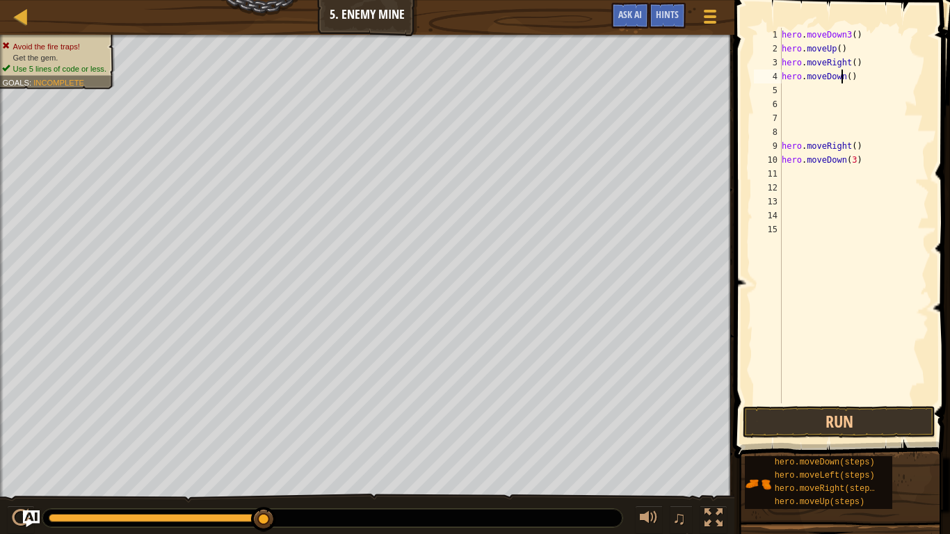
click at [842, 76] on div "hero . moveDown3 ( ) hero . moveUp ( ) hero . moveRight ( ) hero . moveDown ( )…" at bounding box center [854, 229] width 150 height 403
click at [844, 74] on div "hero . moveDown3 ( ) hero . moveUp ( ) hero . moveRight ( ) hero . moveDown ( )…" at bounding box center [854, 229] width 150 height 403
click at [846, 79] on div "hero . moveDown3 ( ) hero . moveUp ( ) hero . moveRight ( ) hero . moveDown ( )…" at bounding box center [854, 229] width 150 height 403
click at [859, 163] on div "hero . moveDown3 ( ) hero . moveUp ( ) hero . moveRight ( ) hero . moveDown ( 3…" at bounding box center [854, 229] width 150 height 403
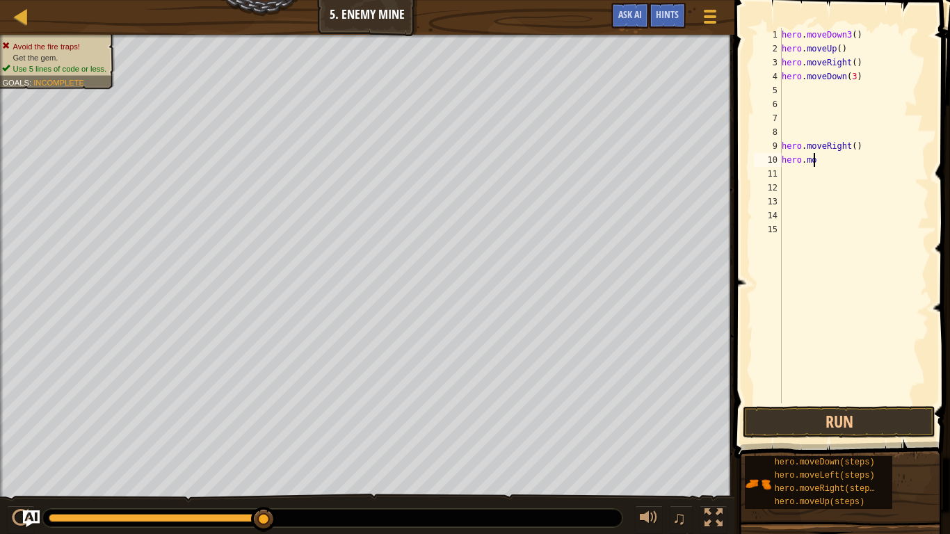
scroll to position [6, 0]
type textarea "h"
click at [783, 89] on div "hero . moveDown3 ( ) hero . moveUp ( ) hero . moveRight ( ) hero . moveDown ( 3…" at bounding box center [854, 229] width 150 height 403
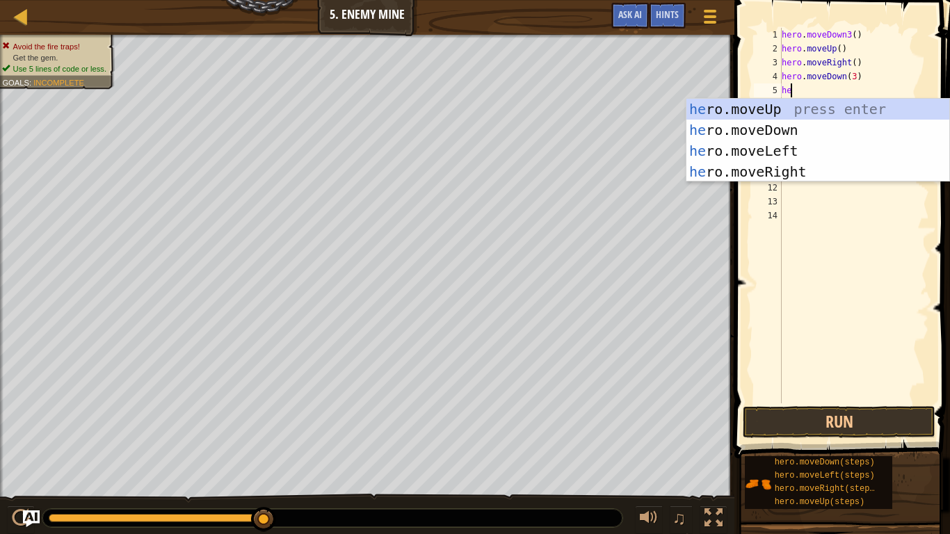
scroll to position [6, 1]
type textarea "hero"
click at [775, 163] on div "hero .moveUp press enter hero .moveDown press enter hero .moveLeft press enter …" at bounding box center [817, 161] width 263 height 125
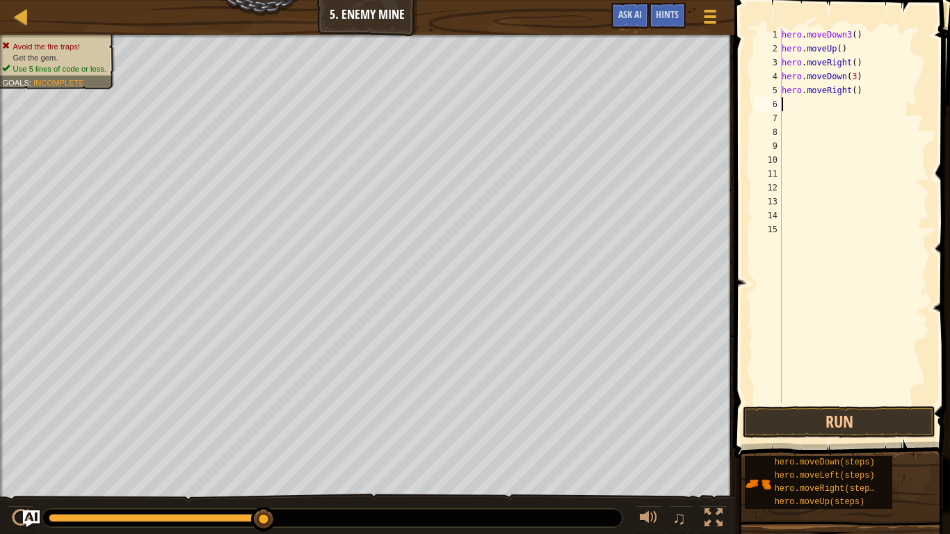
scroll to position [6, 0]
click at [849, 91] on div "hero . moveDown3 ( ) hero . moveUp ( ) hero . moveRight ( ) hero . moveDown ( 3…" at bounding box center [854, 229] width 150 height 403
click at [849, 419] on button "Run" at bounding box center [839, 422] width 193 height 32
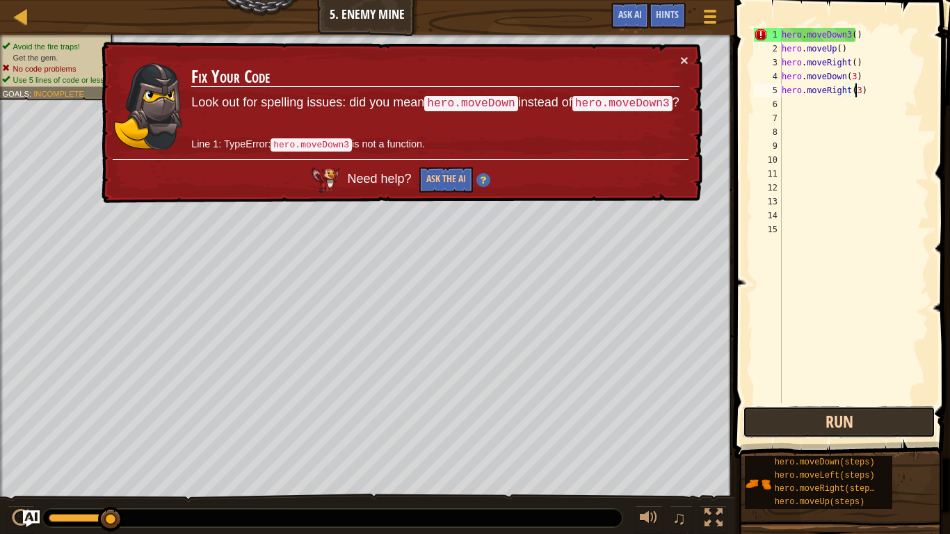
click at [849, 419] on button "Run" at bounding box center [839, 422] width 193 height 32
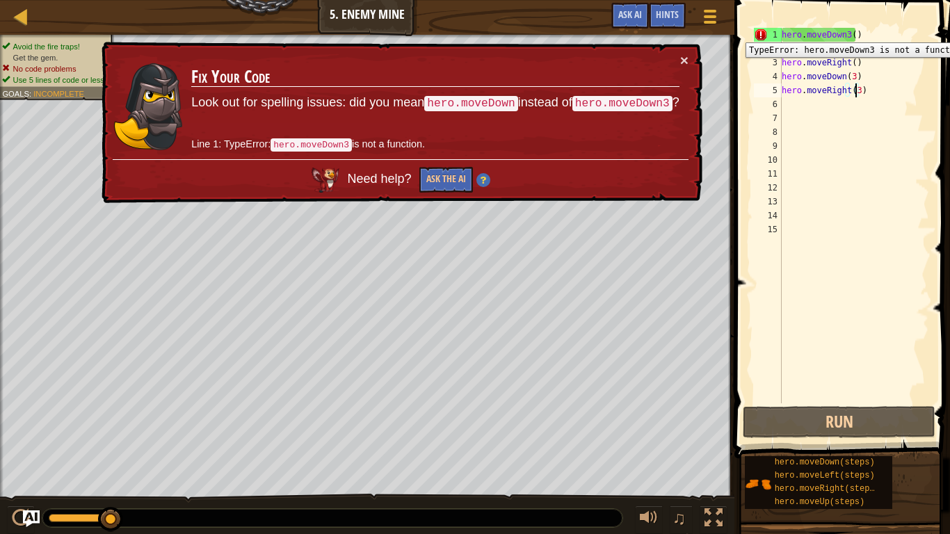
click at [762, 32] on div "1" at bounding box center [768, 35] width 28 height 14
click at [757, 40] on div "1" at bounding box center [768, 35] width 28 height 14
click at [840, 35] on div "hero . moveDown3 ( ) hero . moveUp ( ) hero . moveRight ( ) hero . moveDown ( 3…" at bounding box center [854, 229] width 150 height 403
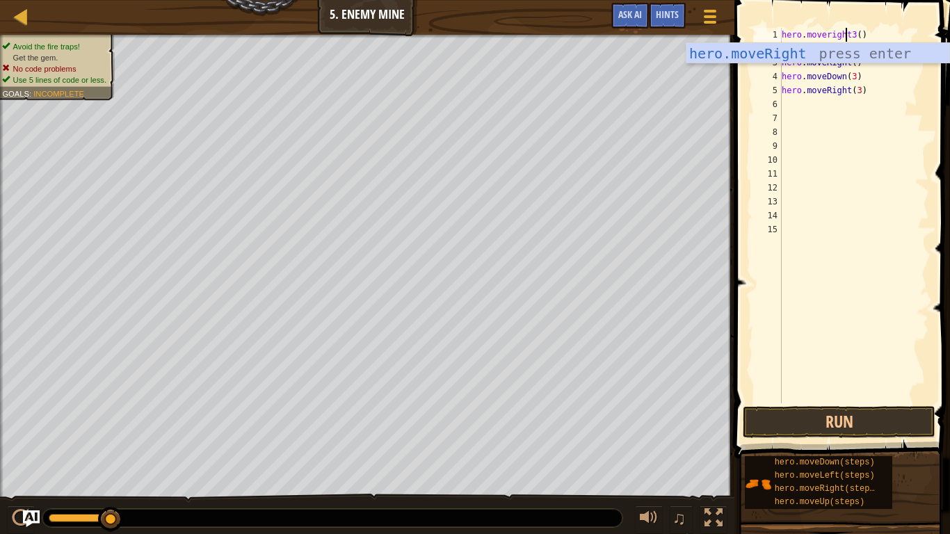
click at [850, 37] on div "hero . moveright3 ( ) hero . moveUp ( ) hero . moveRight ( ) hero . moveDown ( …" at bounding box center [854, 229] width 150 height 403
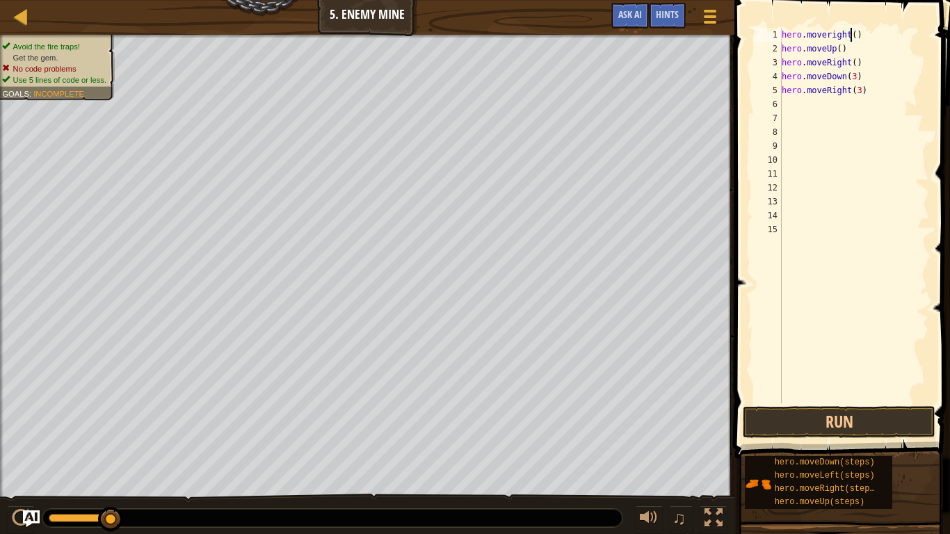
click at [852, 36] on div "hero . moveright ( ) hero . moveUp ( ) hero . moveRight ( ) hero . moveDown ( 3…" at bounding box center [854, 229] width 150 height 403
click at [814, 424] on button "Run" at bounding box center [839, 422] width 193 height 32
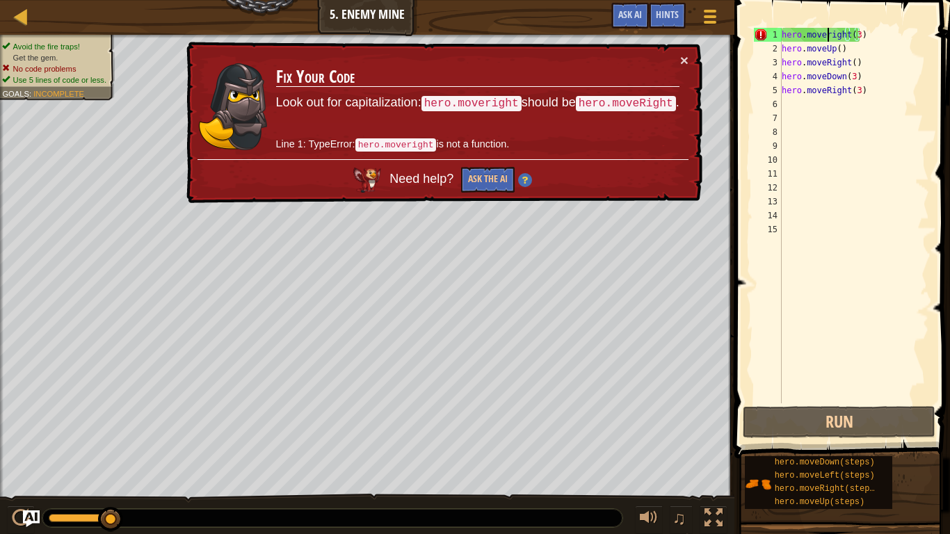
click at [828, 36] on div "hero . moveright ( 3 ) hero . moveUp ( ) hero . moveRight ( ) hero . moveDown (…" at bounding box center [854, 229] width 150 height 403
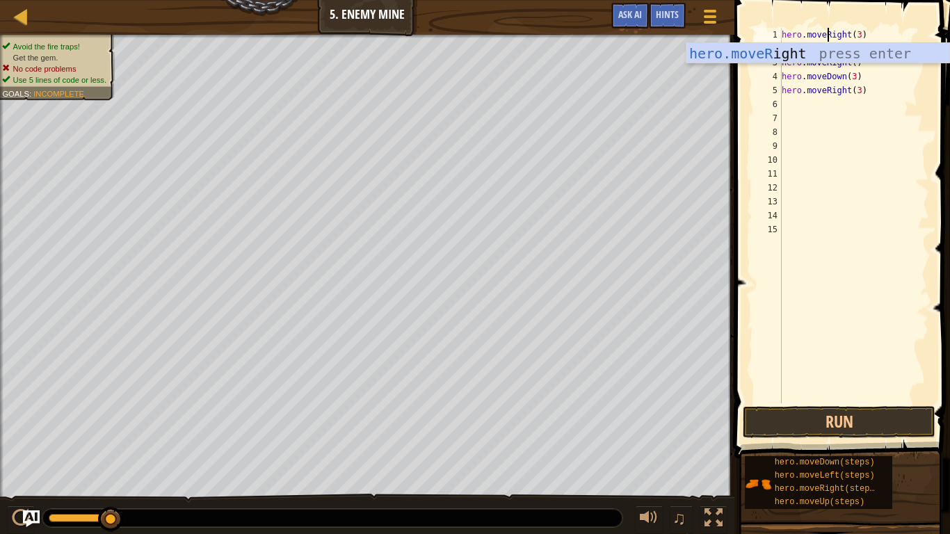
scroll to position [6, 4]
click at [756, 47] on div "hero.moveR ight press enter" at bounding box center [817, 74] width 263 height 63
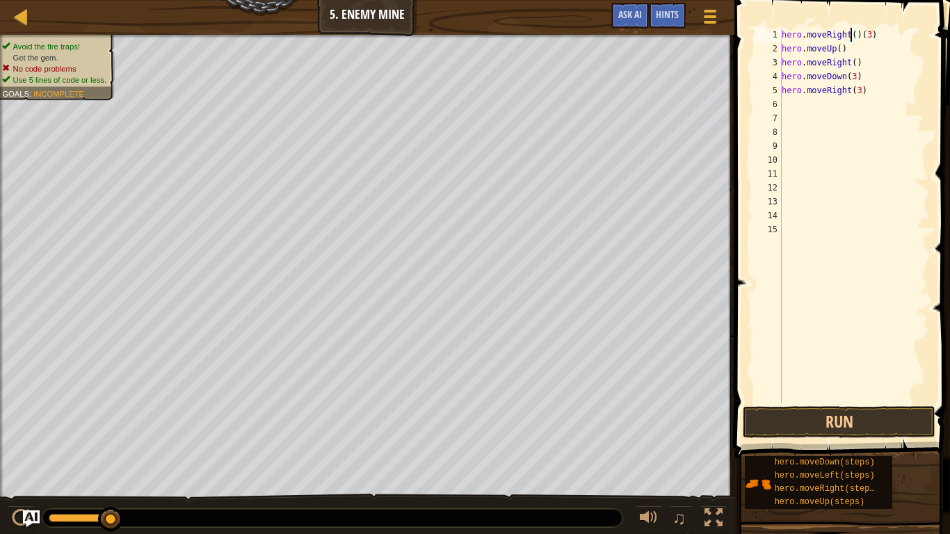
click at [851, 35] on div "hero . moveRight ( ) ( 3 ) hero . moveUp ( ) hero . moveRight ( ) hero . moveDo…" at bounding box center [854, 229] width 150 height 403
click at [877, 35] on div "hero . moveRight ( 3 ) ( 3 ) hero . moveUp ( ) hero . moveRight ( ) hero . move…" at bounding box center [854, 229] width 150 height 403
type textarea "hero.moveRight(3)"
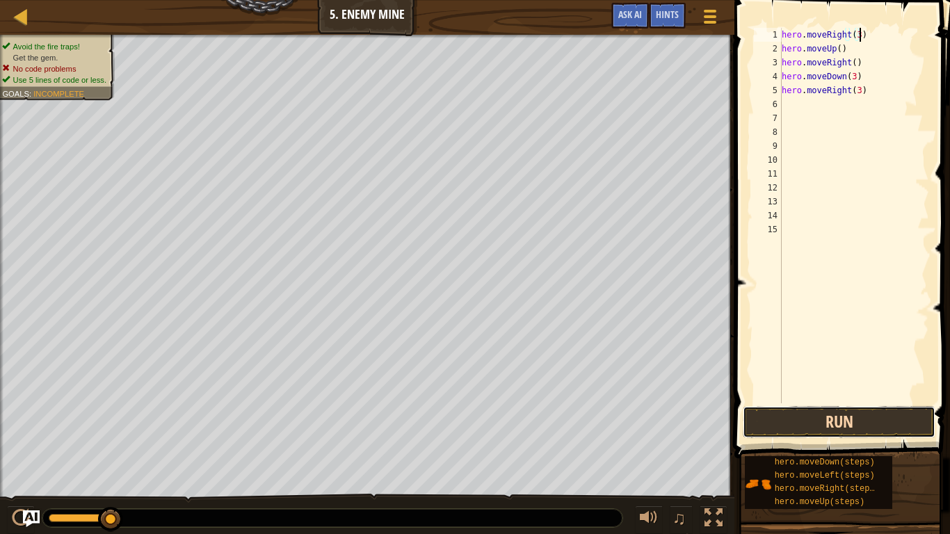
click at [813, 420] on button "Run" at bounding box center [839, 422] width 193 height 32
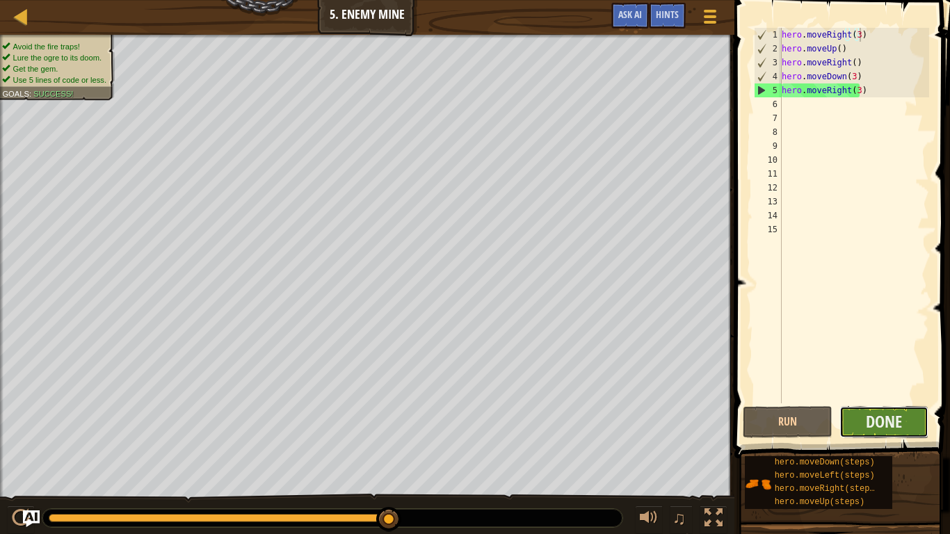
click at [857, 417] on button "Done" at bounding box center [884, 422] width 90 height 32
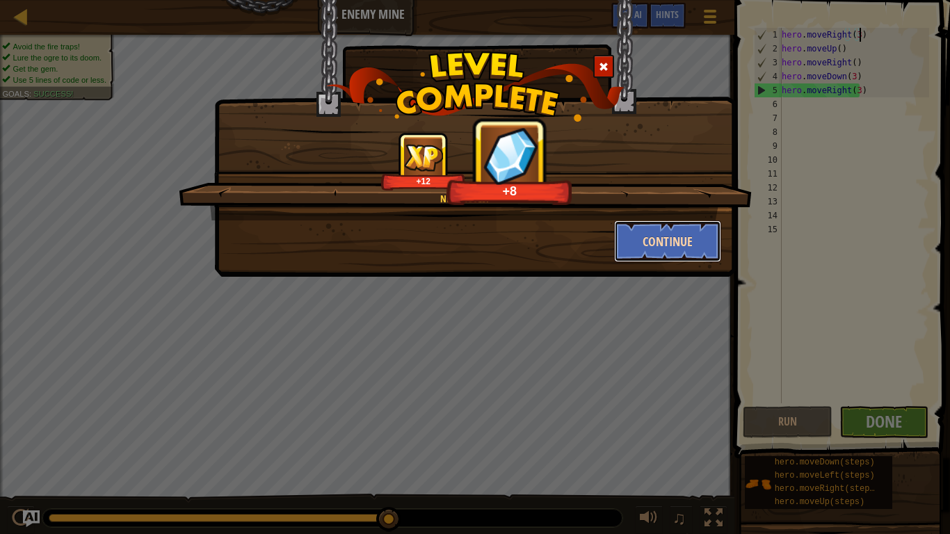
click at [630, 222] on button "Continue" at bounding box center [668, 241] width 108 height 42
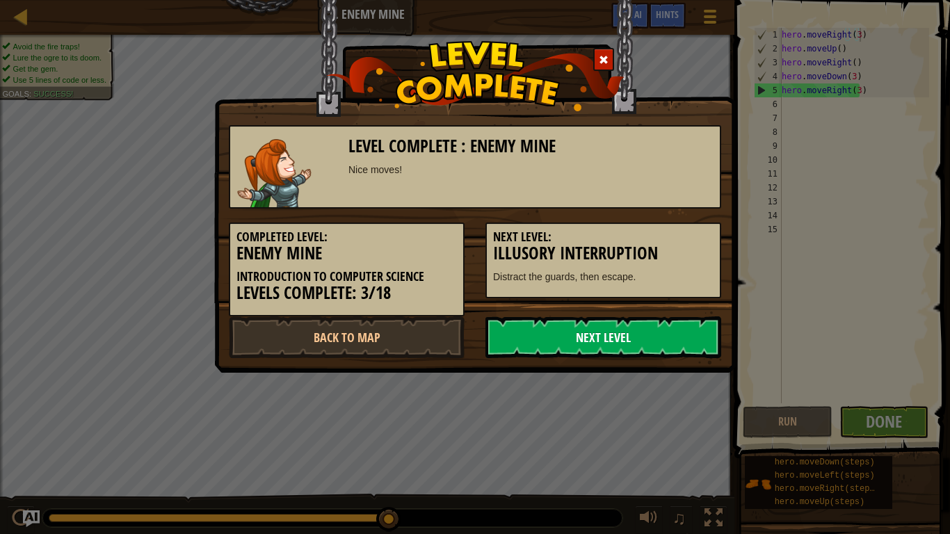
click at [588, 346] on link "Next Level" at bounding box center [603, 337] width 236 height 42
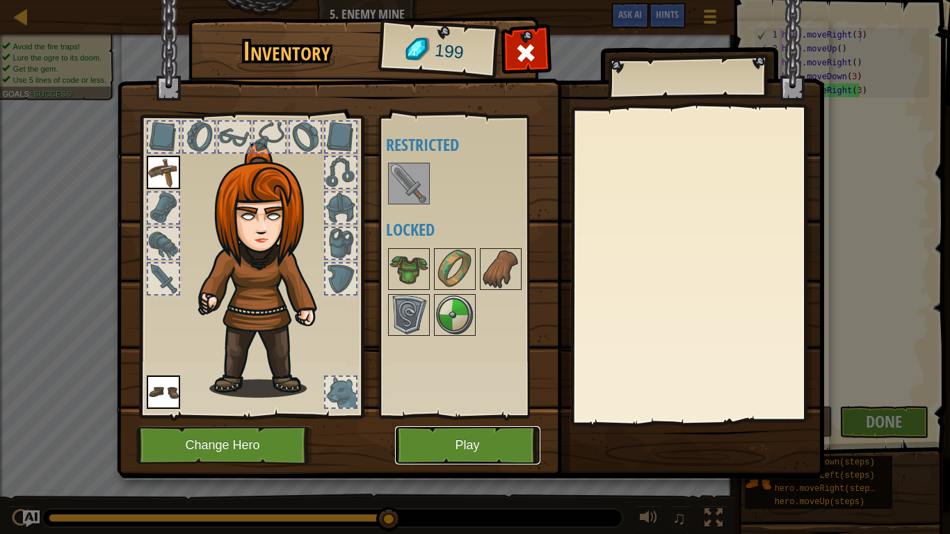
click at [472, 425] on button "Play" at bounding box center [467, 445] width 145 height 38
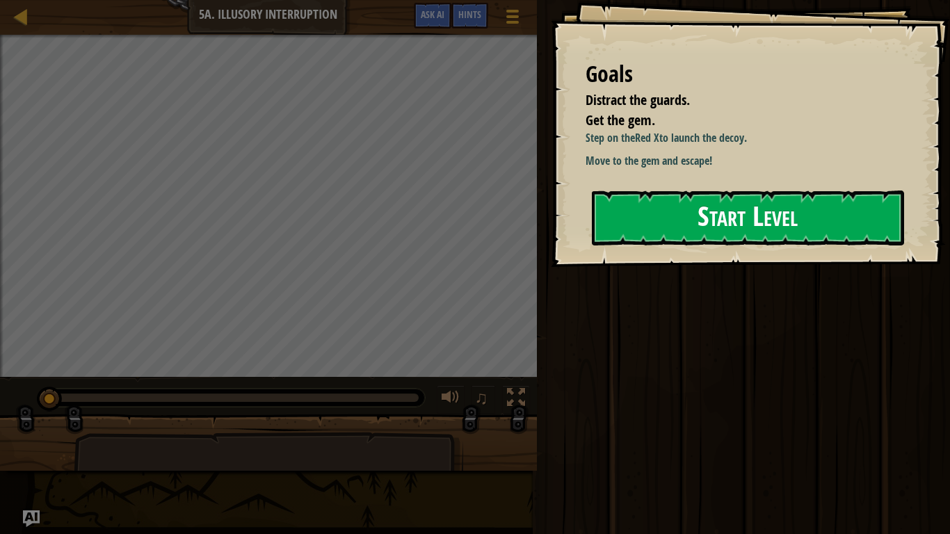
click at [647, 214] on button "Start Level" at bounding box center [748, 218] width 312 height 55
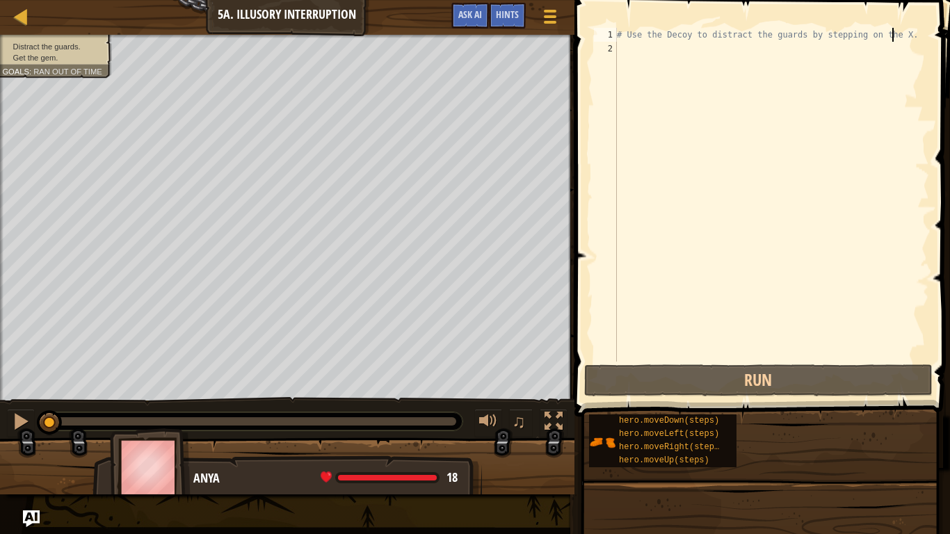
click at [892, 31] on div "# Use the Decoy to distract the guards by stepping on the X." at bounding box center [771, 209] width 315 height 362
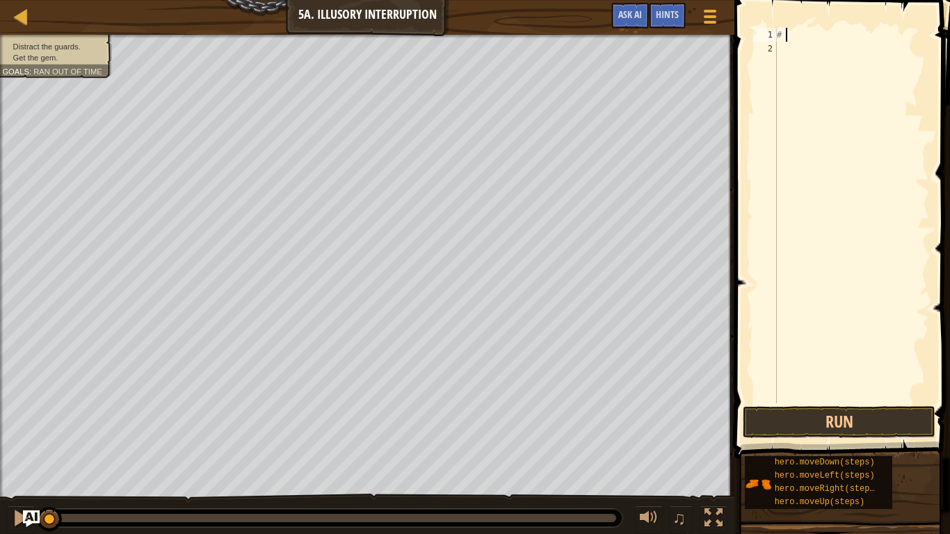
type textarea "#"
drag, startPoint x: 47, startPoint y: 510, endPoint x: 0, endPoint y: 458, distance: 69.4
click at [0, 425] on div "Distract the guards. Get the gem. Goals : Ran out of time ♫ Anya 18 x: 6 y: 30 …" at bounding box center [475, 285] width 950 height 501
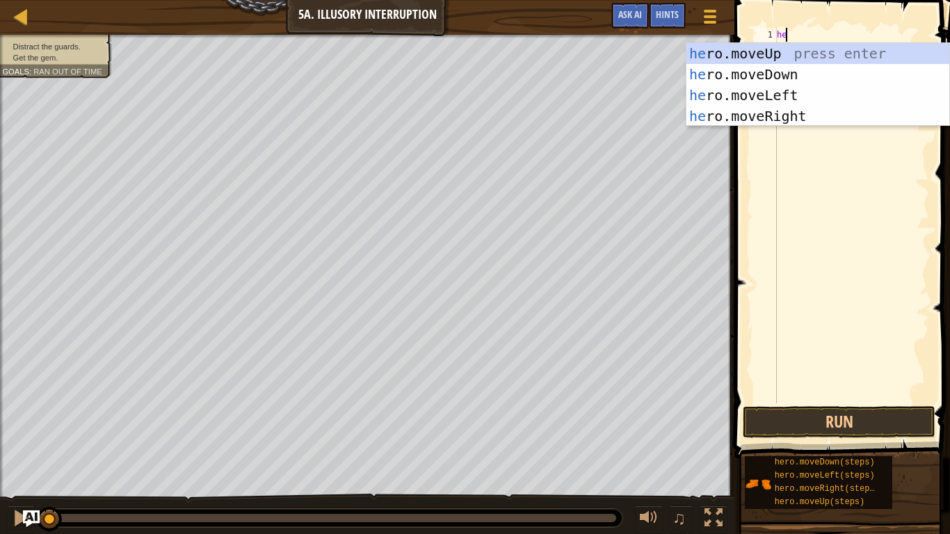
type textarea "her"
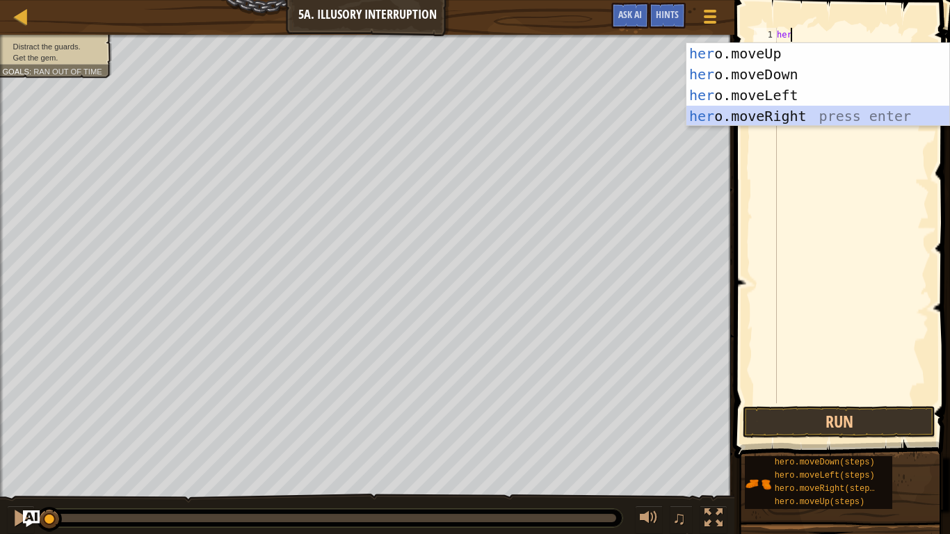
click at [735, 114] on div "her o.moveUp press enter her o.moveDown press enter her o.moveLeft press enter …" at bounding box center [817, 105] width 263 height 125
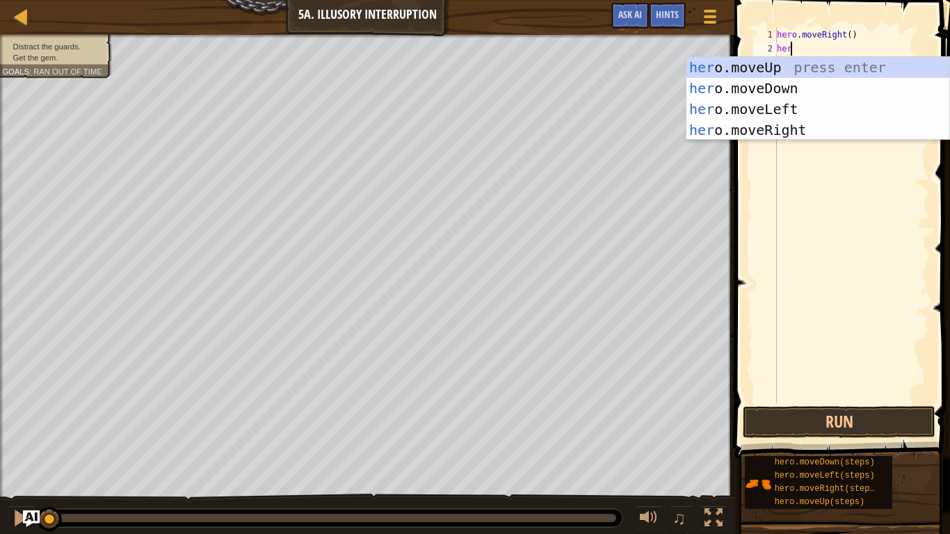
type textarea "hero"
click at [765, 83] on div "hero .moveUp press enter hero .moveDown press enter hero .moveLeft press enter …" at bounding box center [817, 119] width 263 height 125
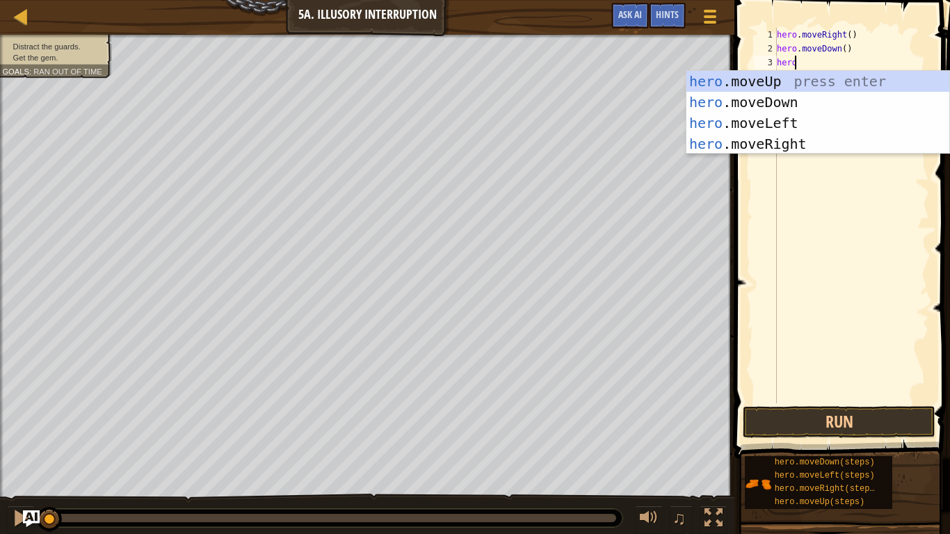
click at [842, 47] on div "hero . moveRight ( ) hero . moveDown ( ) hero" at bounding box center [851, 229] width 155 height 403
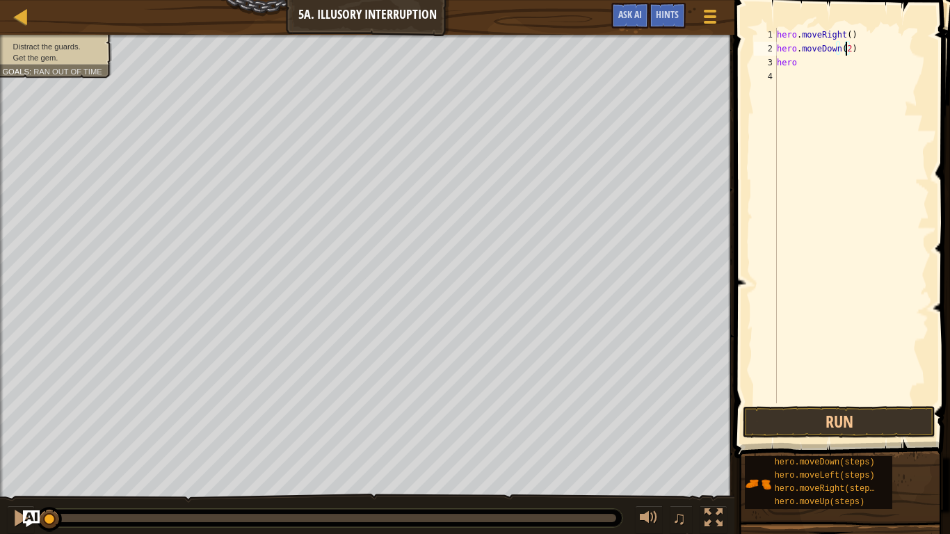
scroll to position [6, 6]
click at [798, 64] on div "hero . moveRight ( ) hero . moveDown ( 2 ) hero" at bounding box center [851, 229] width 155 height 403
type textarea "h"
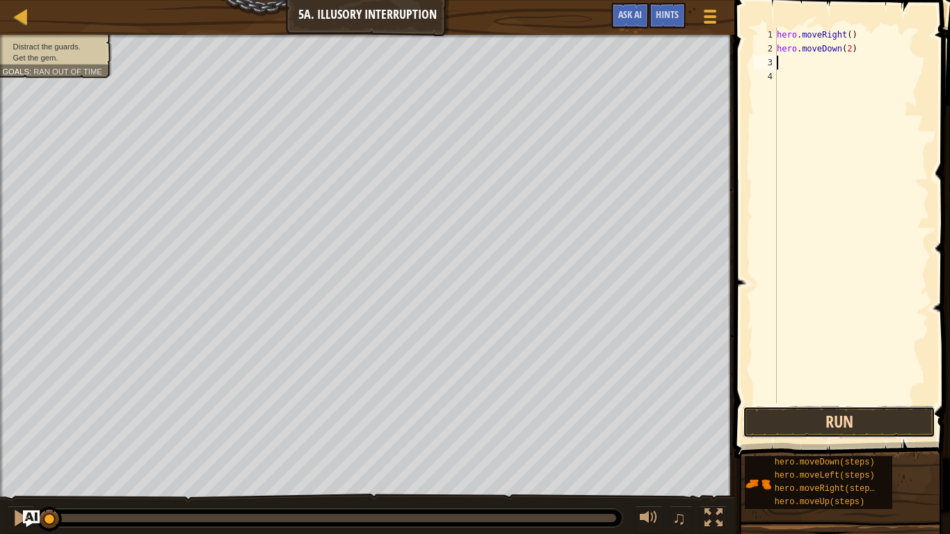
click at [771, 415] on button "Run" at bounding box center [839, 422] width 193 height 32
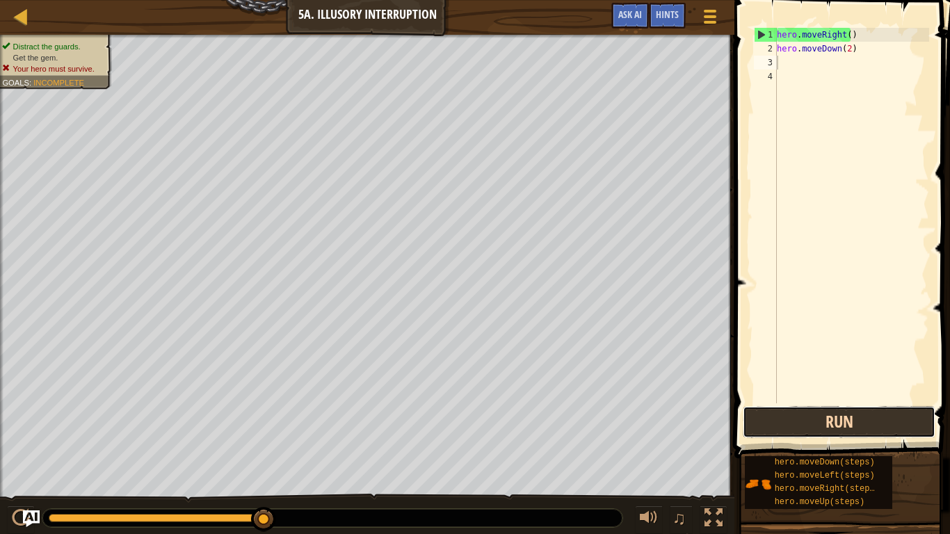
click at [771, 415] on button "Run" at bounding box center [839, 422] width 193 height 32
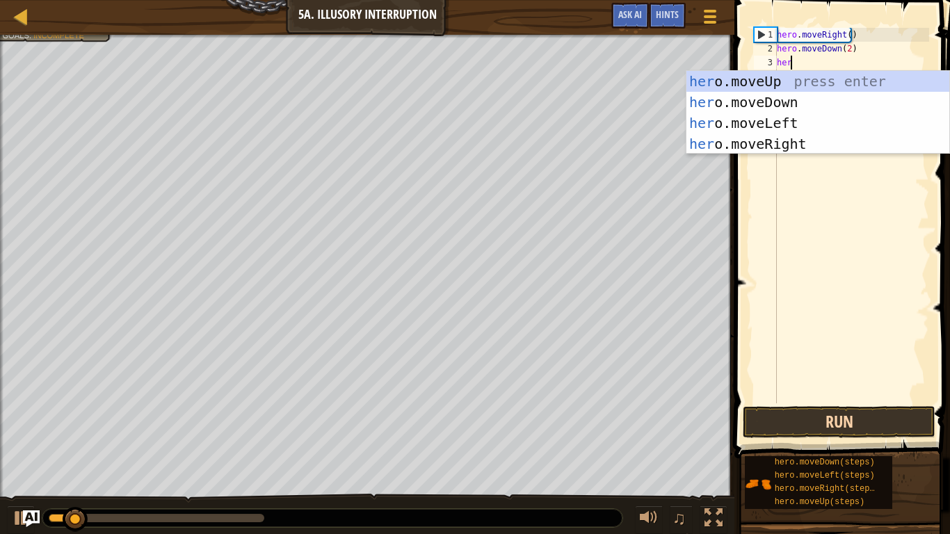
scroll to position [6, 1]
type textarea "hero"
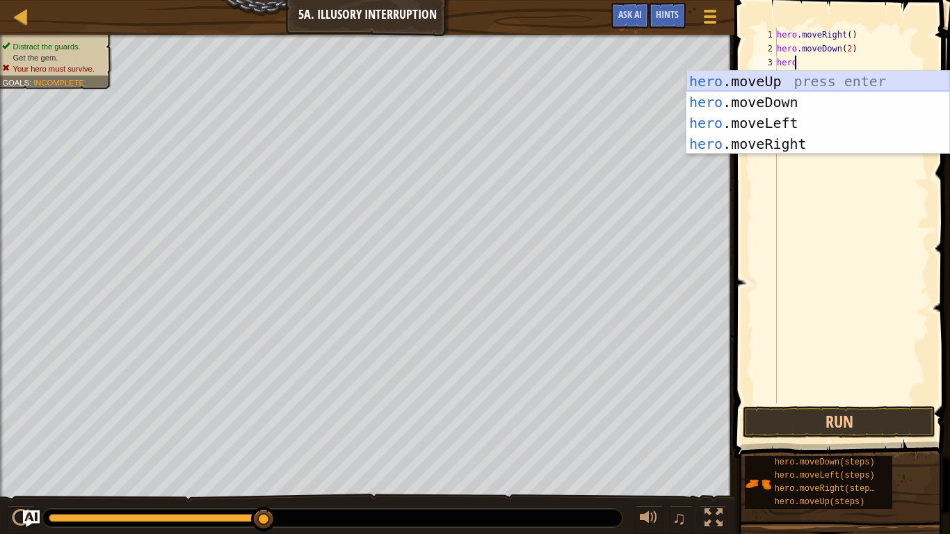
click at [769, 76] on div "hero .moveUp press enter hero .moveDown press enter hero .moveLeft press enter …" at bounding box center [817, 133] width 263 height 125
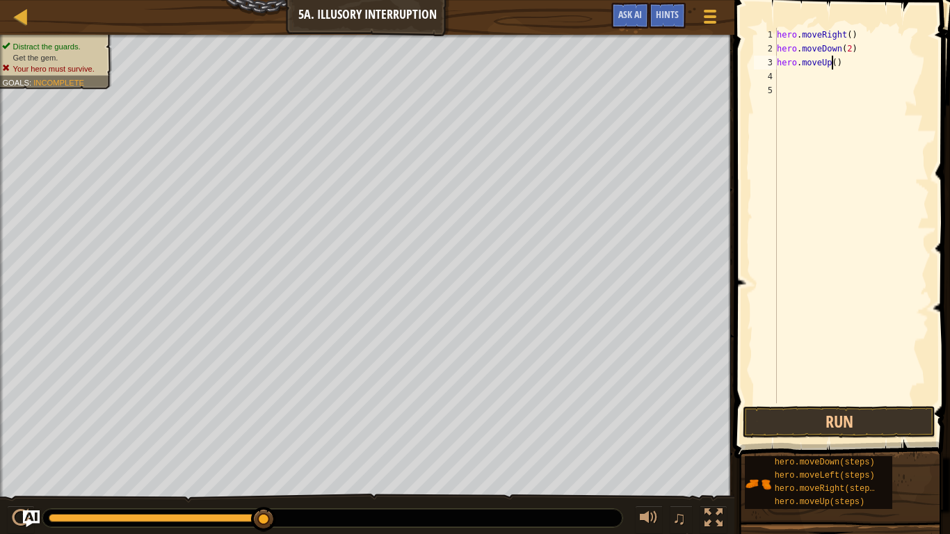
click at [832, 61] on div "hero . moveRight ( ) hero . moveDown ( 2 ) hero . moveUp ( )" at bounding box center [851, 229] width 155 height 403
type textarea "hero.moveUp(2)"
click at [779, 76] on div "hero . moveRight ( ) hero . moveDown ( 2 ) hero . moveUp ( 2 )" at bounding box center [851, 229] width 155 height 403
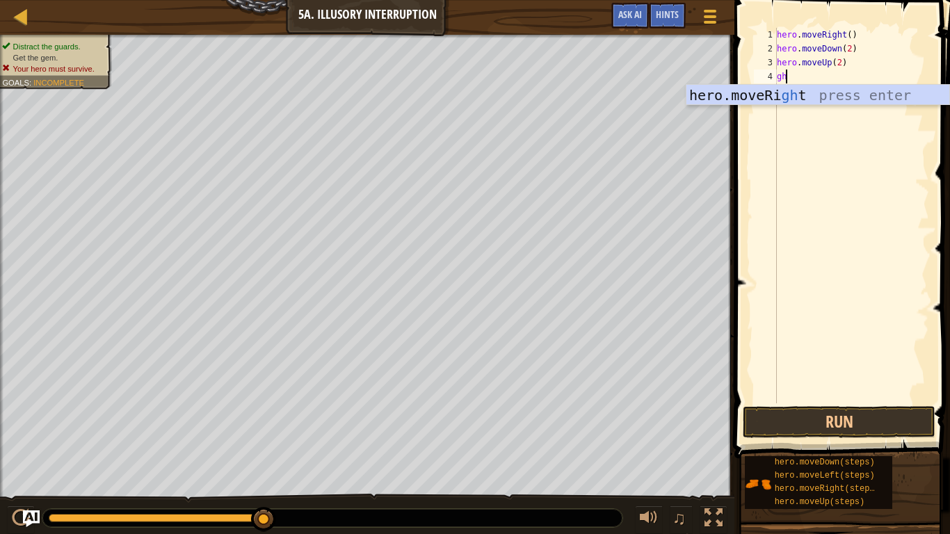
type textarea "g"
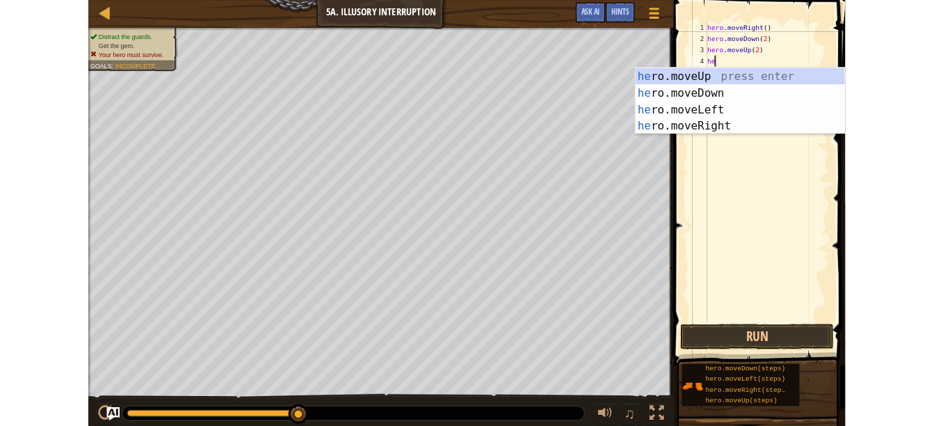
scroll to position [6, 1]
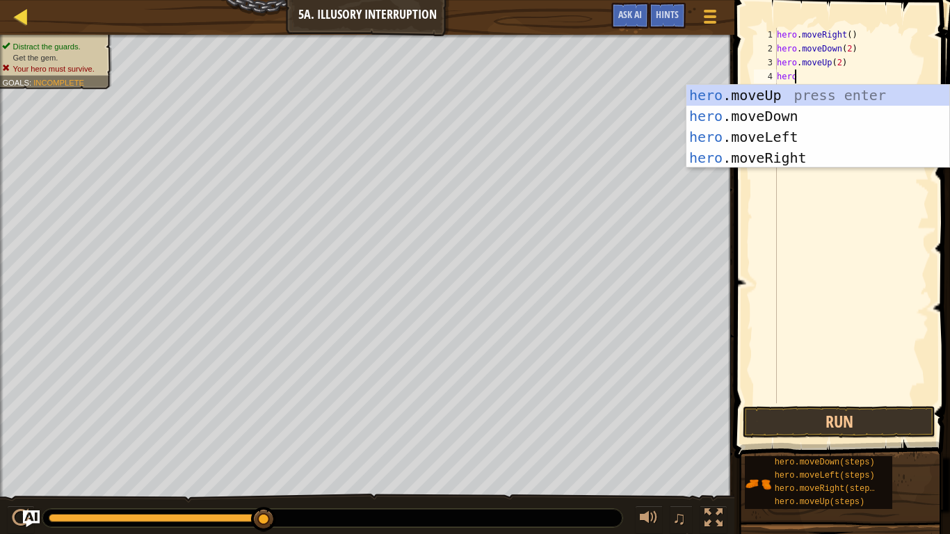
type textarea "hero"
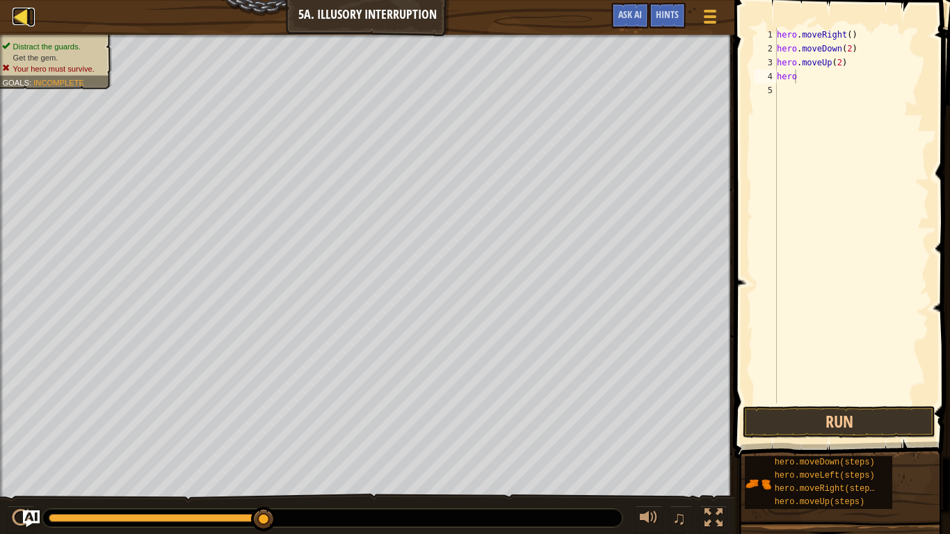
click at [13, 13] on div at bounding box center [21, 16] width 17 height 17
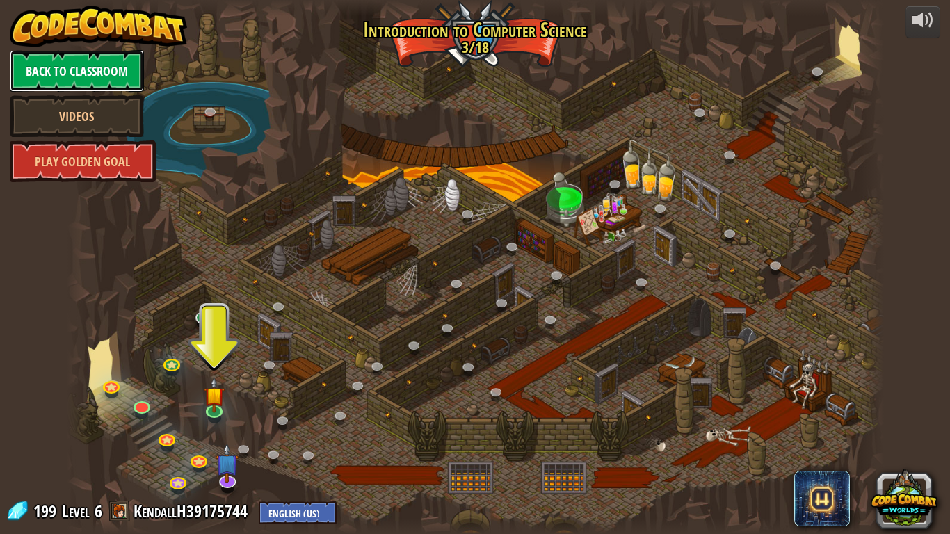
click at [72, 70] on link "Back to Classroom" at bounding box center [77, 71] width 134 height 42
